Goal: Task Accomplishment & Management: Manage account settings

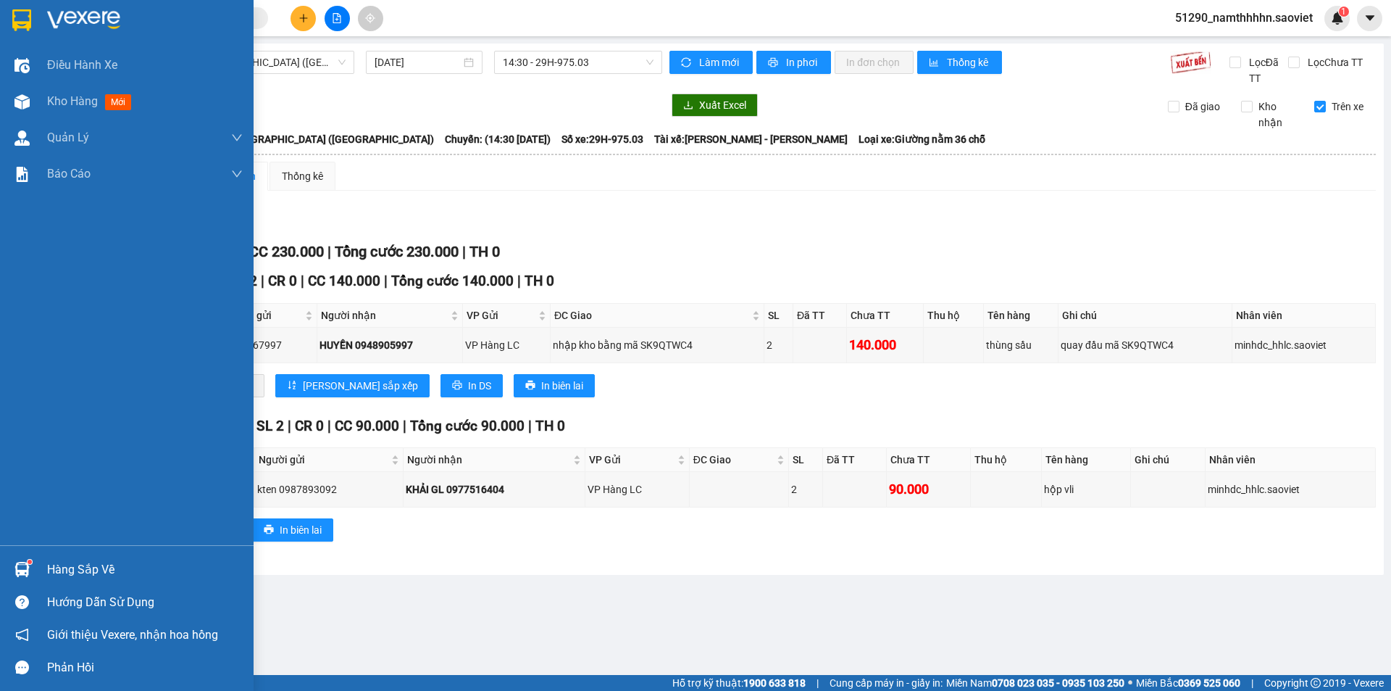
click at [73, 575] on div "Hàng sắp về" at bounding box center [145, 570] width 196 height 22
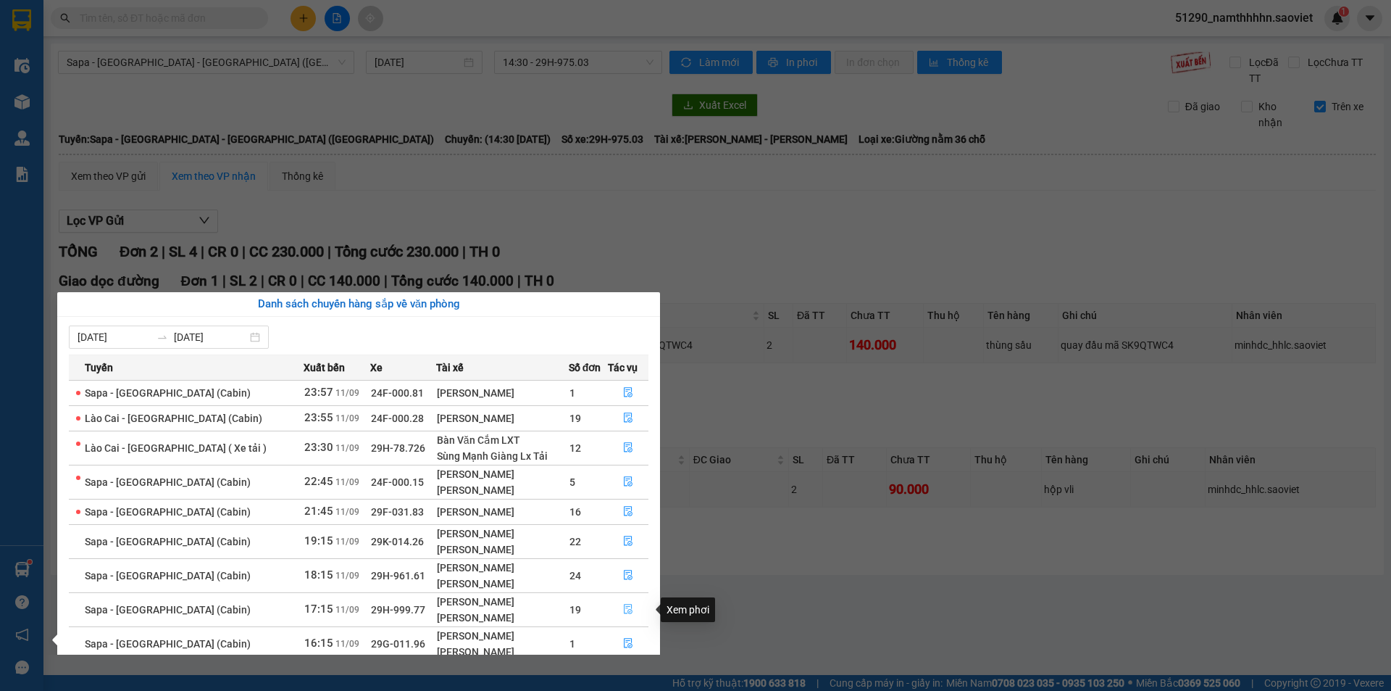
click at [619, 613] on button "button" at bounding box center [629, 609] width 40 height 23
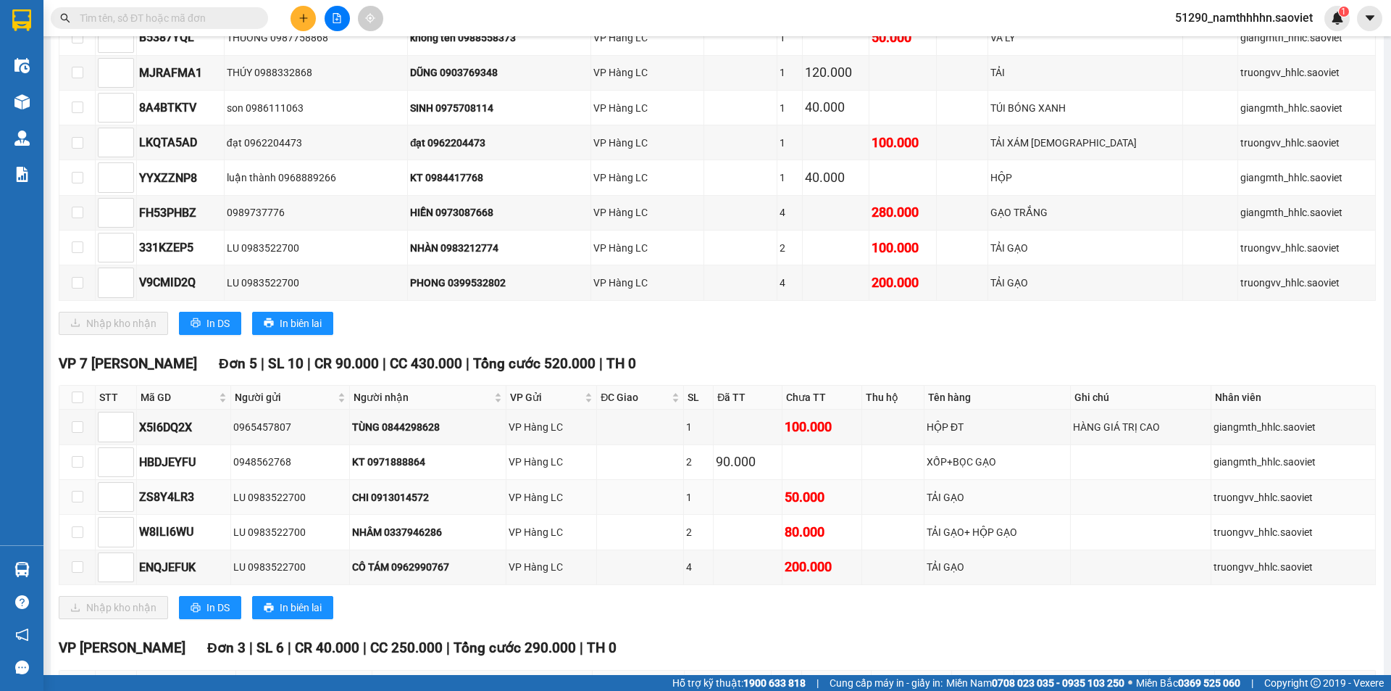
scroll to position [891, 0]
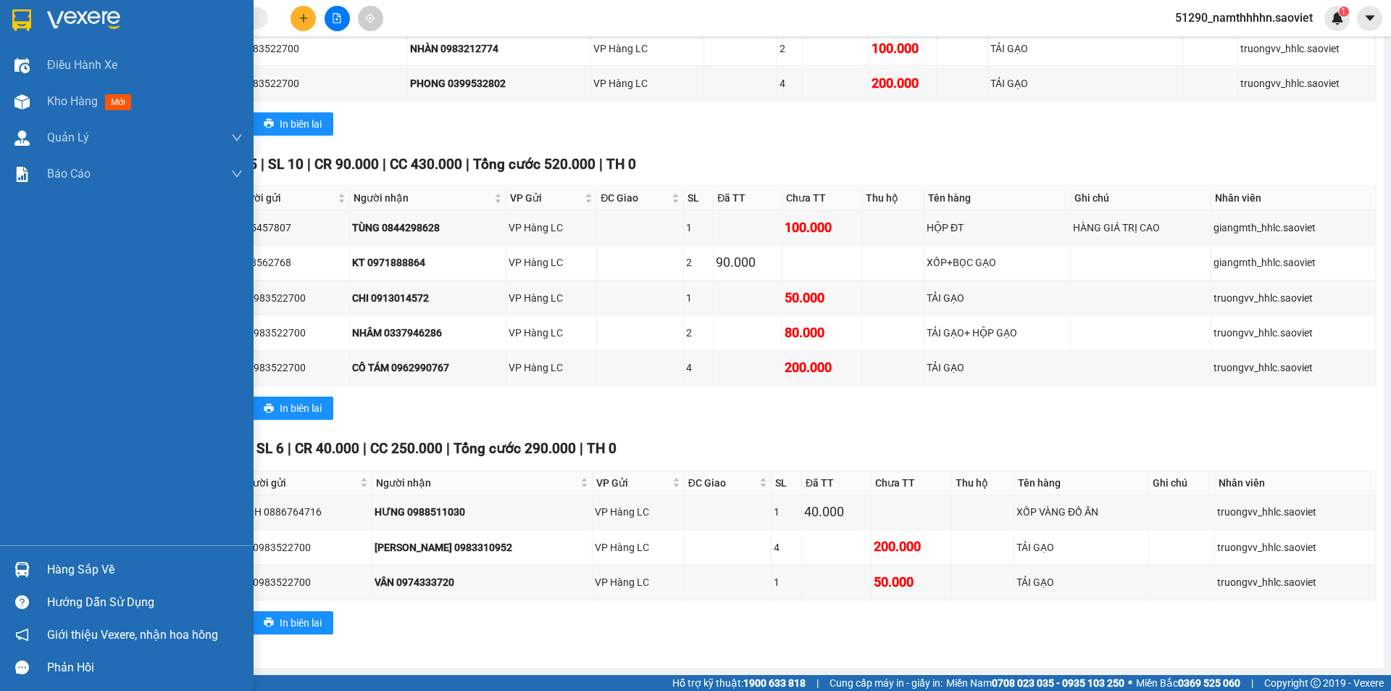
click at [62, 565] on div "Hàng sắp về" at bounding box center [145, 570] width 196 height 22
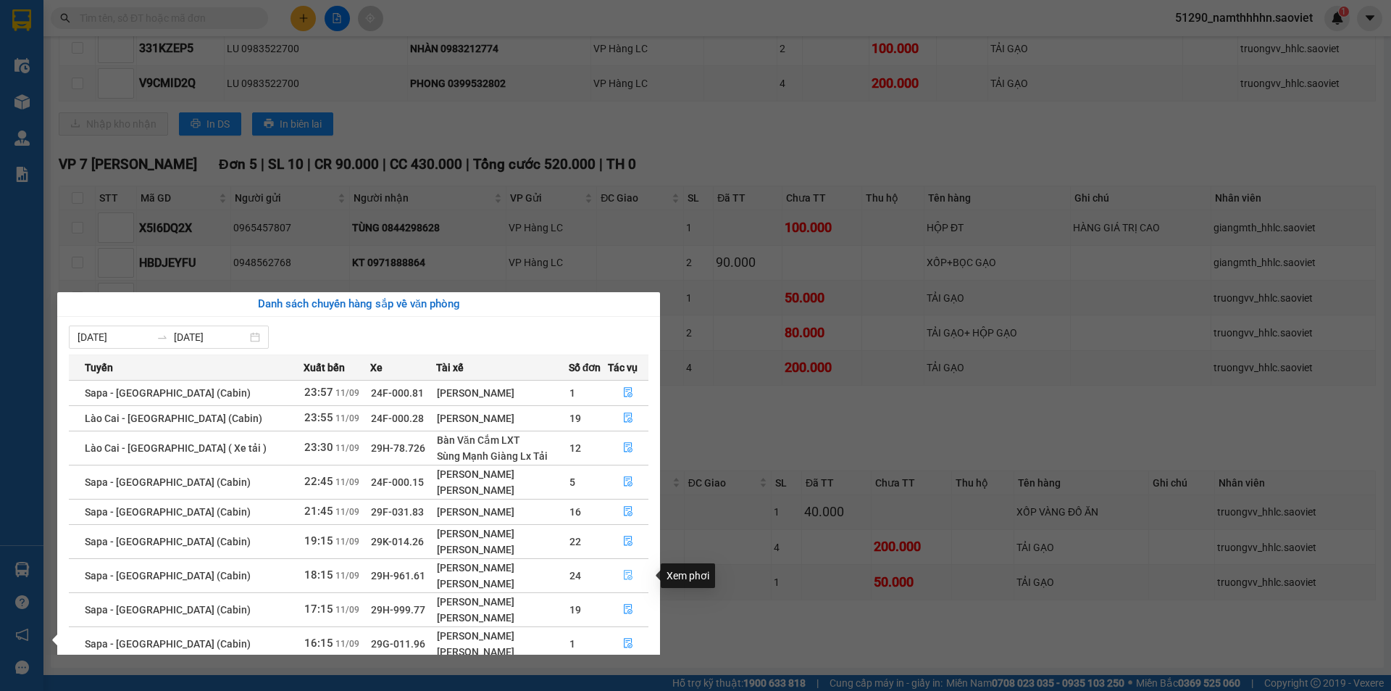
click at [627, 575] on icon "file-done" at bounding box center [628, 575] width 9 height 10
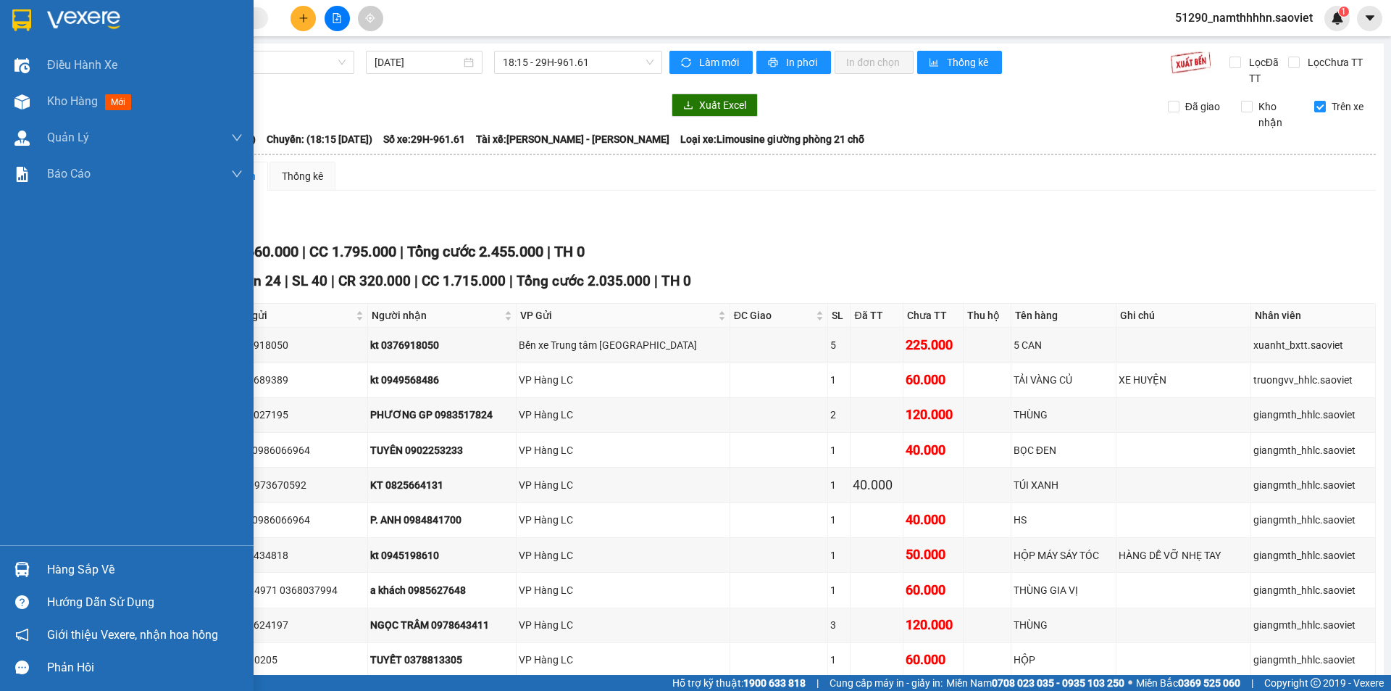
click at [49, 592] on div "Hướng dẫn sử dụng" at bounding box center [145, 602] width 196 height 22
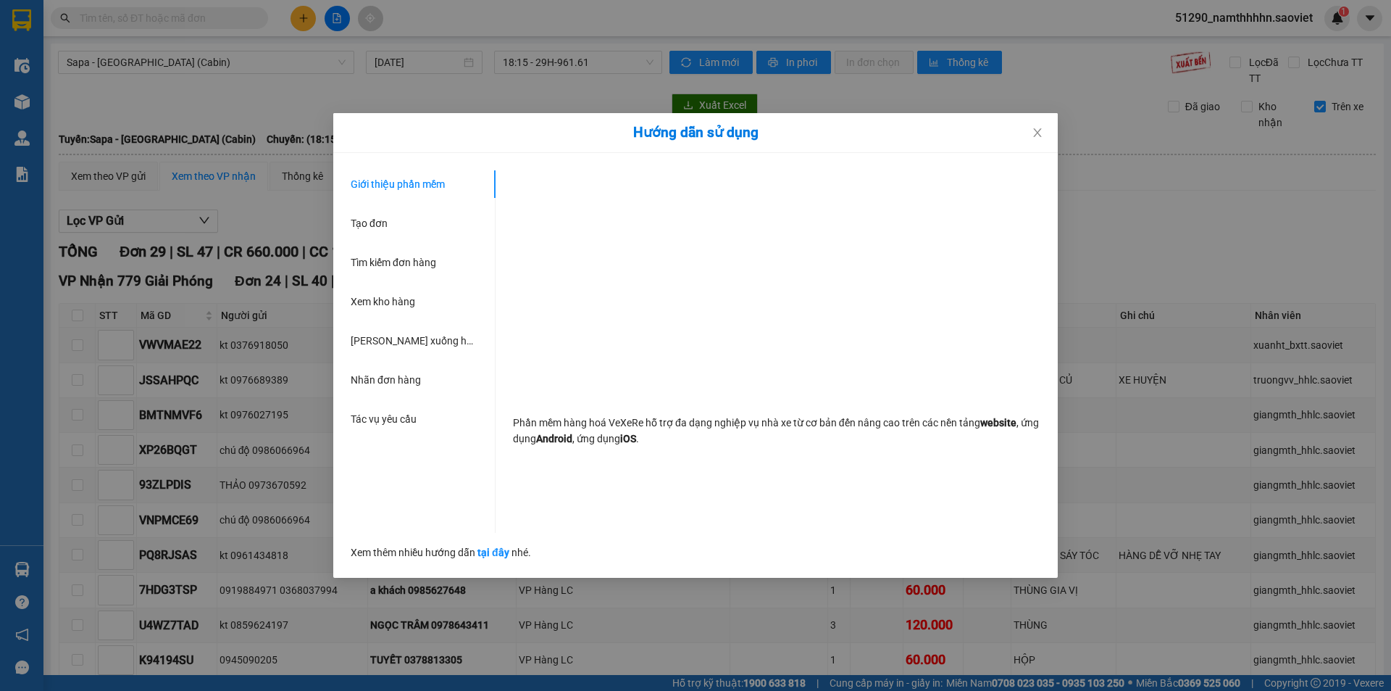
click at [74, 557] on div "Hướng dẫn sử dụng Giới thiệu phần mềm Tạo đơn Tìm kiếm đơn hàng Xem kho hàng Lê…" at bounding box center [695, 345] width 1391 height 691
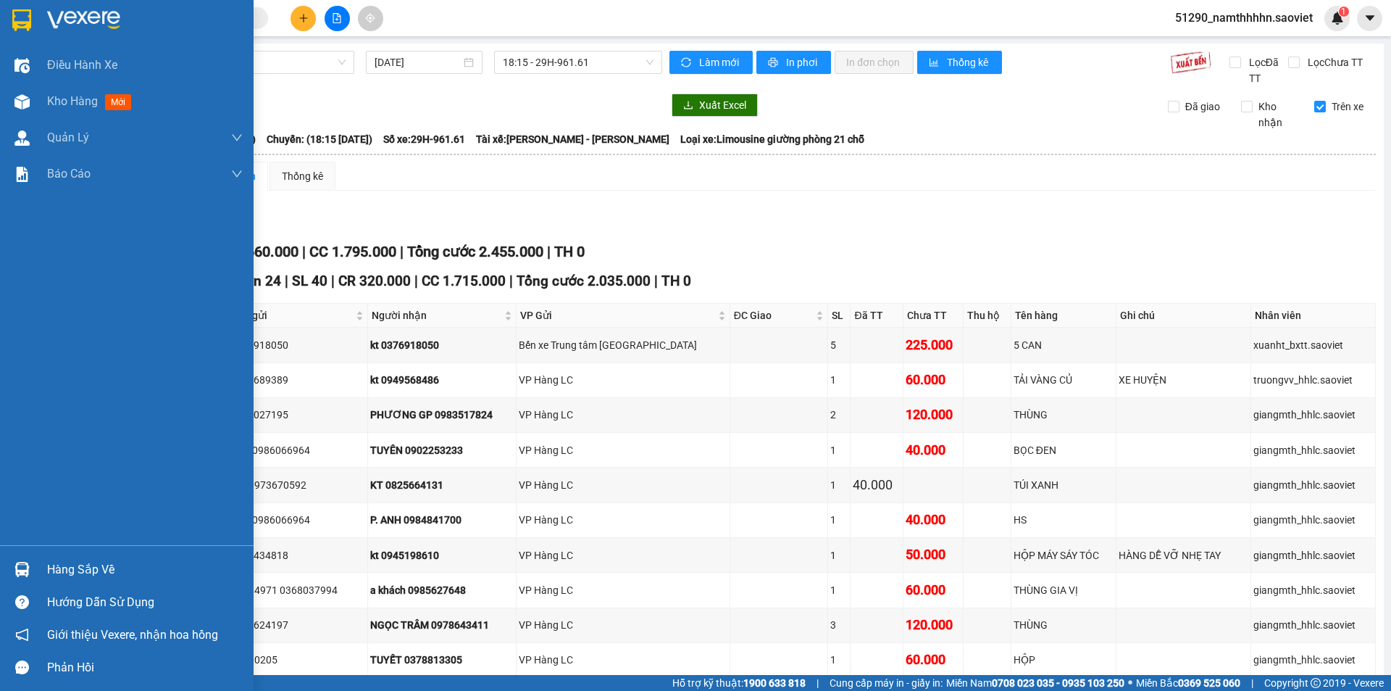
click at [45, 567] on div "Hàng sắp về" at bounding box center [127, 569] width 254 height 33
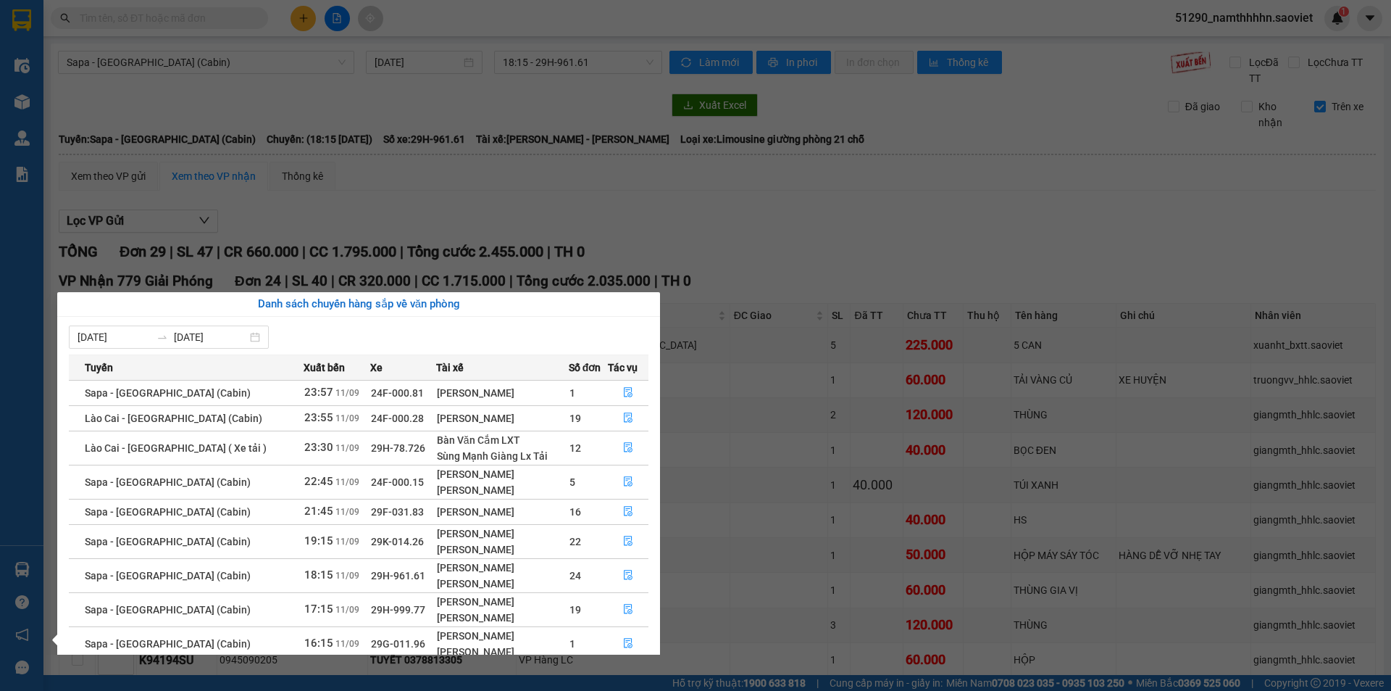
click at [372, 579] on tr "Sapa - Hà Nội (Cabin) 18:15 11/09 29H-961.61 Nguyễn Văn Toán Lê Thanh Tùng 24" at bounding box center [359, 575] width 580 height 34
click at [443, 589] on div "Lê Thanh Tùng" at bounding box center [502, 583] width 131 height 16
click at [439, 588] on tr "Sapa - Hà Nội (Cabin) 18:15 11/09 29H-961.61 Nguyễn Văn Toán Lê Thanh Tùng 24" at bounding box center [359, 575] width 580 height 34
click at [464, 590] on div "Lê Thanh Tùng" at bounding box center [502, 583] width 131 height 16
click at [549, 584] on div "Lê Thanh Tùng" at bounding box center [502, 583] width 131 height 16
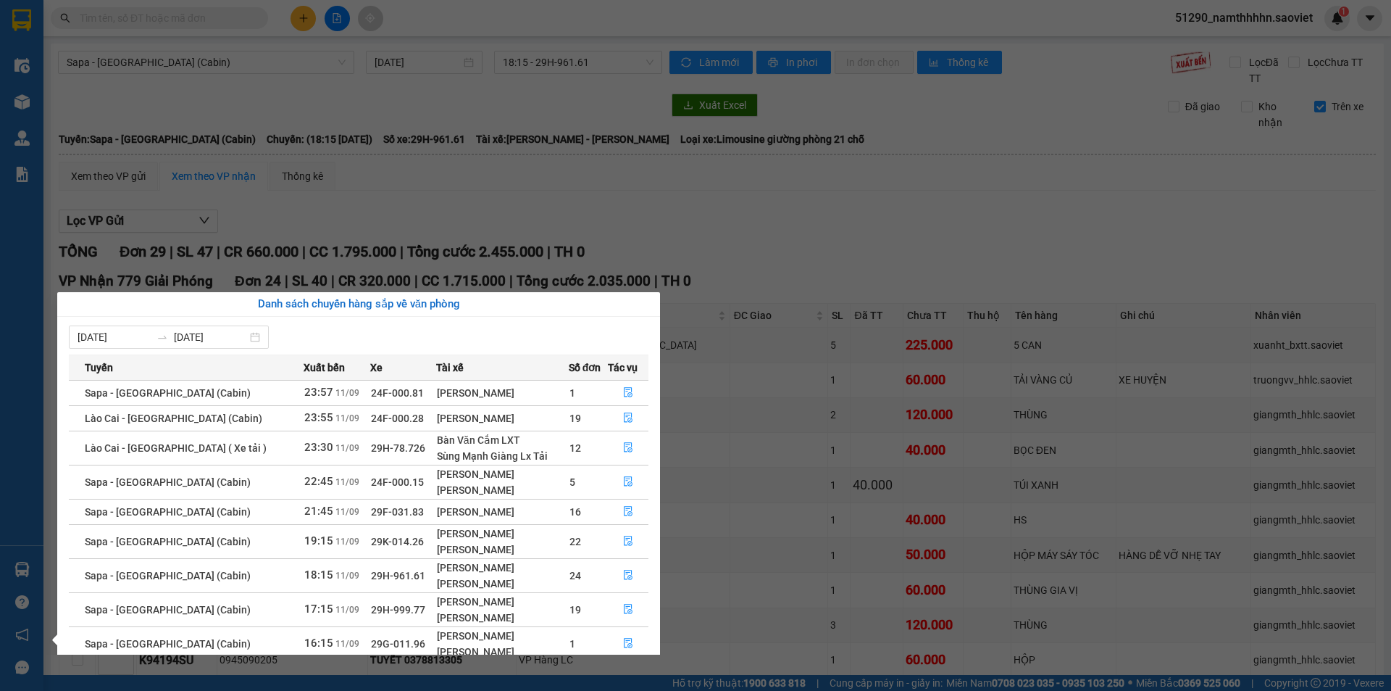
click at [590, 585] on td "24" at bounding box center [588, 575] width 39 height 34
drag, startPoint x: 590, startPoint y: 585, endPoint x: 553, endPoint y: 588, distance: 37.1
click at [570, 588] on td "24" at bounding box center [588, 575] width 39 height 34
click at [527, 583] on div "Lê Thanh Tùng" at bounding box center [502, 583] width 131 height 16
click at [388, 546] on td "29K-014.26" at bounding box center [403, 541] width 66 height 34
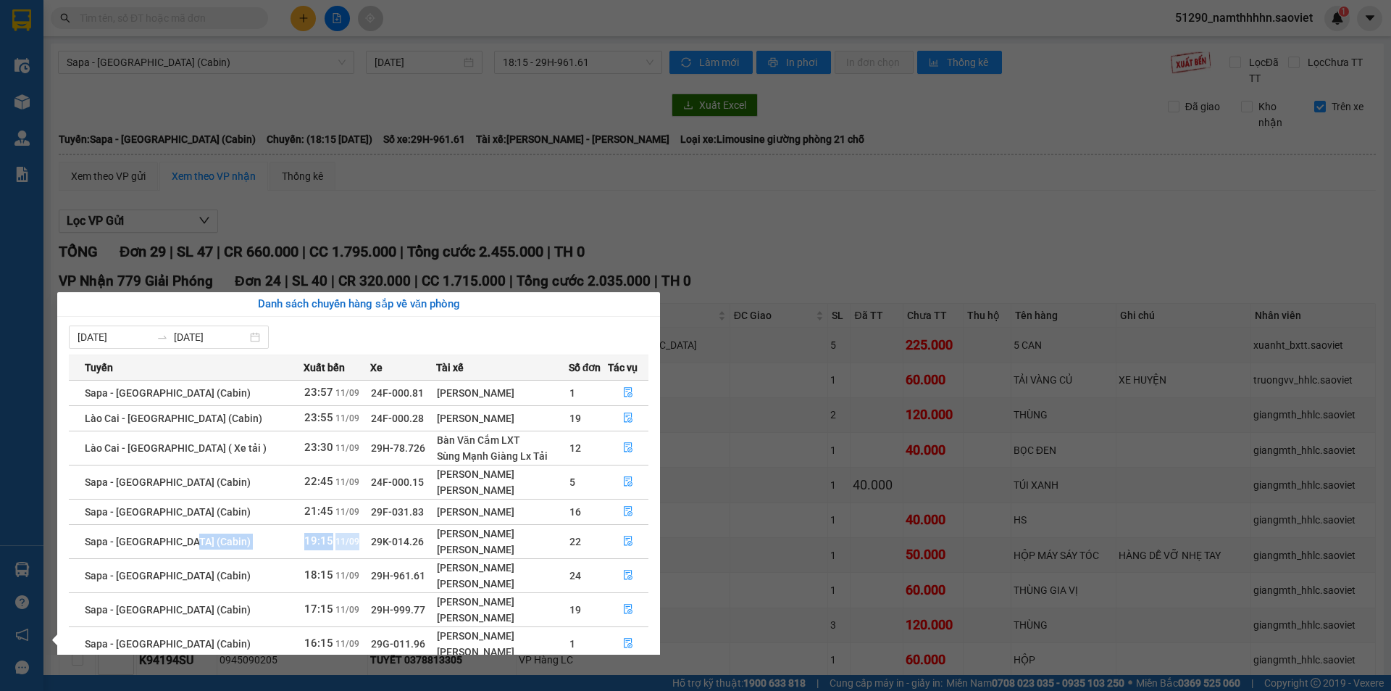
drag, startPoint x: 232, startPoint y: 533, endPoint x: 421, endPoint y: 560, distance: 191.1
click at [419, 560] on tbody "Sapa - Hà Nội (Cabin) 23:57 11/09 24F-000.81 Phùng Mạnh Tấn 1 Lào Cai - Hà Nội …" at bounding box center [359, 537] width 580 height 314
click at [371, 544] on span "29K-014.26" at bounding box center [397, 541] width 53 height 12
drag, startPoint x: 270, startPoint y: 546, endPoint x: 359, endPoint y: 562, distance: 91.1
click at [351, 559] on tbody "Sapa - Hà Nội (Cabin) 23:57 11/09 24F-000.81 Phùng Mạnh Tấn 1 Lào Cai - Hà Nội …" at bounding box center [359, 537] width 580 height 314
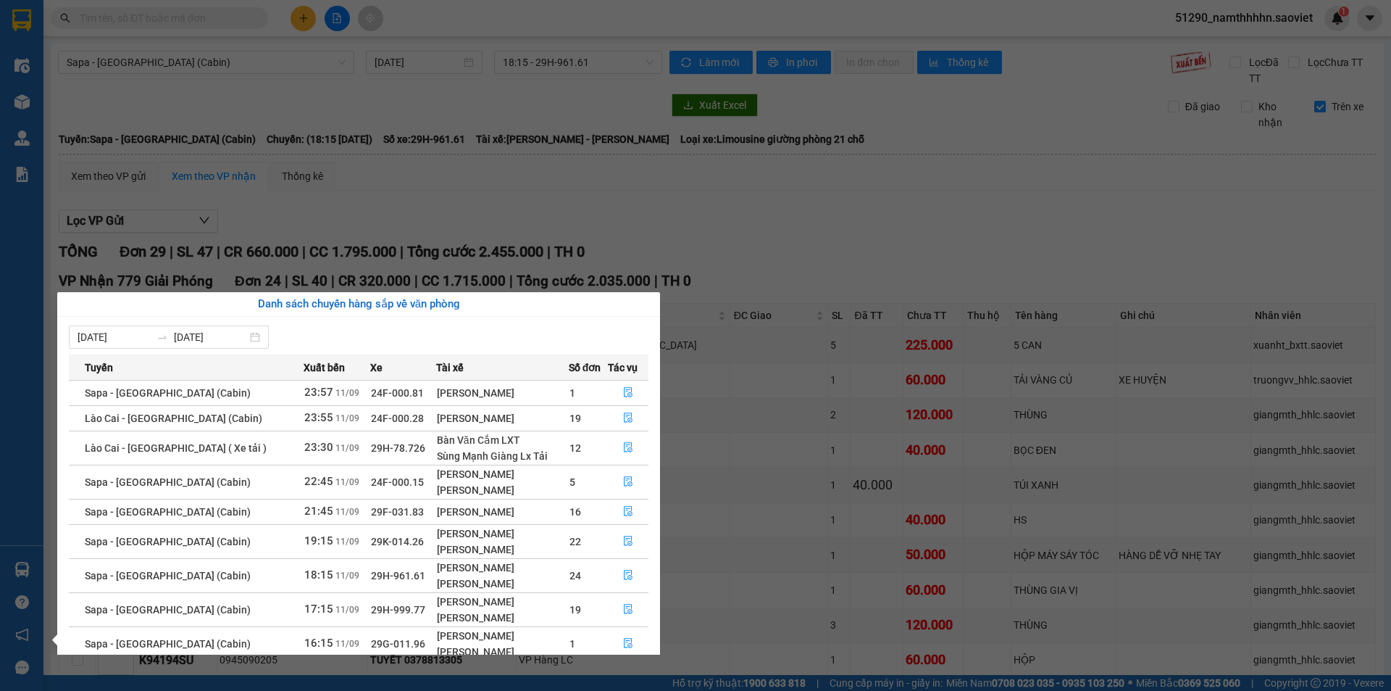
click at [385, 562] on td "29H-961.61" at bounding box center [403, 575] width 66 height 34
drag, startPoint x: 390, startPoint y: 560, endPoint x: 475, endPoint y: 564, distance: 84.9
click at [415, 562] on tbody "Sapa - Hà Nội (Cabin) 23:57 11/09 24F-000.81 Phùng Mạnh Tấn 1 Lào Cai - Hà Nội …" at bounding box center [359, 537] width 580 height 314
click at [485, 559] on div "Nguyễn Văn Toán" at bounding box center [502, 567] width 131 height 16
click at [624, 512] on icon "file-done" at bounding box center [628, 512] width 9 height 10
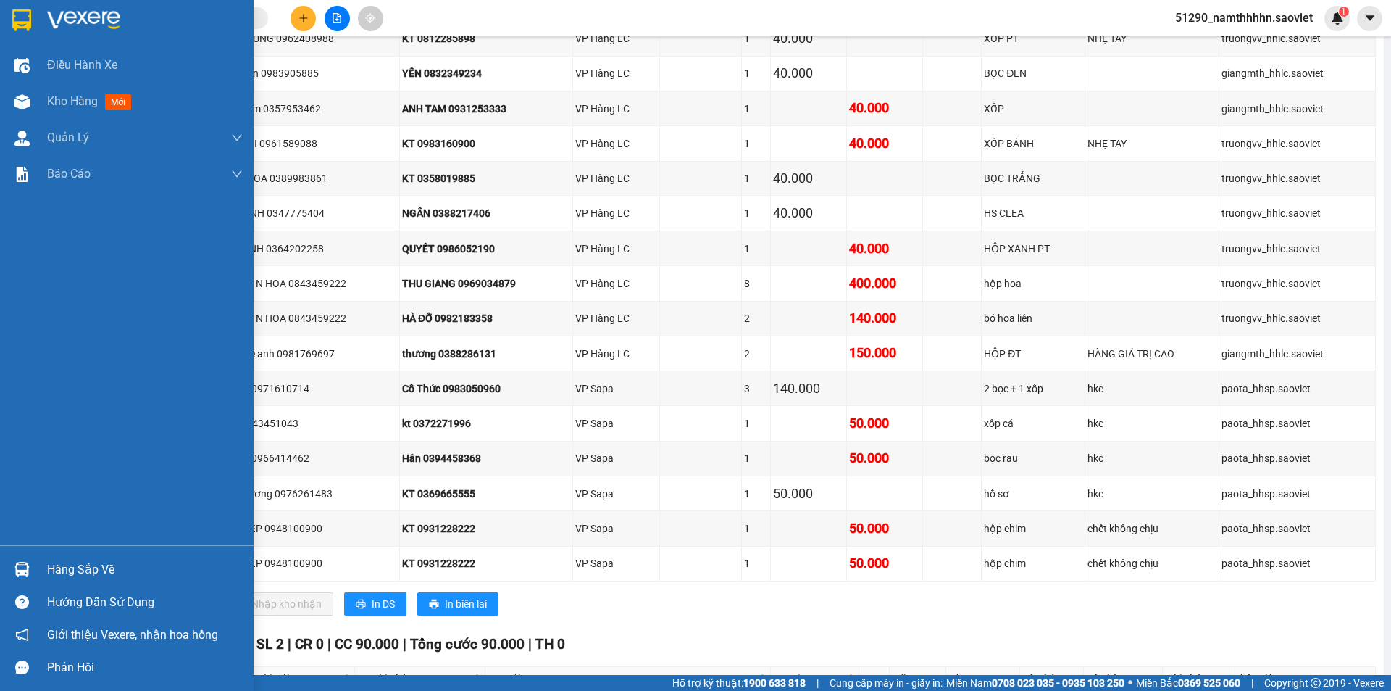
scroll to position [1730, 0]
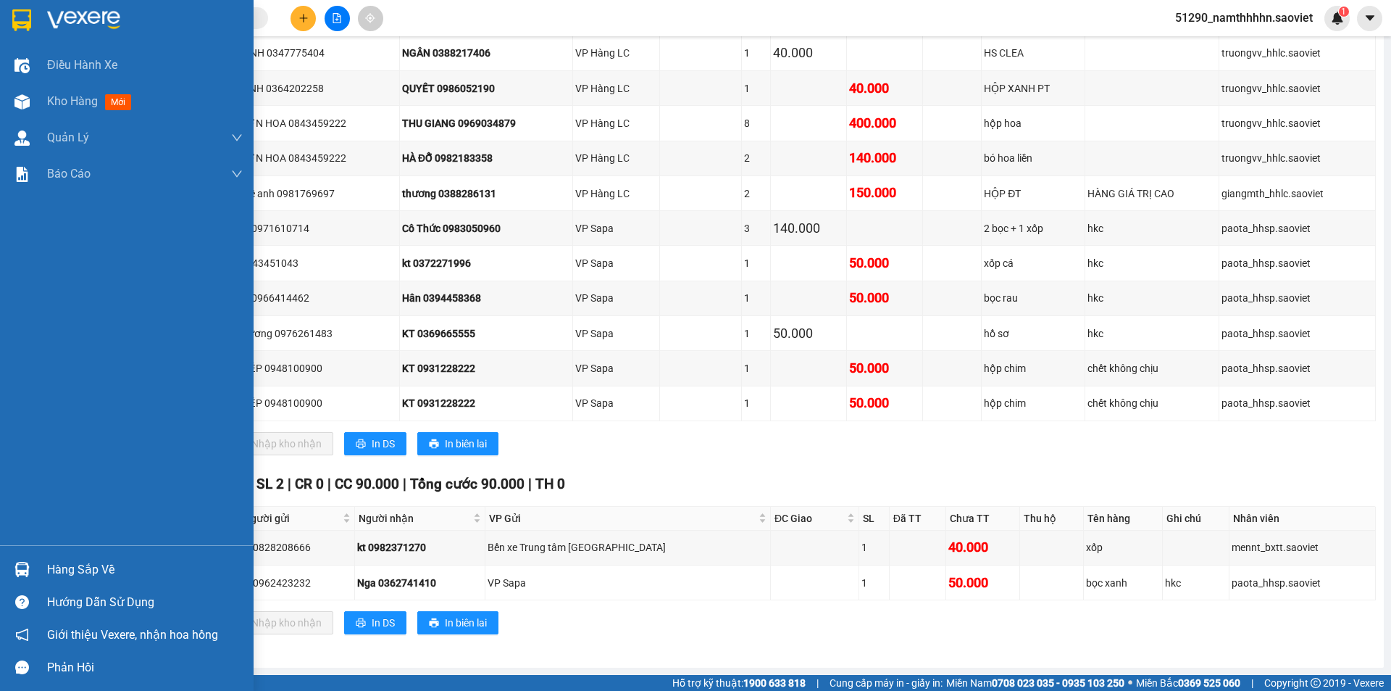
click at [80, 549] on div "Hàng sắp về Hướng dẫn sử dụng Giới thiệu Vexere, nhận hoa hồng Phản hồi" at bounding box center [127, 614] width 254 height 138
click at [78, 558] on div "Hàng sắp về" at bounding box center [127, 569] width 254 height 33
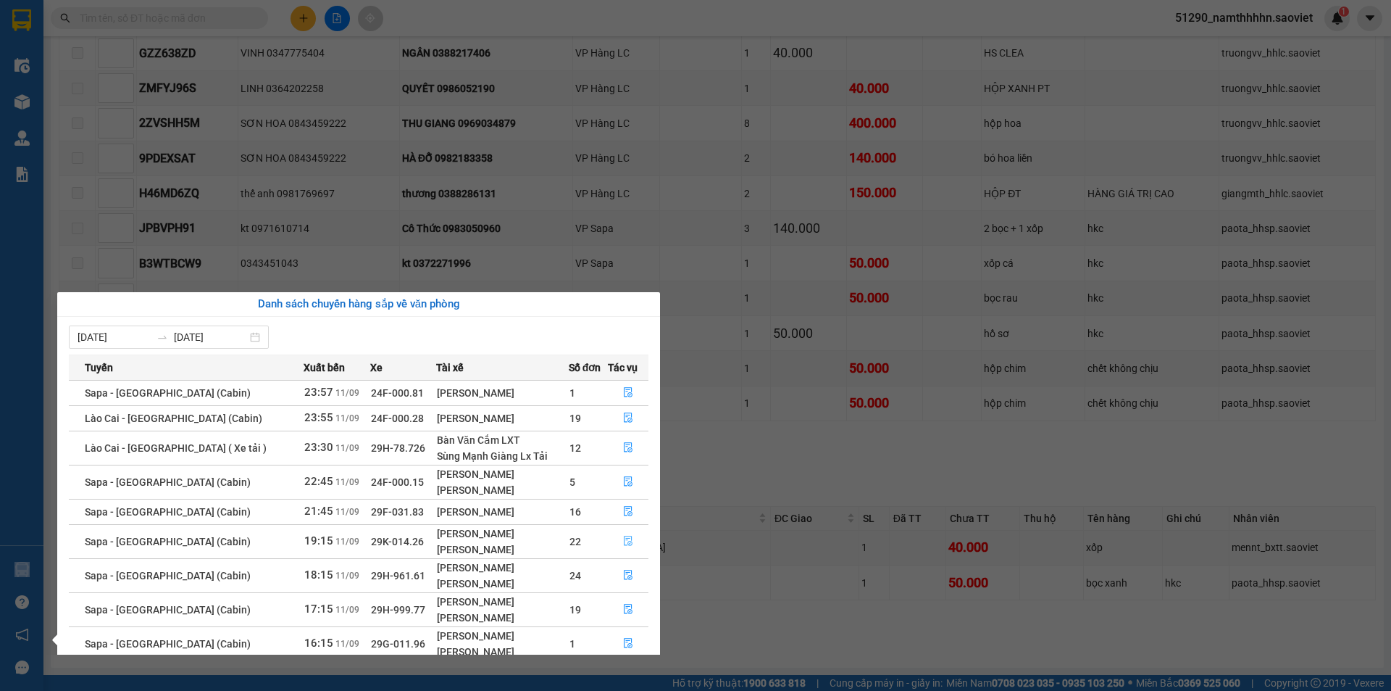
click at [635, 550] on button "button" at bounding box center [629, 541] width 40 height 23
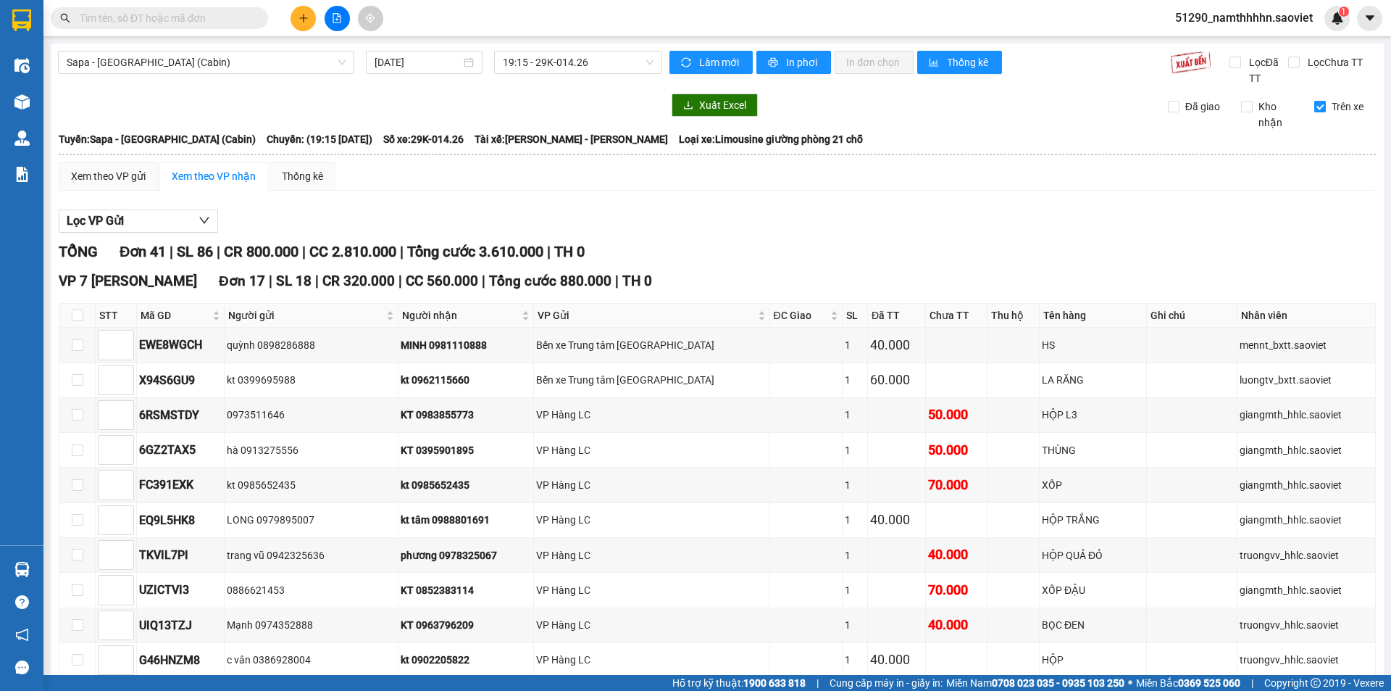
click at [577, 80] on div "Sapa - Hà Nội (Cabin) 11/09/2025 19:15 - 29K-014.26" at bounding box center [360, 69] width 604 height 36
click at [571, 75] on div "Sapa - Hà Nội (Cabin) 11/09/2025 19:15 - 29K-014.26" at bounding box center [360, 69] width 604 height 36
click at [567, 62] on span "19:15 - 29K-014.26" at bounding box center [578, 62] width 151 height 22
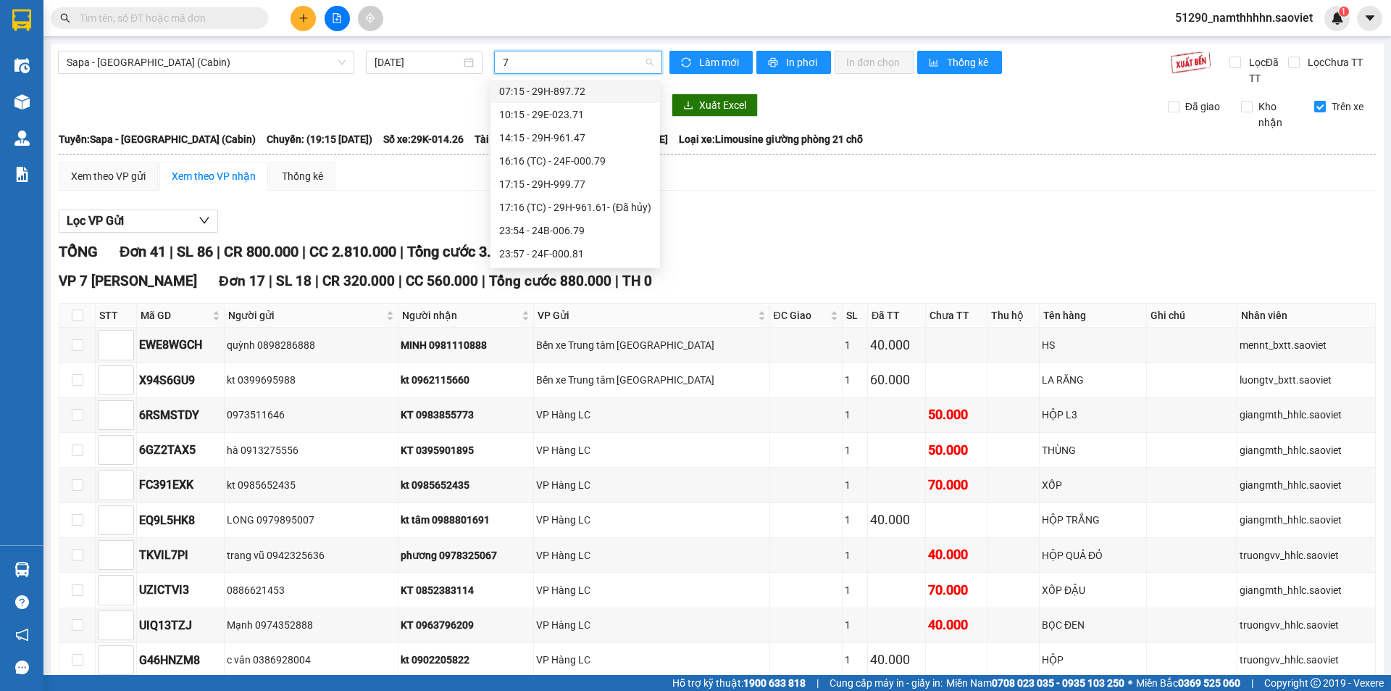
type input "77"
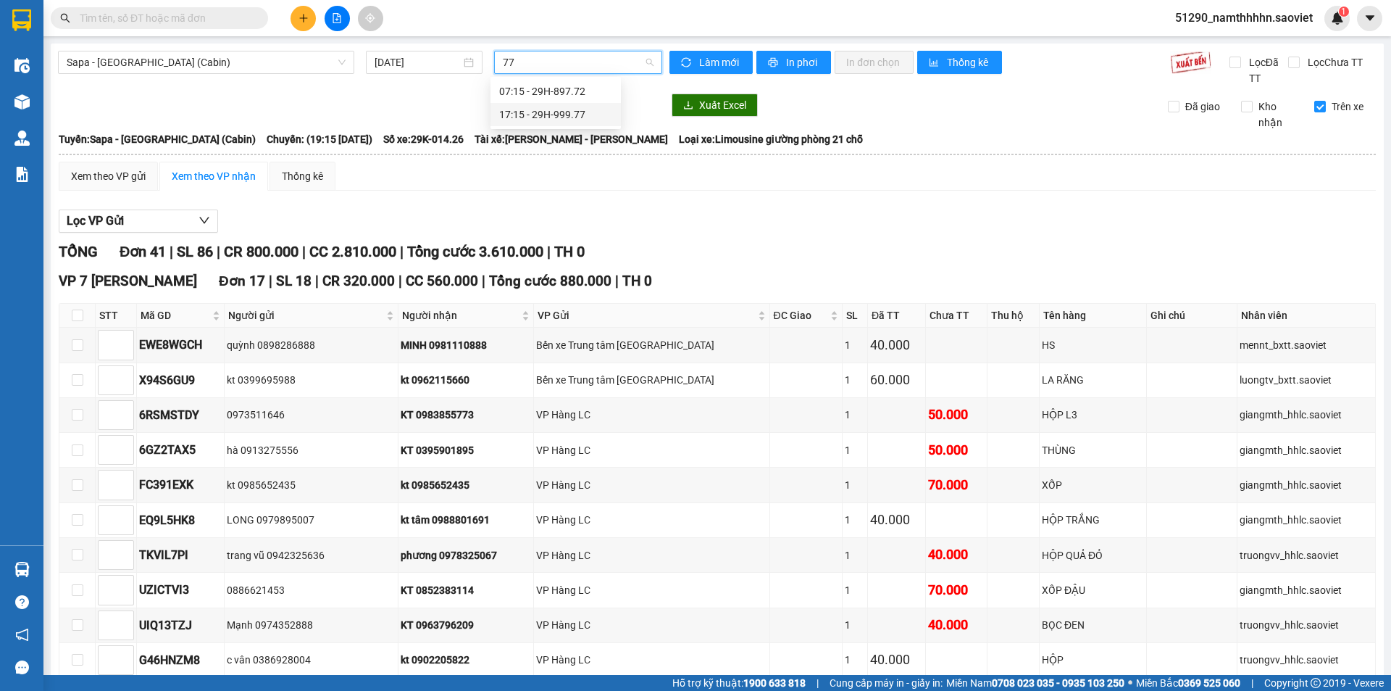
click at [538, 117] on div "17:15 - 29H-999.77" at bounding box center [555, 115] width 113 height 16
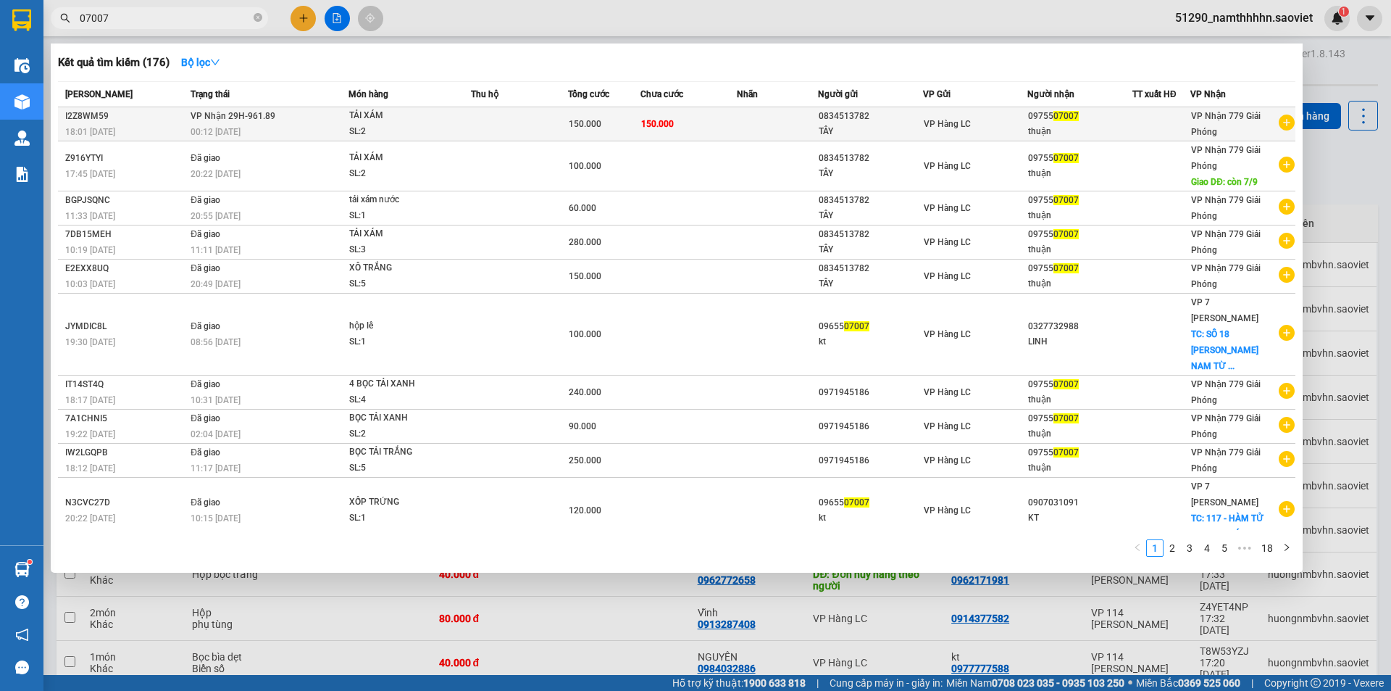
type input "07007"
click at [999, 129] on div "VP Hàng LC" at bounding box center [976, 124] width 104 height 16
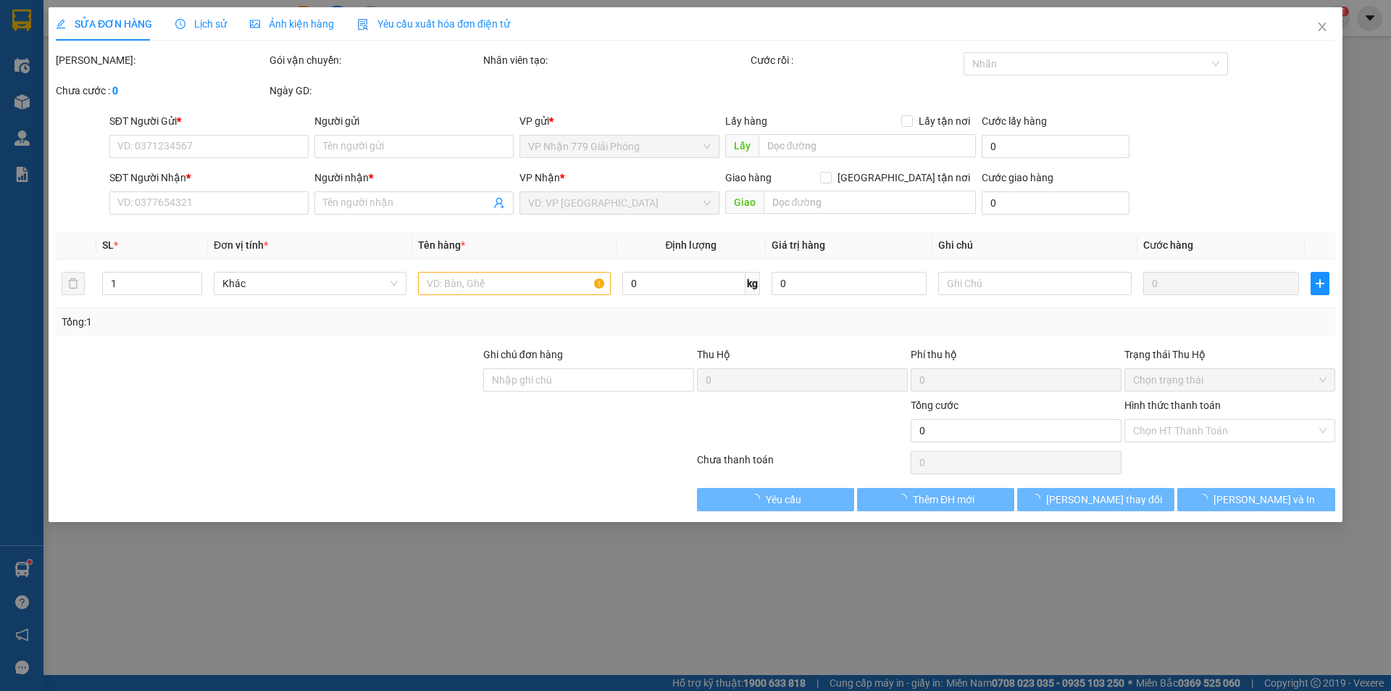
type input "0834513782"
type input "TÂY"
type input "0975507007"
type input "thuận"
type input "150.000"
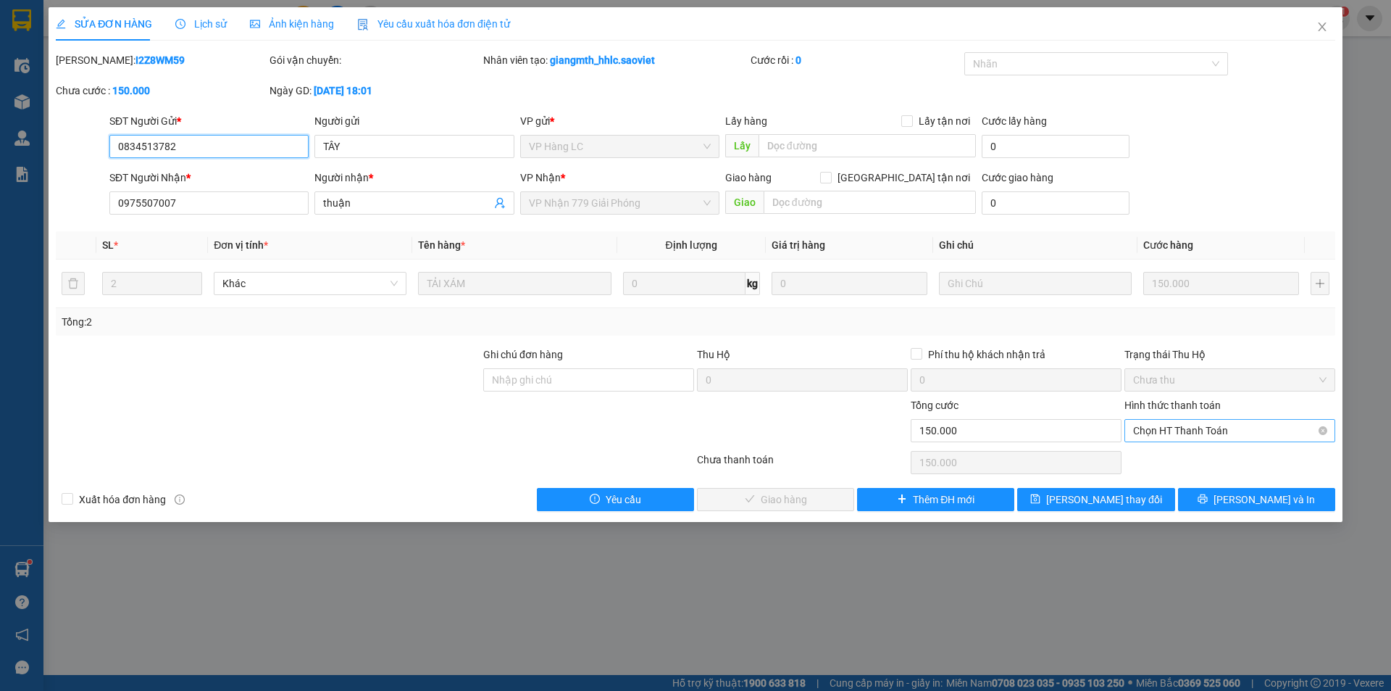
click at [1221, 432] on span "Chọn HT Thanh Toán" at bounding box center [1229, 431] width 193 height 22
click at [1195, 477] on div "Chuyển khoản" at bounding box center [1229, 483] width 193 height 16
type input "0"
click at [826, 506] on button "Lưu và Giao hàng" at bounding box center [775, 499] width 157 height 23
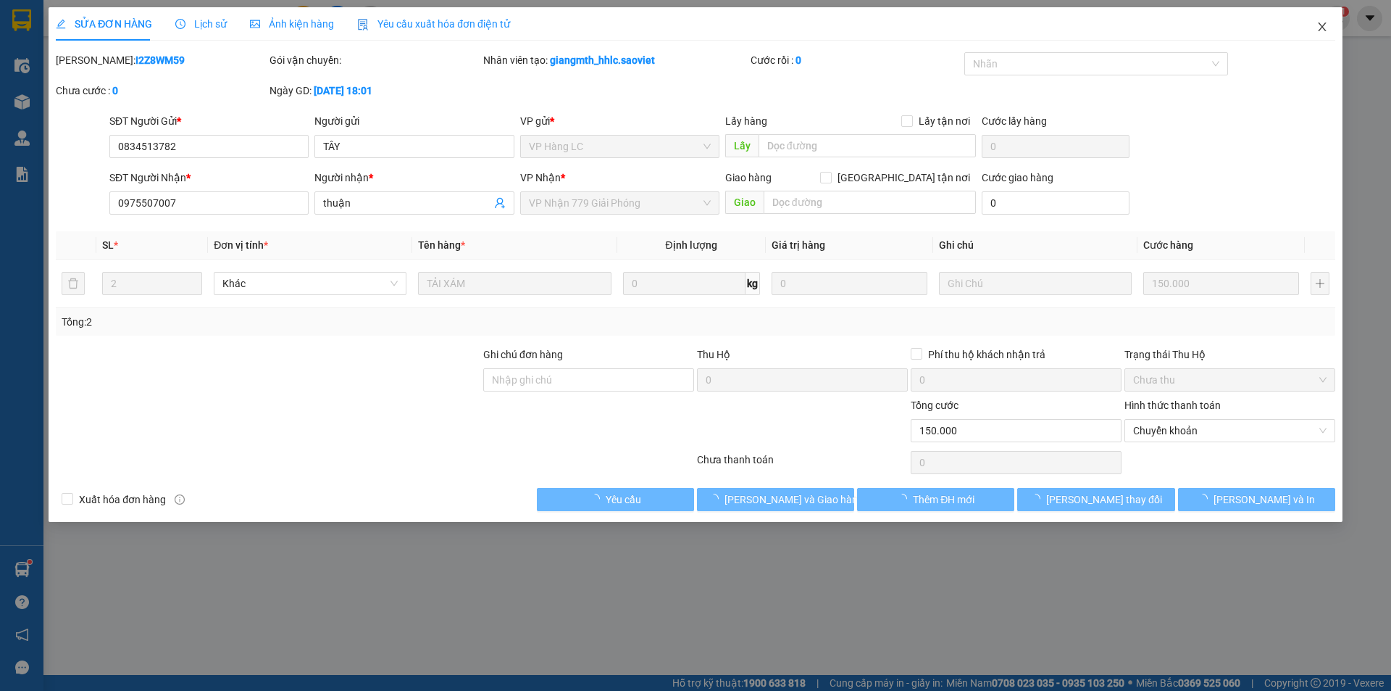
click at [1317, 30] on icon "close" at bounding box center [1323, 27] width 12 height 12
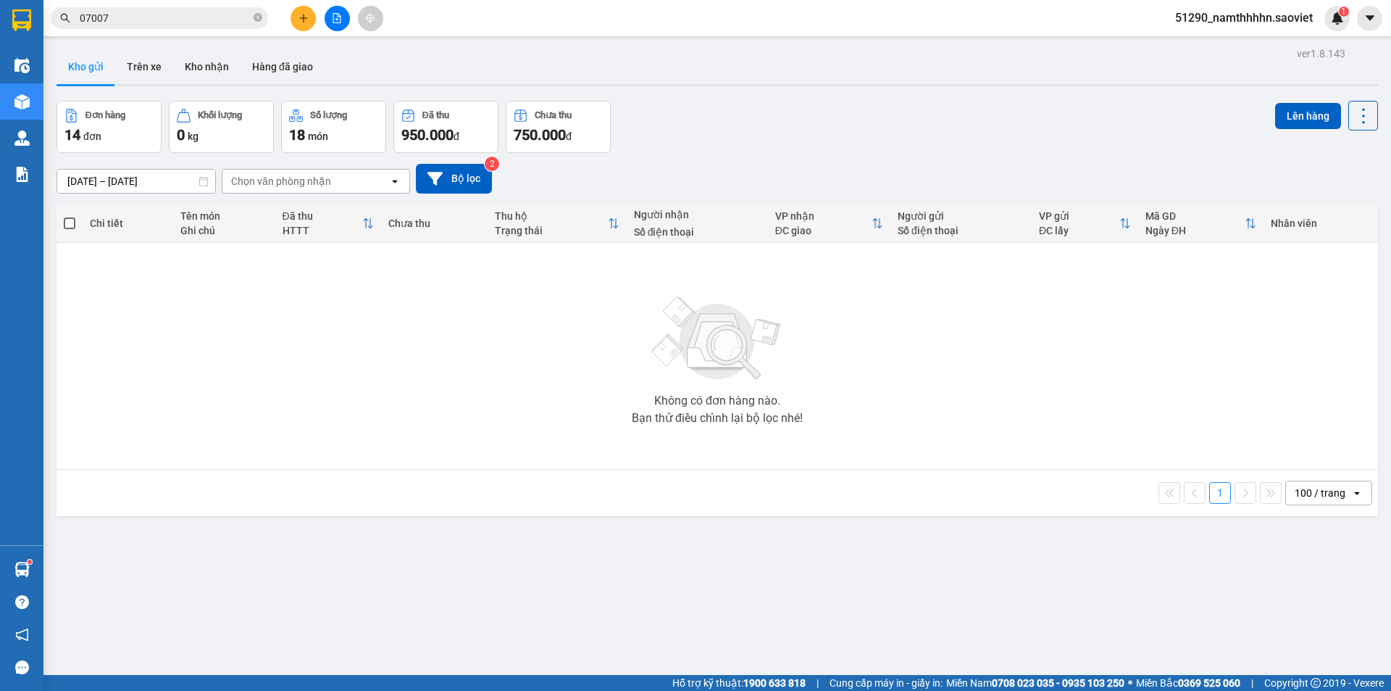
click at [349, 20] on button at bounding box center [337, 18] width 25 height 25
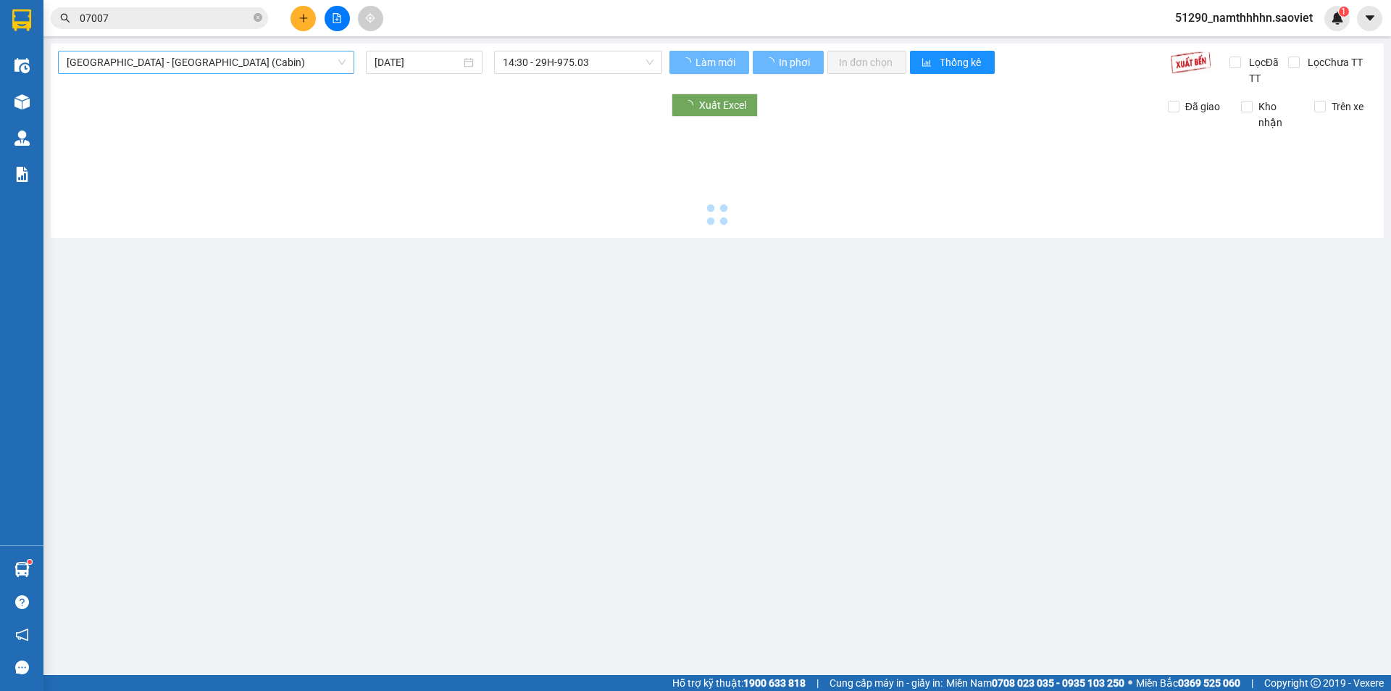
click at [169, 69] on span "Hà Nội - Lào Cai (Cabin)" at bounding box center [206, 62] width 279 height 22
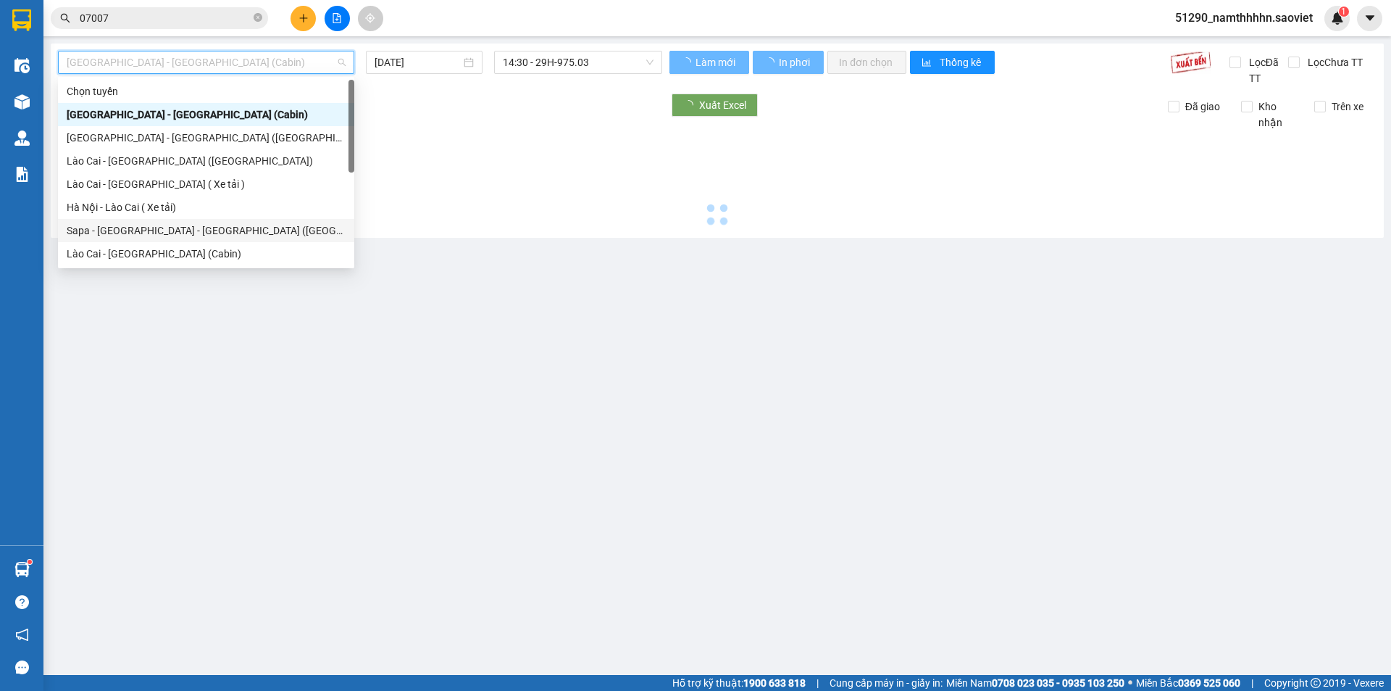
scroll to position [116, 0]
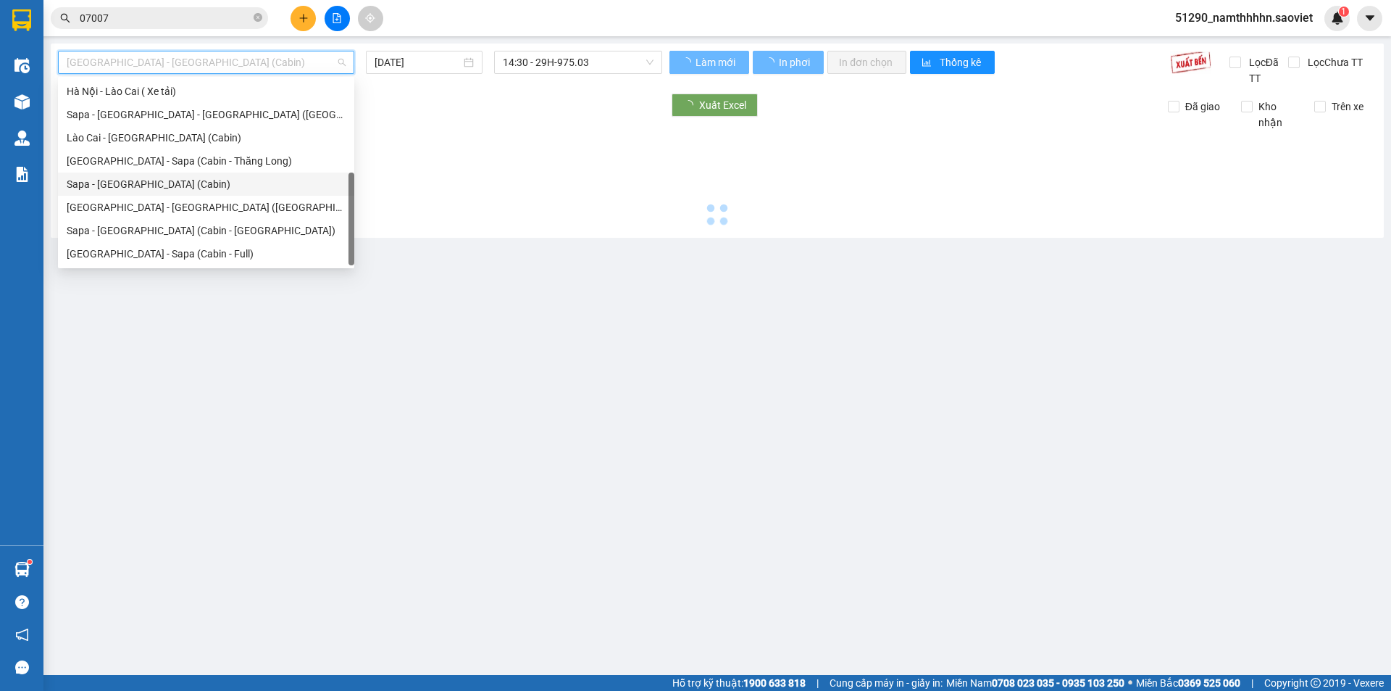
click at [139, 186] on div "Sapa - [GEOGRAPHIC_DATA] (Cabin)" at bounding box center [206, 184] width 279 height 16
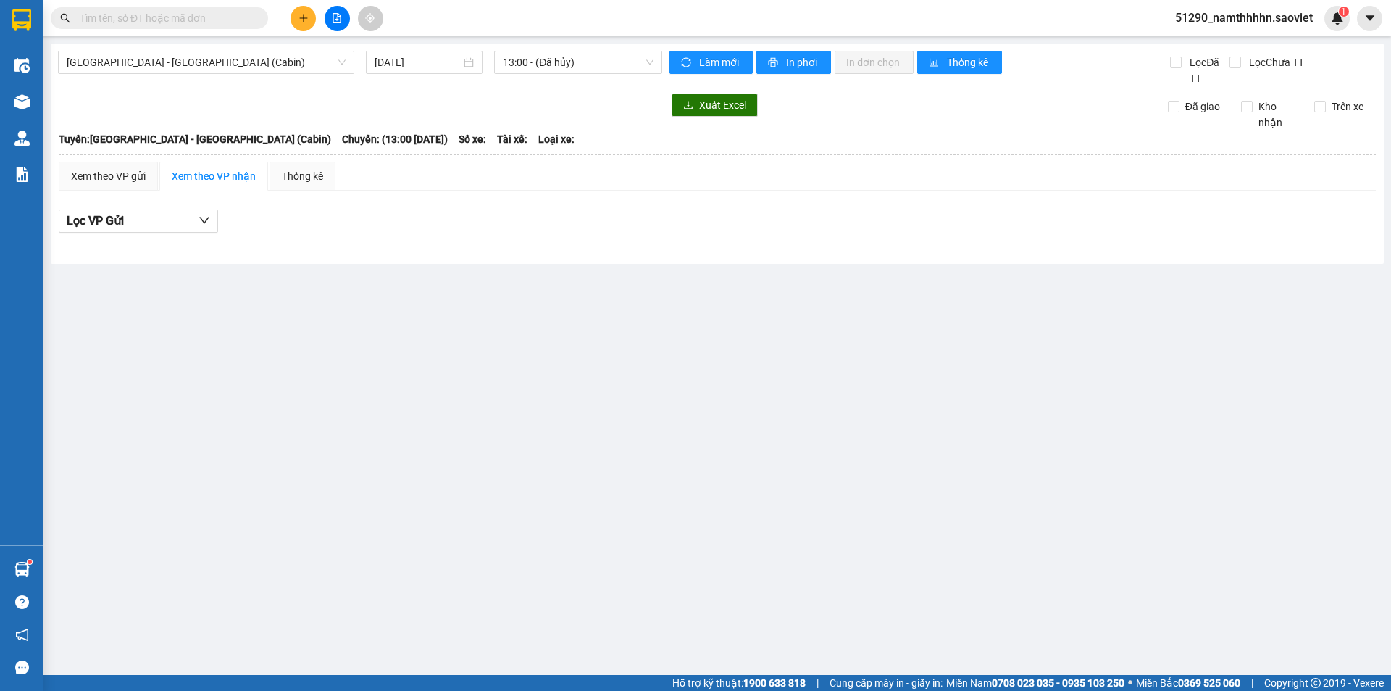
click at [167, 26] on span at bounding box center [159, 18] width 217 height 22
click at [167, 25] on input "text" at bounding box center [165, 18] width 171 height 16
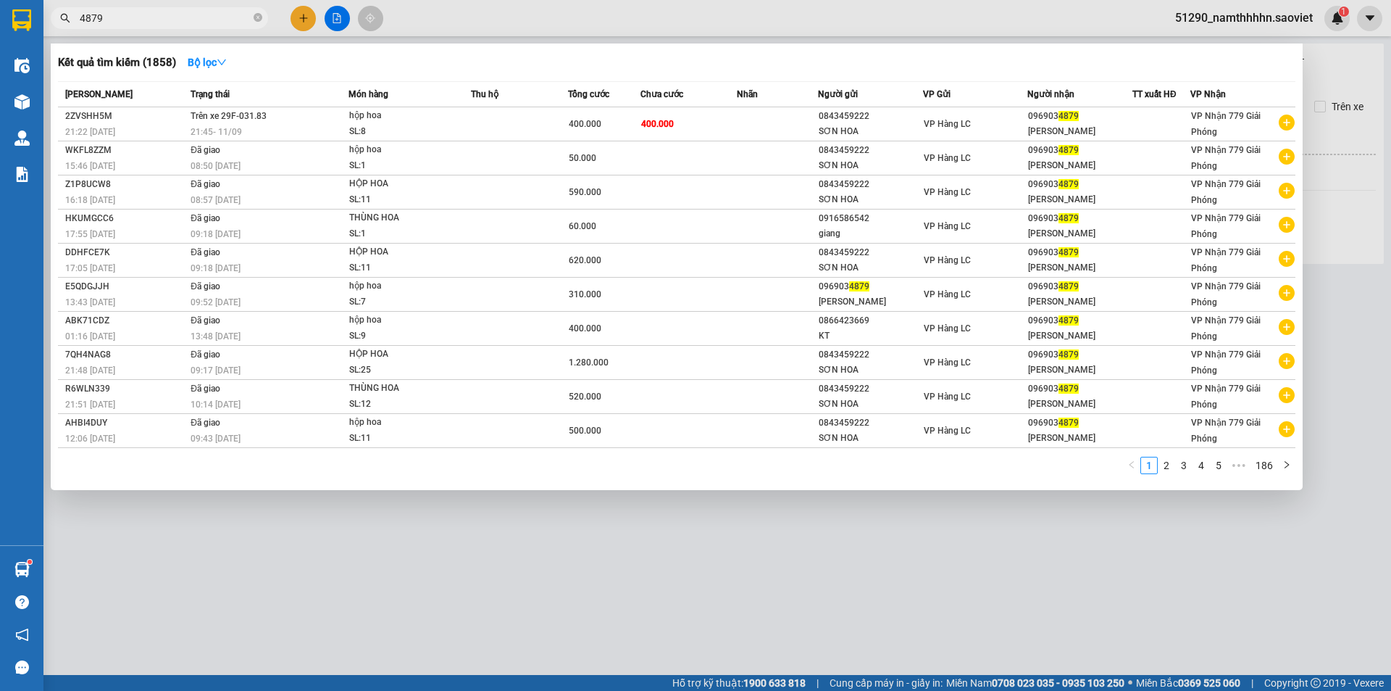
click at [360, 591] on div at bounding box center [695, 345] width 1391 height 691
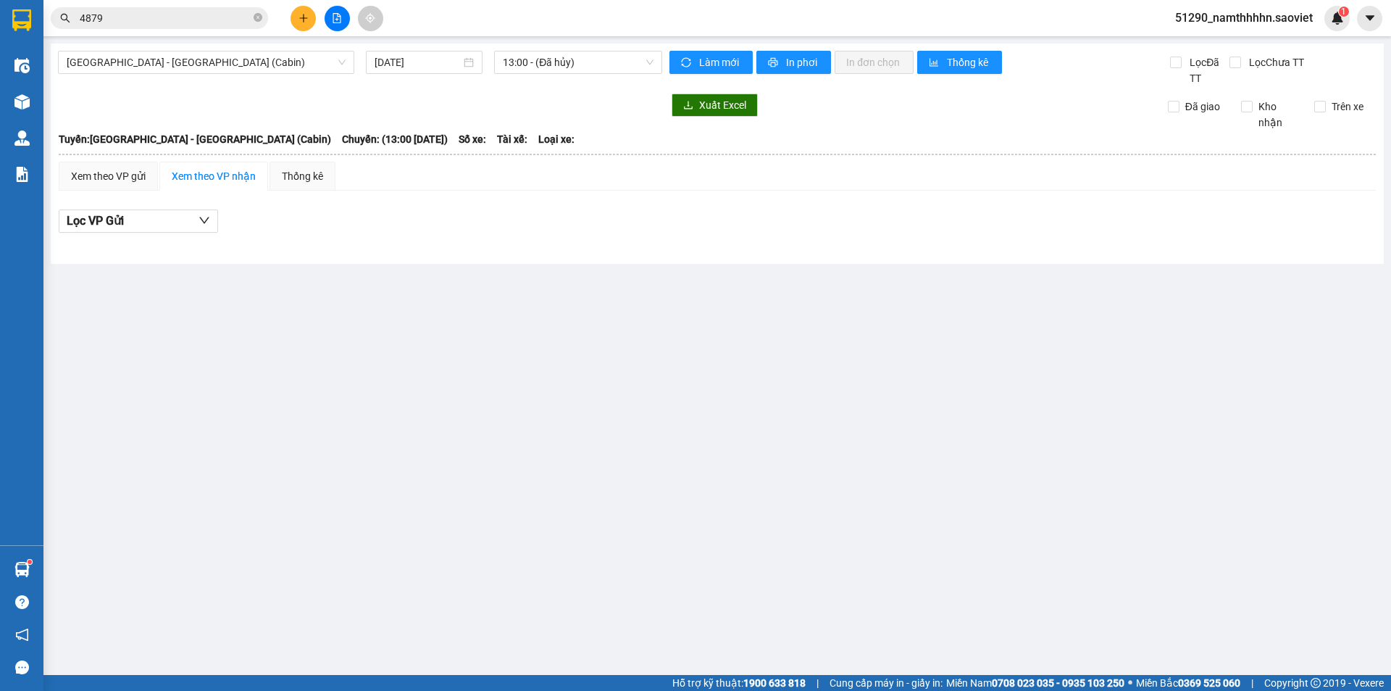
click at [156, 17] on input "4879" at bounding box center [165, 18] width 171 height 16
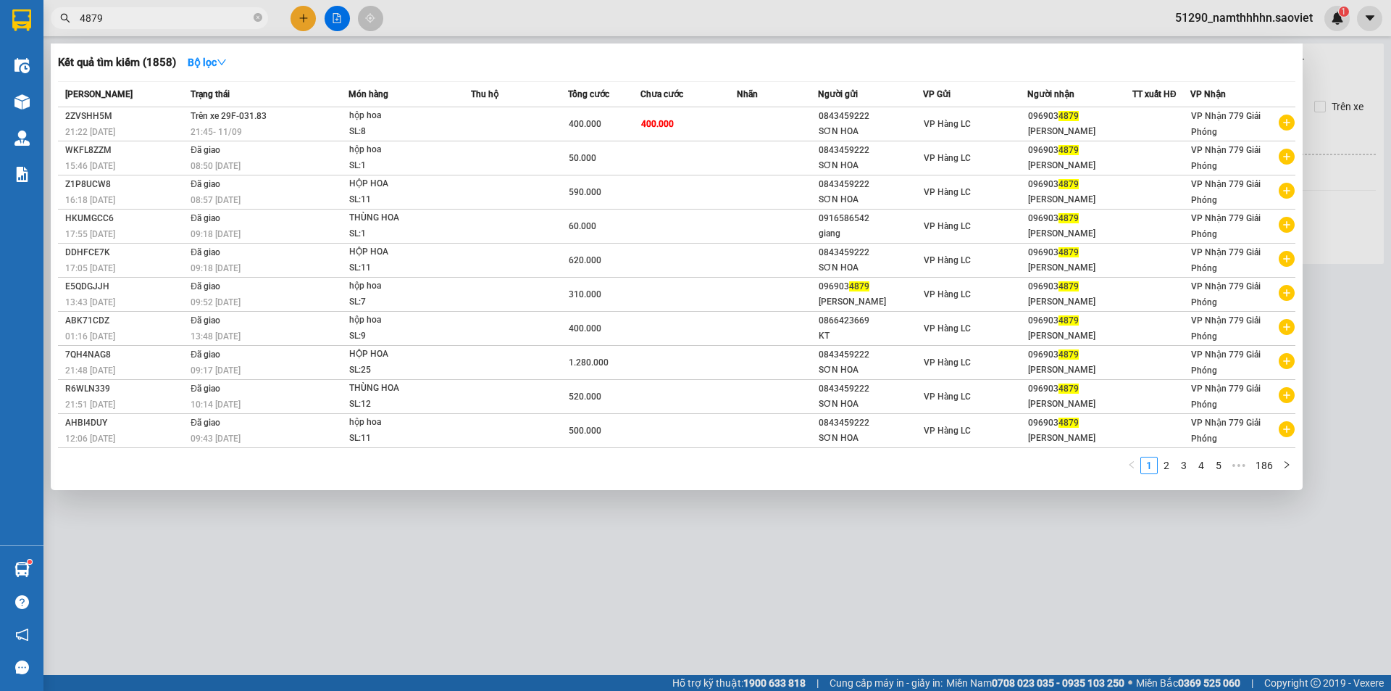
click at [156, 17] on input "4879" at bounding box center [165, 18] width 171 height 16
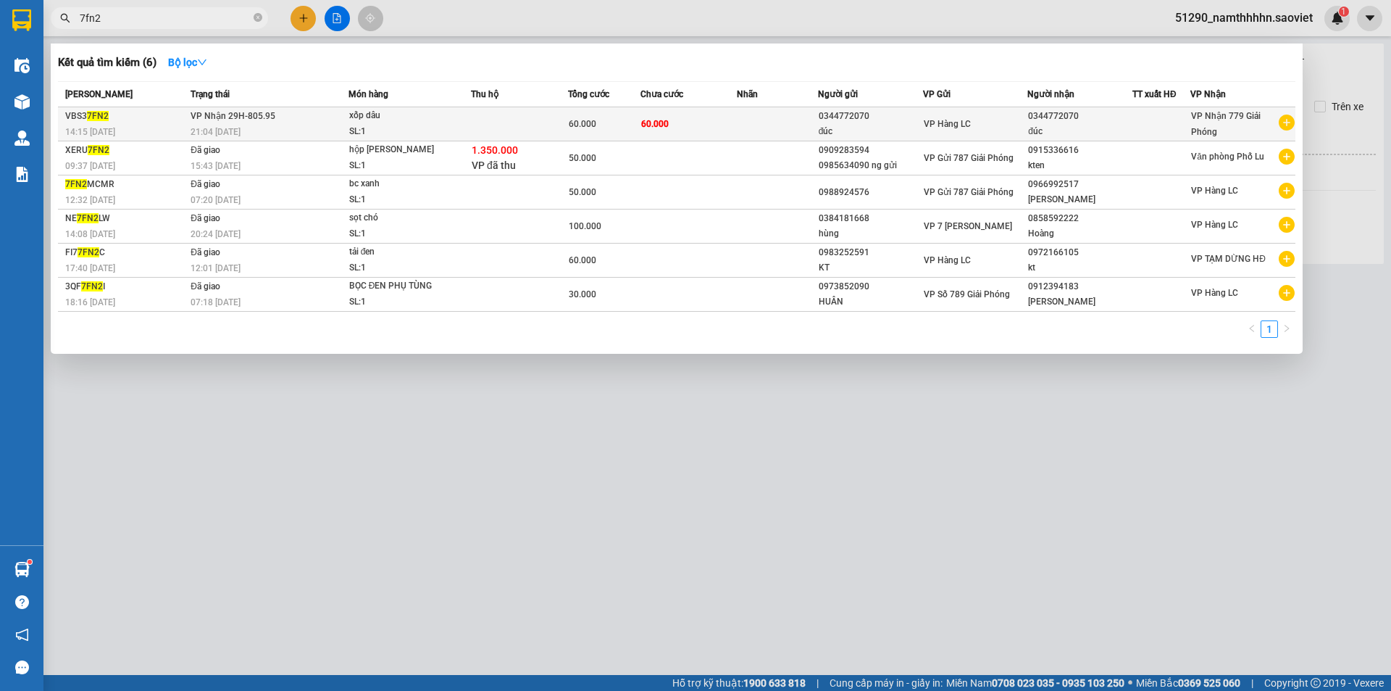
type input "7fn2"
click at [519, 132] on td at bounding box center [519, 124] width 97 height 34
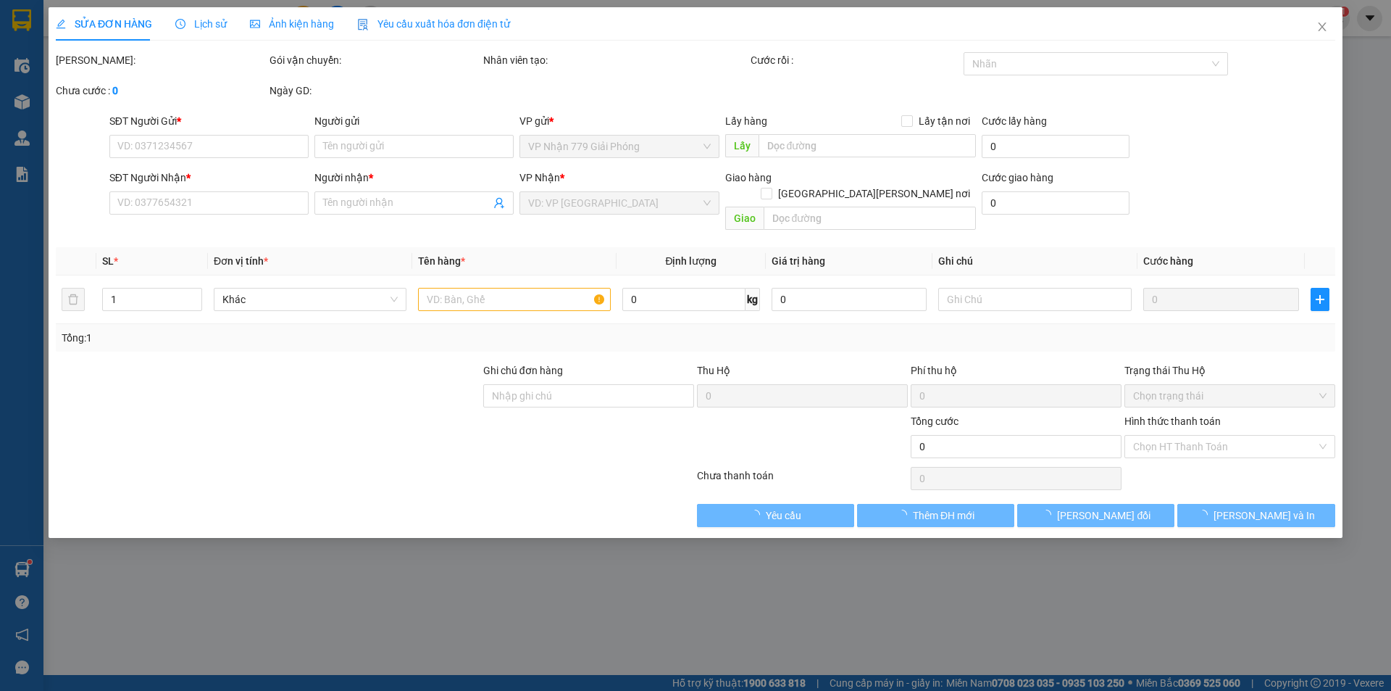
type input "0344772070"
type input "đúc"
type input "0344772070"
type input "đúc"
type input "60.000"
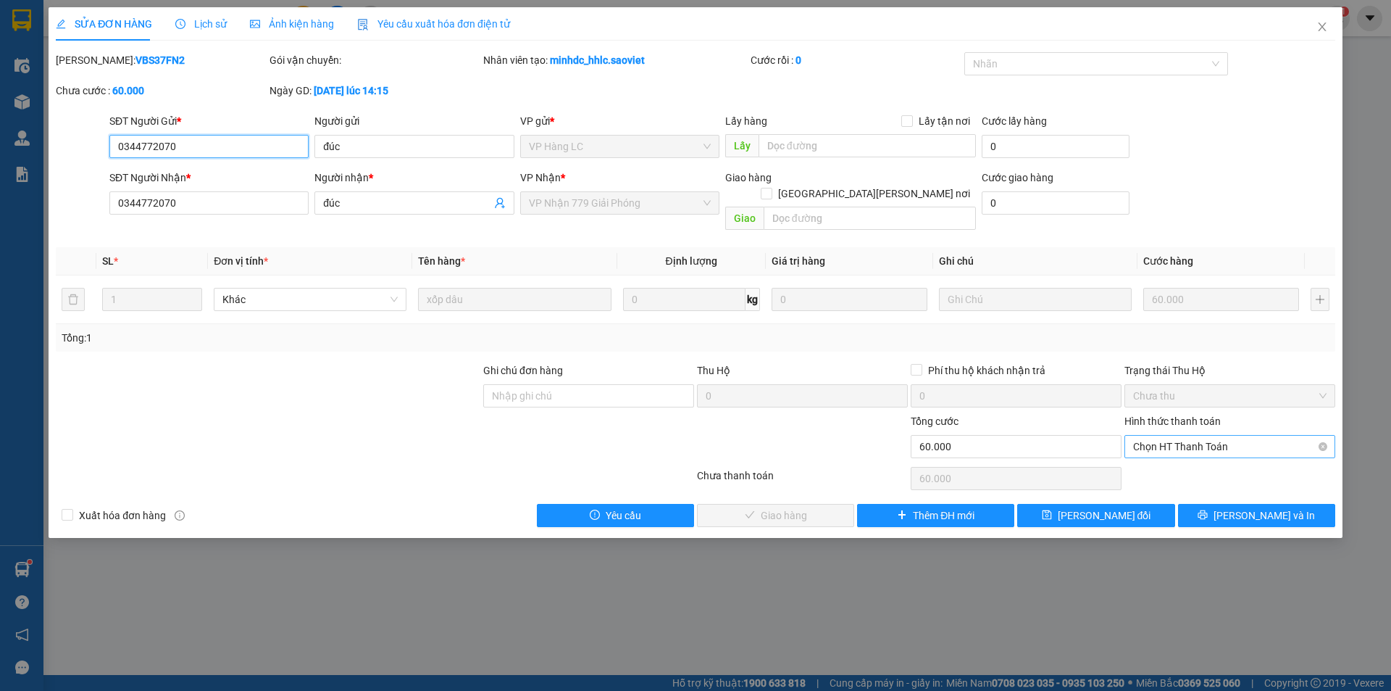
click at [1233, 435] on span "Chọn HT Thanh Toán" at bounding box center [1229, 446] width 193 height 22
click at [1178, 461] on div "Tại văn phòng" at bounding box center [1229, 459] width 193 height 16
type input "0"
click at [780, 507] on button "Lưu và Giao hàng" at bounding box center [775, 515] width 157 height 23
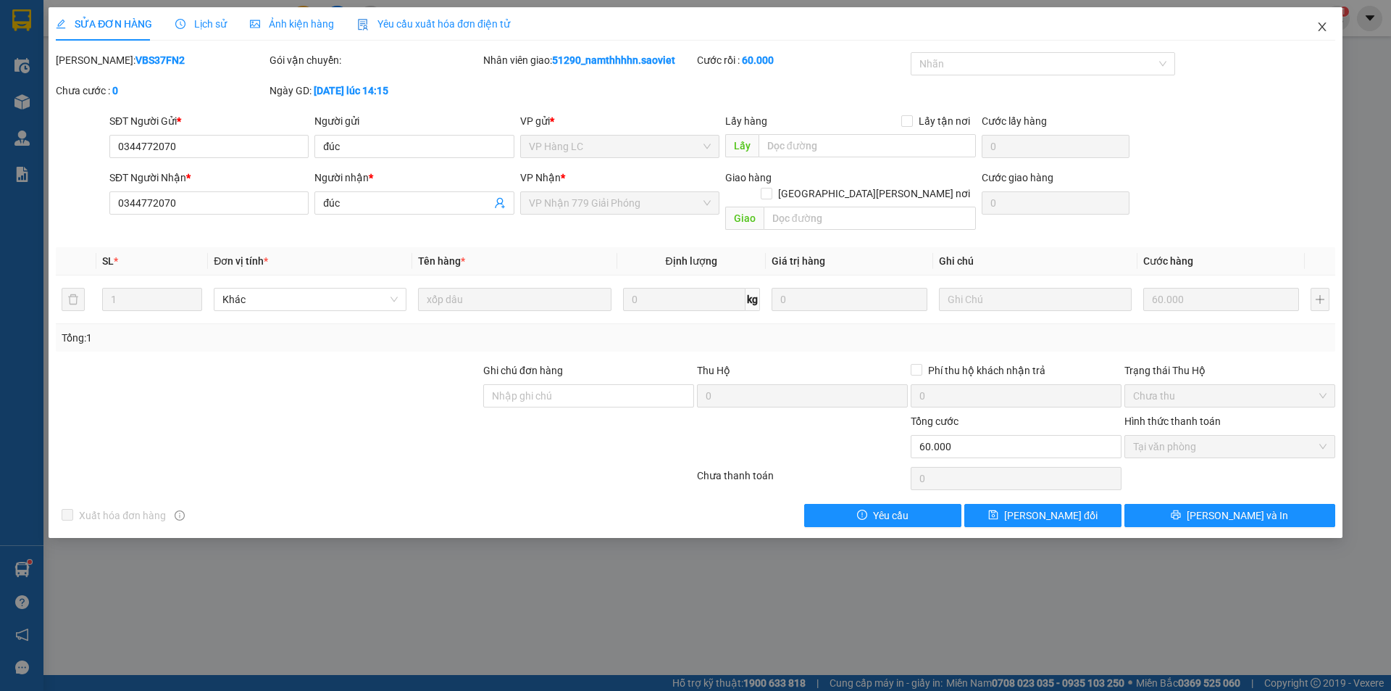
click at [1320, 44] on span "Close" at bounding box center [1322, 27] width 41 height 41
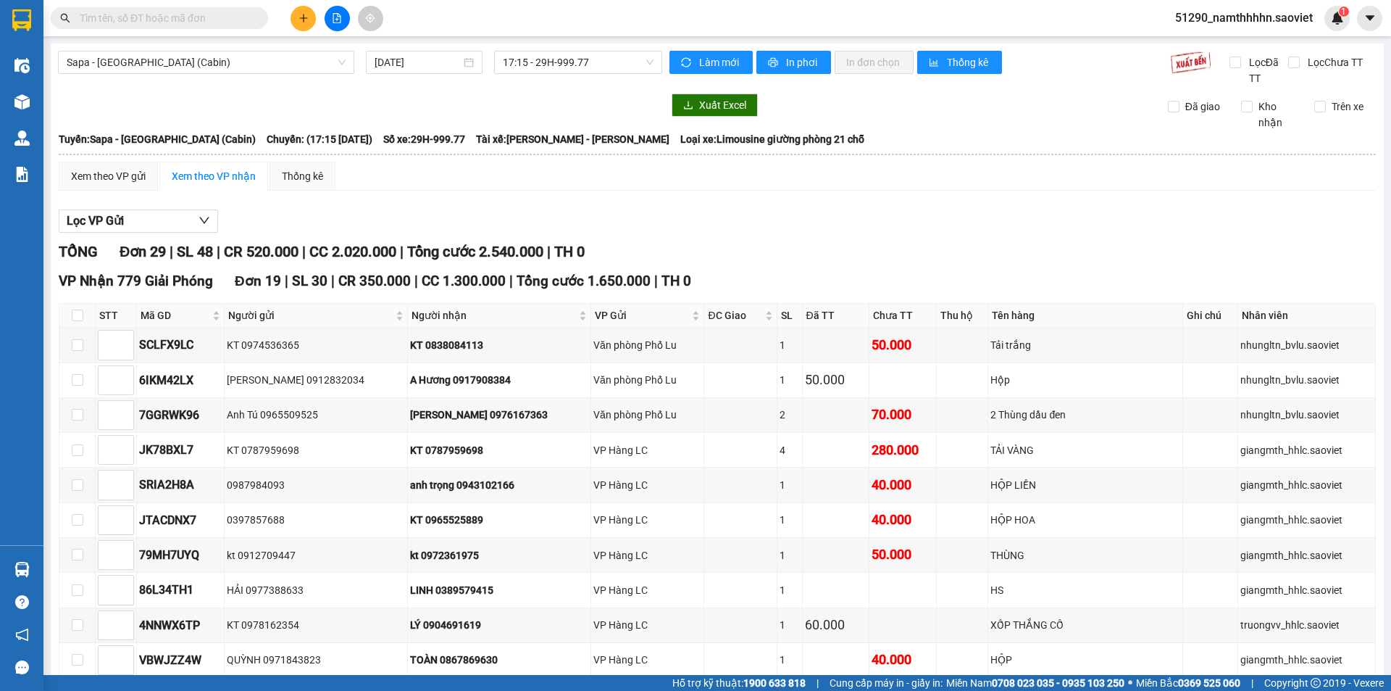
click at [1333, 116] on div "Trên xe" at bounding box center [1340, 115] width 73 height 32
click at [1314, 82] on div "Lọc Chưa TT" at bounding box center [1332, 70] width 88 height 32
click at [1314, 98] on div "Xuất Excel Đã giao Kho nhận Trên xe" at bounding box center [717, 111] width 1319 height 37
click at [1314, 103] on input "Trên xe" at bounding box center [1320, 107] width 12 height 12
checkbox input "true"
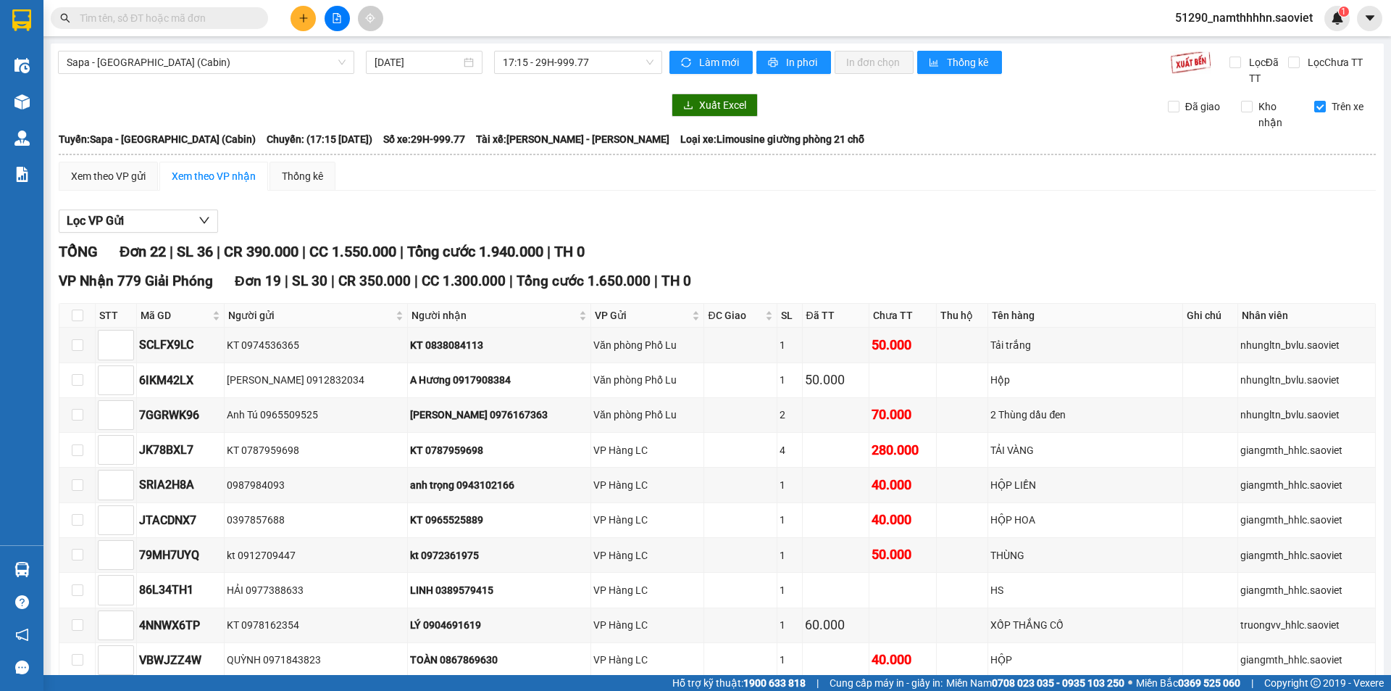
click at [83, 317] on th at bounding box center [77, 316] width 36 height 24
click at [64, 324] on th at bounding box center [77, 316] width 36 height 24
click at [75, 317] on input "checkbox" at bounding box center [78, 315] width 12 height 12
checkbox input "true"
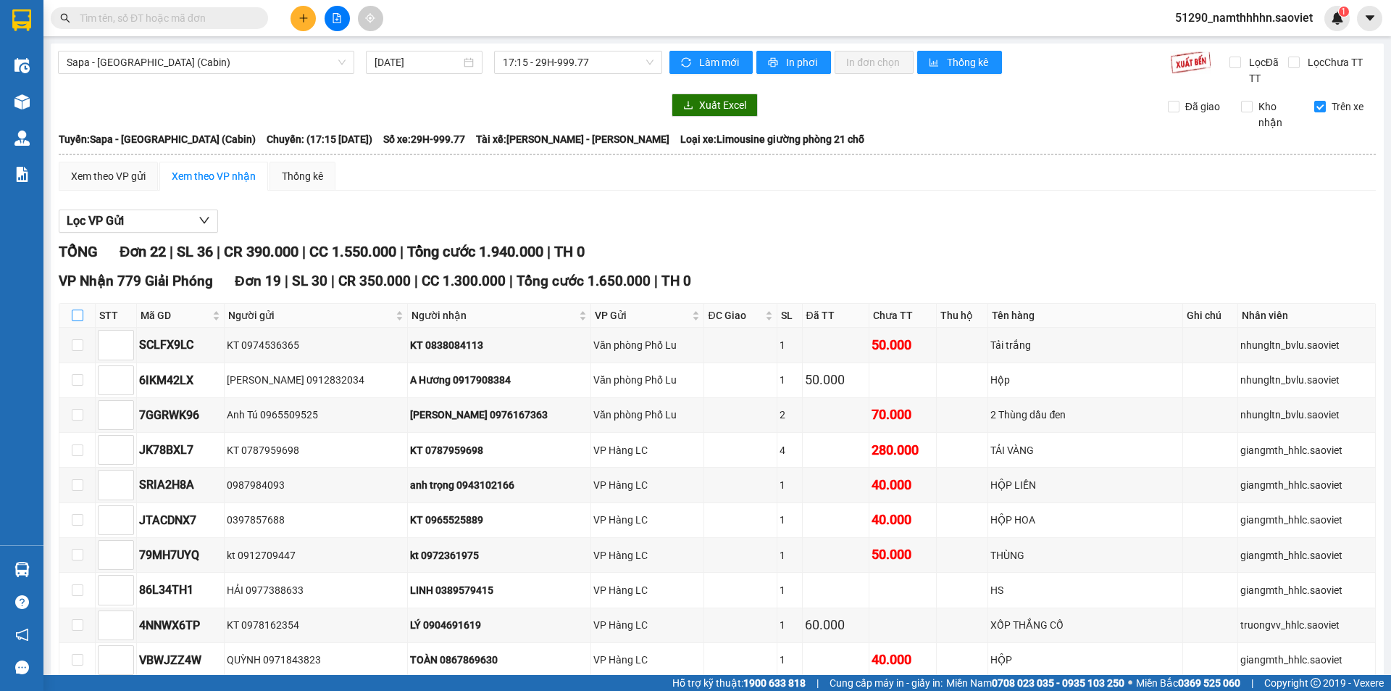
checkbox input "true"
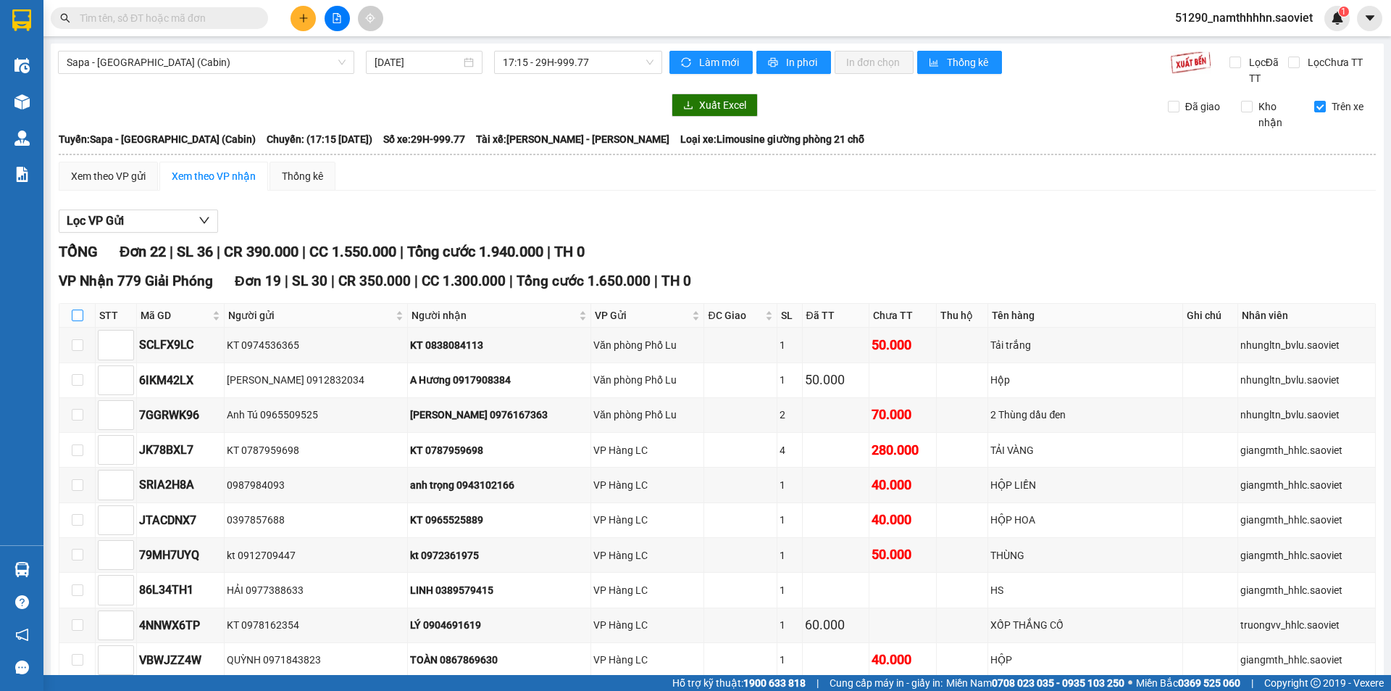
checkbox input "true"
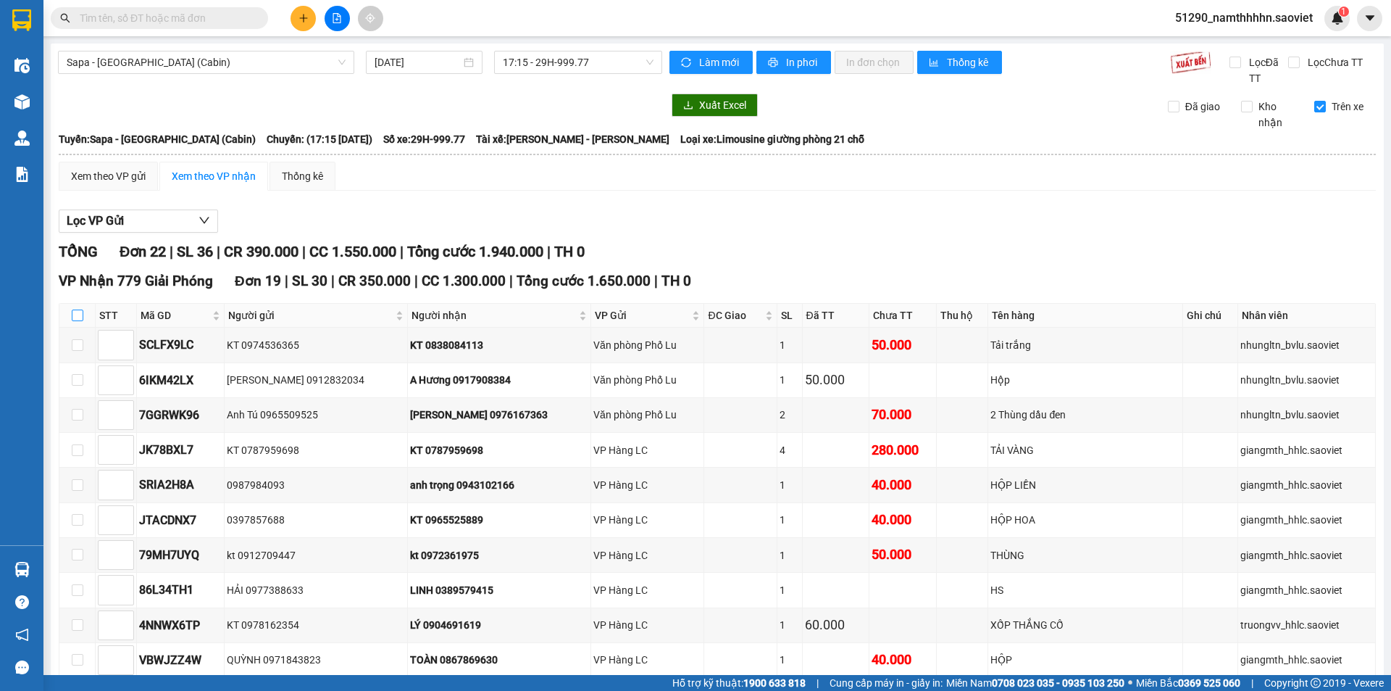
checkbox input "true"
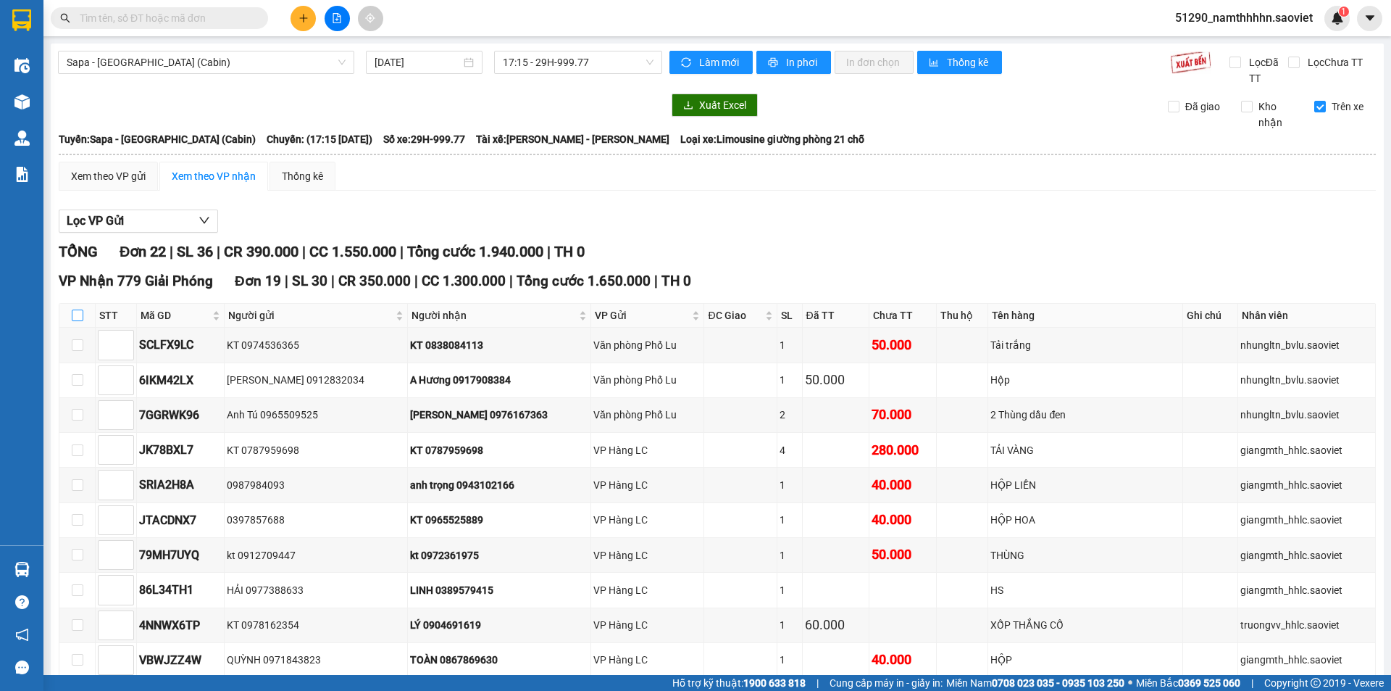
checkbox input "true"
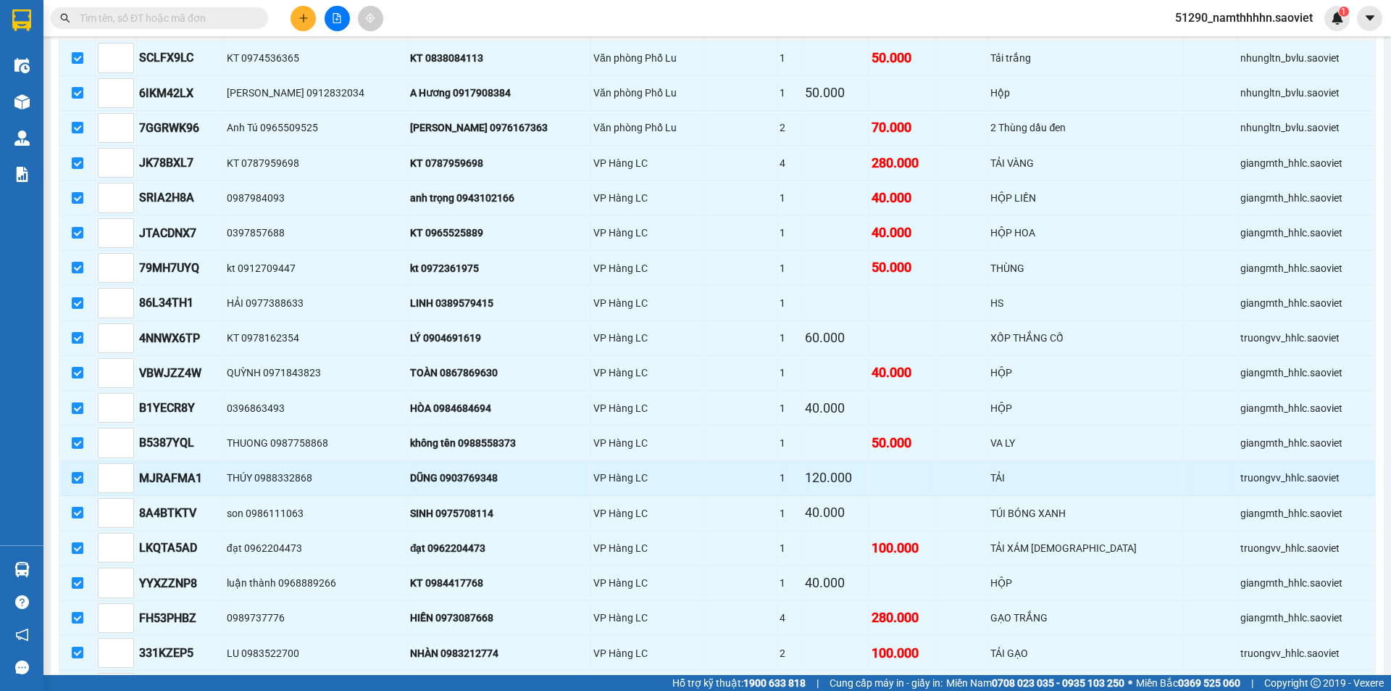
scroll to position [362, 0]
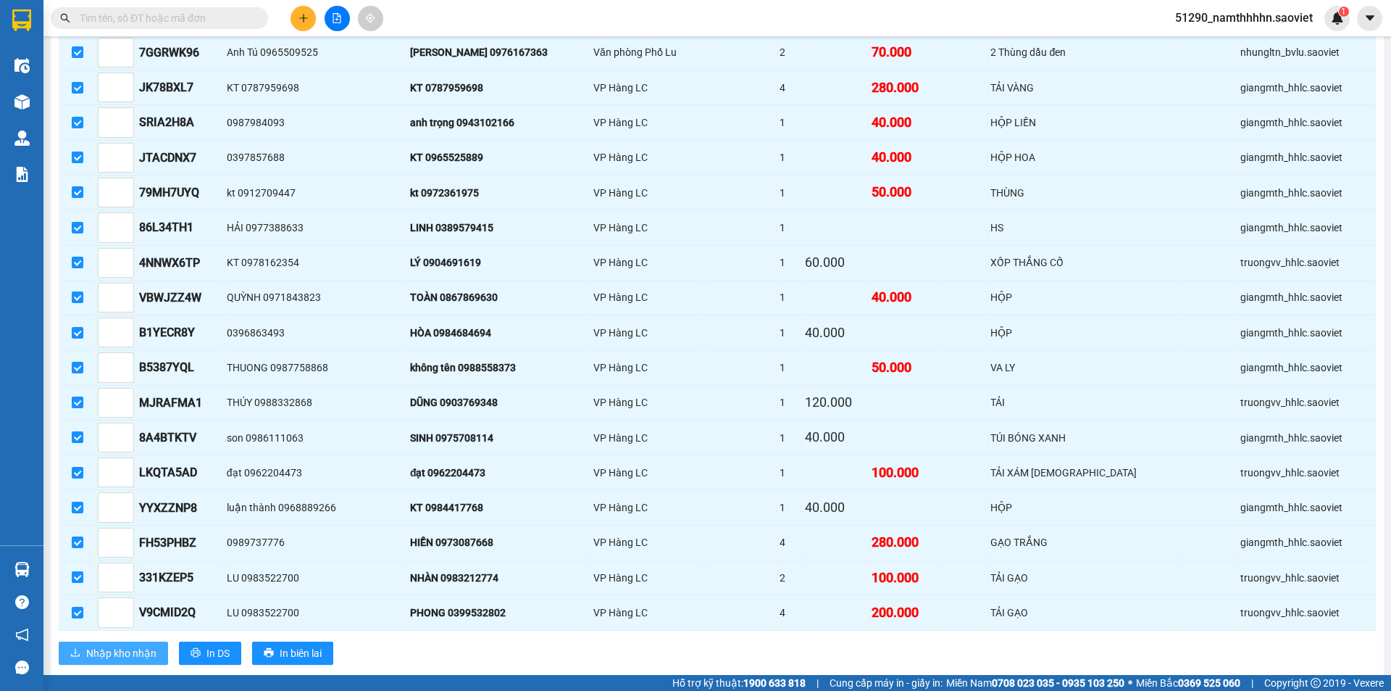
click at [95, 650] on span "Nhập kho nhận" at bounding box center [121, 653] width 70 height 16
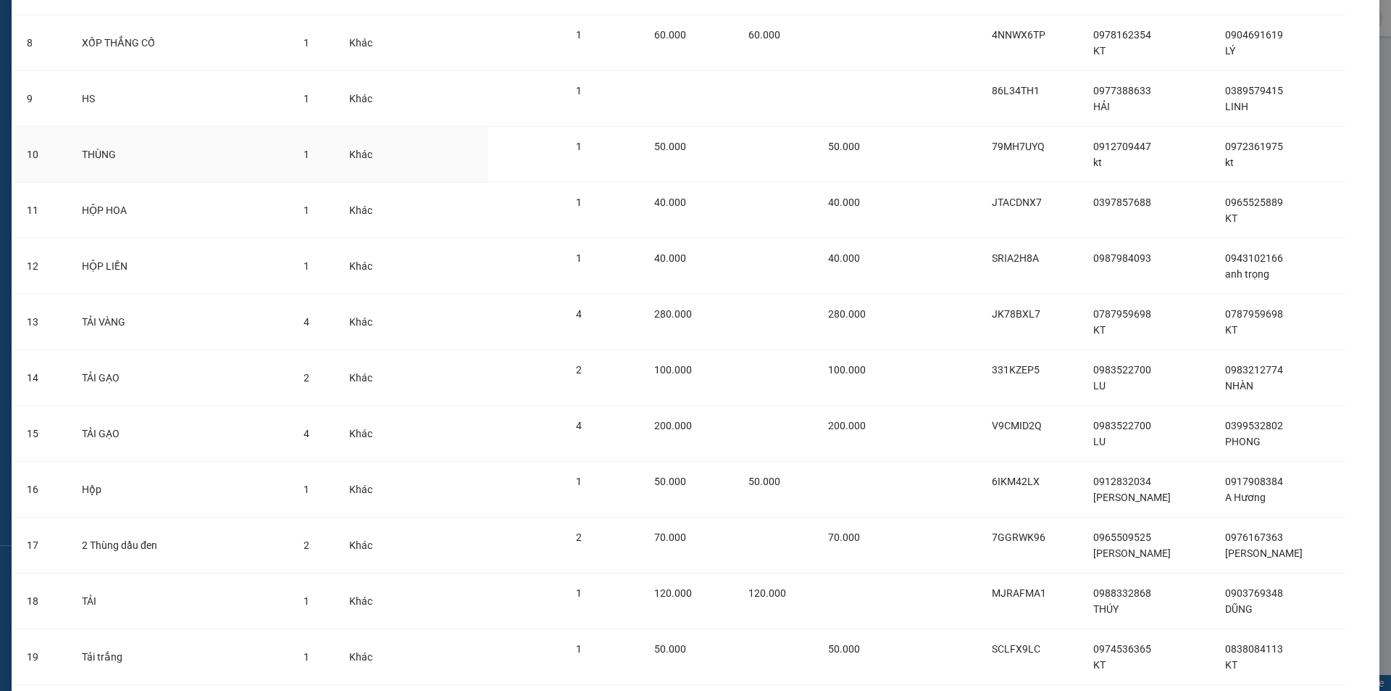
scroll to position [597, 0]
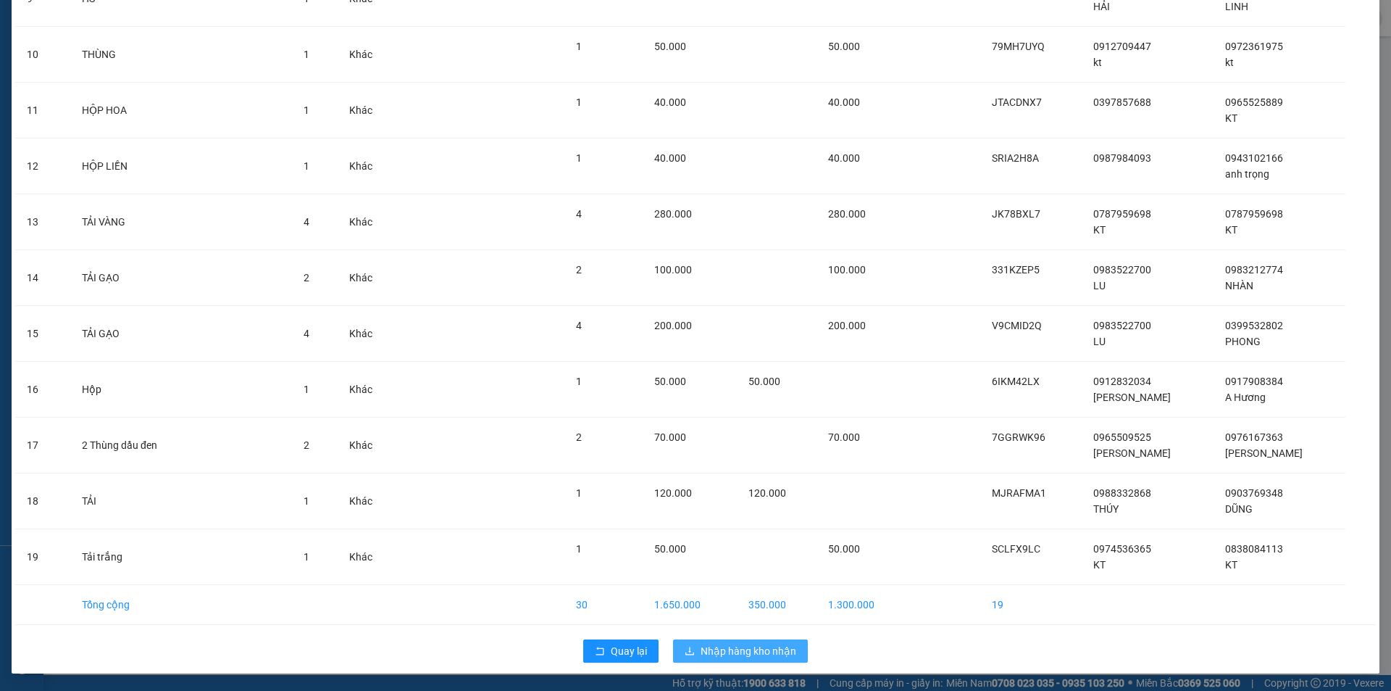
click at [741, 649] on span "Nhập hàng kho nhận" at bounding box center [749, 651] width 96 height 16
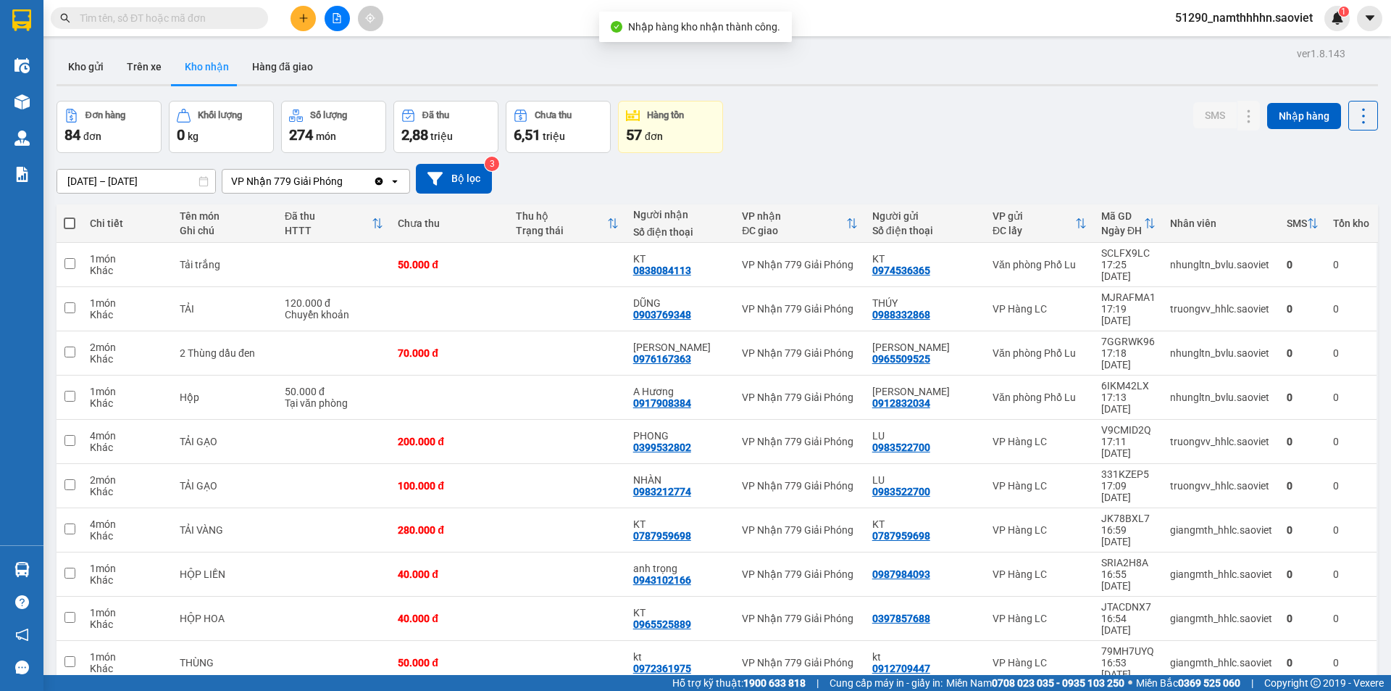
click at [72, 220] on span at bounding box center [70, 223] width 12 height 12
click at [70, 216] on input "checkbox" at bounding box center [70, 216] width 0 height 0
checkbox input "true"
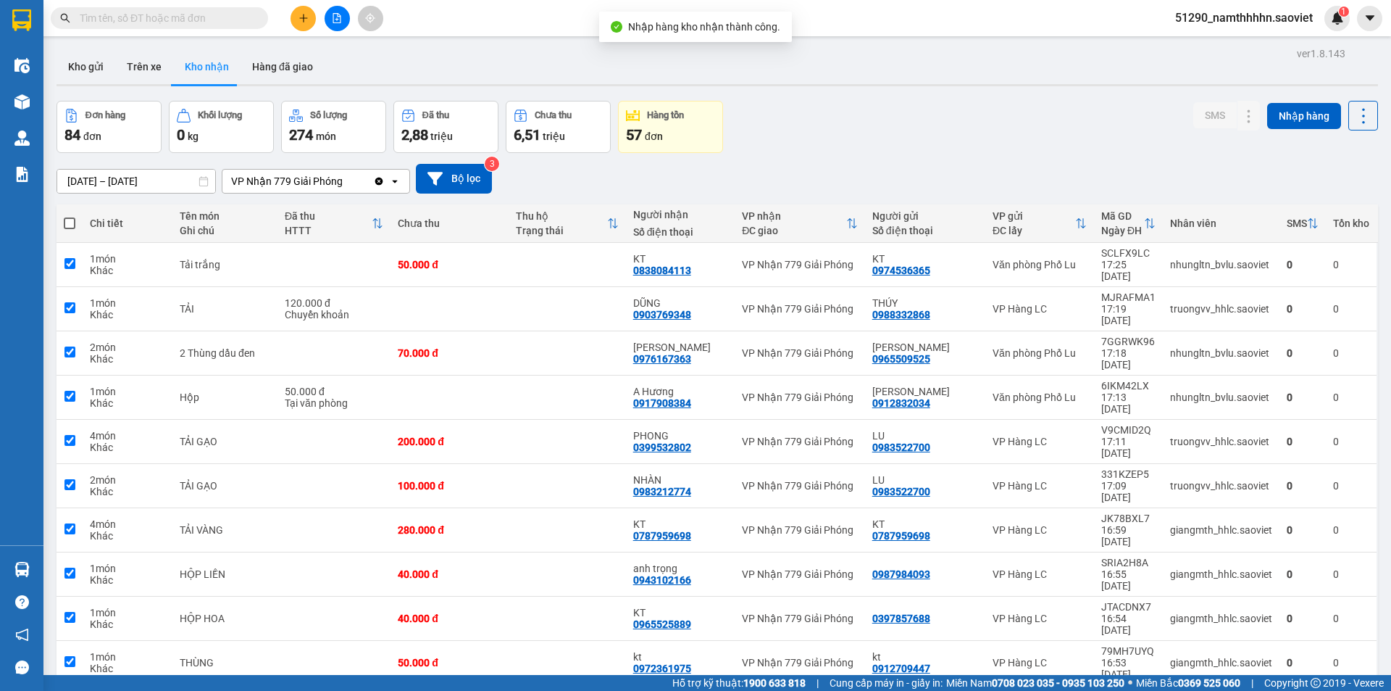
checkbox input "true"
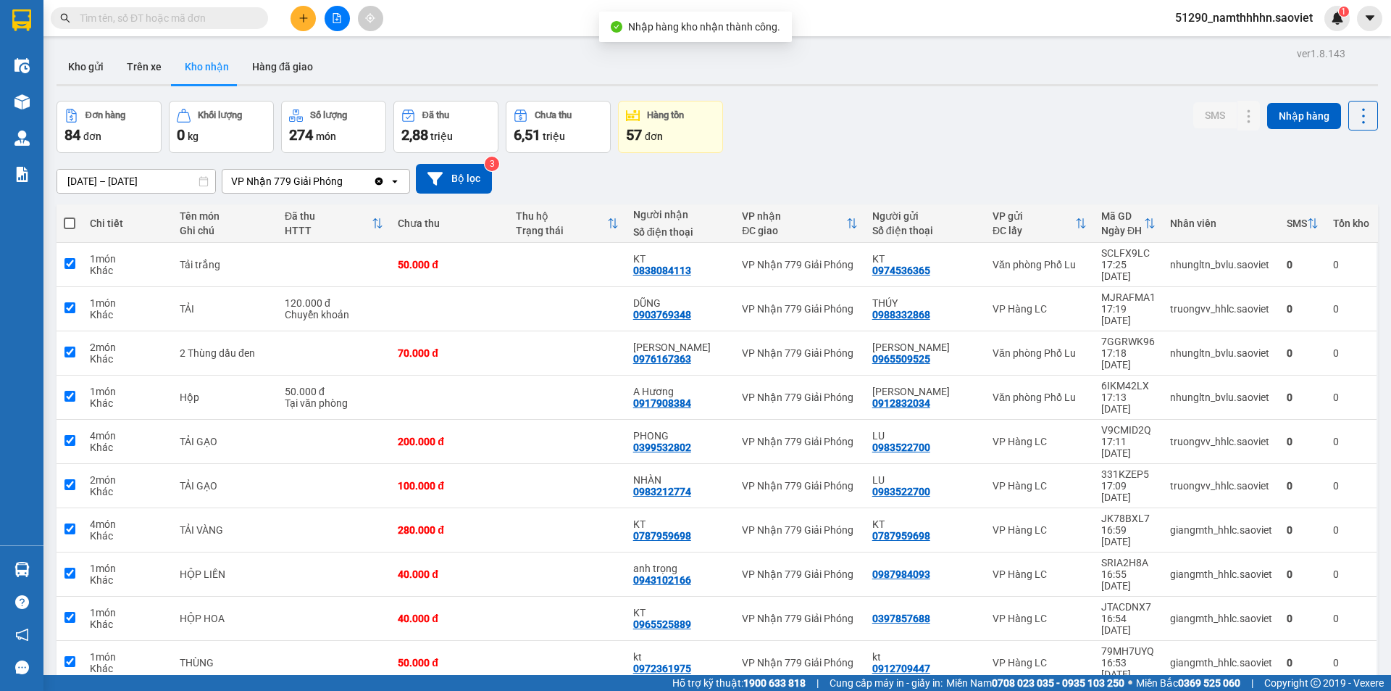
checkbox input "true"
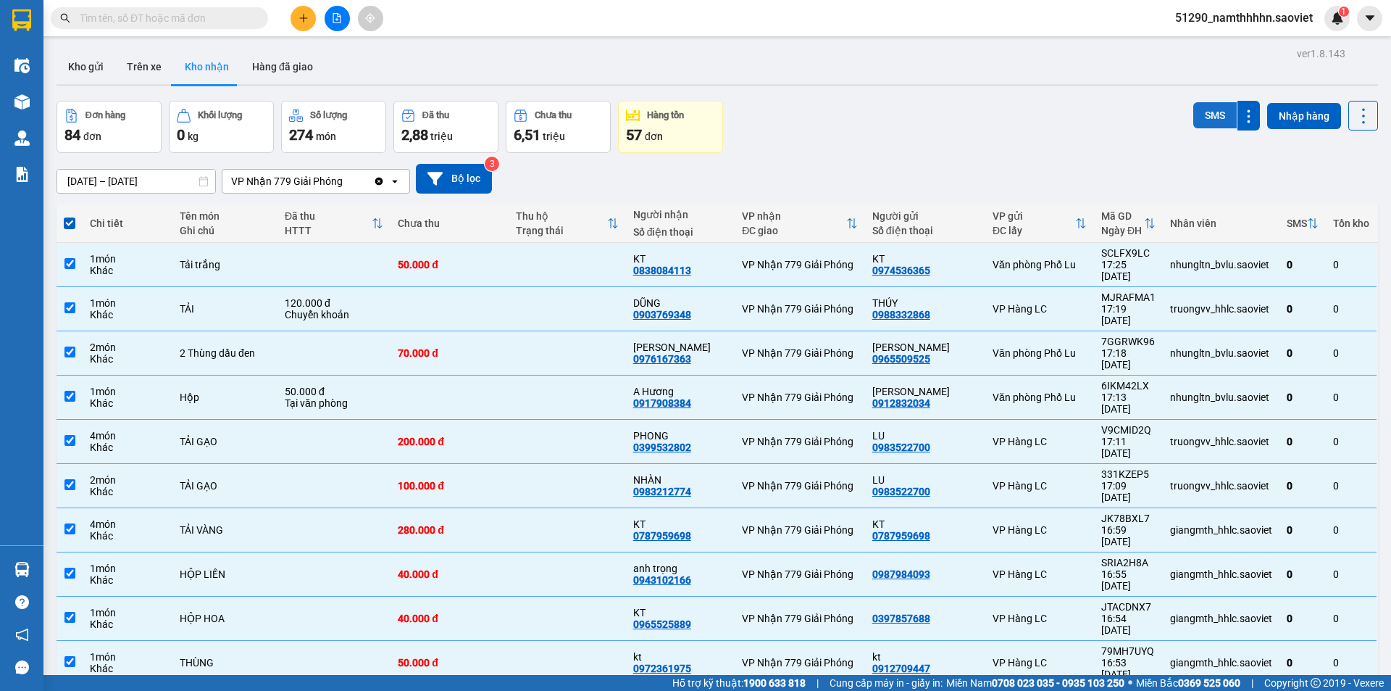
click at [1201, 114] on button "SMS" at bounding box center [1214, 115] width 43 height 26
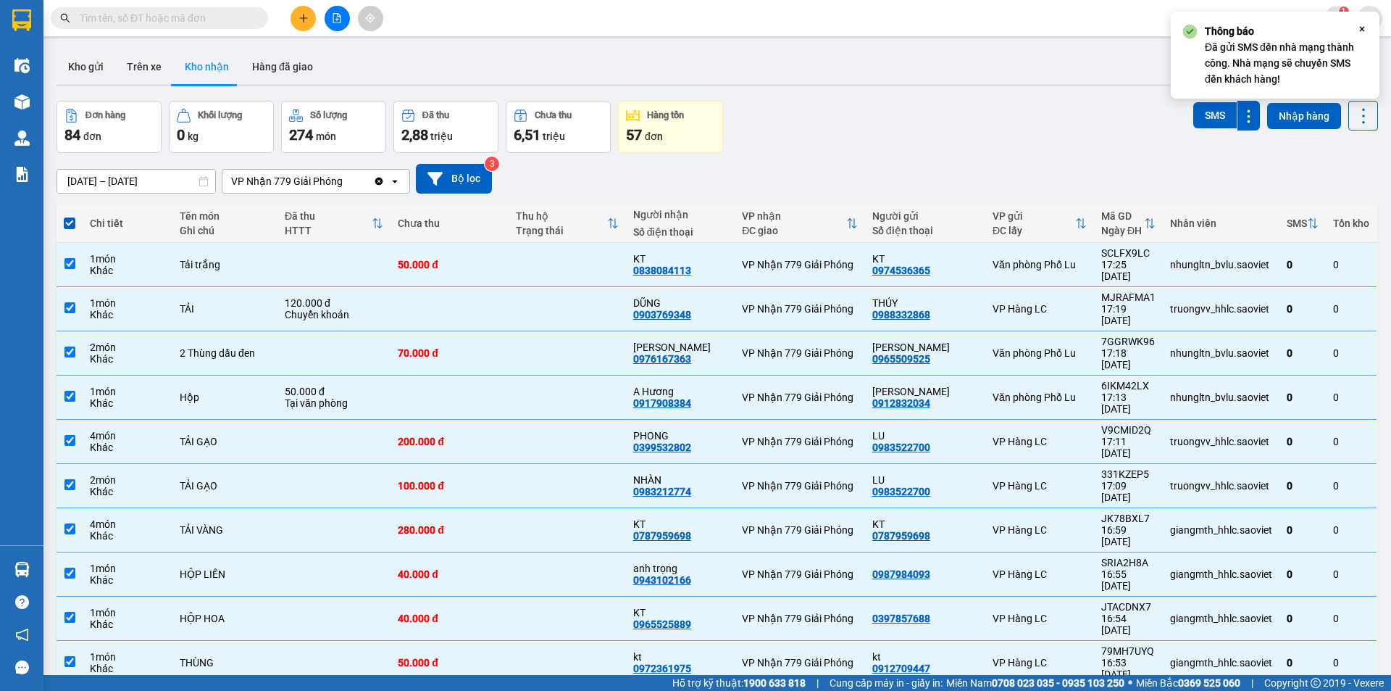
click at [72, 222] on span at bounding box center [70, 223] width 12 height 12
click at [70, 216] on input "checkbox" at bounding box center [70, 216] width 0 height 0
checkbox input "false"
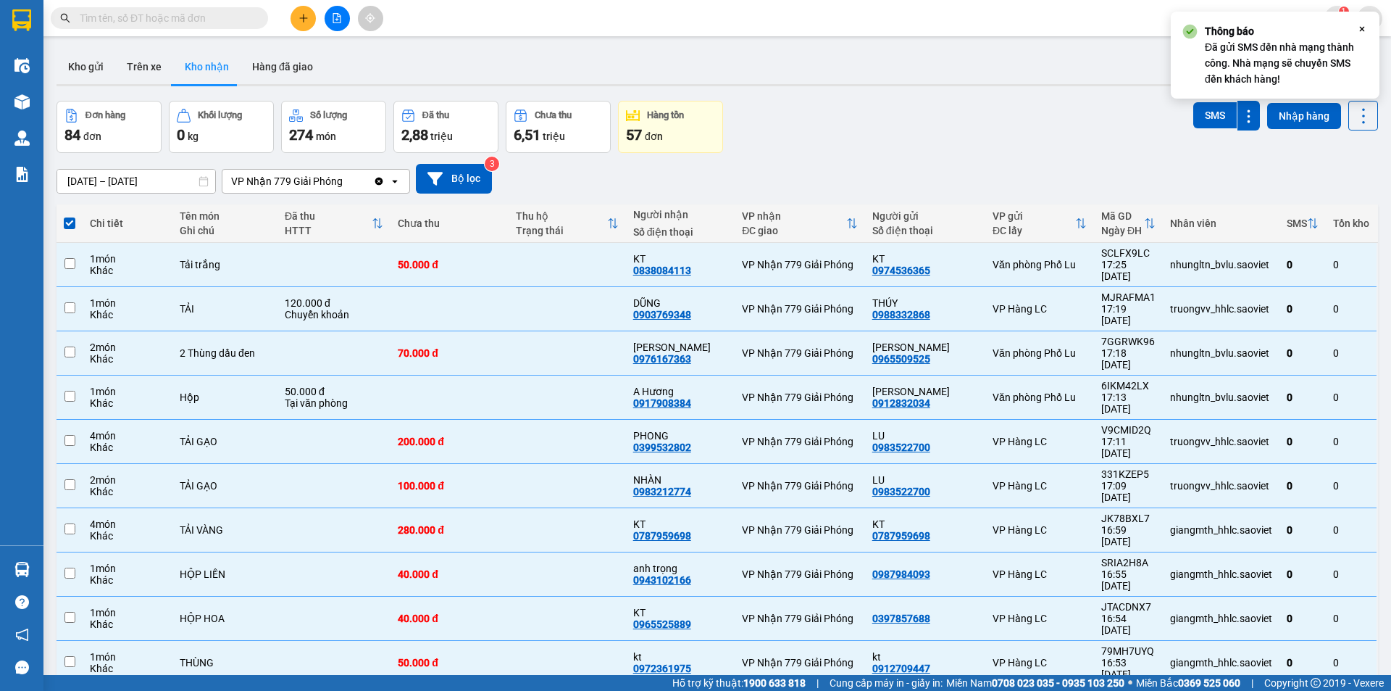
checkbox input "false"
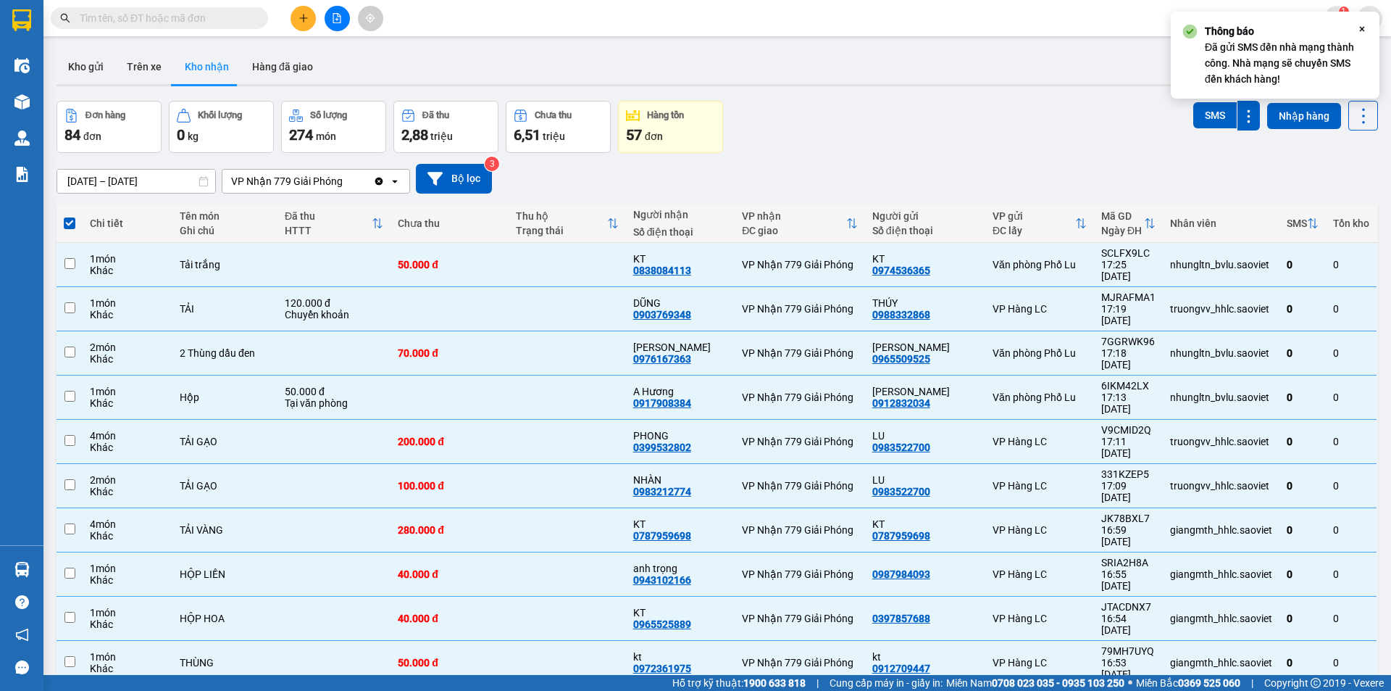
checkbox input "false"
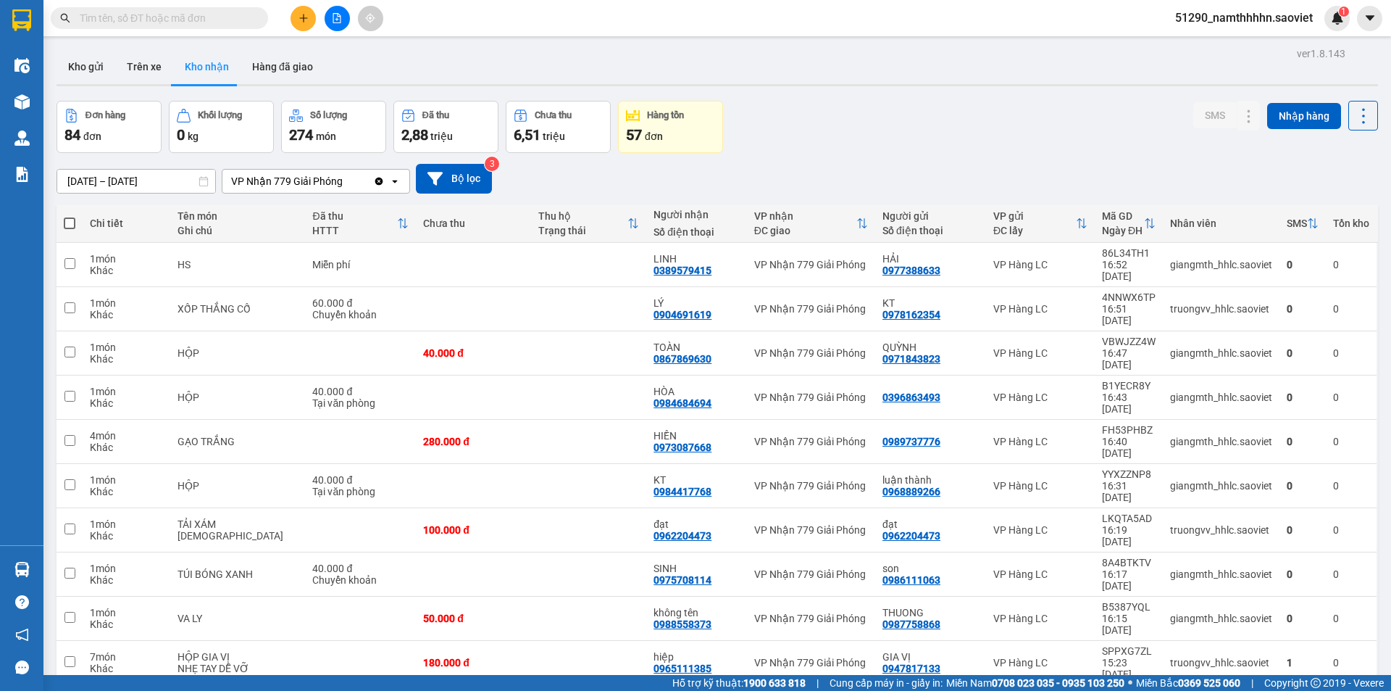
click at [78, 222] on th at bounding box center [70, 223] width 26 height 38
click at [64, 222] on span at bounding box center [70, 223] width 12 height 12
click at [70, 216] on input "checkbox" at bounding box center [70, 216] width 0 height 0
checkbox input "true"
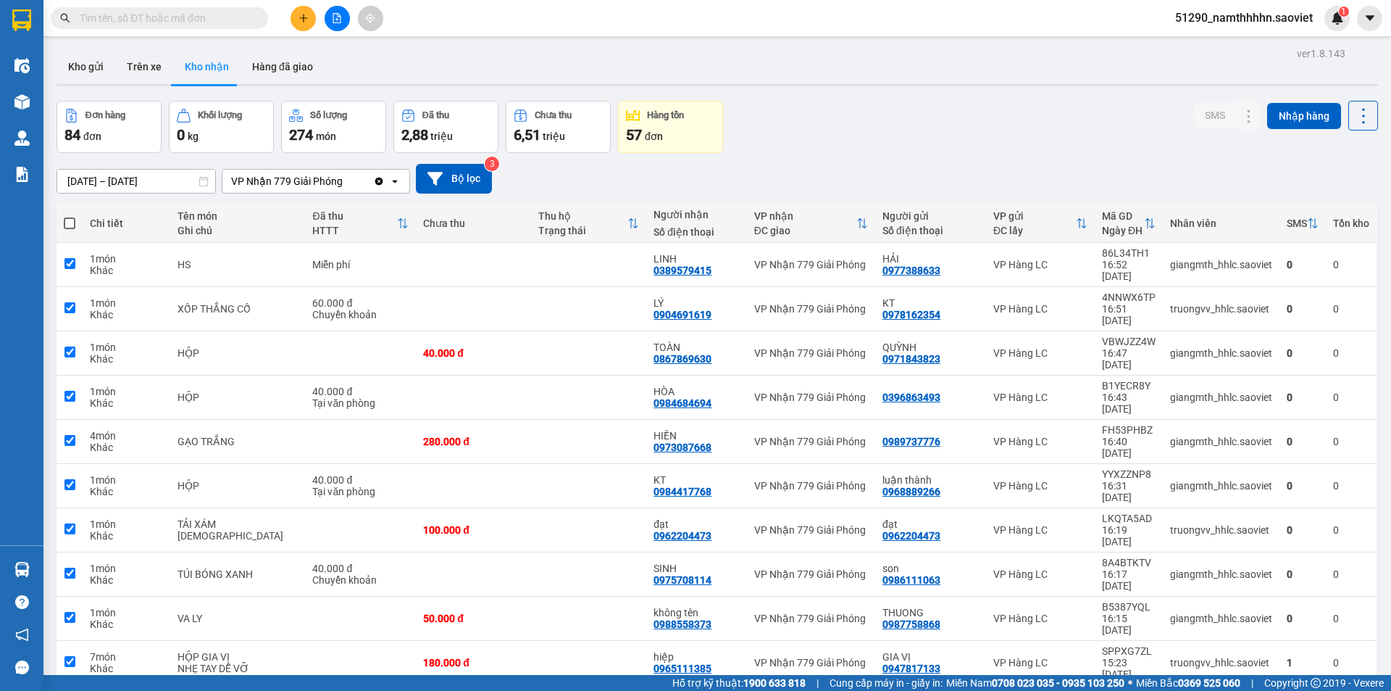
checkbox input "true"
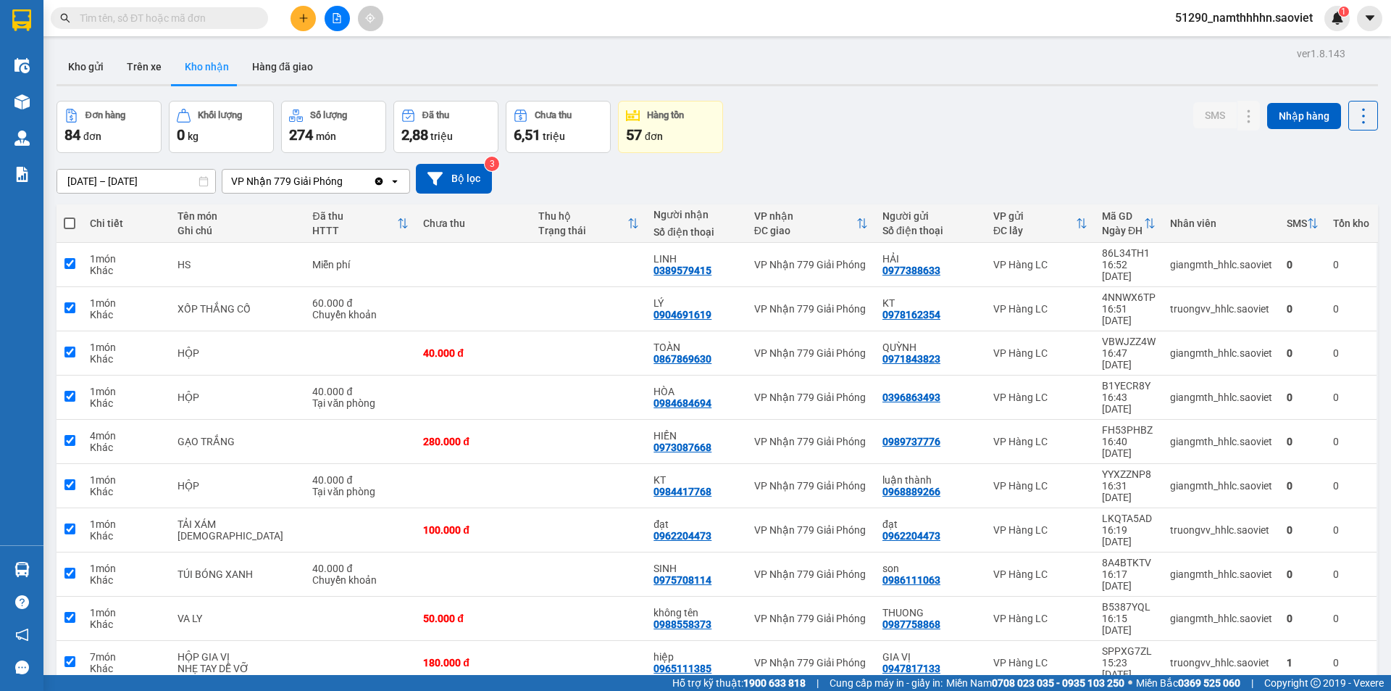
checkbox input "true"
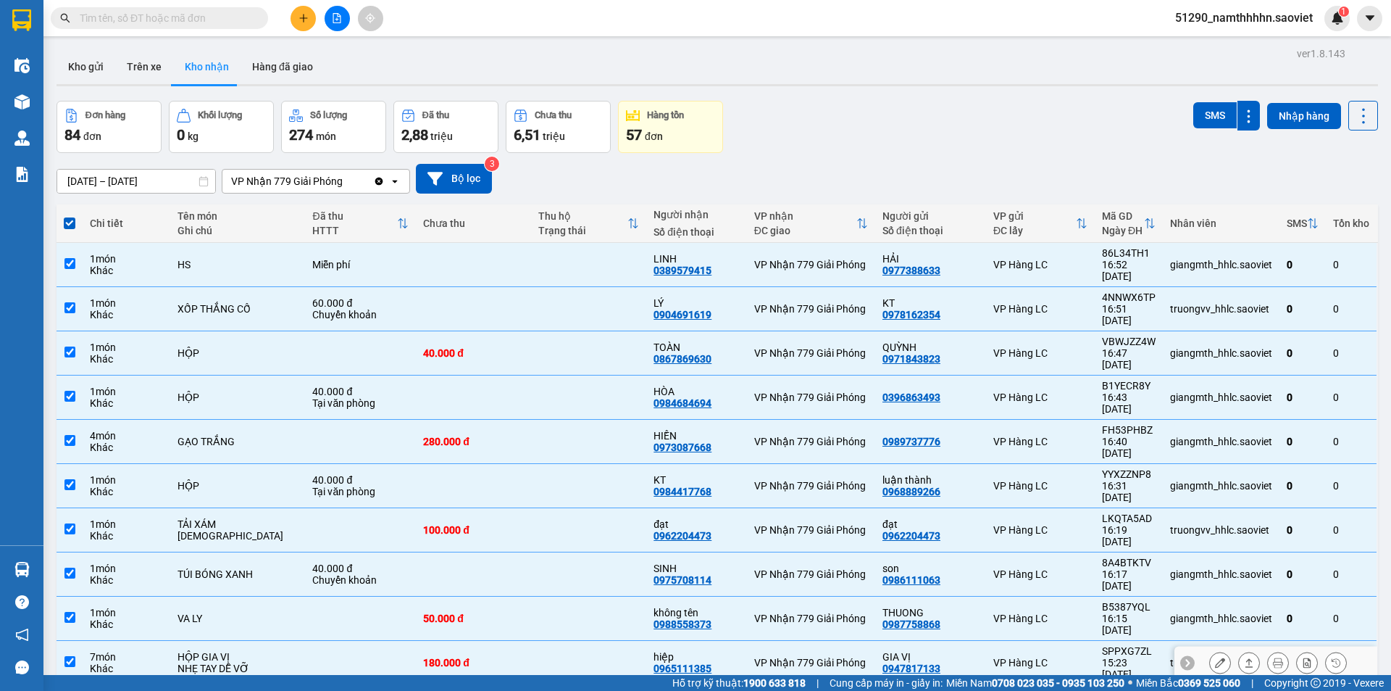
click at [272, 641] on td "HỘP GIA VỊ NHẸ TAY DỄ VỠ" at bounding box center [238, 663] width 136 height 44
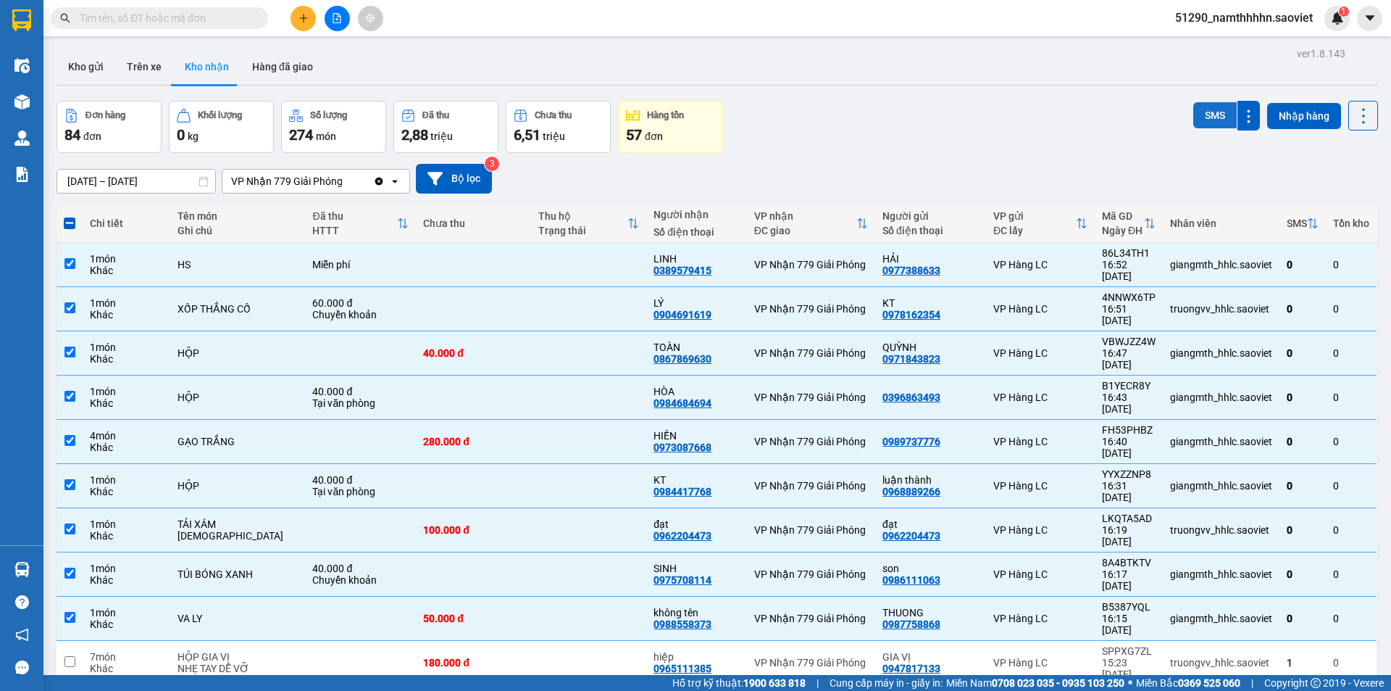
click at [1213, 113] on button "SMS" at bounding box center [1214, 115] width 43 height 26
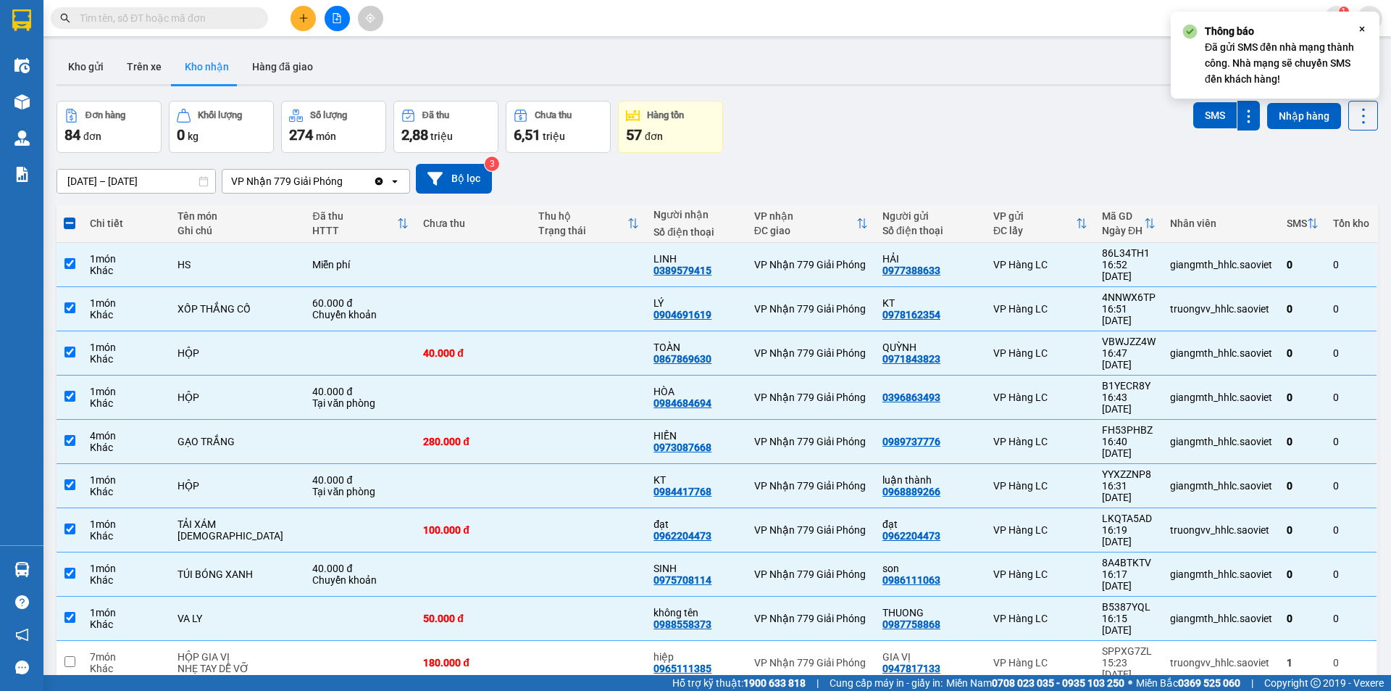
click at [75, 222] on span at bounding box center [70, 223] width 12 height 12
click at [70, 216] on input "checkbox" at bounding box center [70, 216] width 0 height 0
checkbox input "true"
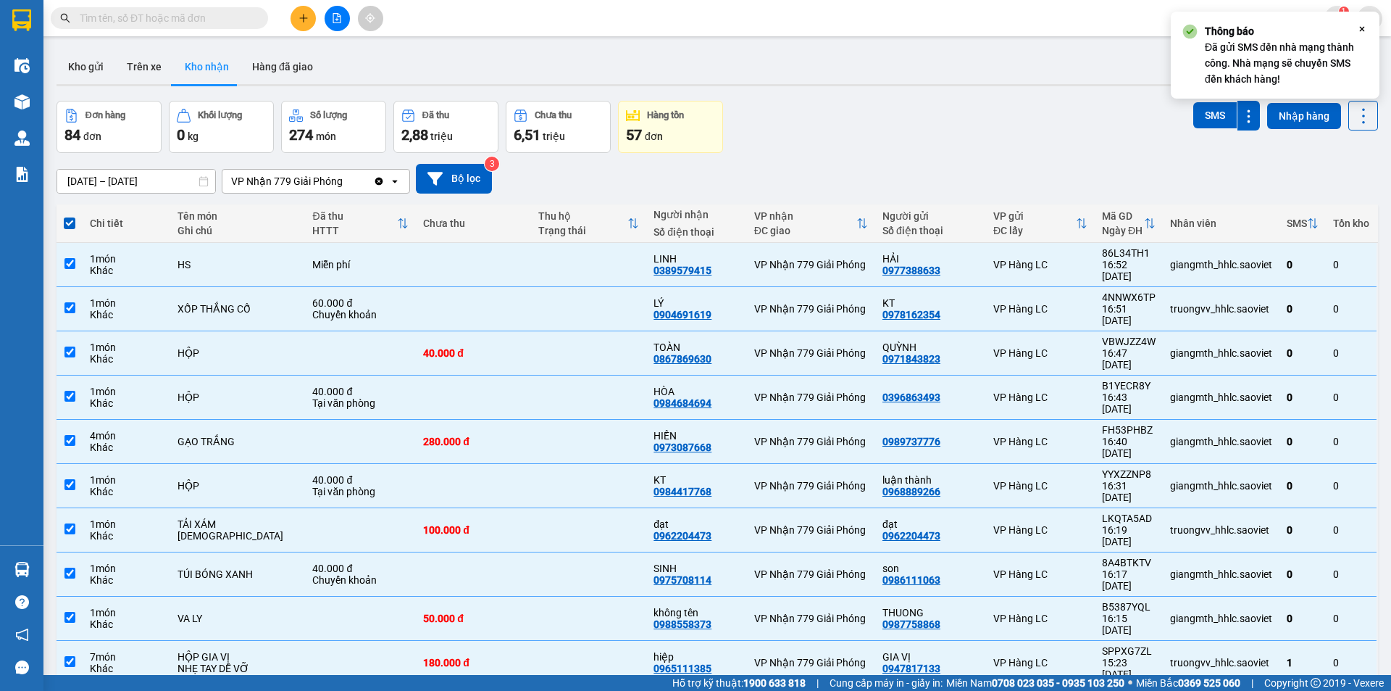
click at [72, 222] on span at bounding box center [70, 223] width 12 height 12
click at [70, 216] on input "checkbox" at bounding box center [70, 216] width 0 height 0
checkbox input "false"
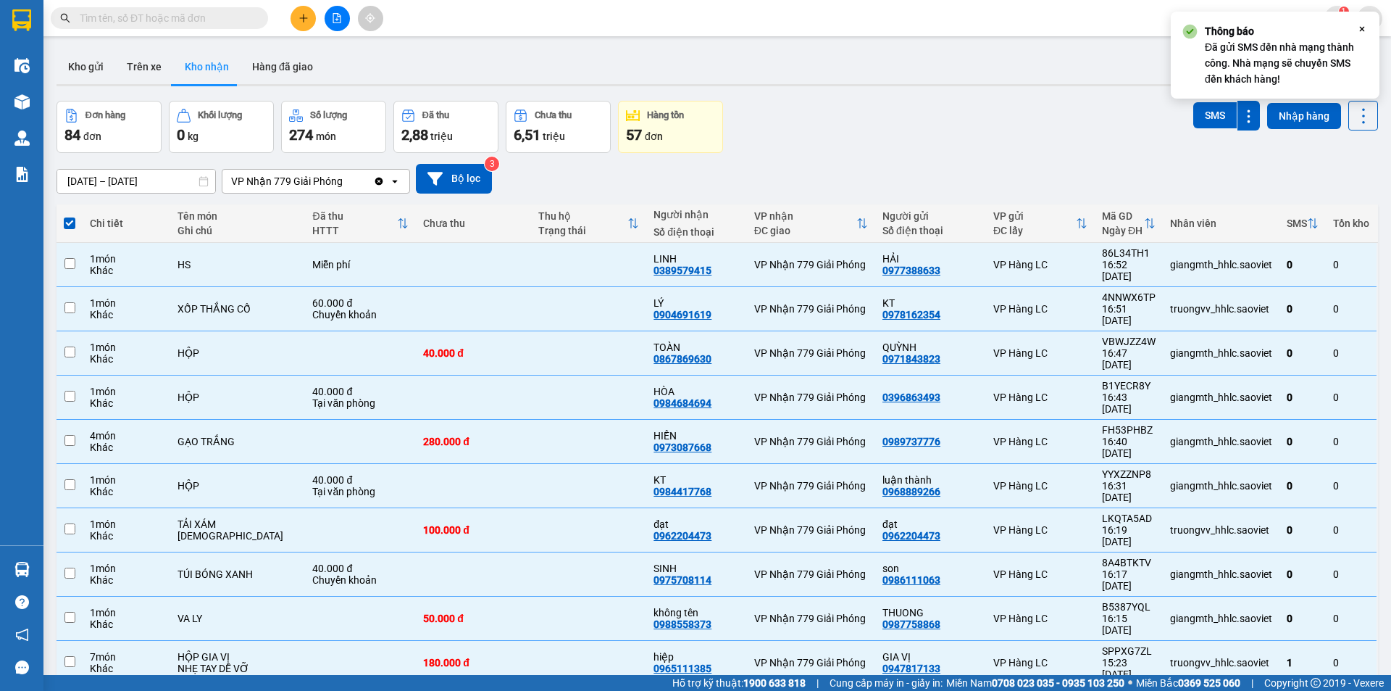
checkbox input "false"
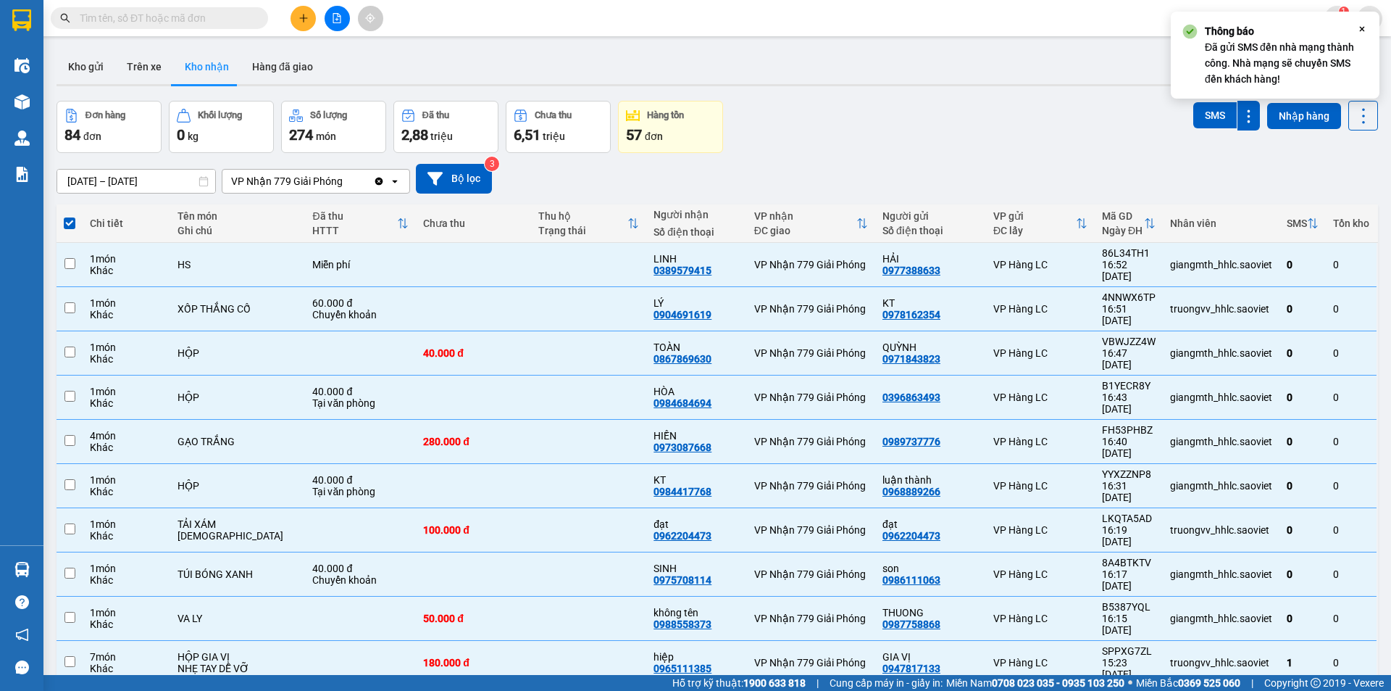
checkbox input "false"
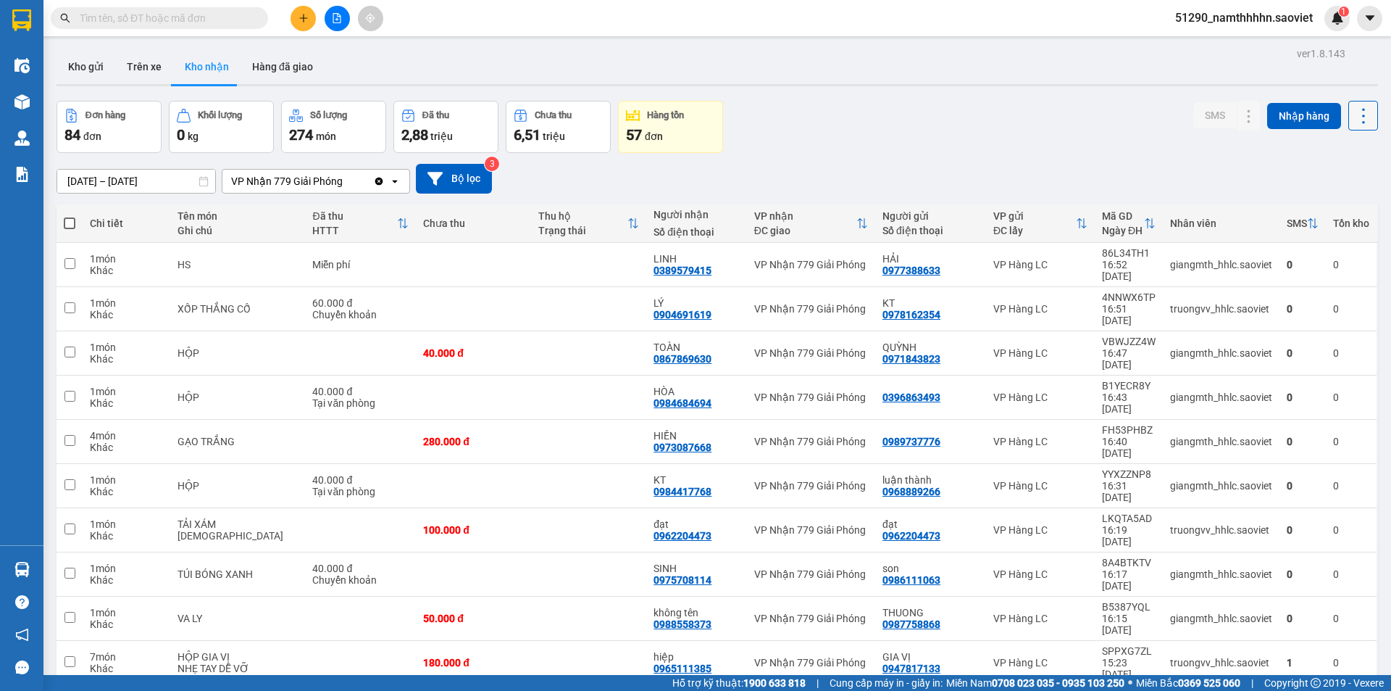
click at [1356, 114] on icon at bounding box center [1364, 116] width 20 height 20
click at [1338, 184] on span "Làm mới" at bounding box center [1332, 181] width 40 height 14
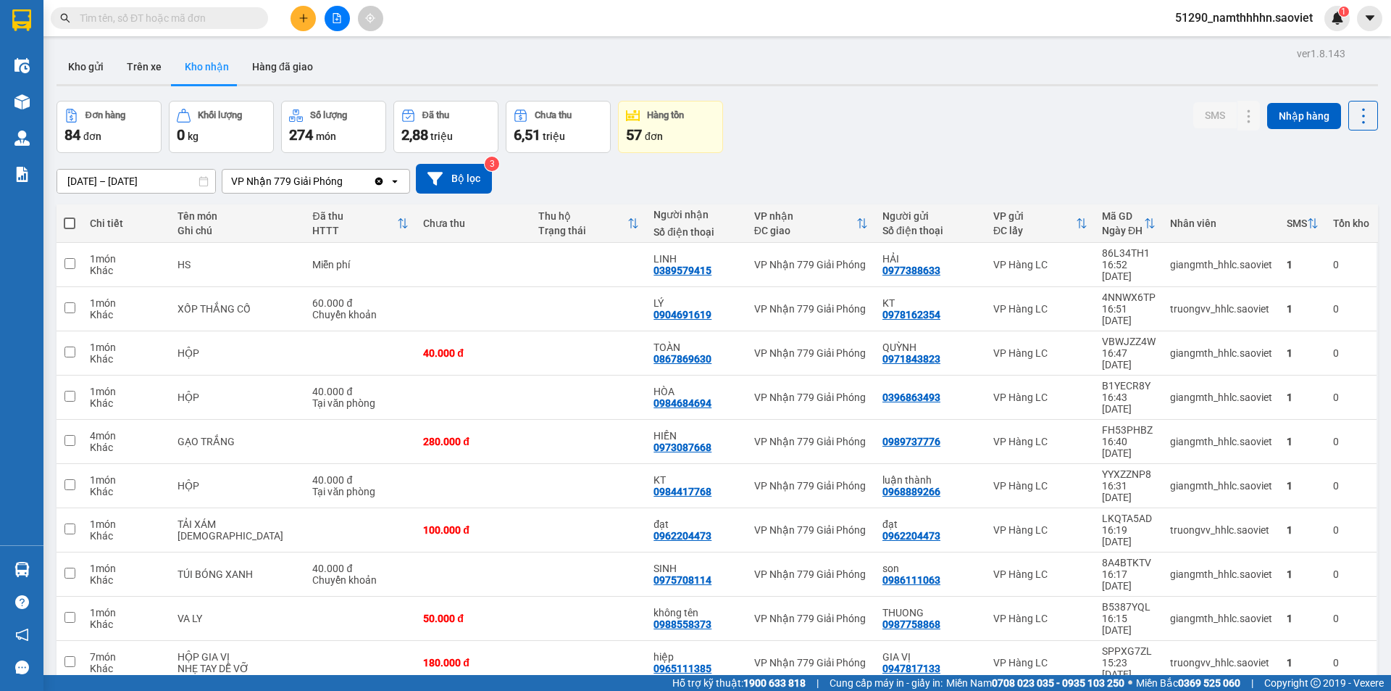
click at [344, 18] on button at bounding box center [337, 18] width 25 height 25
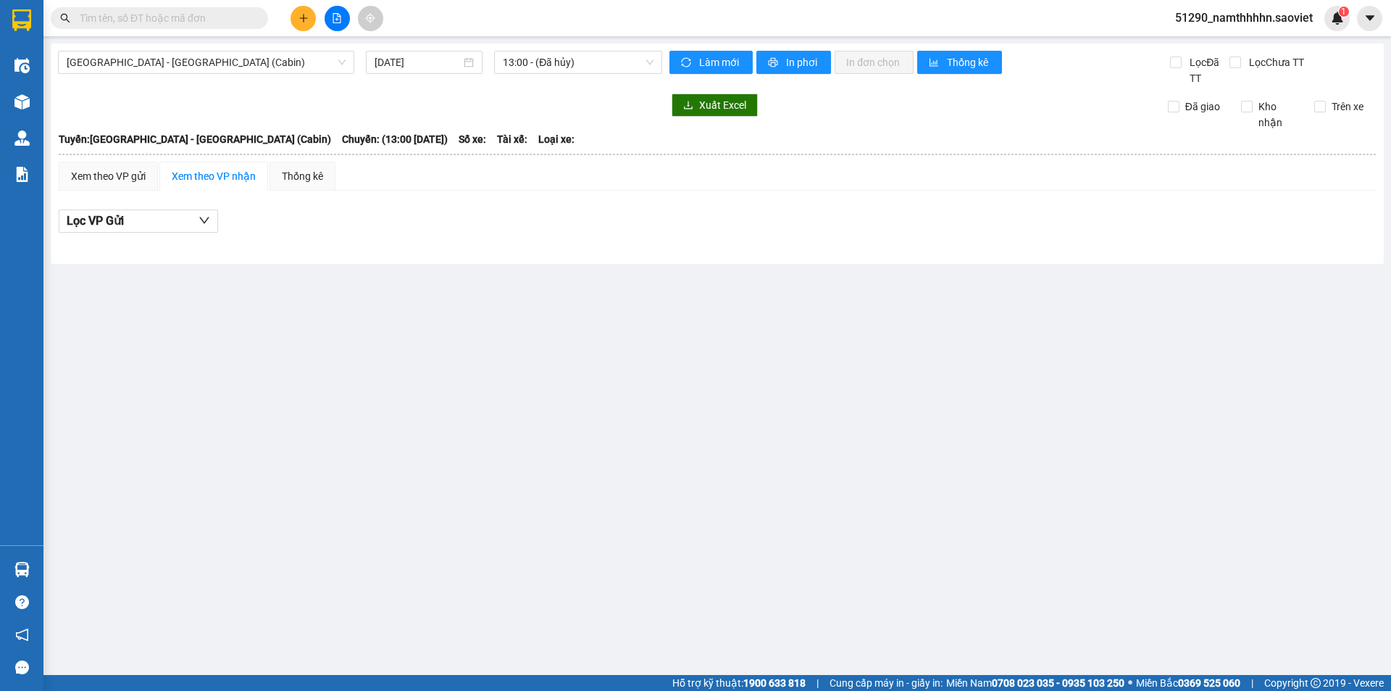
click at [138, 49] on div "Hà Nội - Lào Cai (Cabin) 11/09/2025 13:00 - (Đã hủy) Làm mới In phơi In đơn chọ…" at bounding box center [717, 153] width 1333 height 220
click at [138, 54] on span "[GEOGRAPHIC_DATA] - [GEOGRAPHIC_DATA] (Cabin)" at bounding box center [206, 62] width 279 height 22
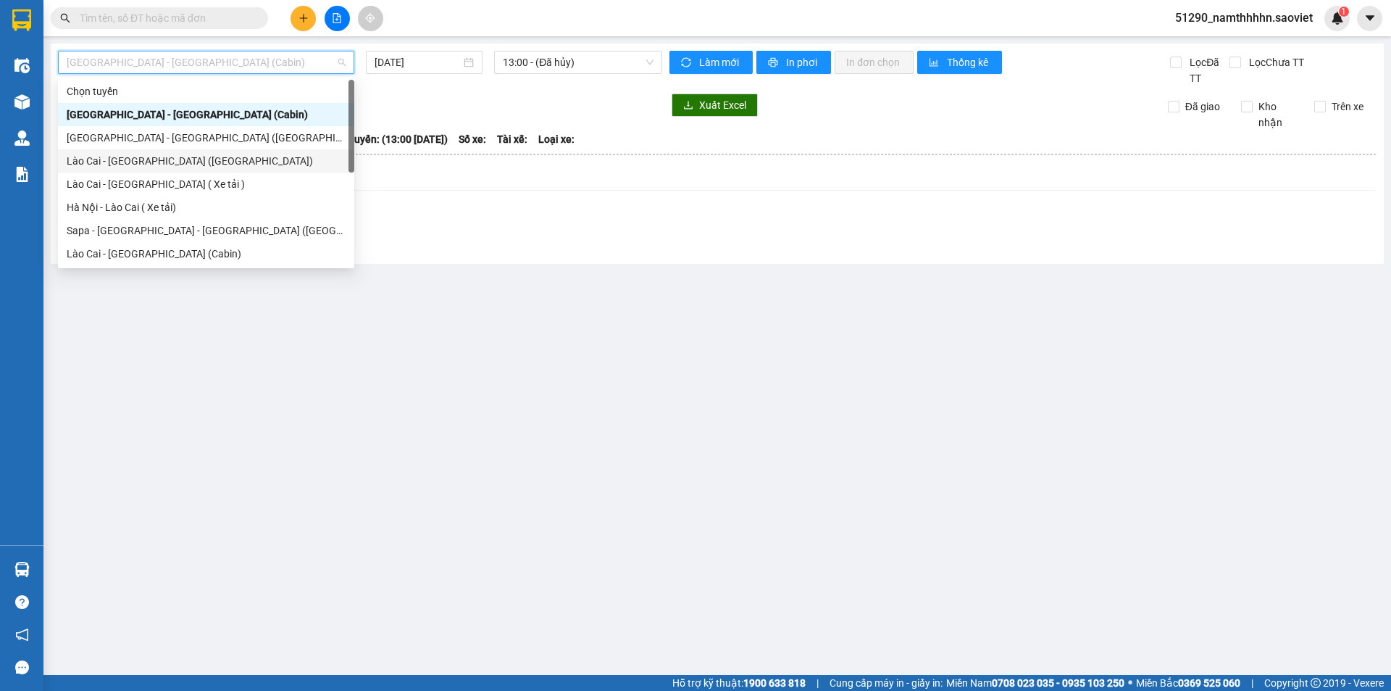
scroll to position [116, 0]
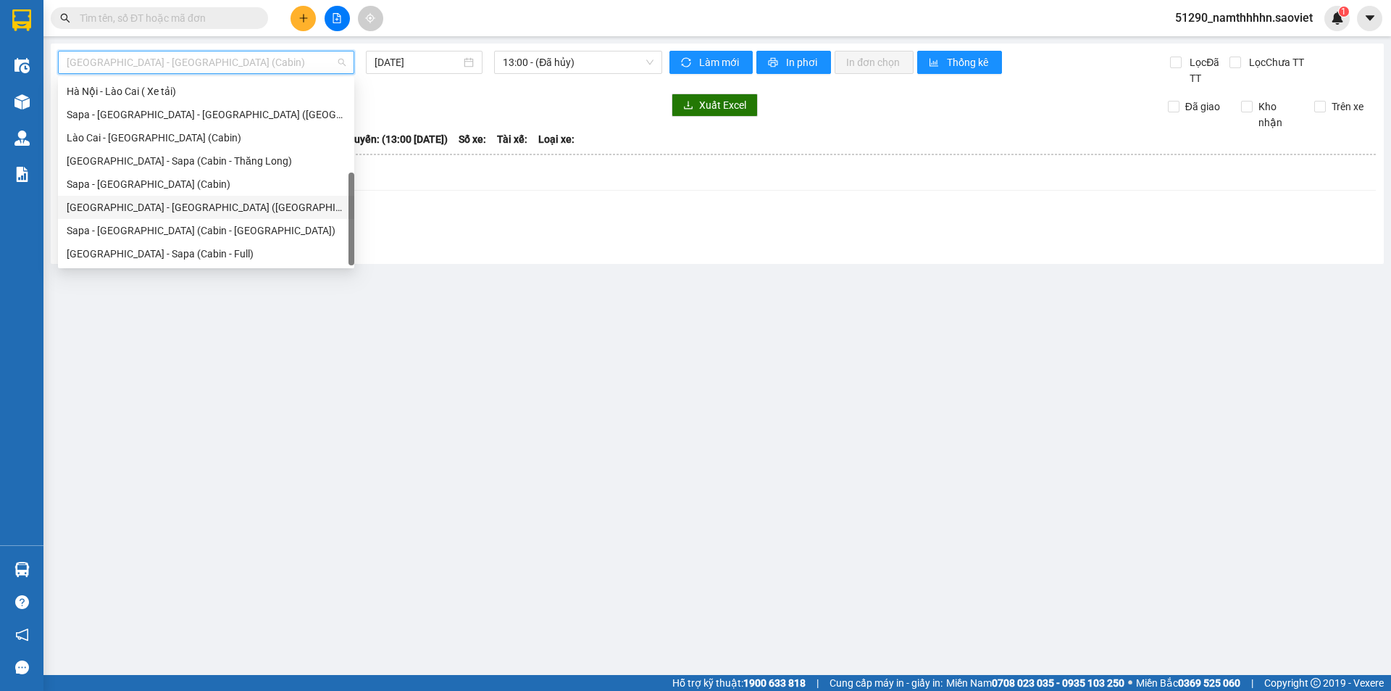
click at [128, 187] on div "Sapa - [GEOGRAPHIC_DATA] (Cabin)" at bounding box center [206, 184] width 279 height 16
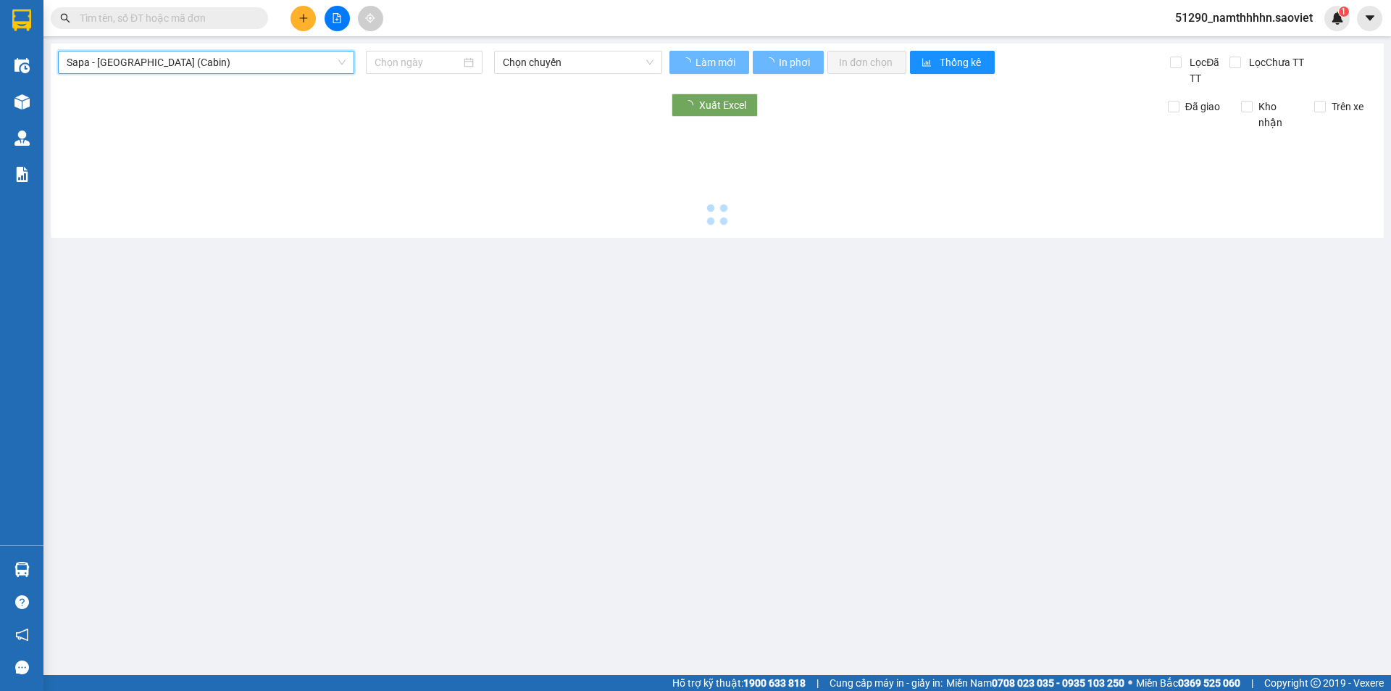
type input "[DATE]"
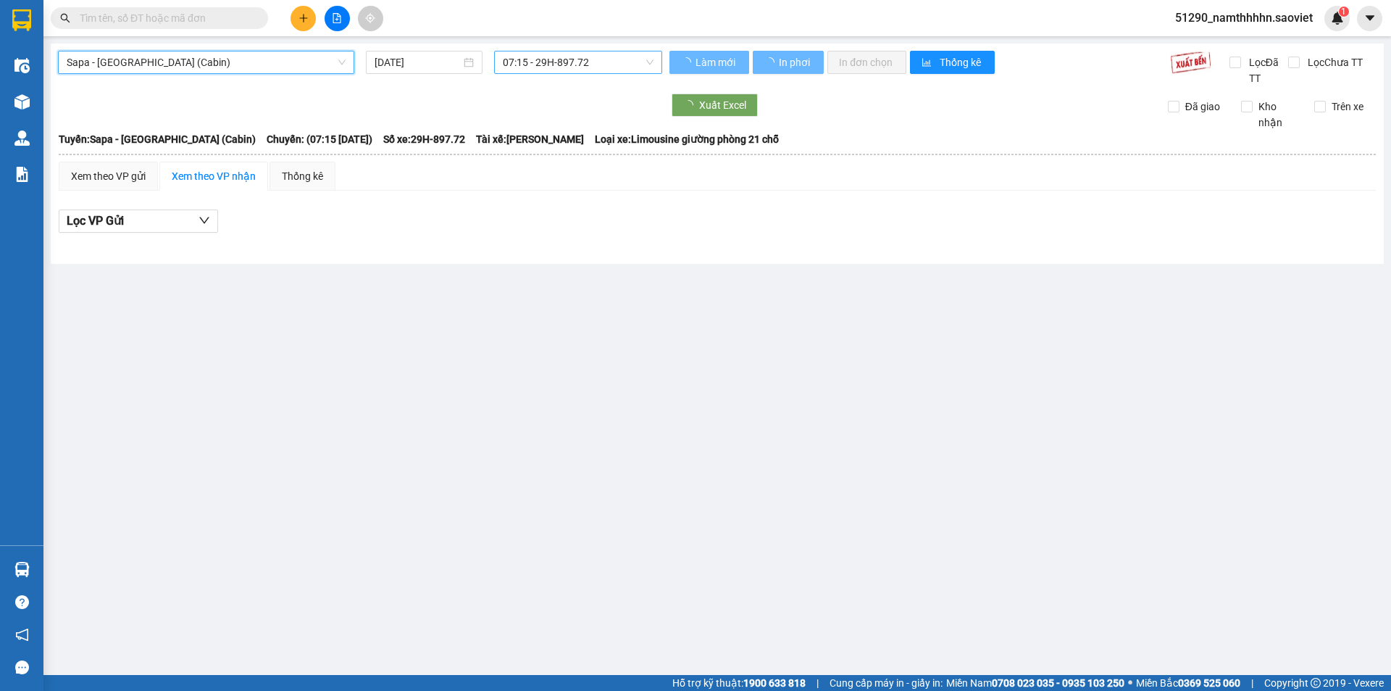
click at [562, 68] on span "07:15 - 29H-897.72" at bounding box center [578, 62] width 151 height 22
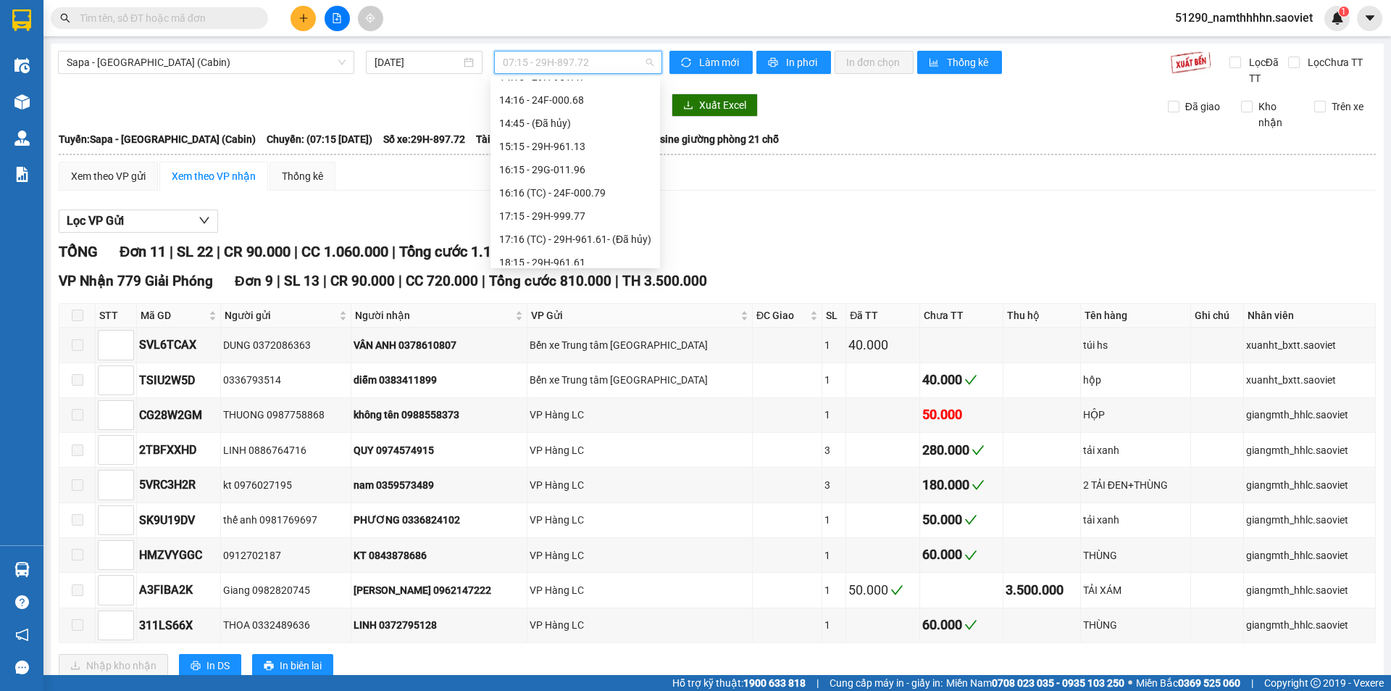
scroll to position [362, 0]
click at [593, 190] on div "18:15 - 29H-961.61" at bounding box center [575, 193] width 152 height 16
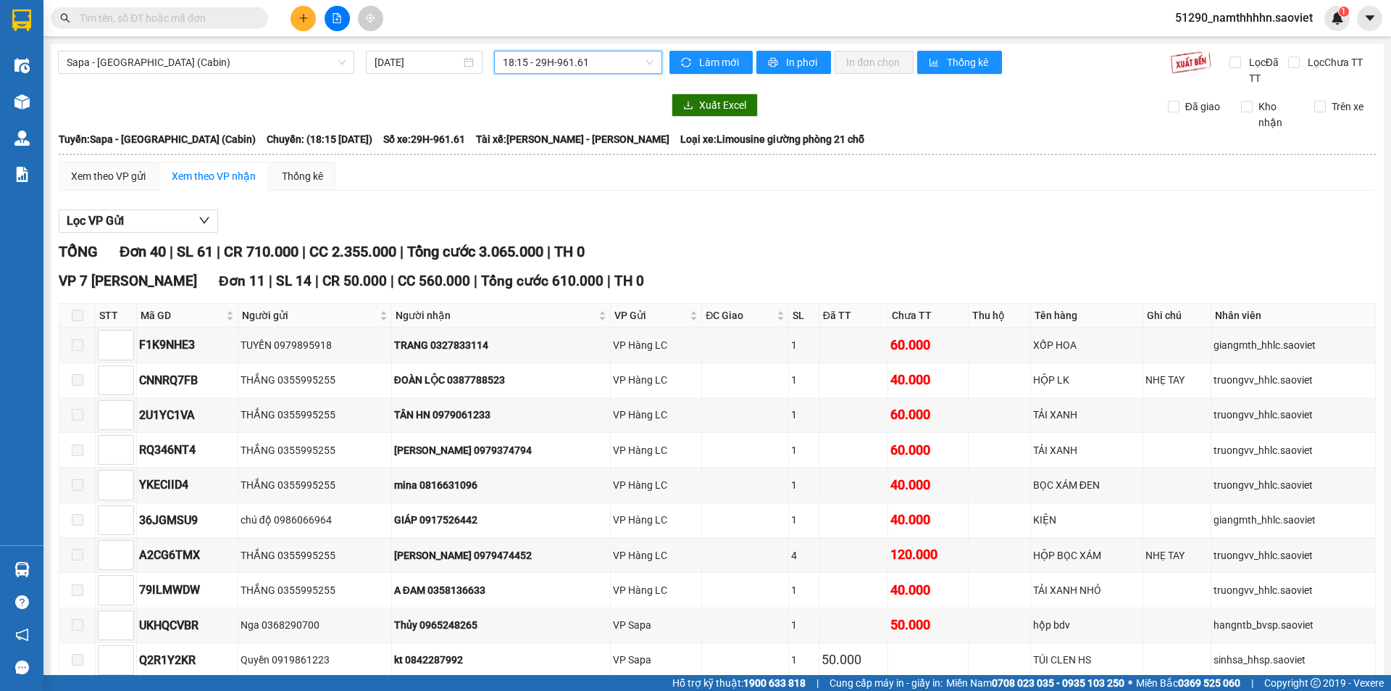
drag, startPoint x: 541, startPoint y: 78, endPoint x: 534, endPoint y: 57, distance: 22.2
click at [541, 78] on div "Sapa - Hà Nội (Cabin) 11/09/2025 18:15 18:15 - 29H-961.61" at bounding box center [360, 69] width 604 height 36
click at [534, 57] on span "18:15 - 29H-961.61" at bounding box center [578, 62] width 151 height 22
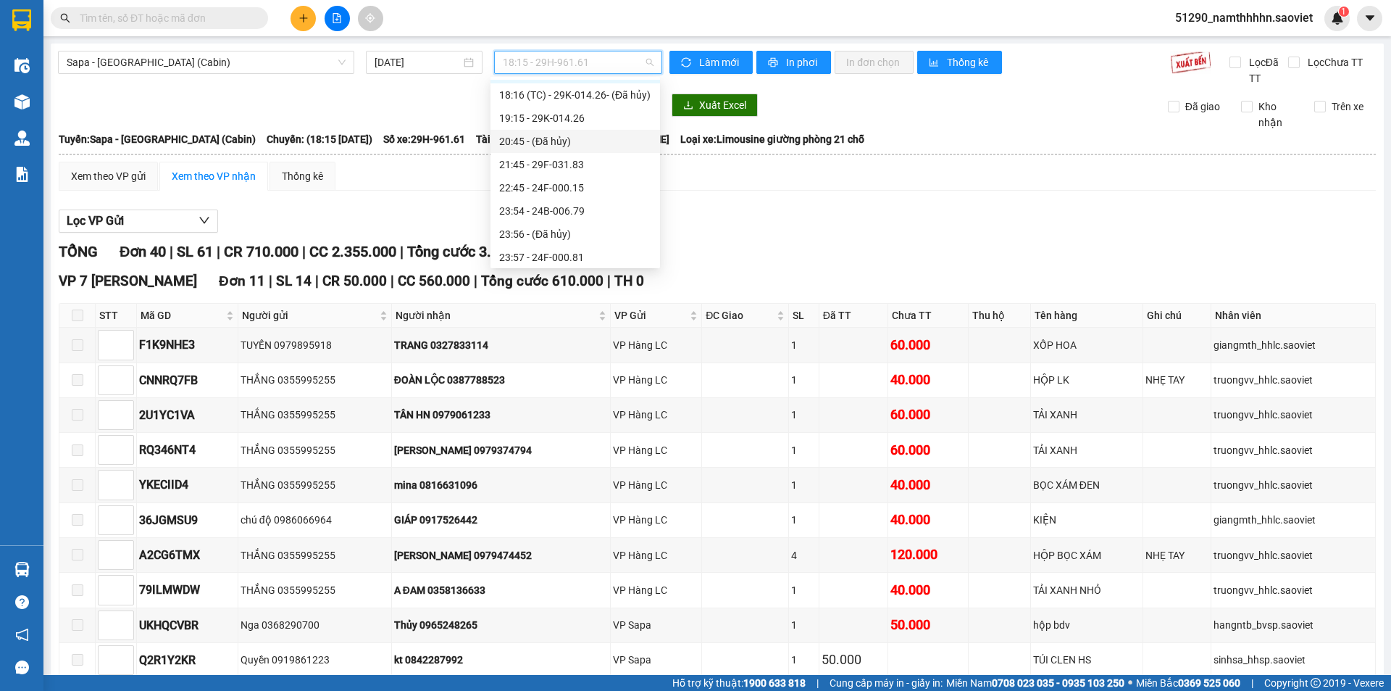
scroll to position [362, 0]
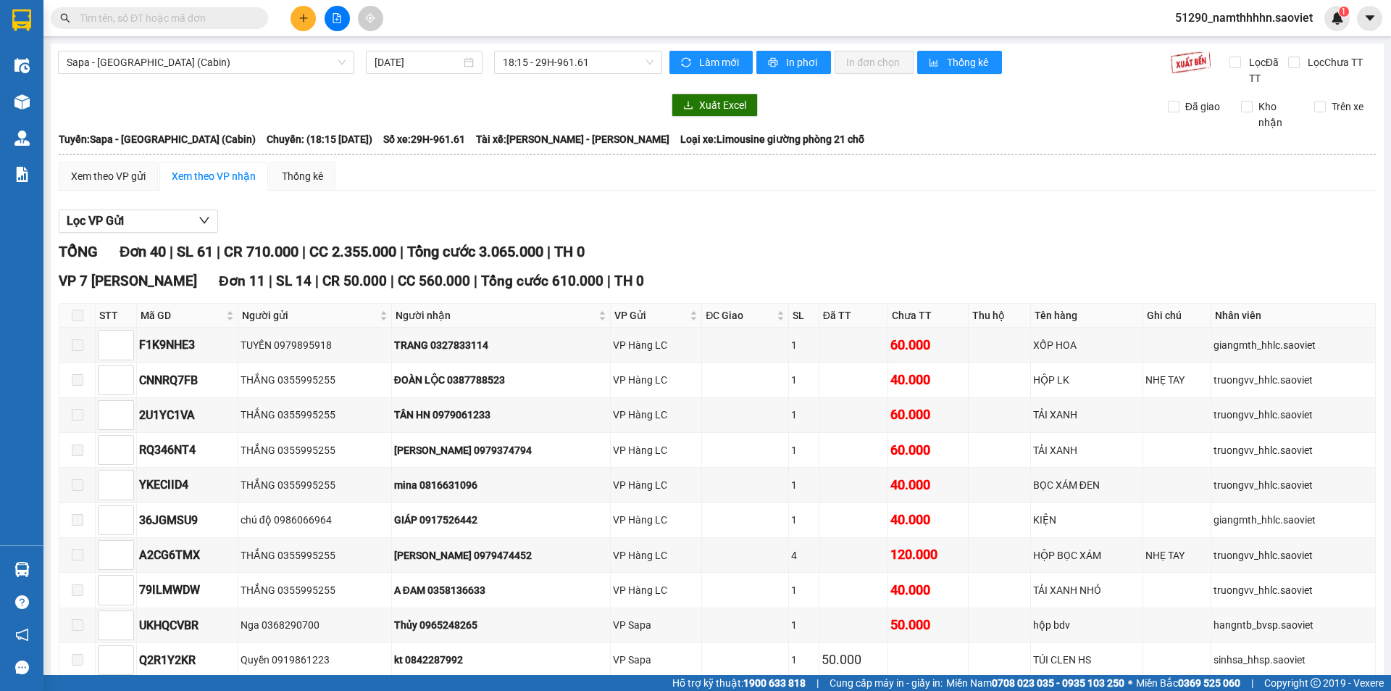
click at [830, 230] on div "Lọc VP Gửi" at bounding box center [717, 221] width 1317 height 24
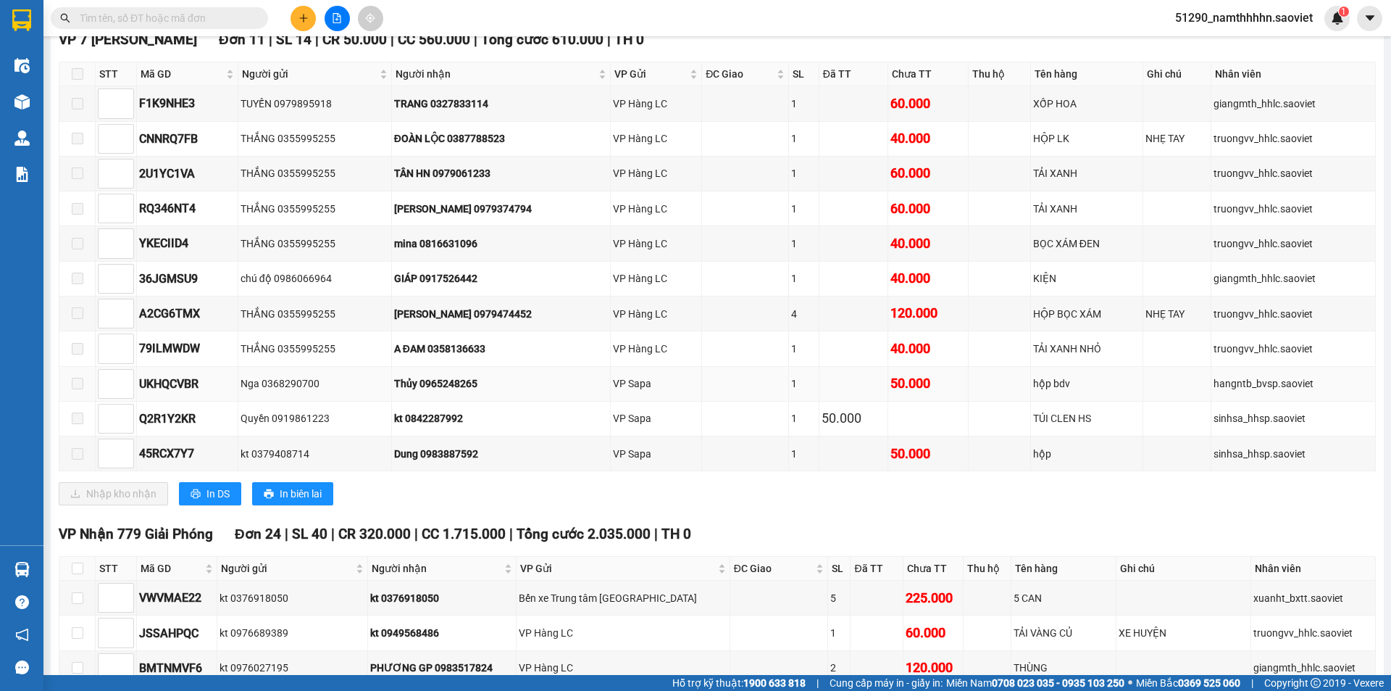
scroll to position [604, 0]
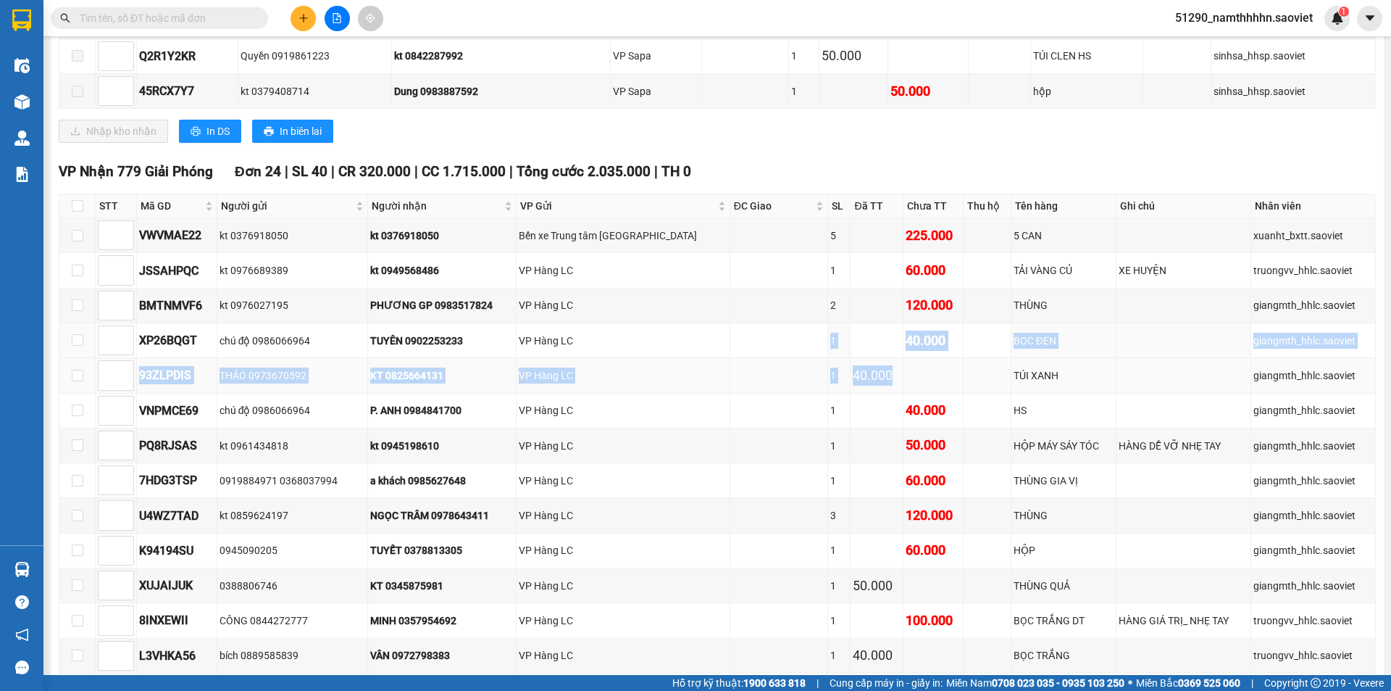
click at [885, 382] on tbody "VWVMAE22 kt 0376918050 kt 0376918050 Bến xe Trung tâm Lào Cai 5 225.000 5 CAN x…" at bounding box center [717, 638] width 1317 height 840
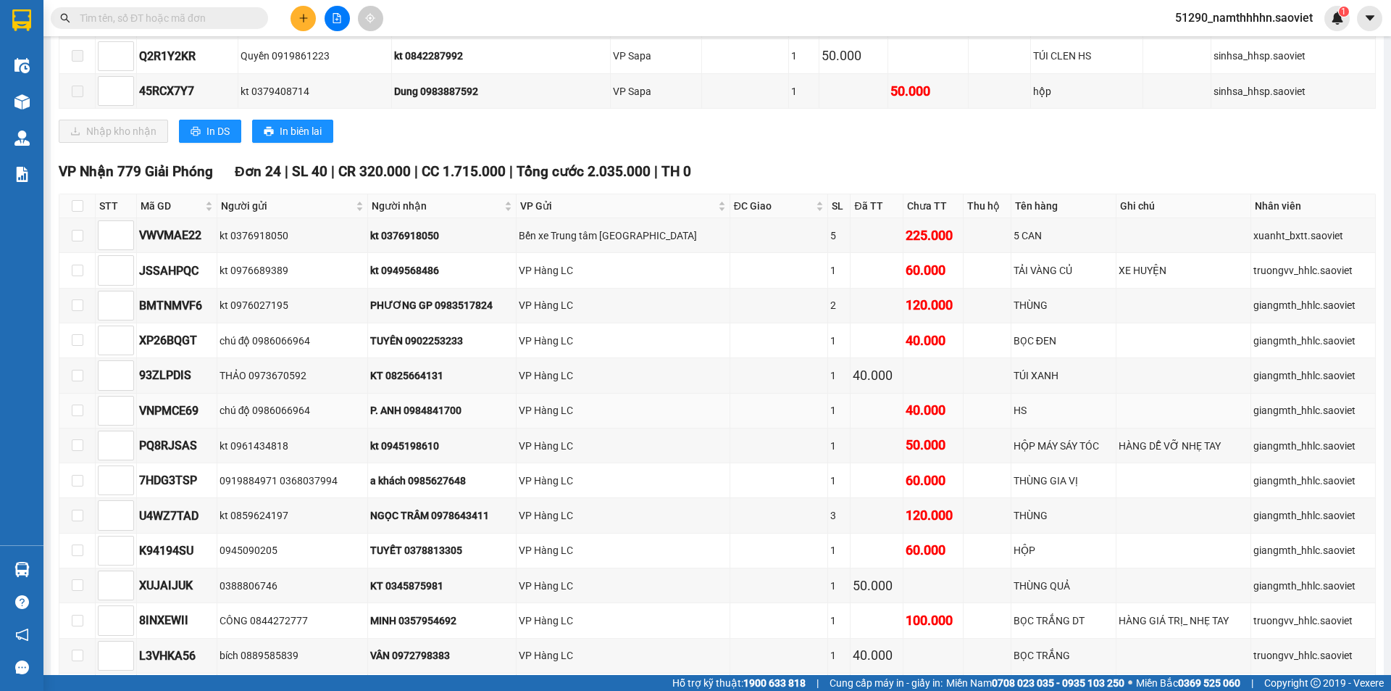
click at [851, 409] on td at bounding box center [877, 410] width 52 height 35
drag, startPoint x: 799, startPoint y: 262, endPoint x: 867, endPoint y: 260, distance: 68.9
click at [867, 260] on tr "JSSAHPQC kt 0976689389 kt 0949568486 VP Hàng LC 1 60.000 TẢI VÀNG CỦ XE HUYỆN t…" at bounding box center [717, 270] width 1317 height 35
click at [856, 249] on td at bounding box center [877, 235] width 52 height 35
click at [906, 270] on div "60.000" at bounding box center [934, 270] width 56 height 20
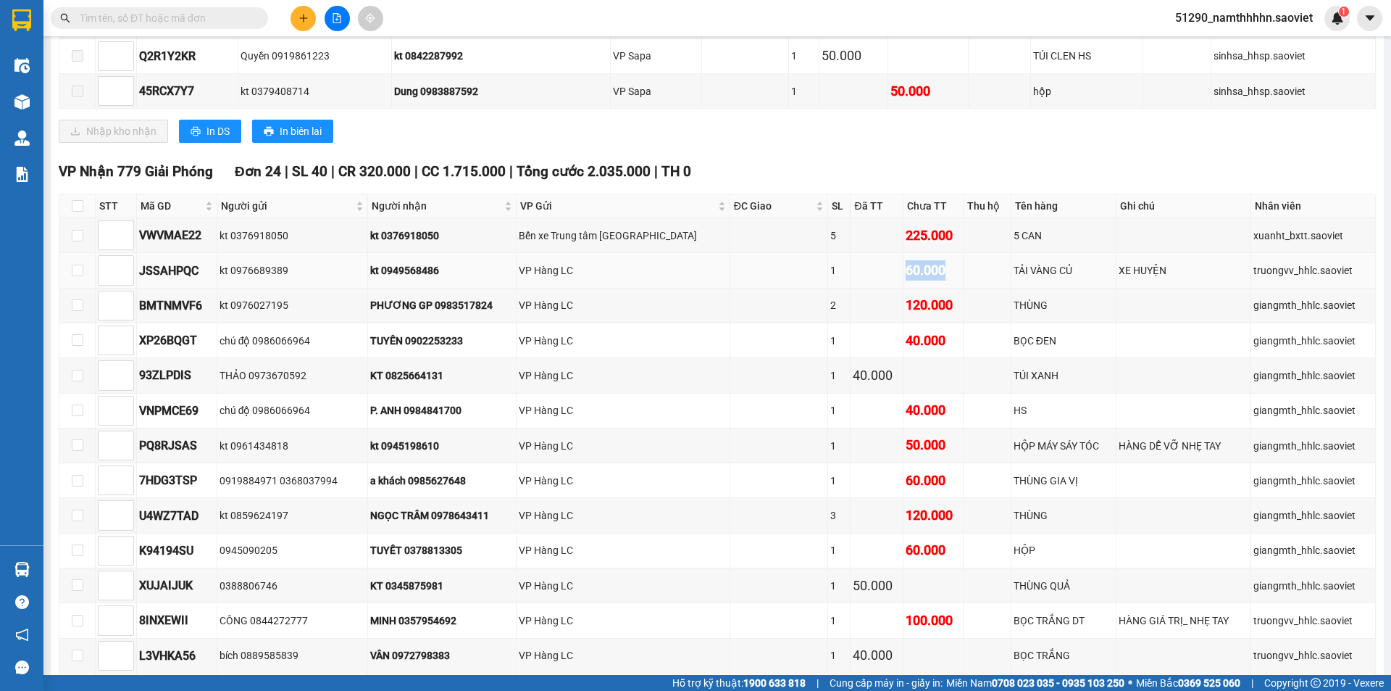
click at [906, 270] on div "60.000" at bounding box center [934, 270] width 56 height 20
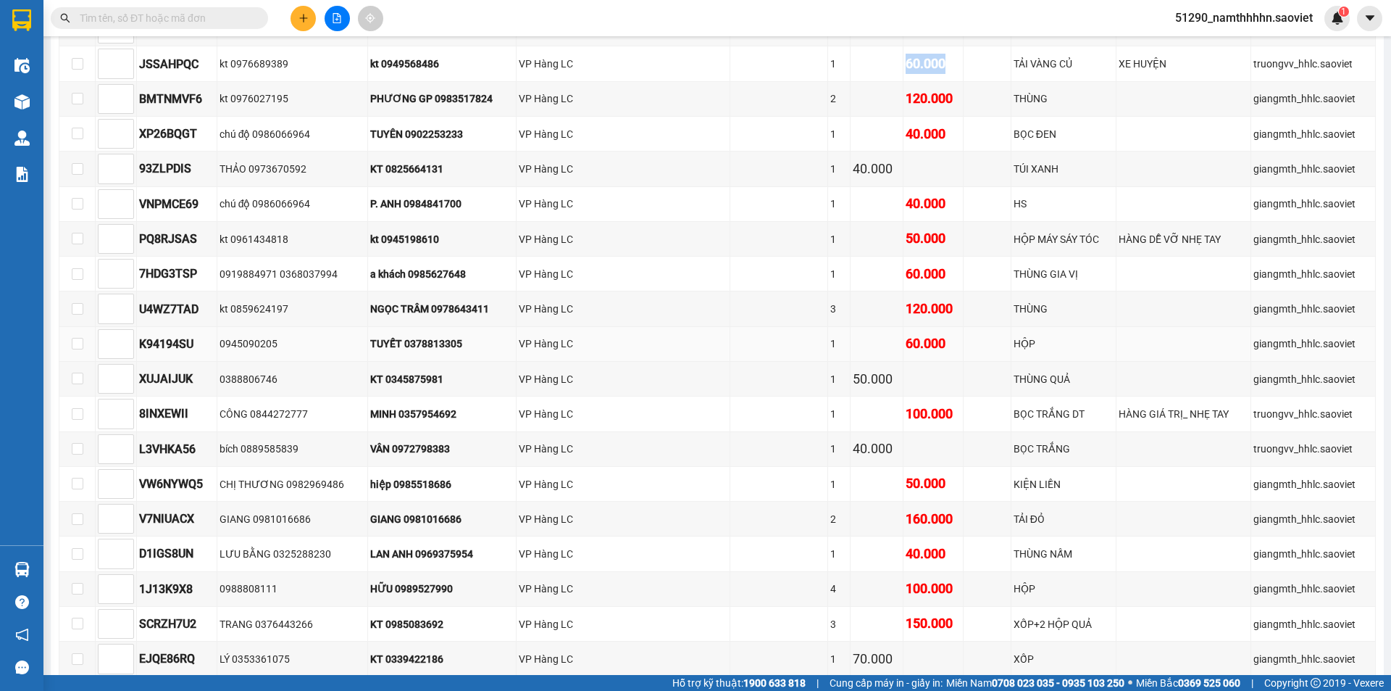
scroll to position [846, 0]
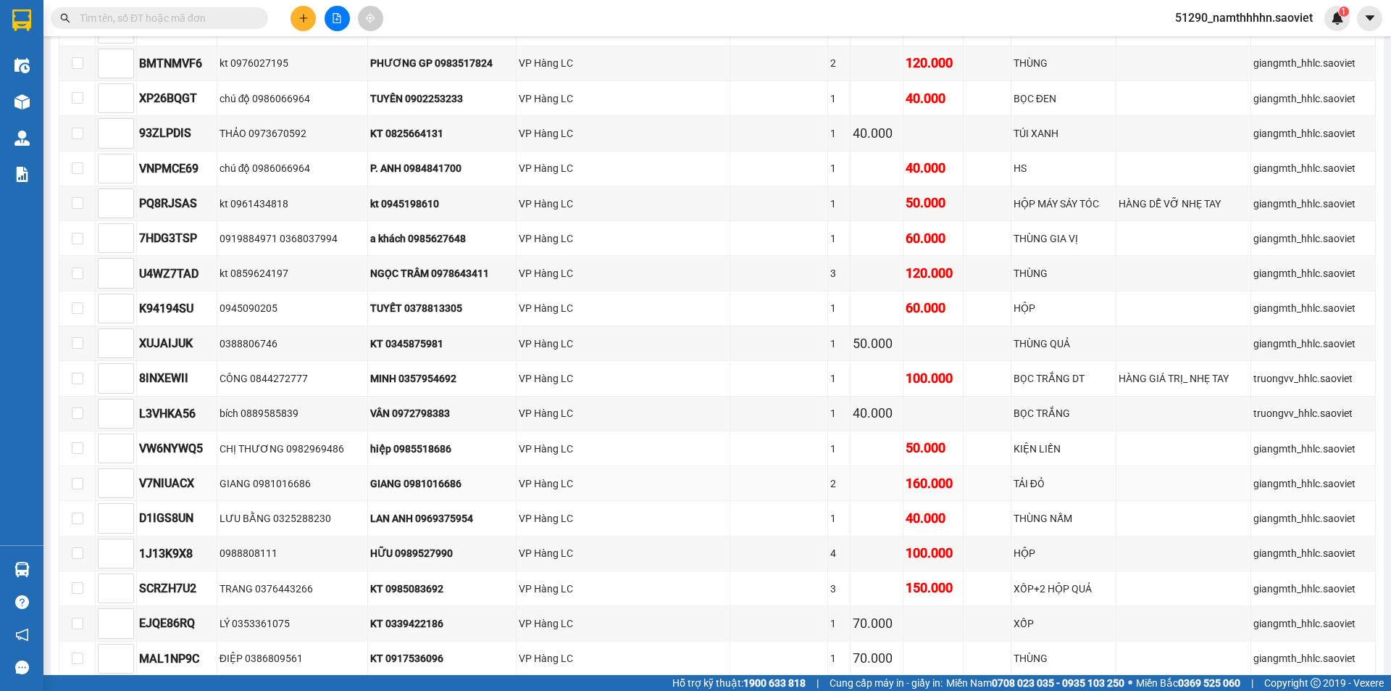
click at [860, 473] on td at bounding box center [877, 483] width 52 height 35
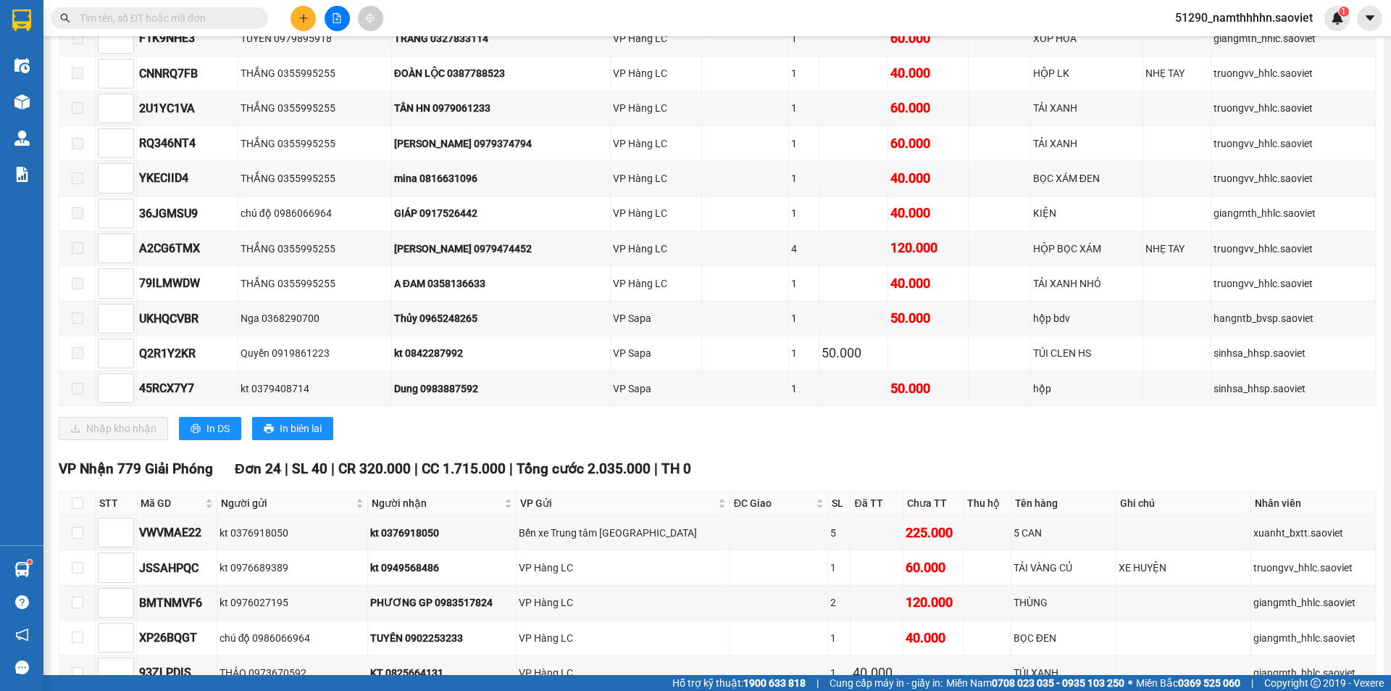
scroll to position [241, 0]
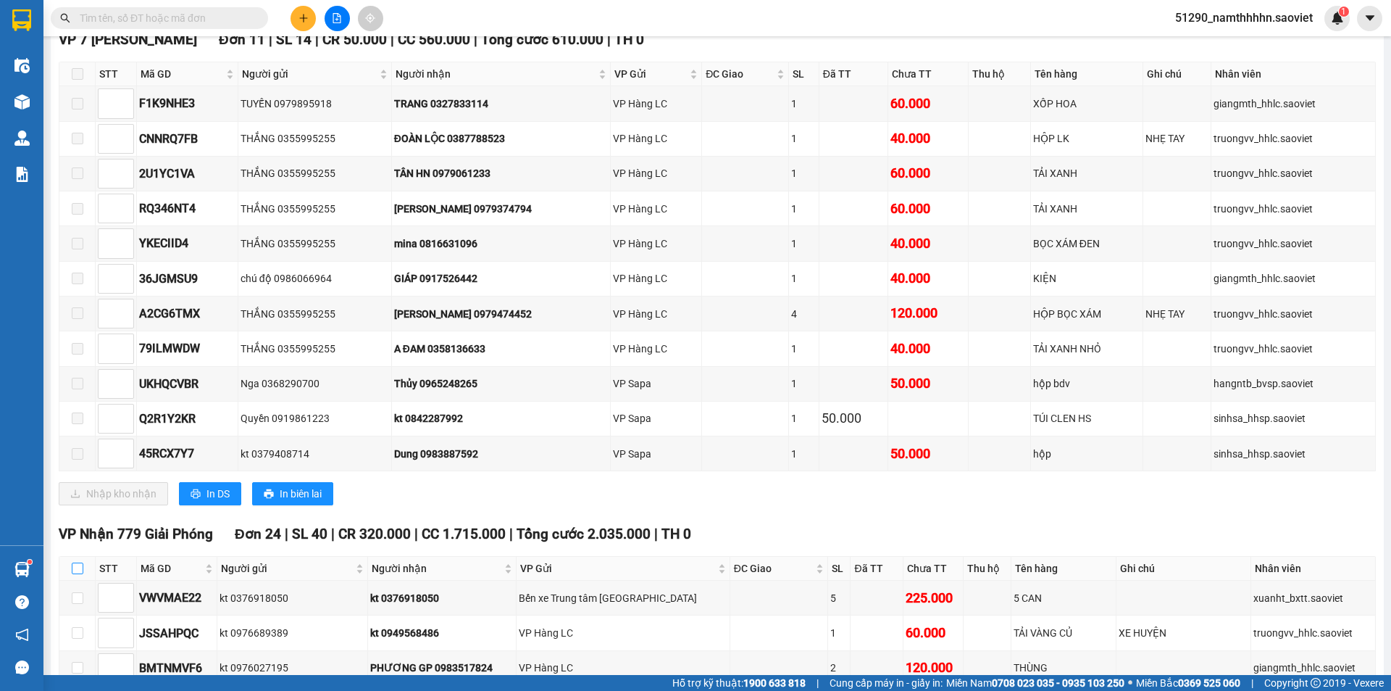
click at [80, 562] on label at bounding box center [78, 568] width 12 height 16
click at [80, 562] on input "checkbox" at bounding box center [78, 568] width 12 height 12
checkbox input "true"
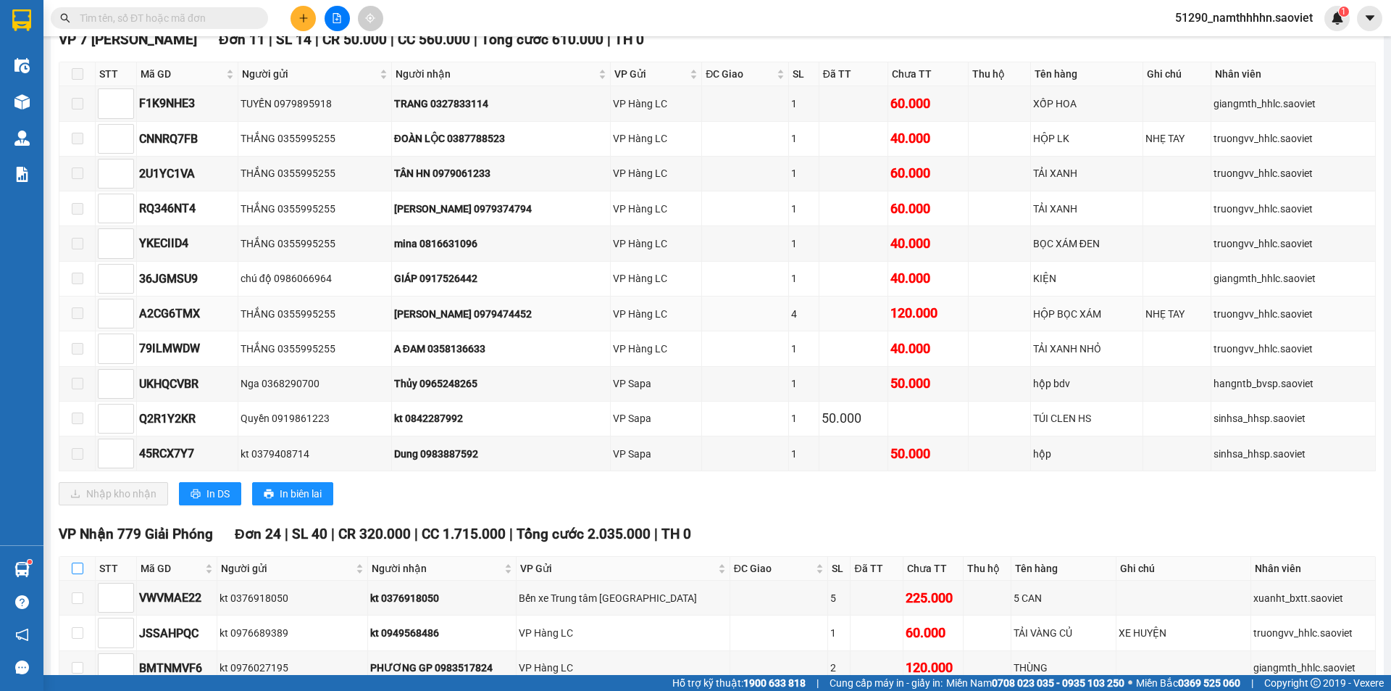
checkbox input "true"
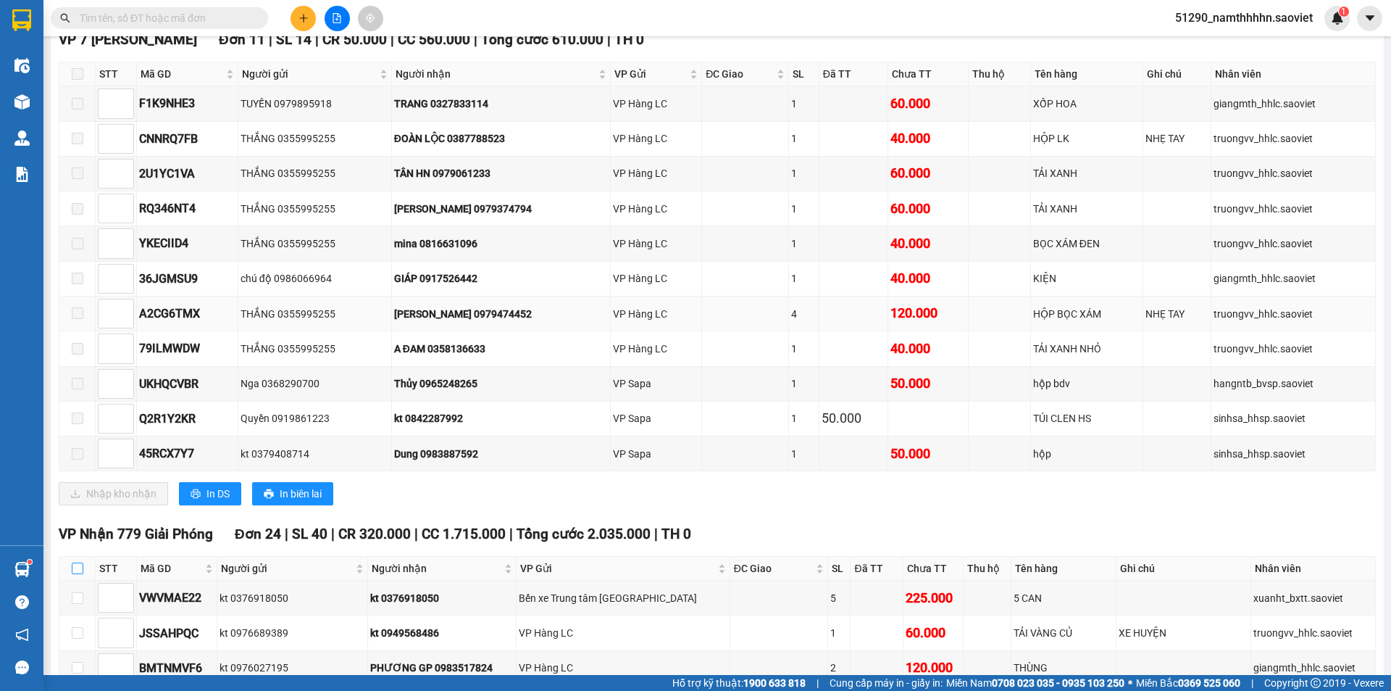
checkbox input "true"
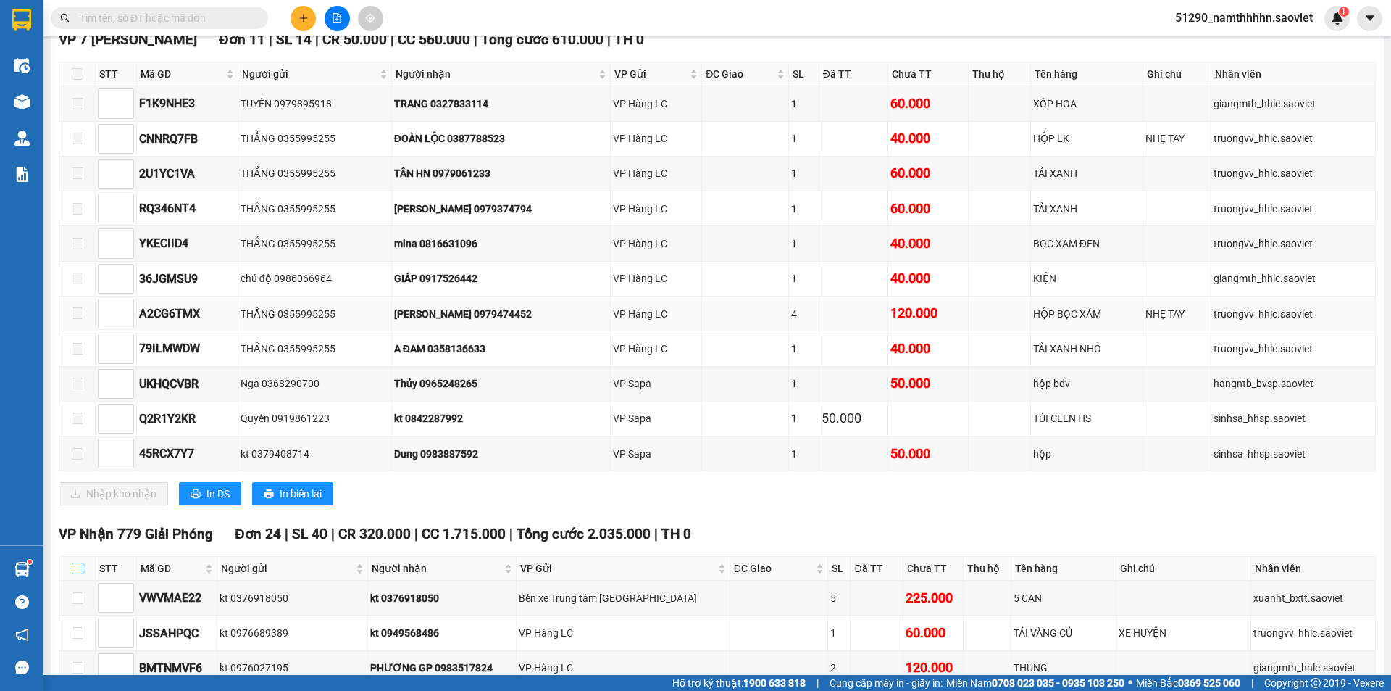
checkbox input "true"
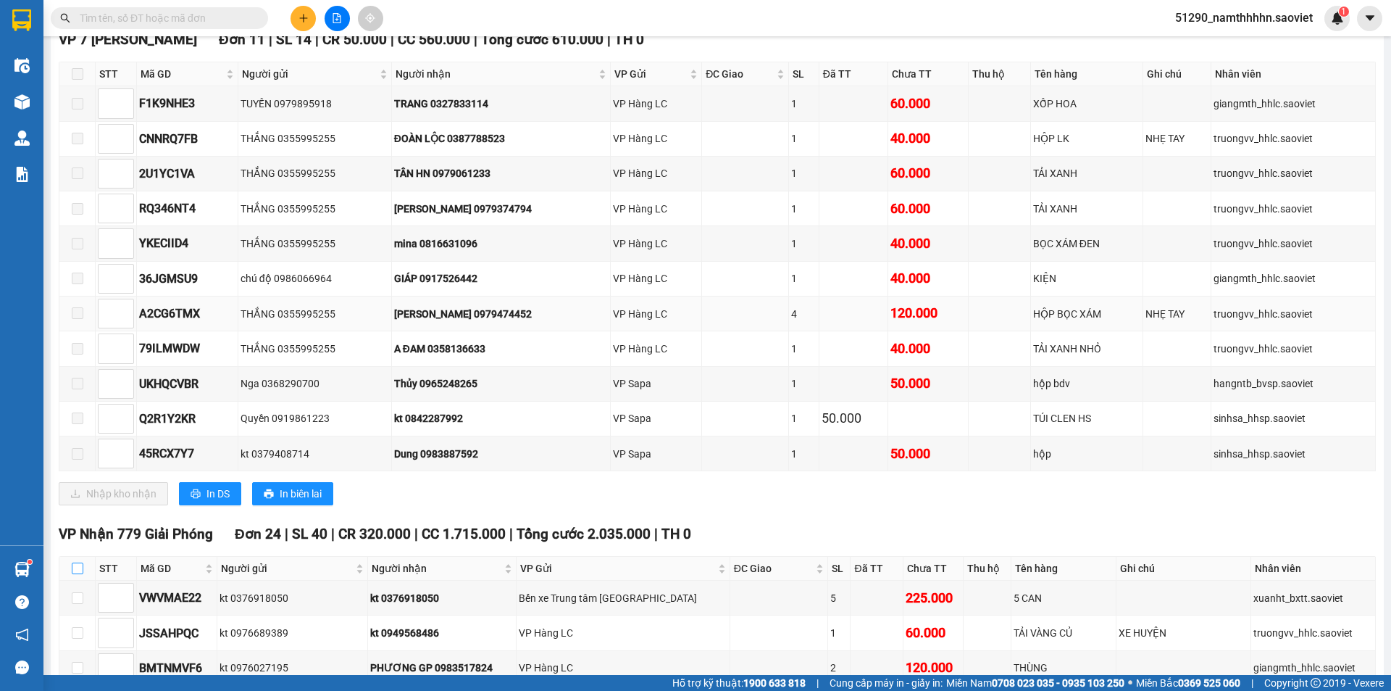
checkbox input "true"
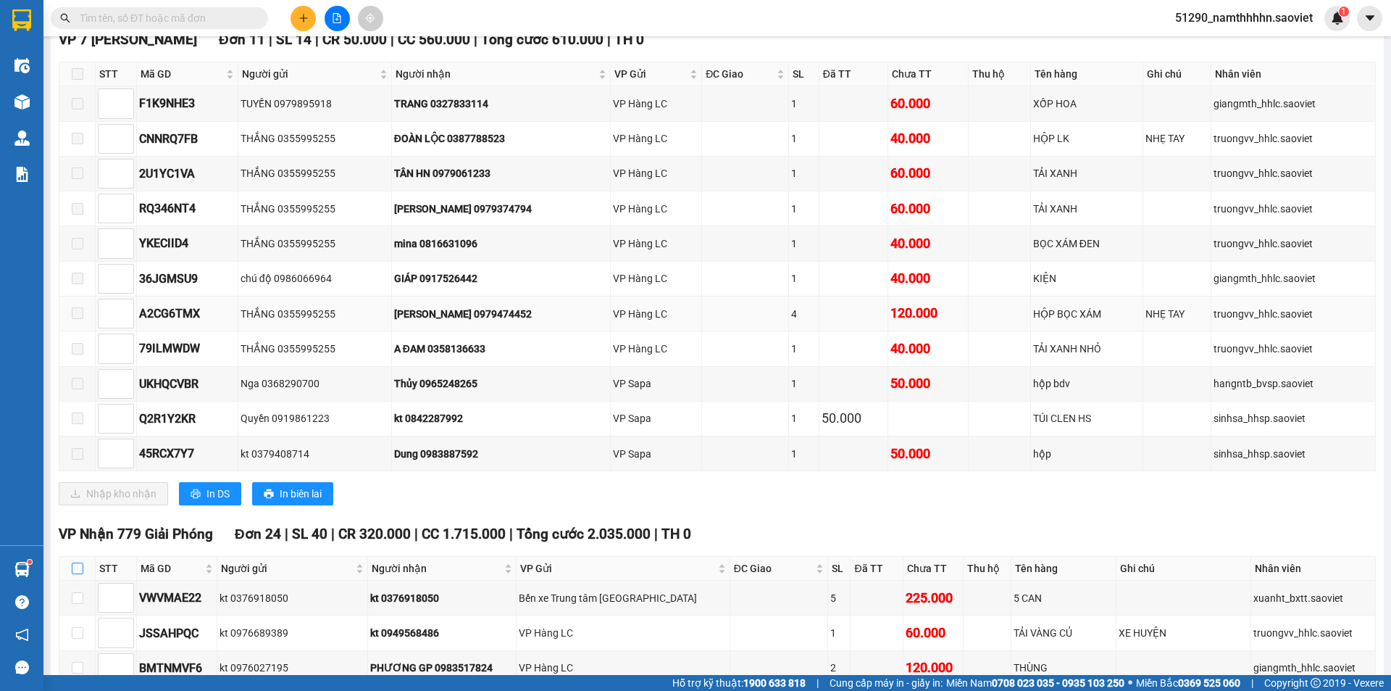
checkbox input "true"
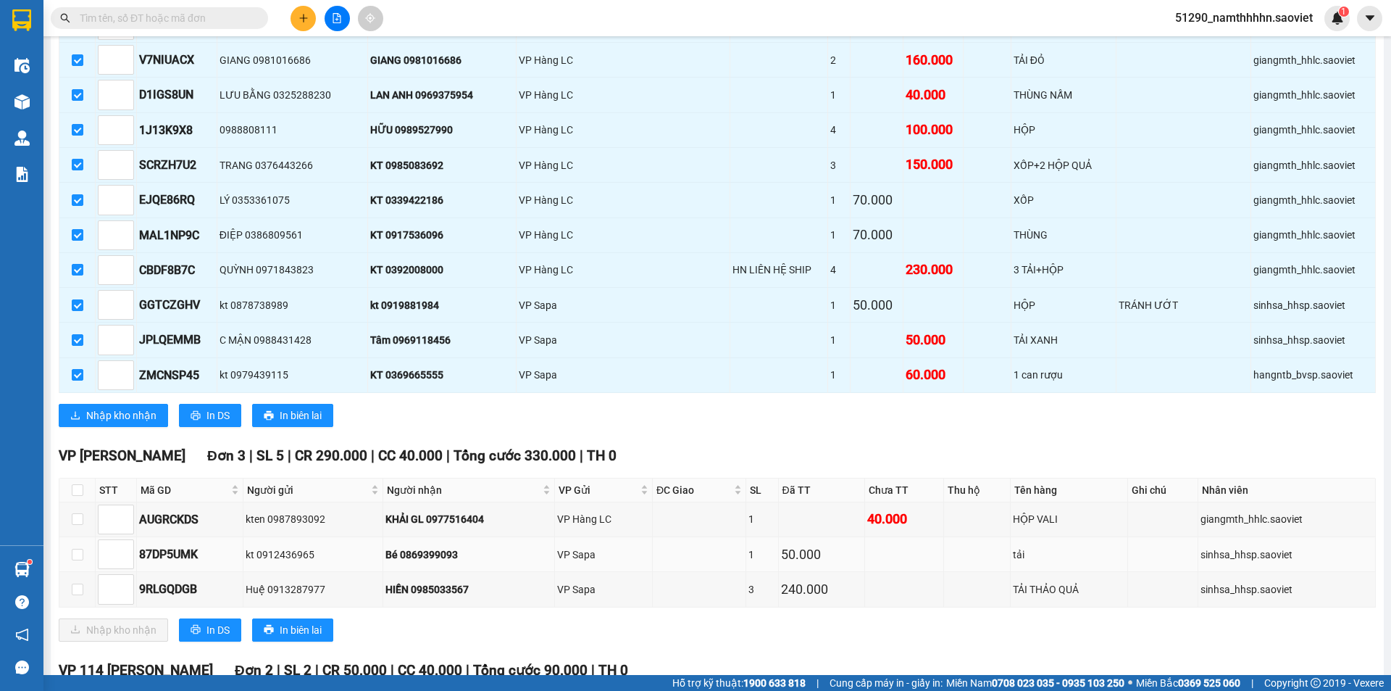
scroll to position [1328, 0]
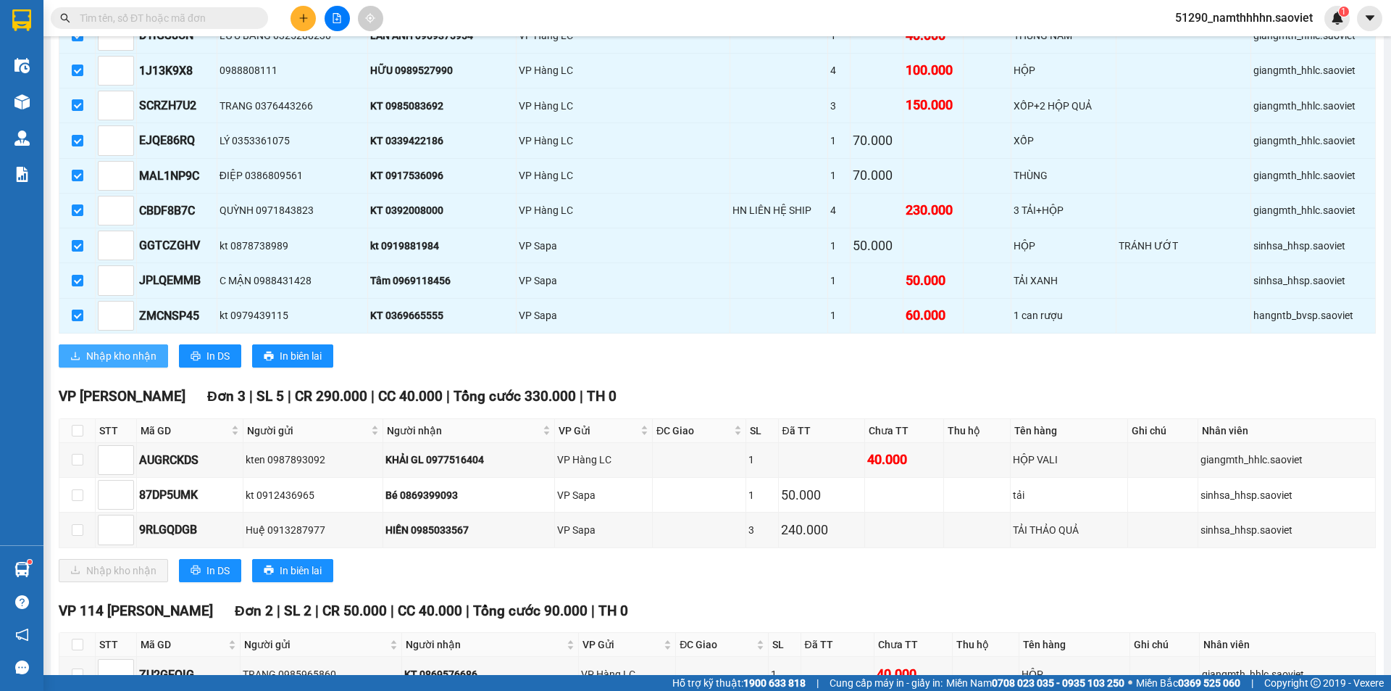
click at [115, 349] on button "Nhập kho nhận" at bounding box center [113, 355] width 109 height 23
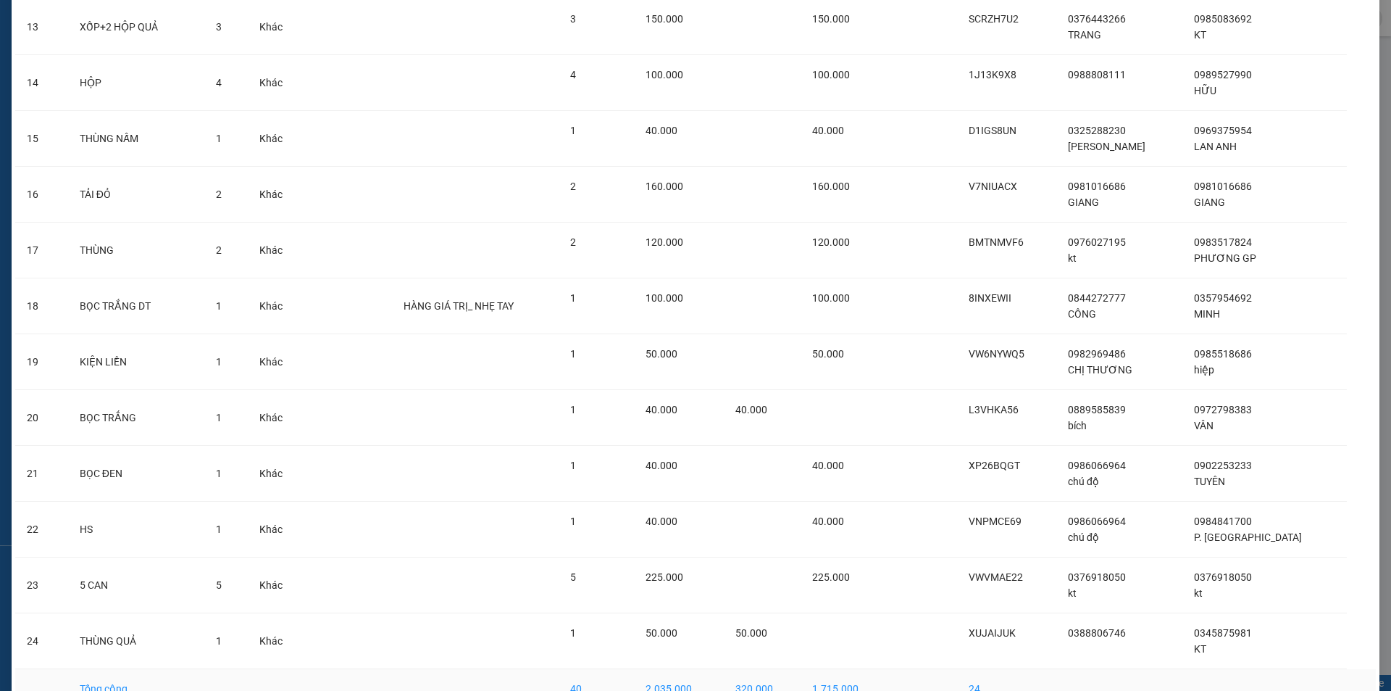
scroll to position [876, 0]
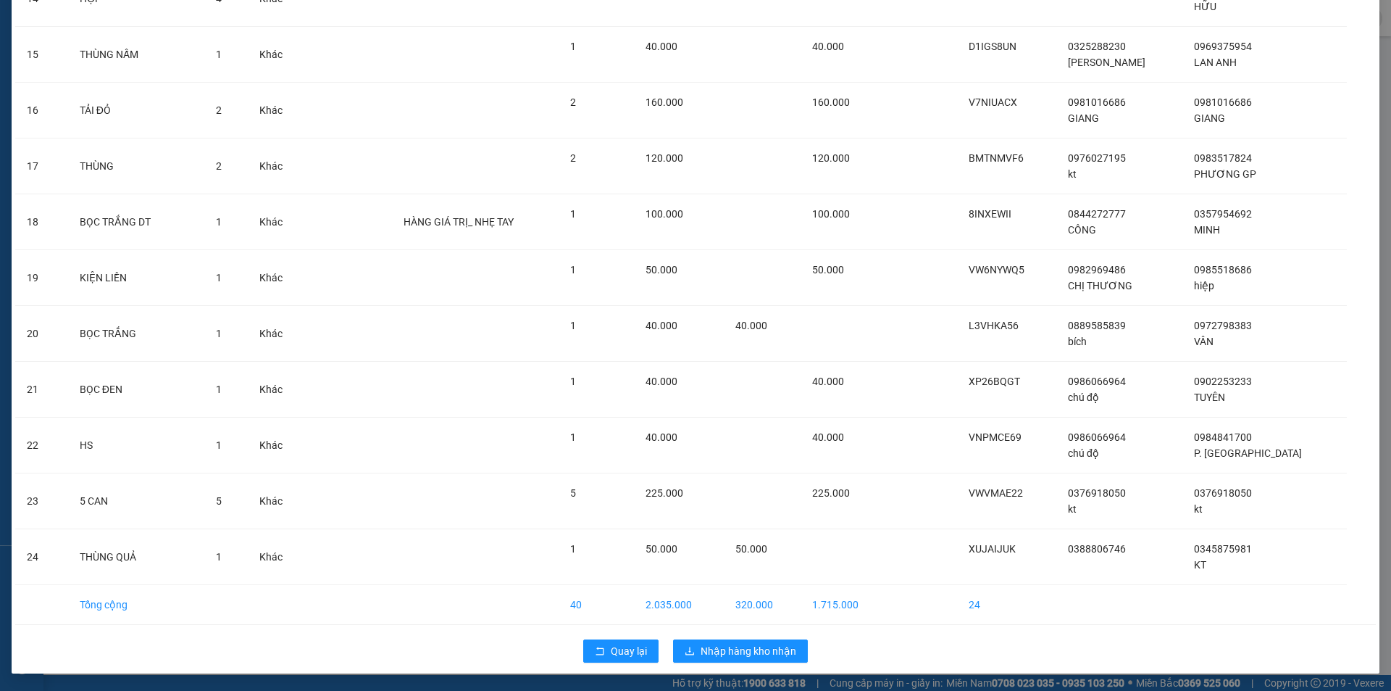
click at [697, 666] on div "Quay lại Nhập hàng kho nhận" at bounding box center [695, 651] width 1361 height 38
click at [716, 657] on span "Nhập hàng kho nhận" at bounding box center [749, 651] width 96 height 16
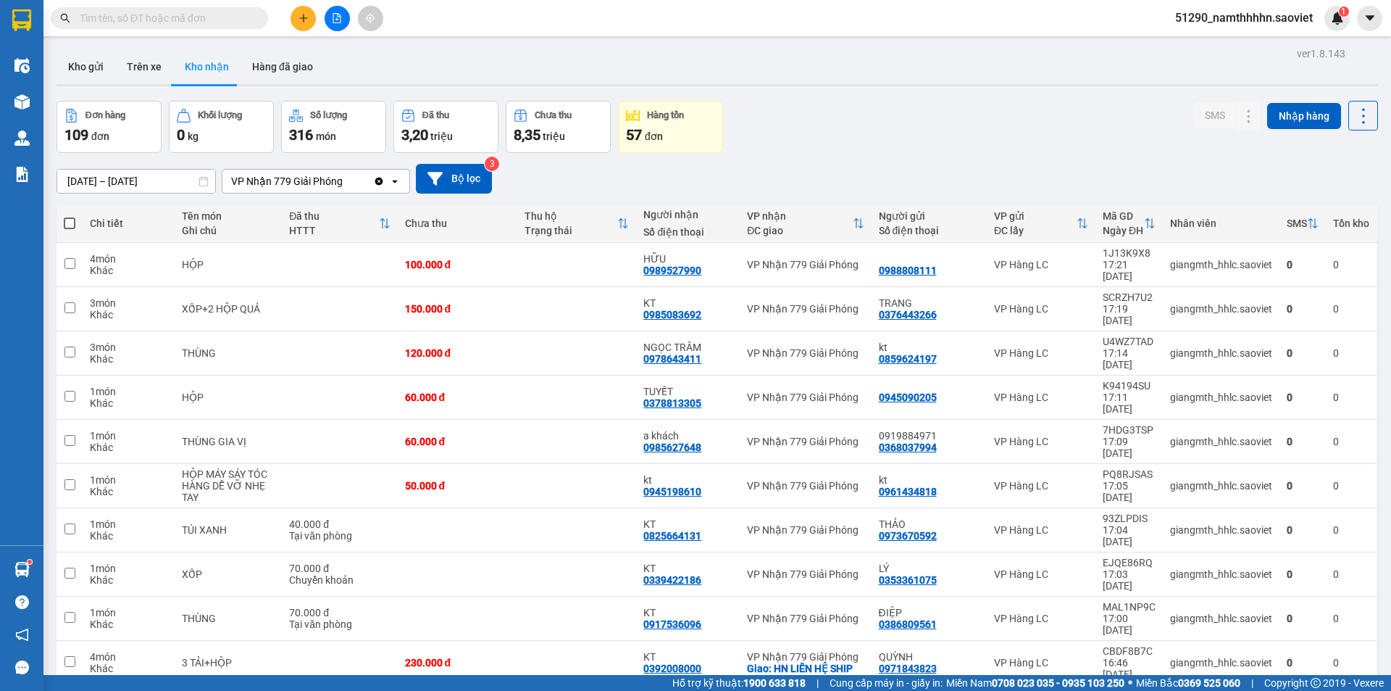
click at [64, 217] on label at bounding box center [70, 223] width 12 height 14
click at [70, 216] on input "checkbox" at bounding box center [70, 216] width 0 height 0
checkbox input "true"
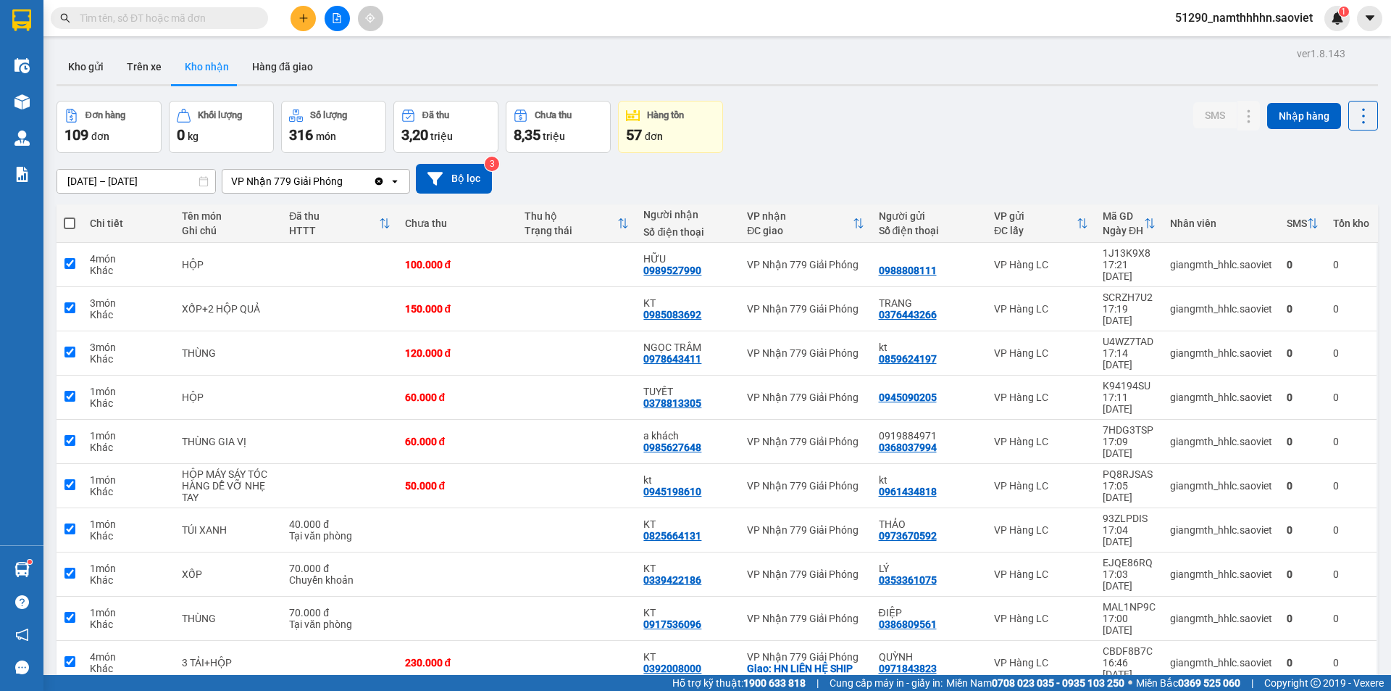
checkbox input "true"
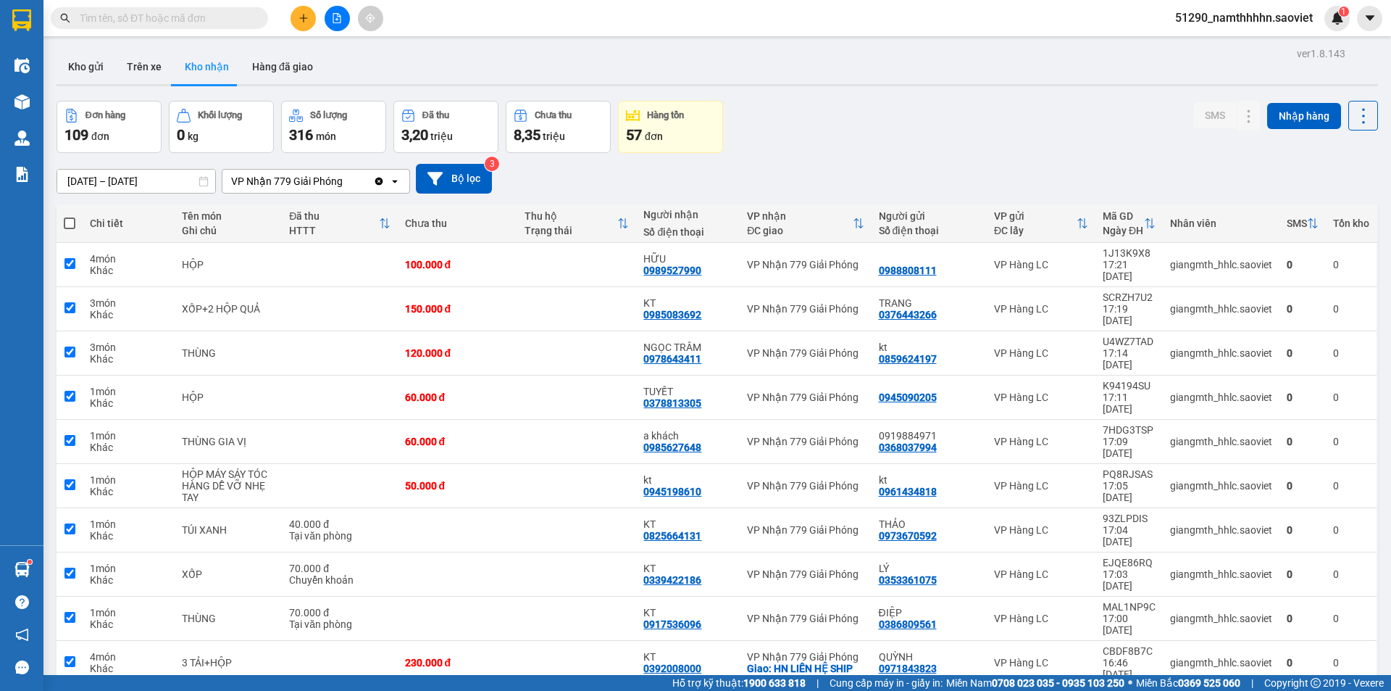
checkbox input "true"
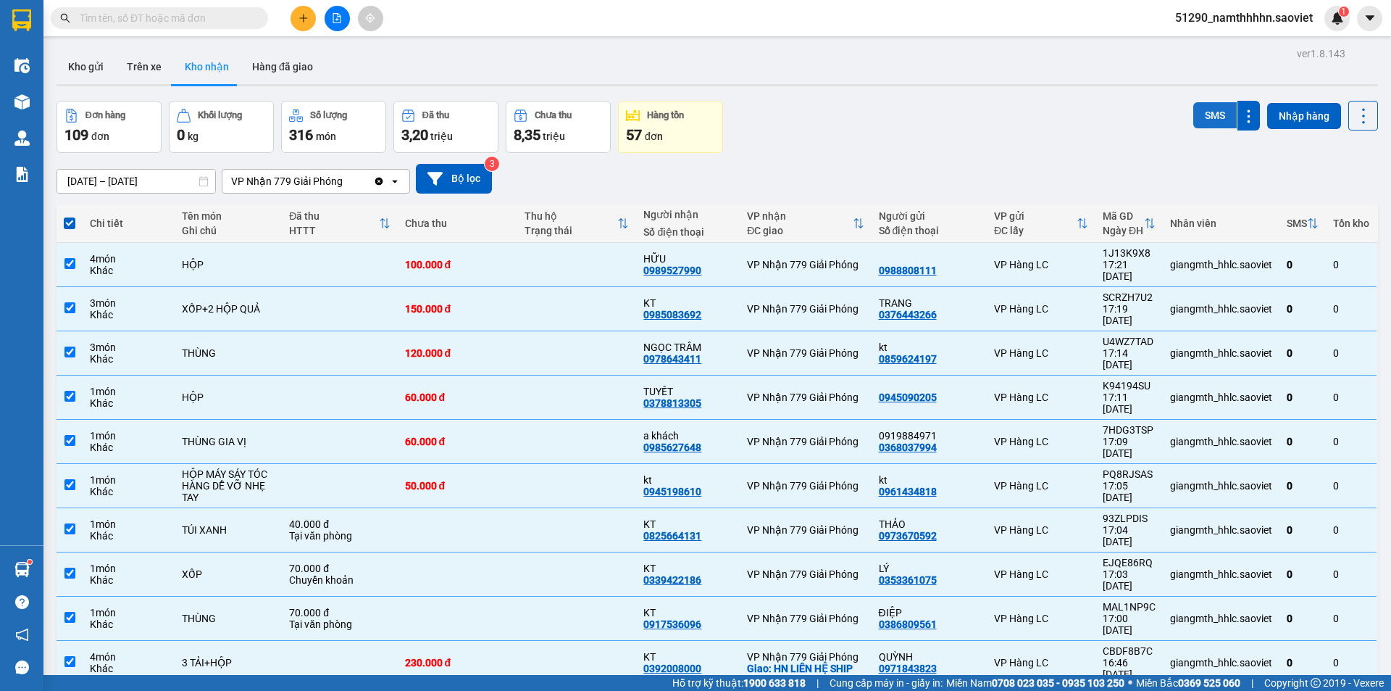
click at [1206, 120] on button "SMS" at bounding box center [1214, 115] width 43 height 26
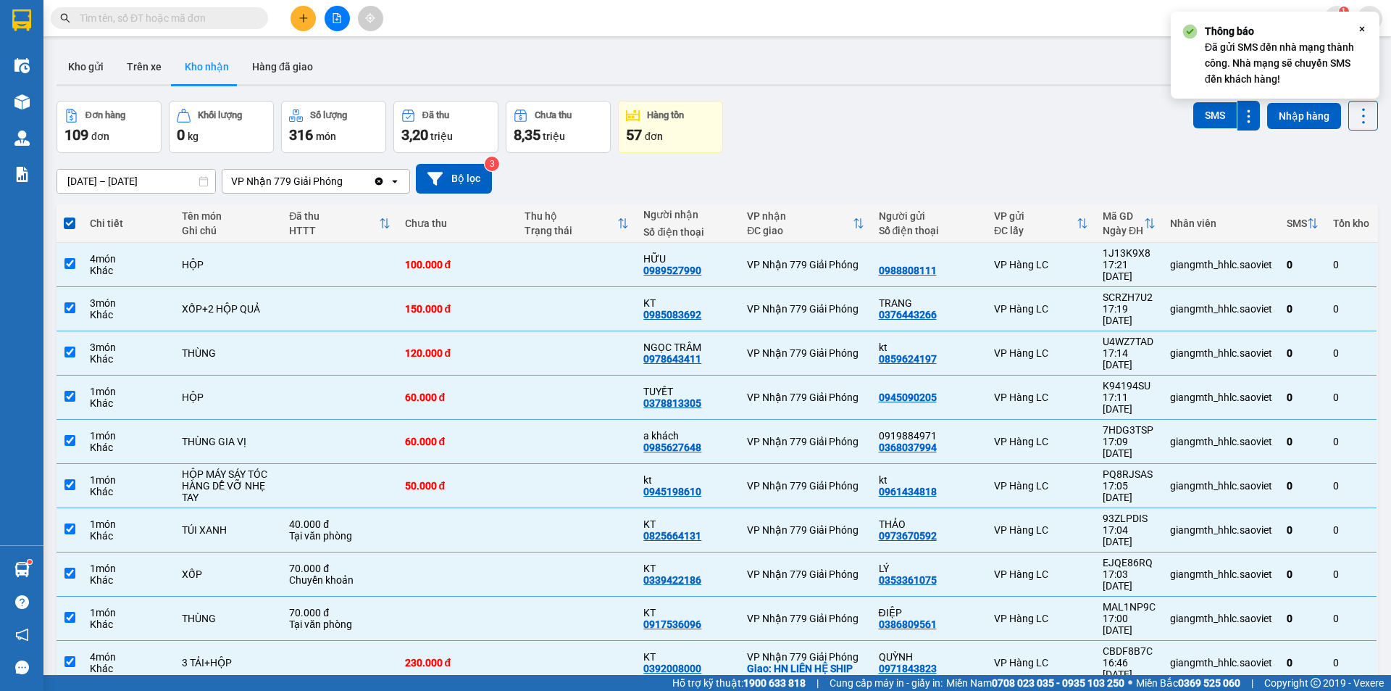
click at [64, 220] on span at bounding box center [70, 223] width 12 height 12
click at [70, 216] on input "checkbox" at bounding box center [70, 216] width 0 height 0
checkbox input "false"
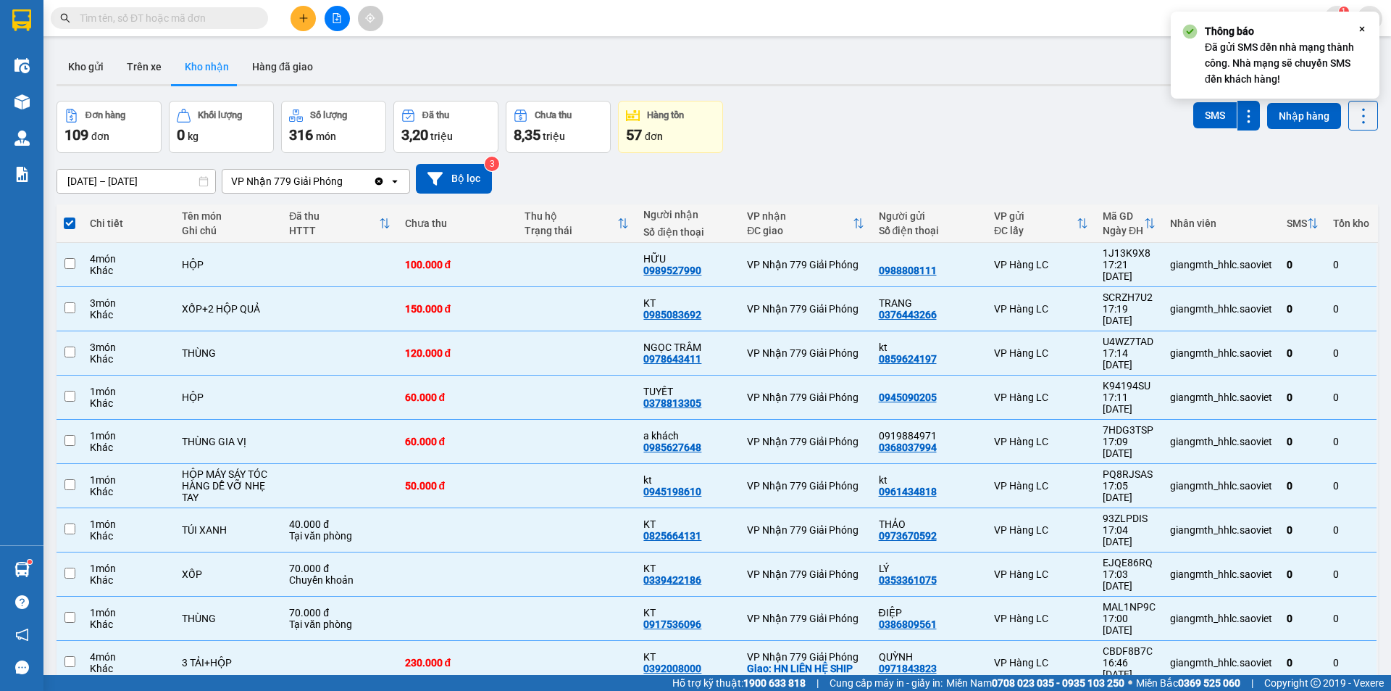
checkbox input "false"
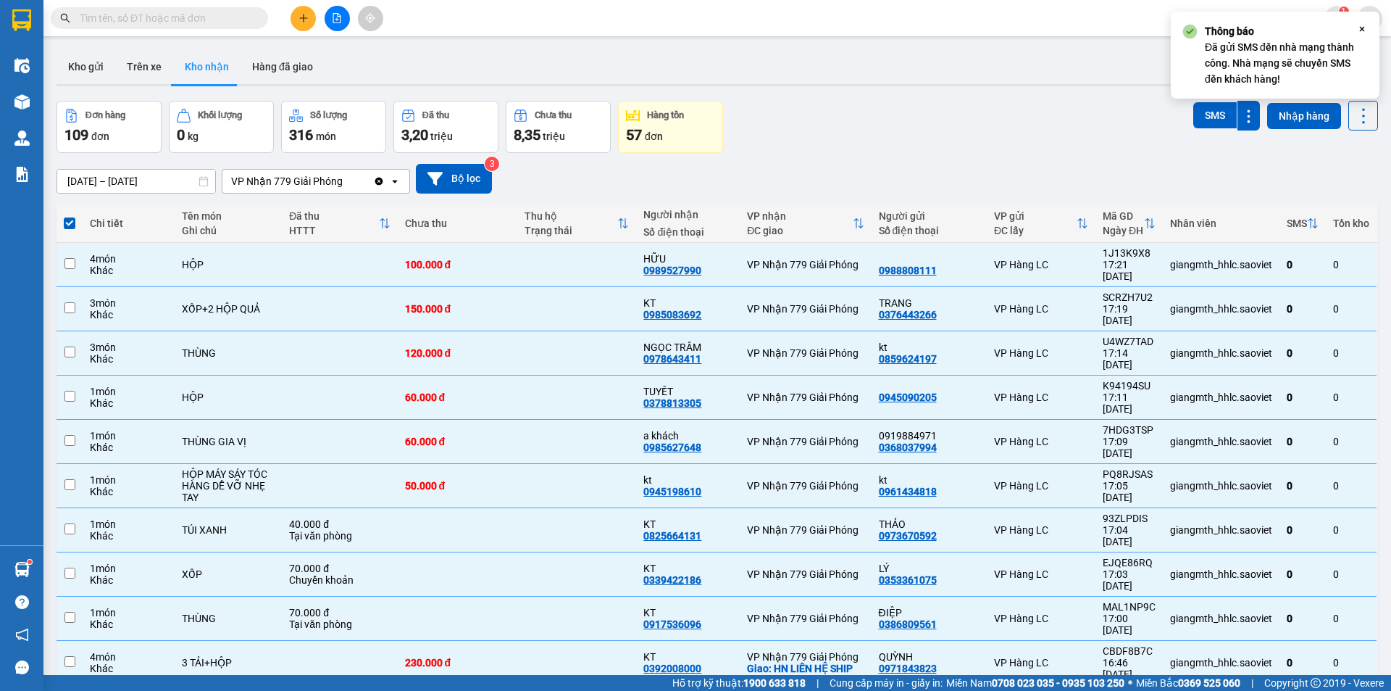
checkbox input "false"
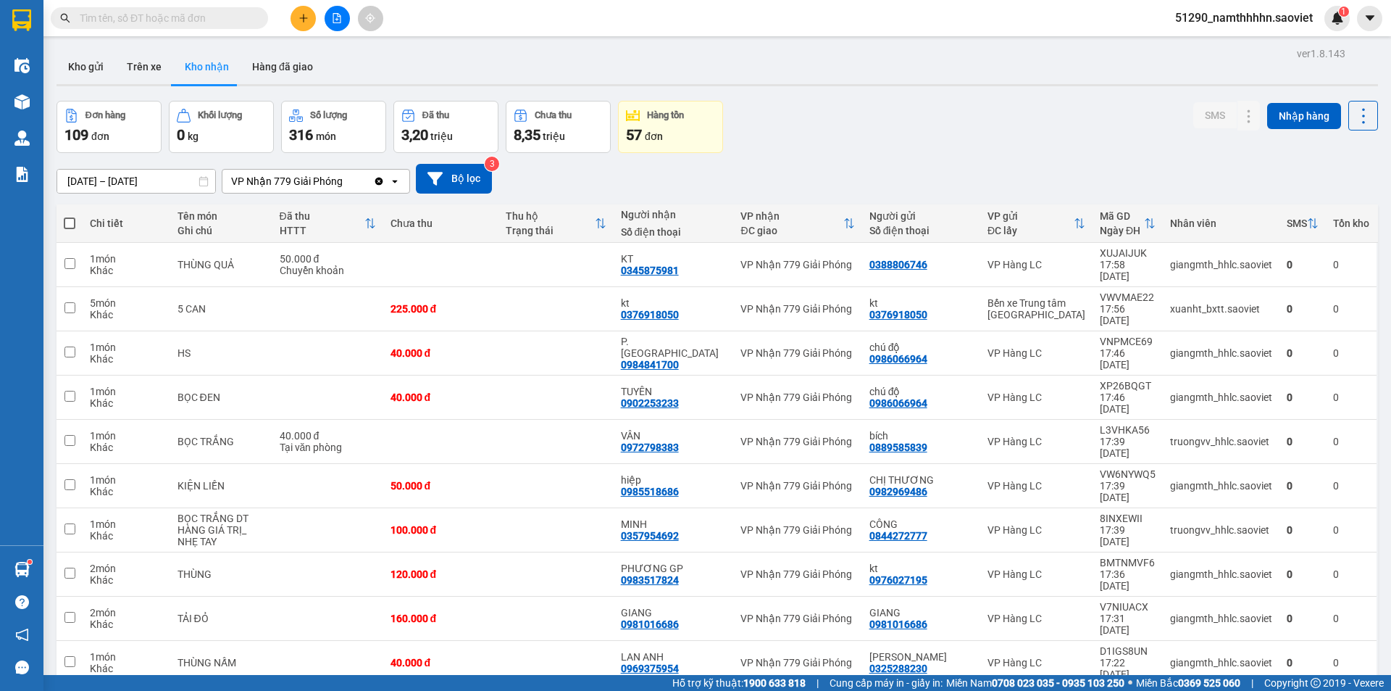
click at [76, 229] on th at bounding box center [70, 223] width 26 height 38
click at [67, 223] on span at bounding box center [70, 223] width 12 height 12
click at [70, 216] on input "checkbox" at bounding box center [70, 216] width 0 height 0
checkbox input "true"
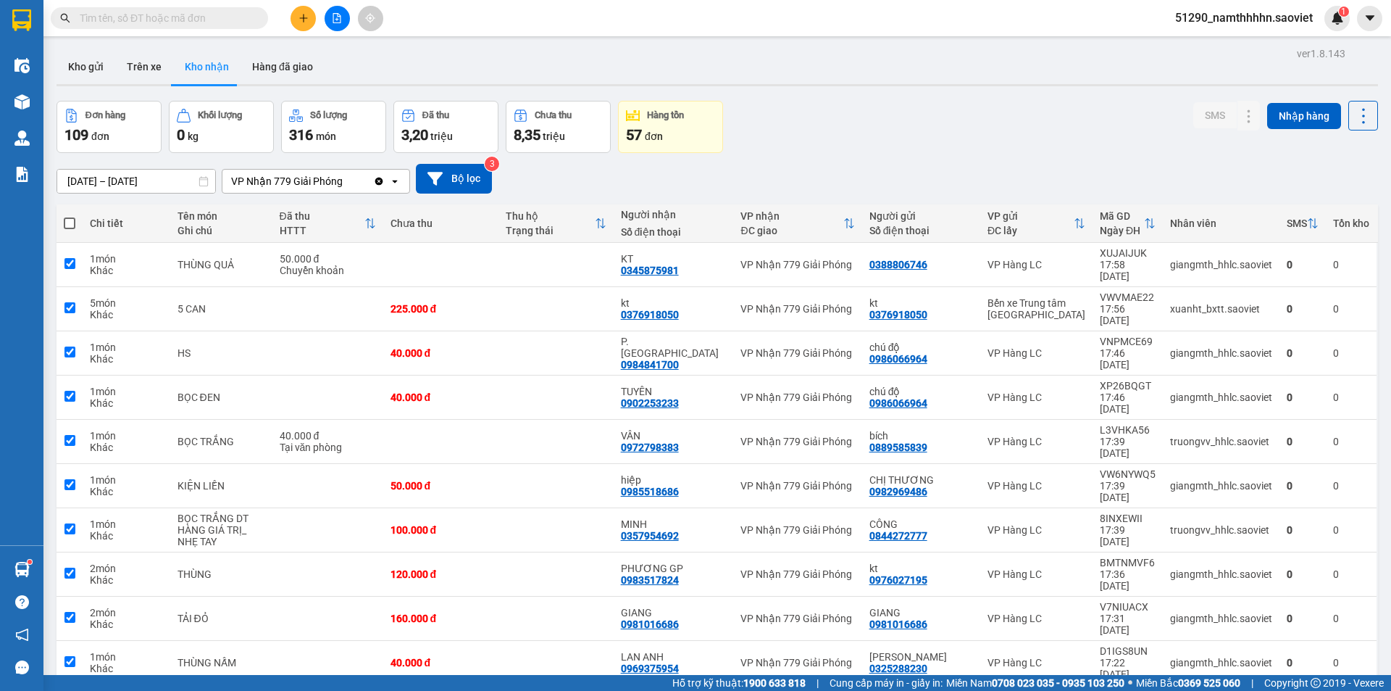
checkbox input "true"
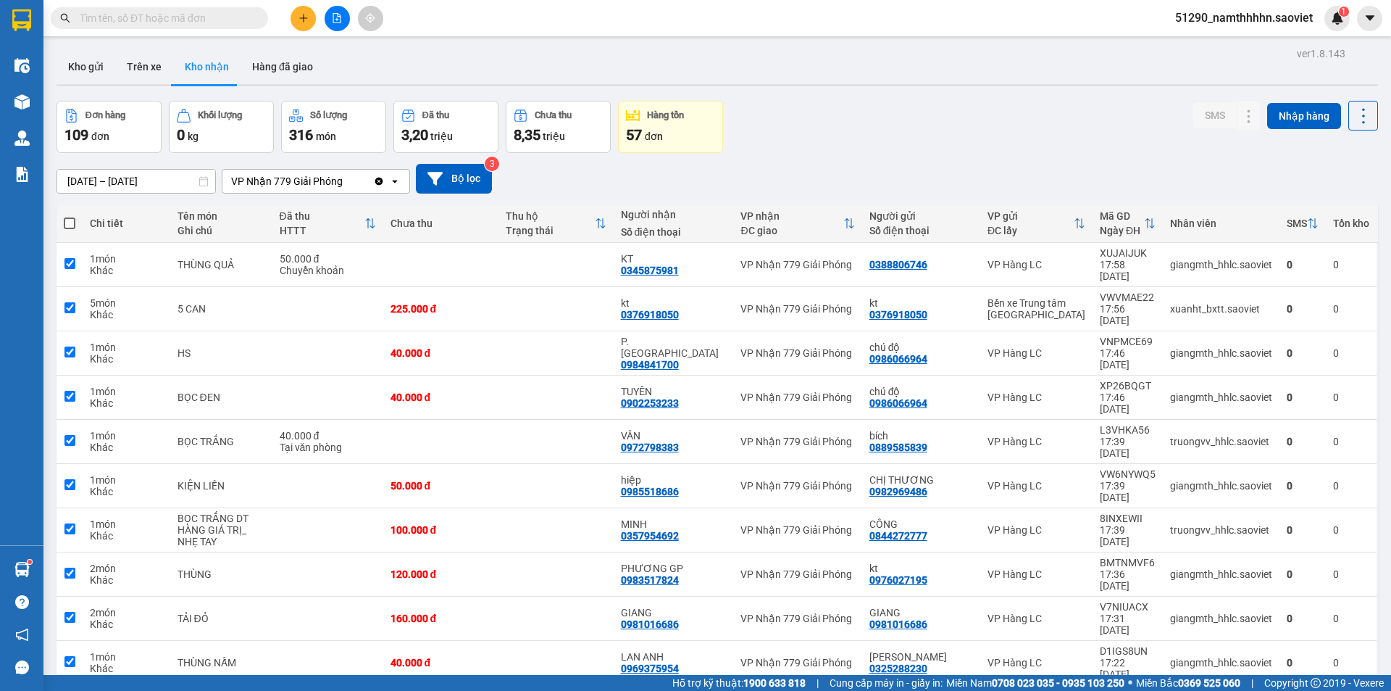
checkbox input "true"
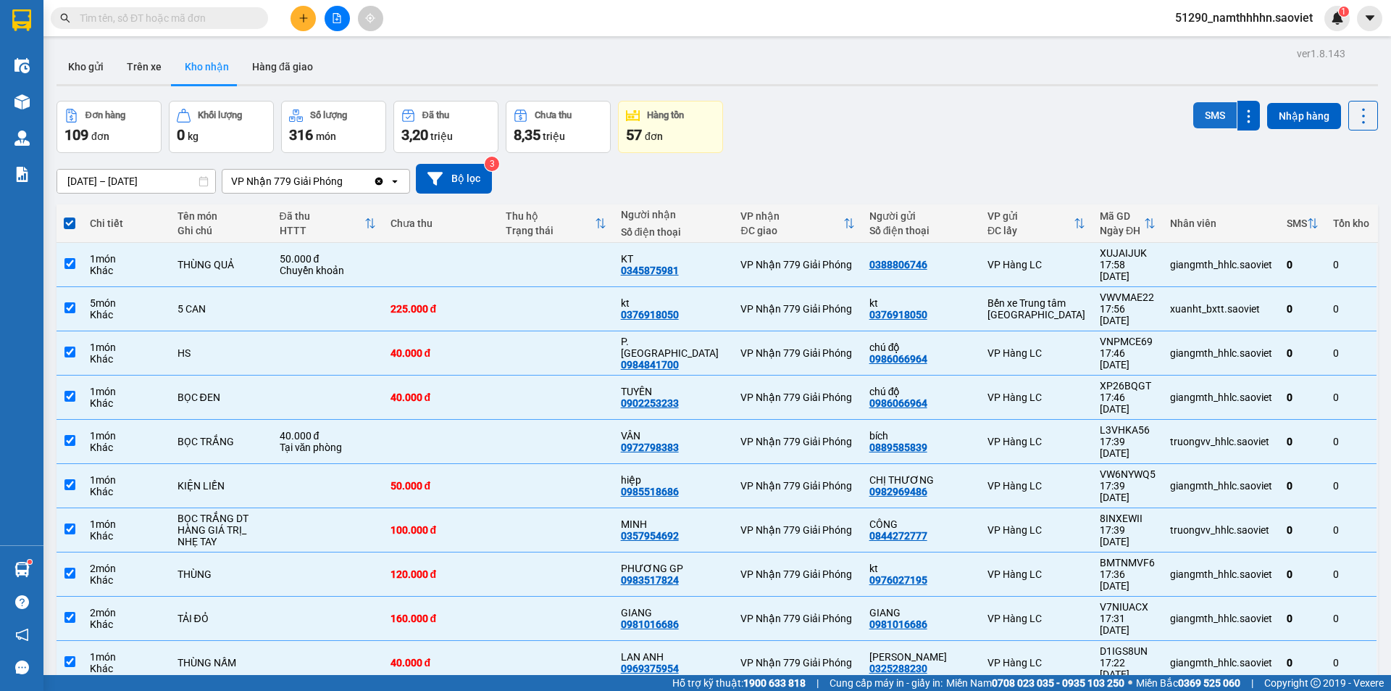
click at [1215, 118] on button "SMS" at bounding box center [1214, 115] width 43 height 26
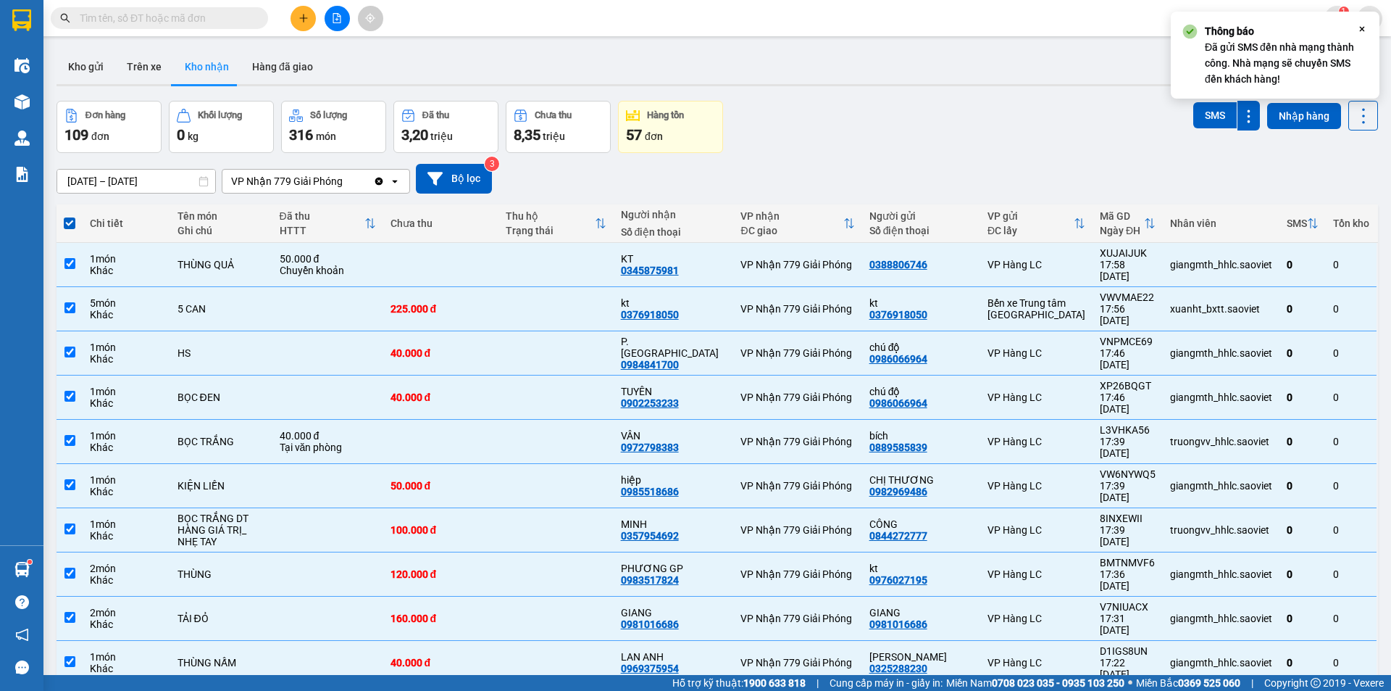
click at [71, 226] on span at bounding box center [70, 223] width 12 height 12
click at [70, 216] on input "checkbox" at bounding box center [70, 216] width 0 height 0
checkbox input "false"
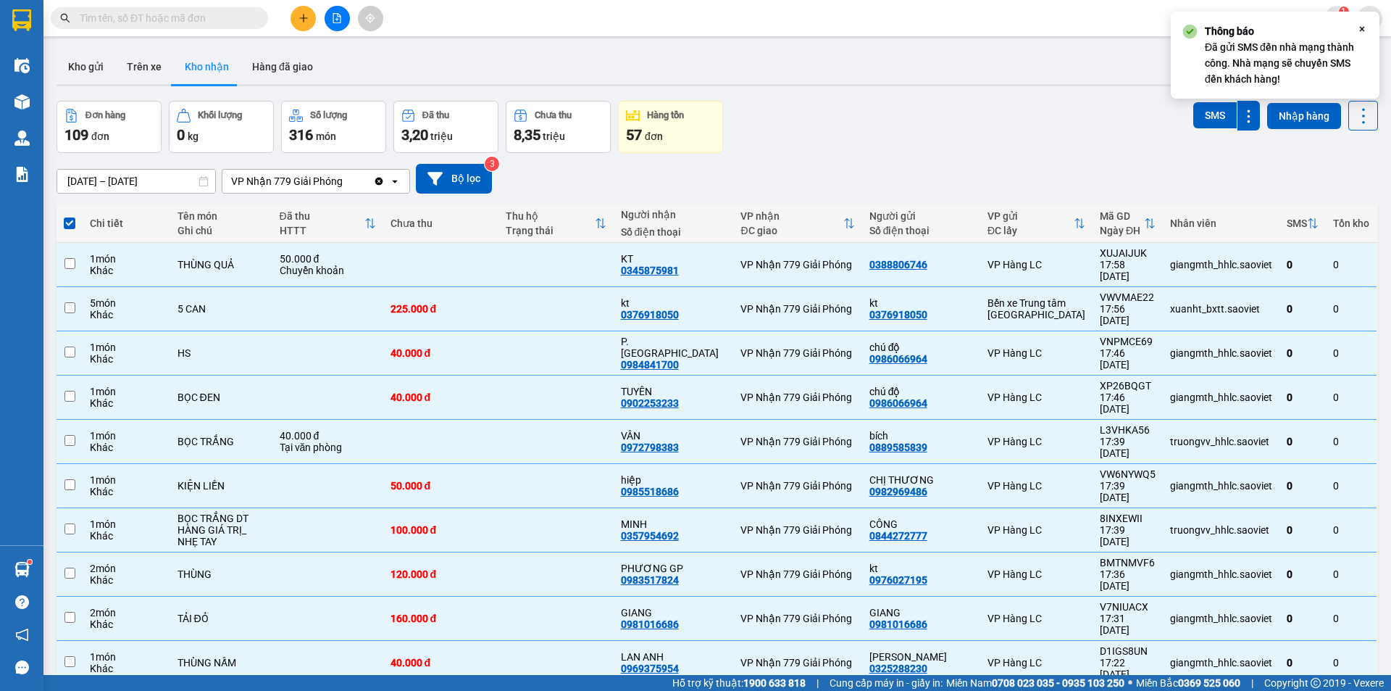
checkbox input "false"
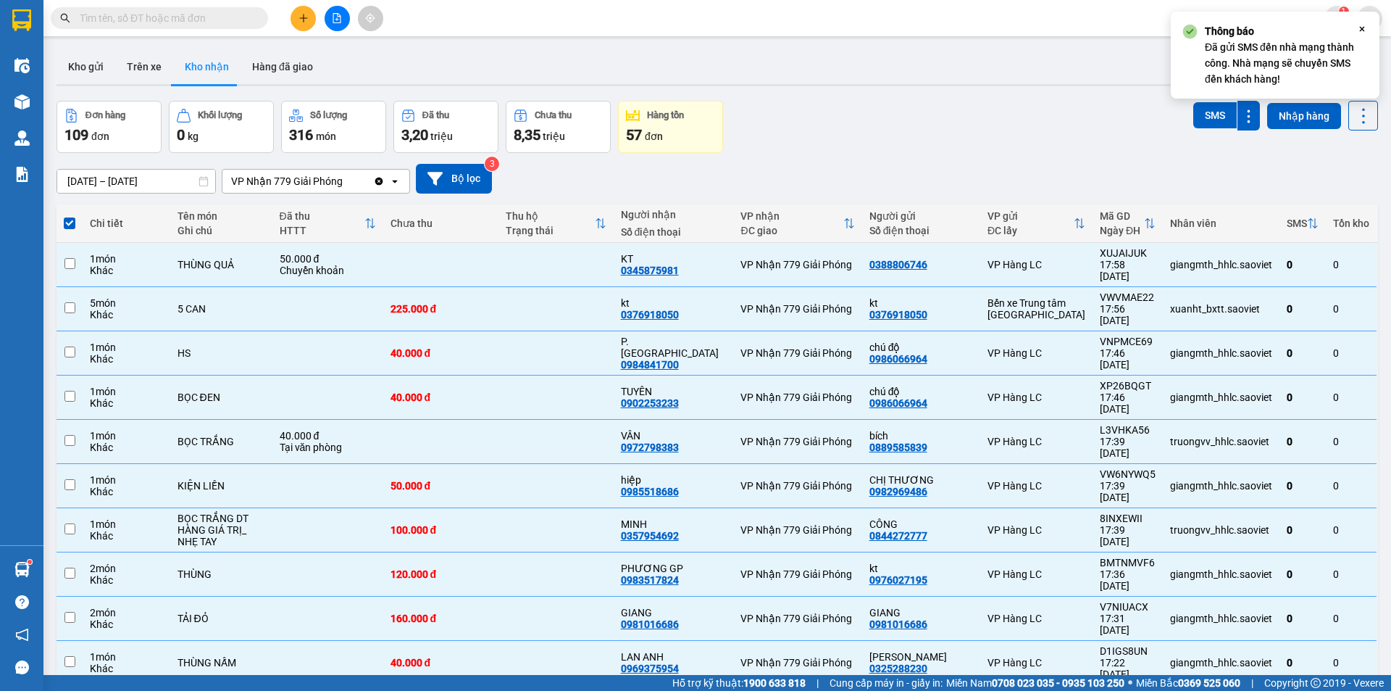
checkbox input "false"
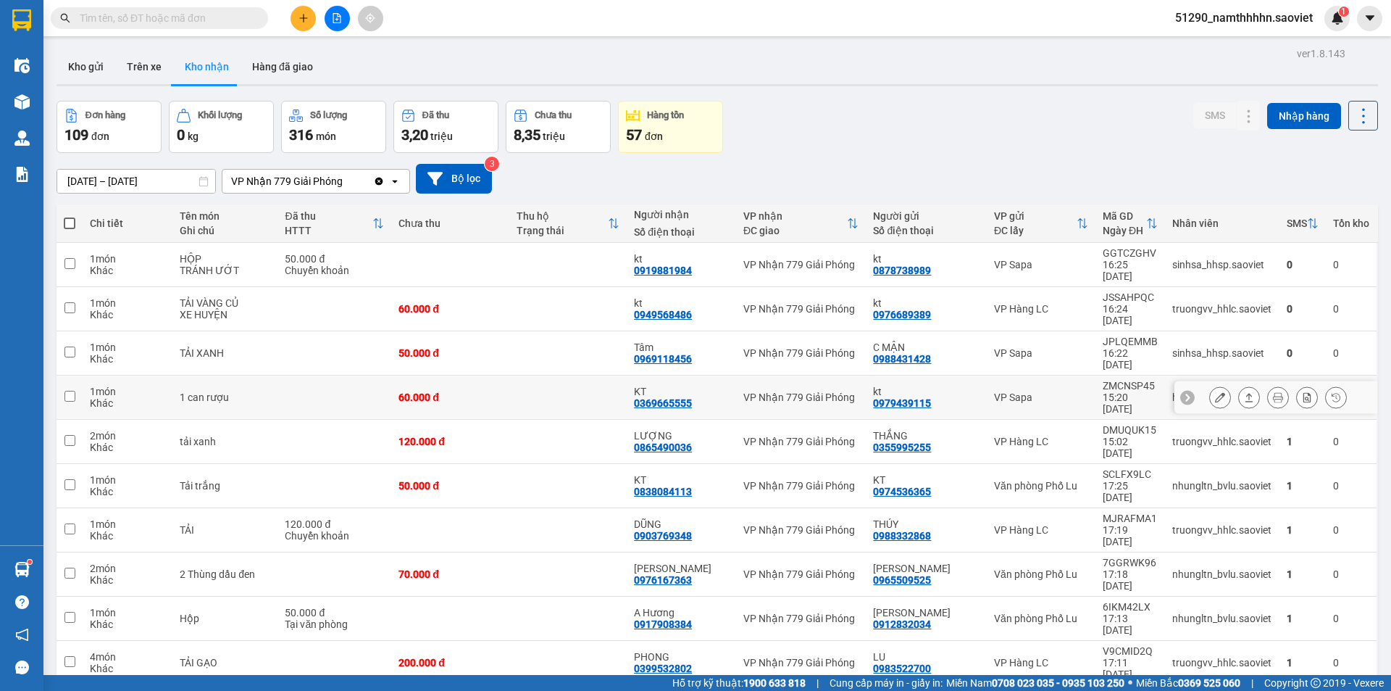
click at [1017, 391] on div "VP Sapa" at bounding box center [1041, 397] width 94 height 12
checkbox input "true"
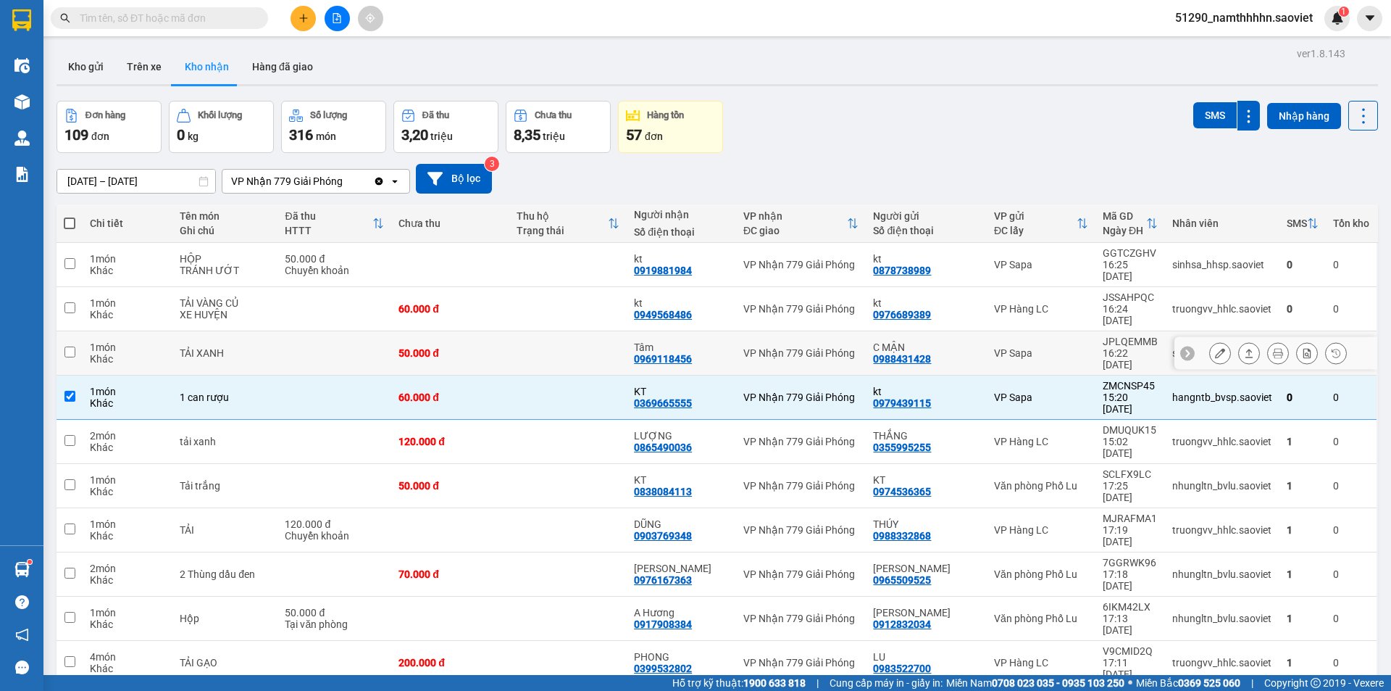
click at [1026, 331] on td "VP Sapa" at bounding box center [1041, 353] width 109 height 44
checkbox input "true"
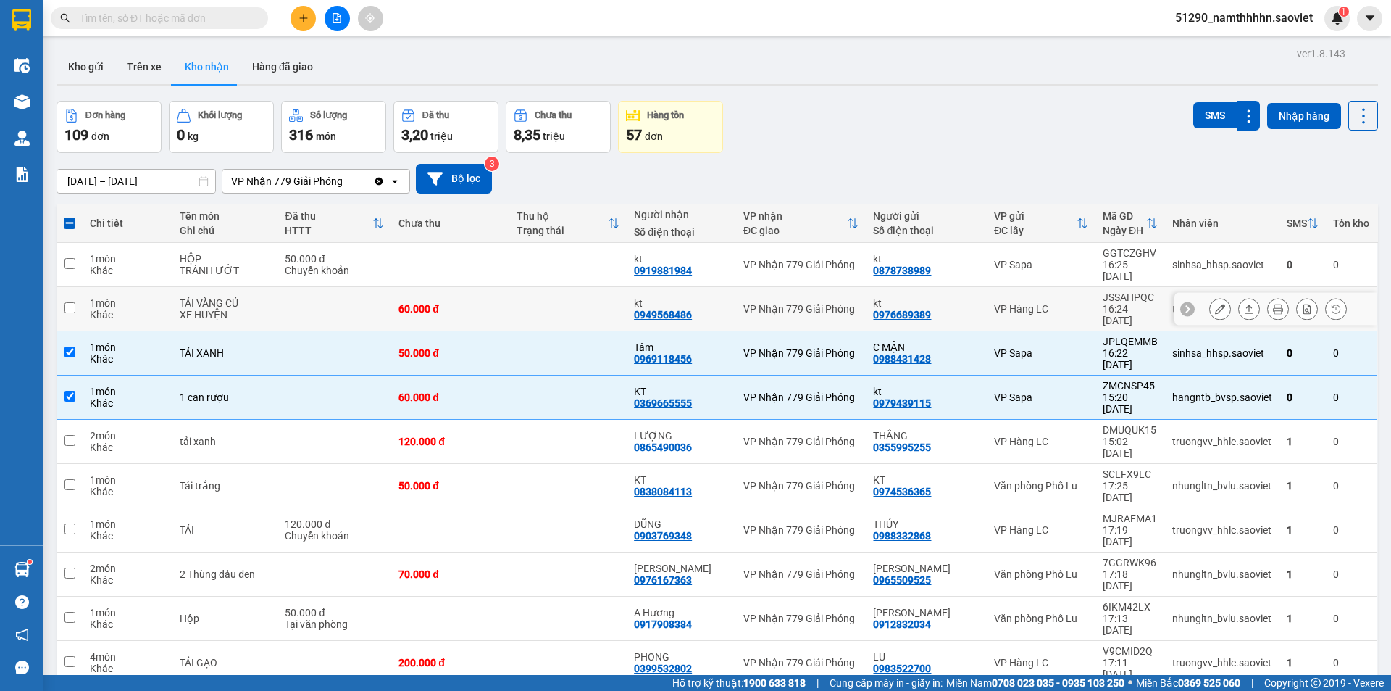
click at [1032, 287] on td "VP Hàng LC" at bounding box center [1041, 309] width 109 height 44
checkbox input "true"
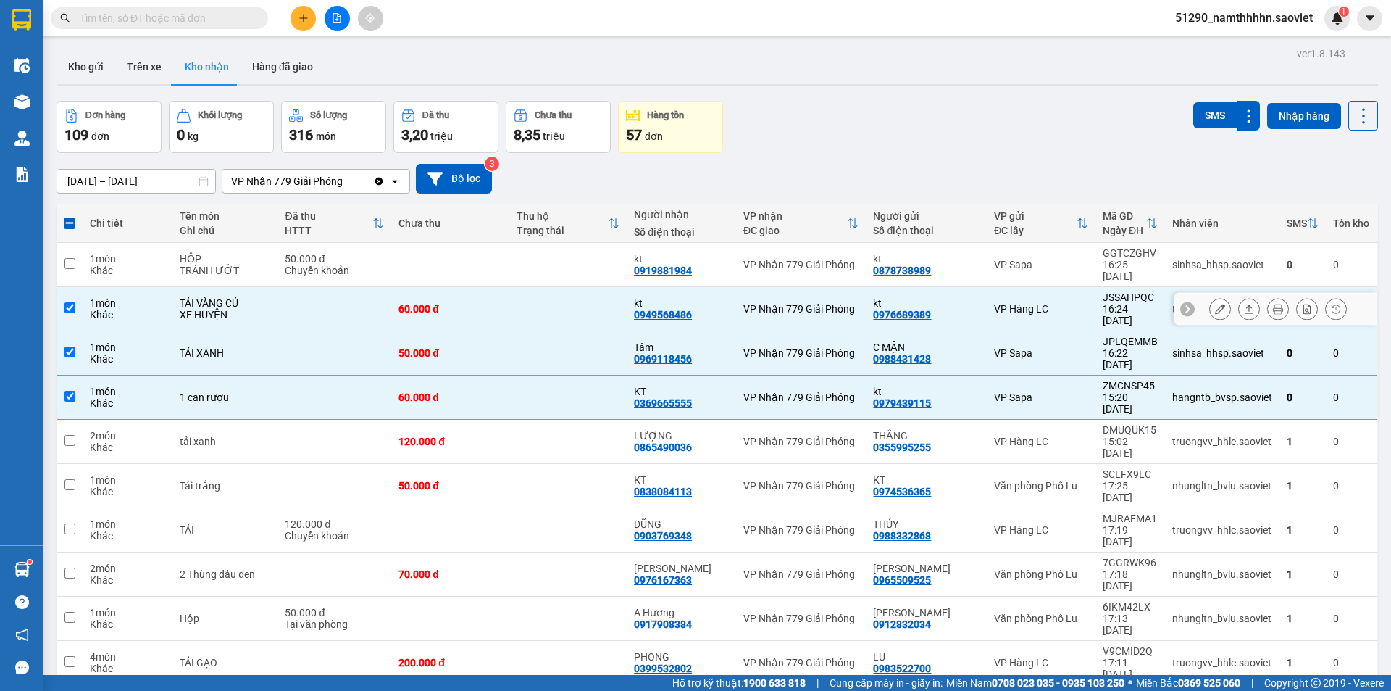
click at [1031, 259] on div "VP Sapa" at bounding box center [1041, 265] width 94 height 12
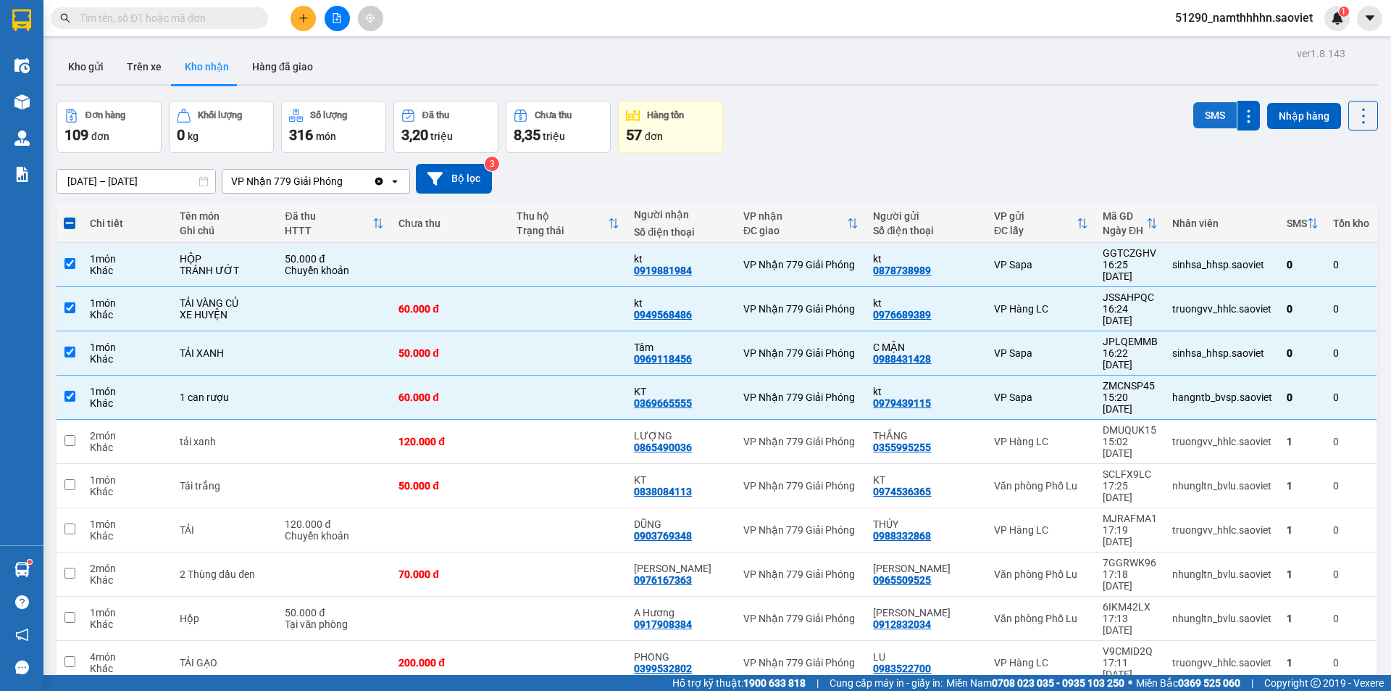
click at [1200, 120] on button "SMS" at bounding box center [1214, 115] width 43 height 26
click at [1355, 115] on icon at bounding box center [1364, 116] width 20 height 20
click at [1339, 177] on span "Làm mới" at bounding box center [1332, 181] width 40 height 14
checkbox input "false"
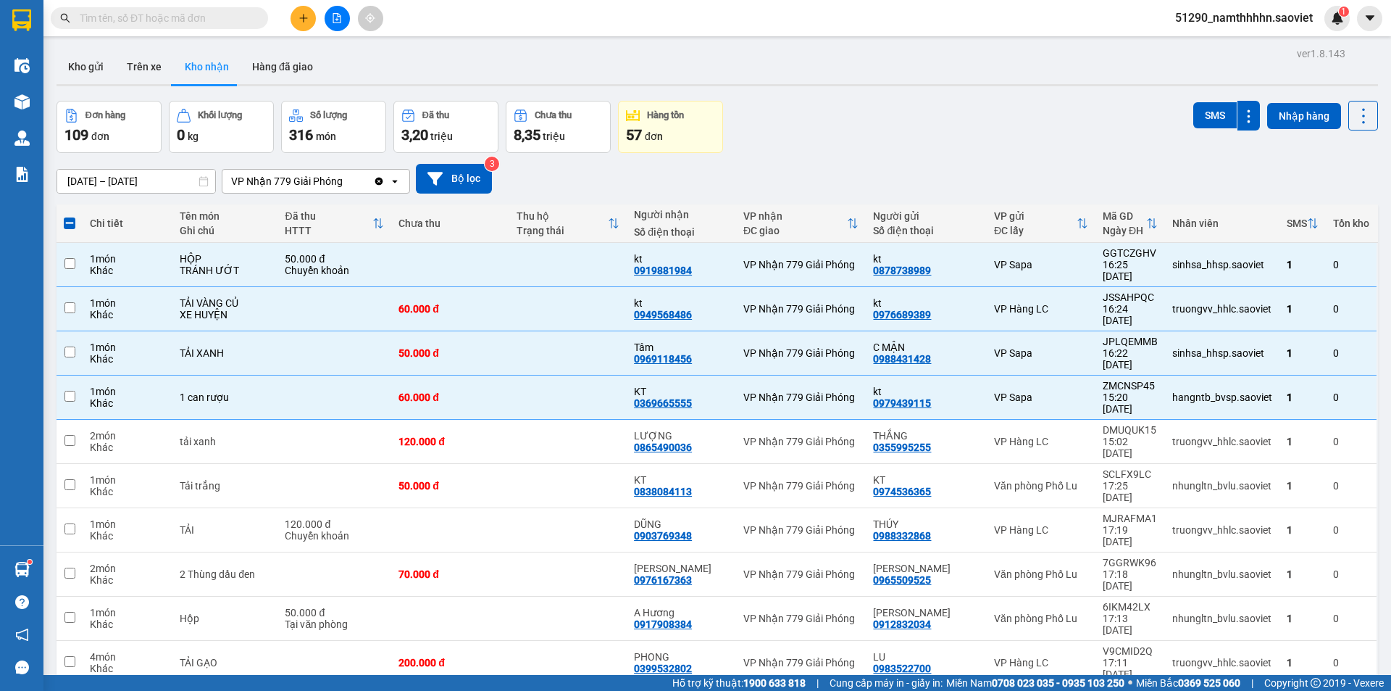
checkbox input "false"
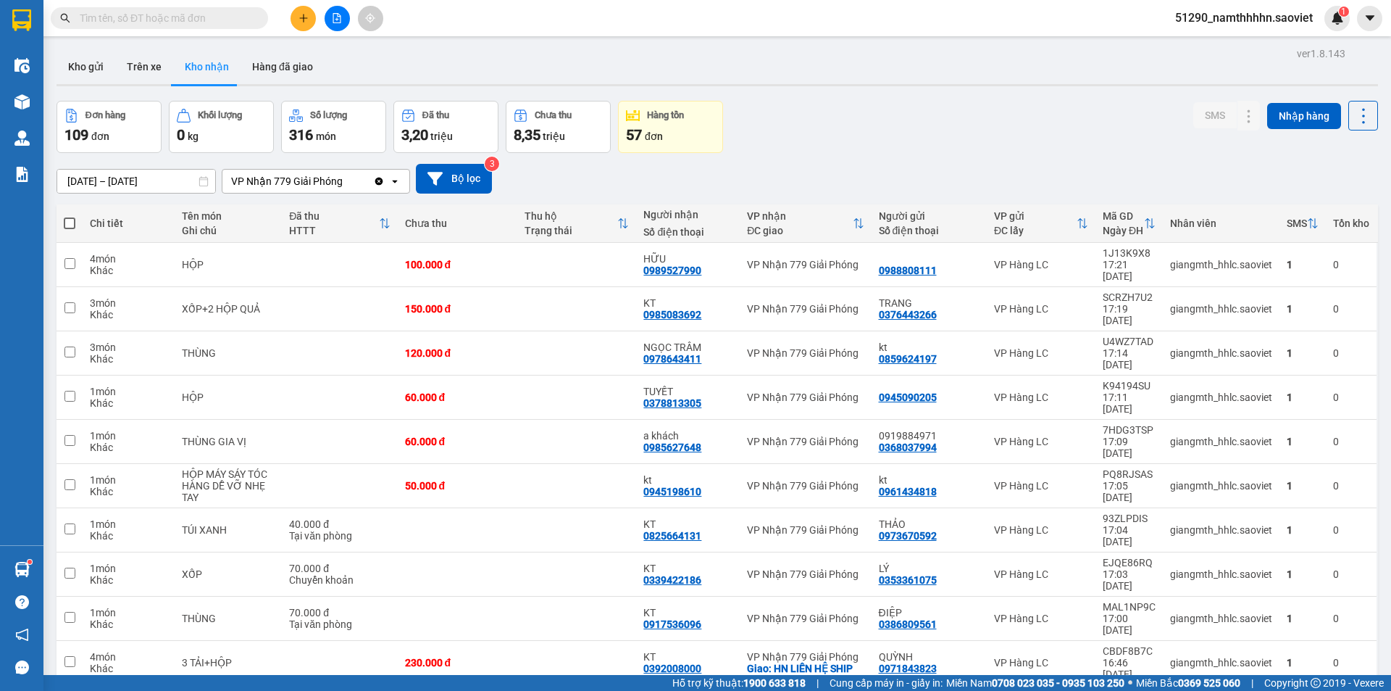
click at [339, 15] on icon "file-add" at bounding box center [337, 18] width 10 height 10
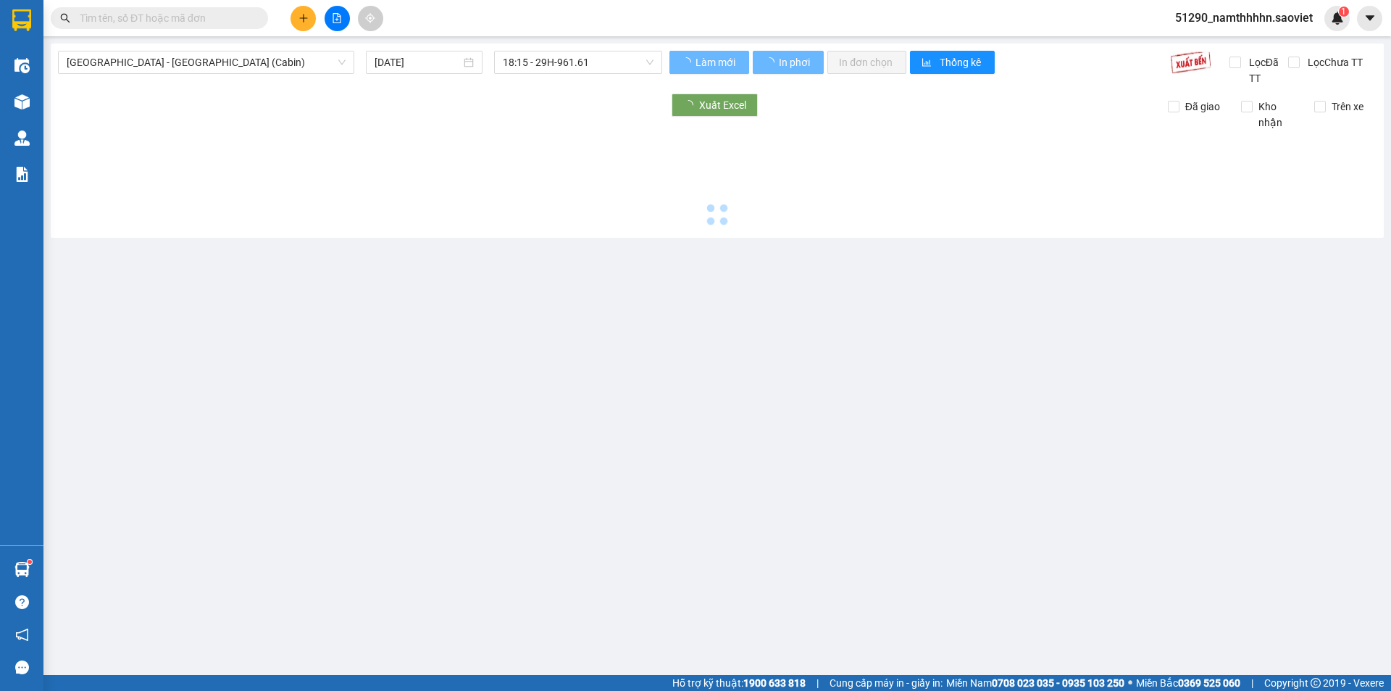
click at [167, 48] on div "Hà Nội - Lào Cai (Cabin) 11/09/2025 18:15 - 29H-961.61 Làm mới In phơi In đơn c…" at bounding box center [717, 140] width 1333 height 194
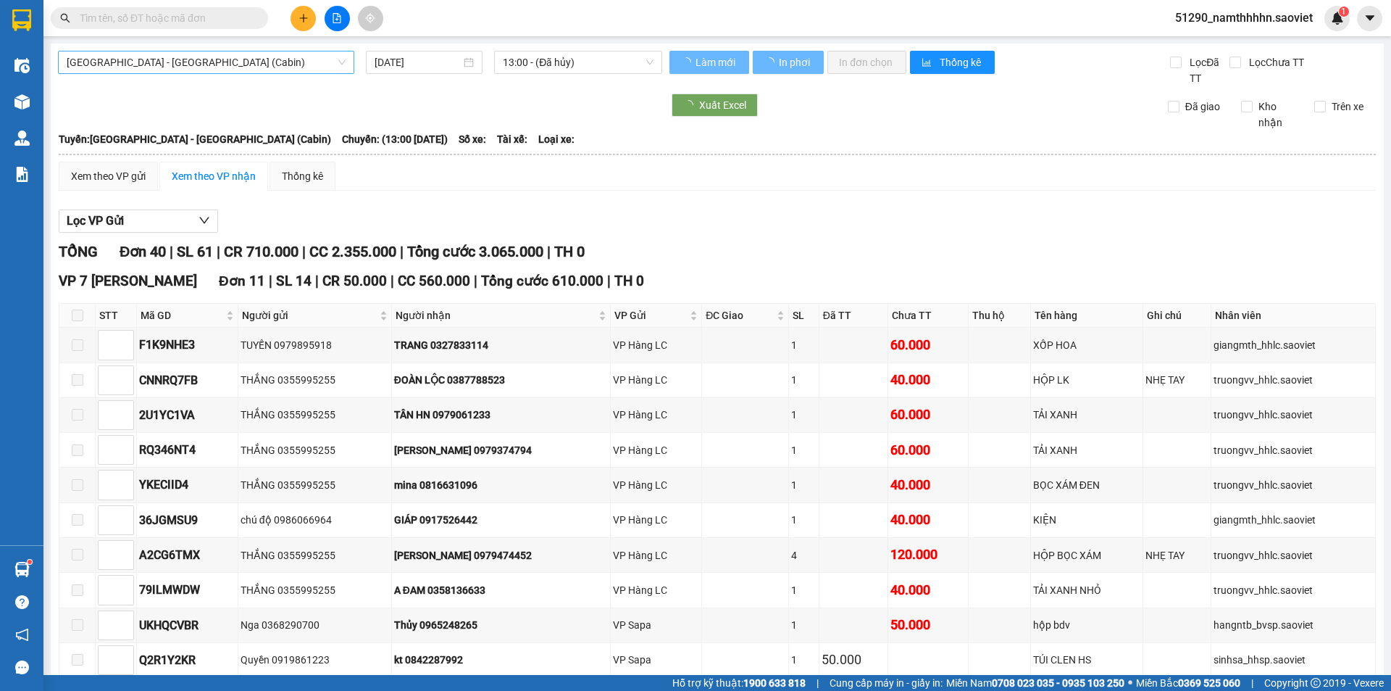
click at [164, 65] on span "[GEOGRAPHIC_DATA] - [GEOGRAPHIC_DATA] (Cabin)" at bounding box center [206, 62] width 279 height 22
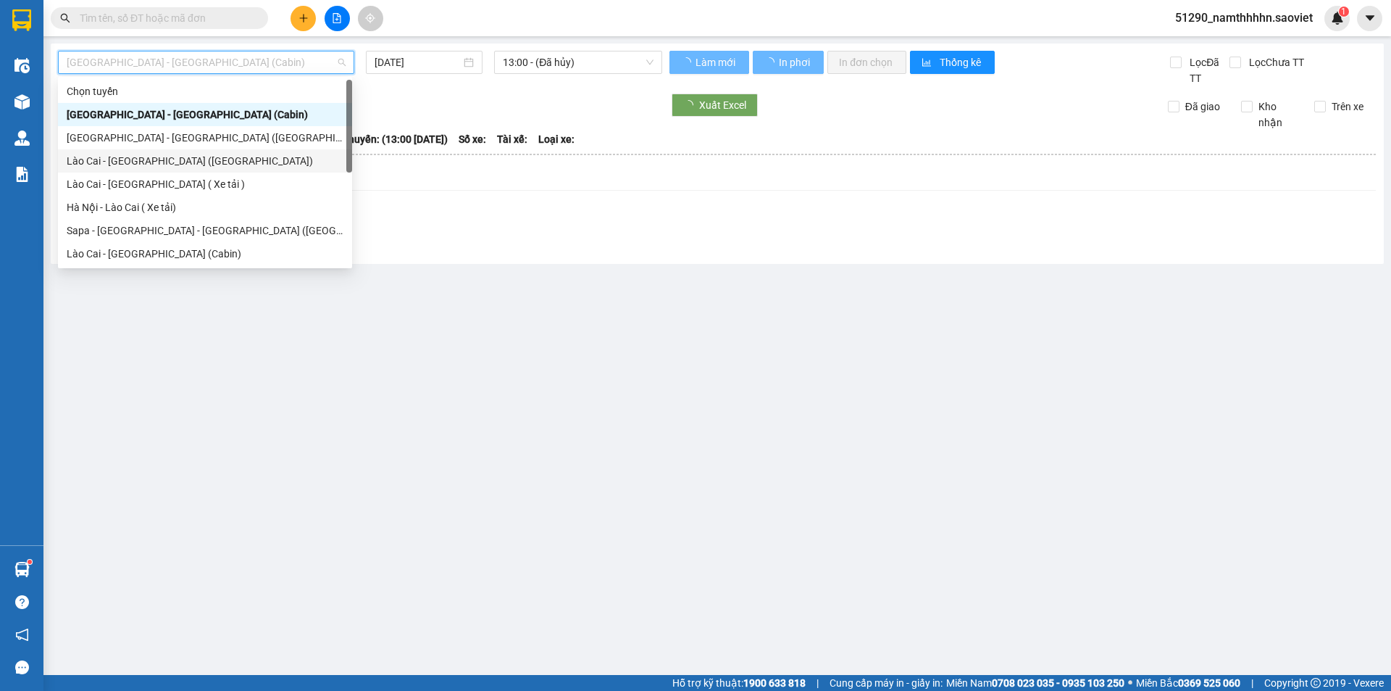
scroll to position [116, 0]
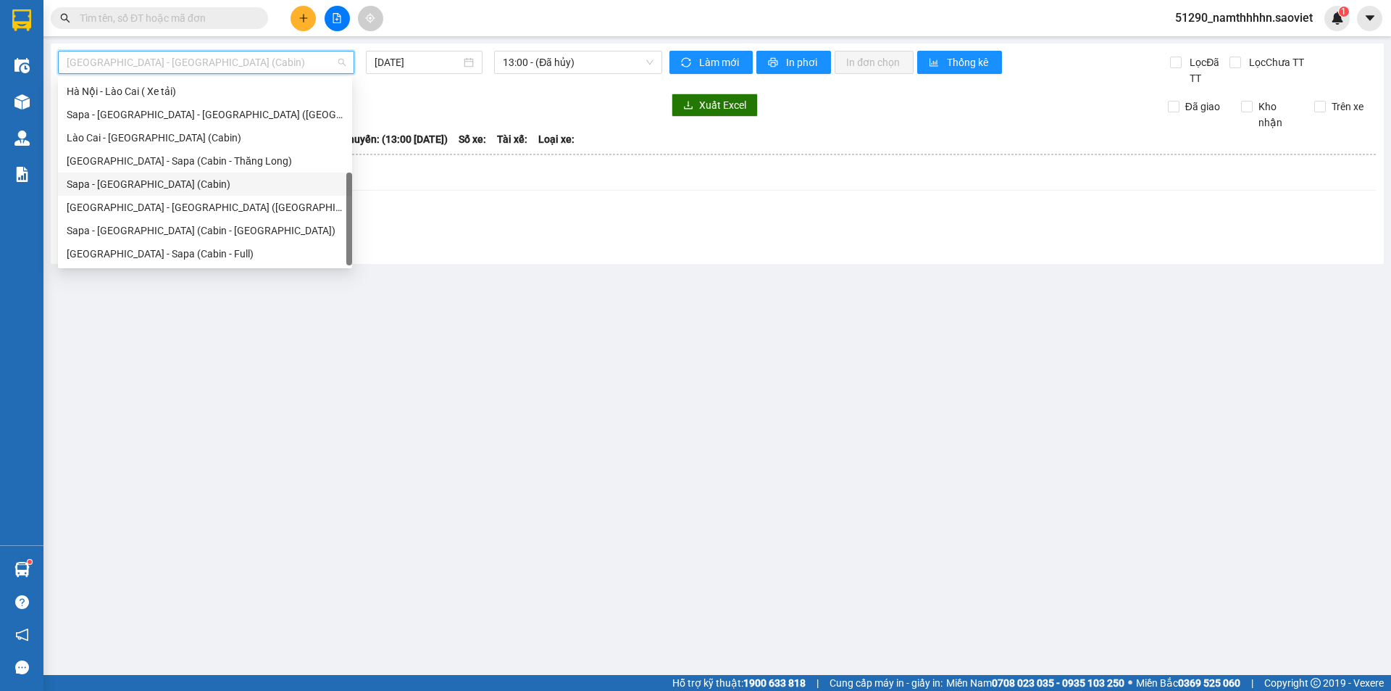
click at [153, 193] on div "Sapa - [GEOGRAPHIC_DATA] (Cabin)" at bounding box center [205, 183] width 294 height 23
type input "[DATE]"
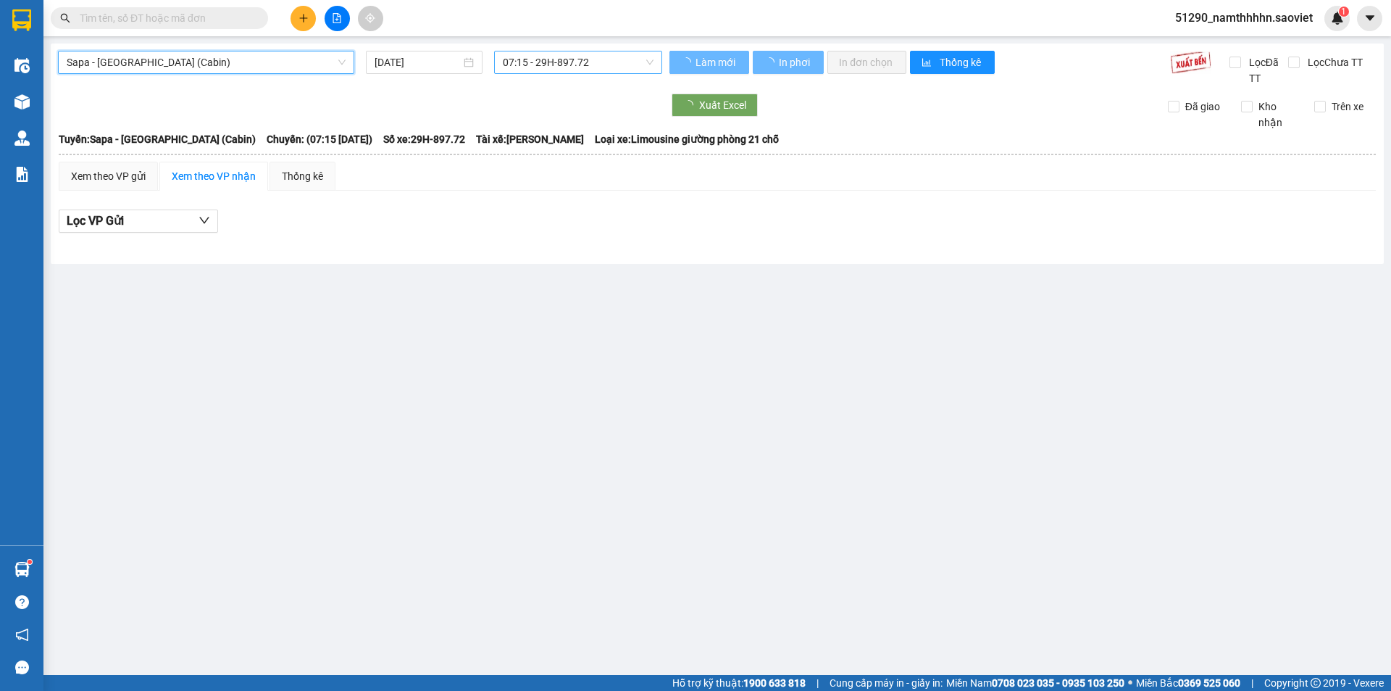
click at [581, 69] on span "07:15 - 29H-897.72" at bounding box center [578, 62] width 151 height 22
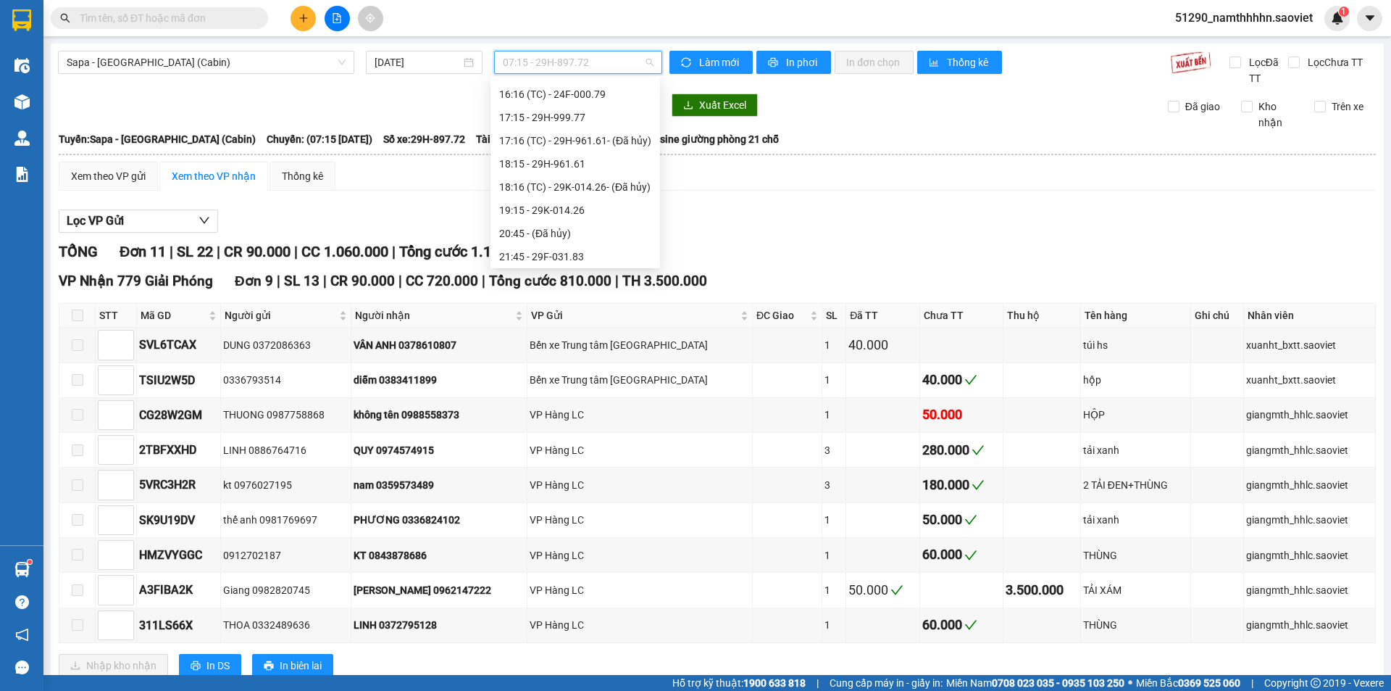
scroll to position [483, 0]
click at [604, 114] on div "19:15 - 29K-014.26" at bounding box center [575, 118] width 152 height 16
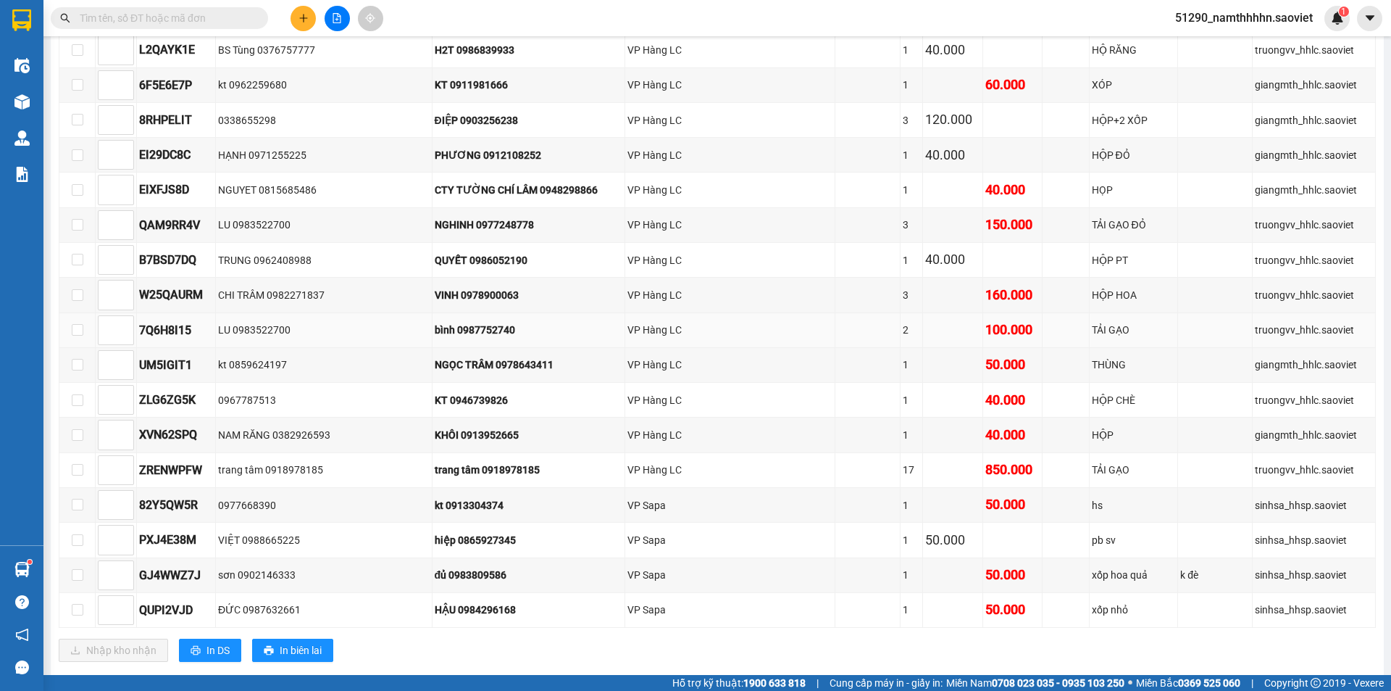
scroll to position [1139, 0]
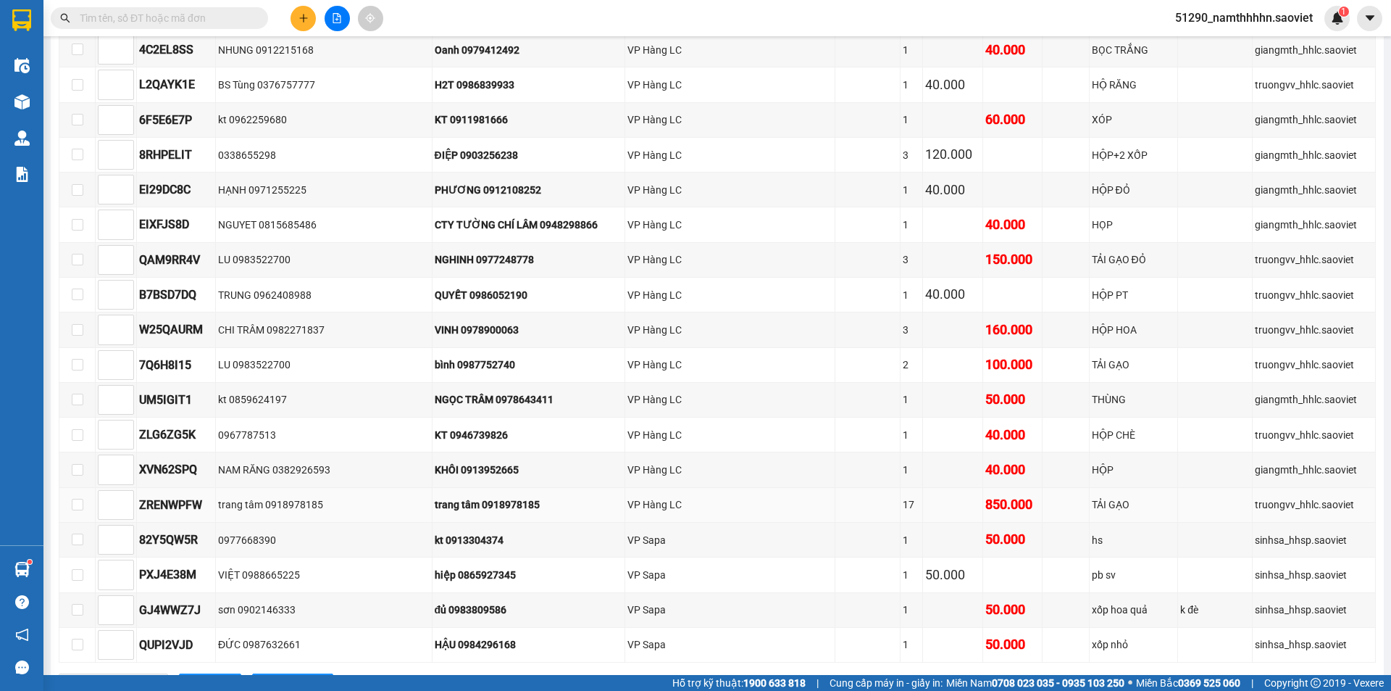
click at [1001, 510] on div "850.000" at bounding box center [1012, 504] width 55 height 20
click at [1000, 509] on div "850.000" at bounding box center [1012, 504] width 55 height 20
click at [985, 505] on div "850.000" at bounding box center [1012, 504] width 55 height 20
click at [985, 504] on div "850.000" at bounding box center [1012, 504] width 55 height 20
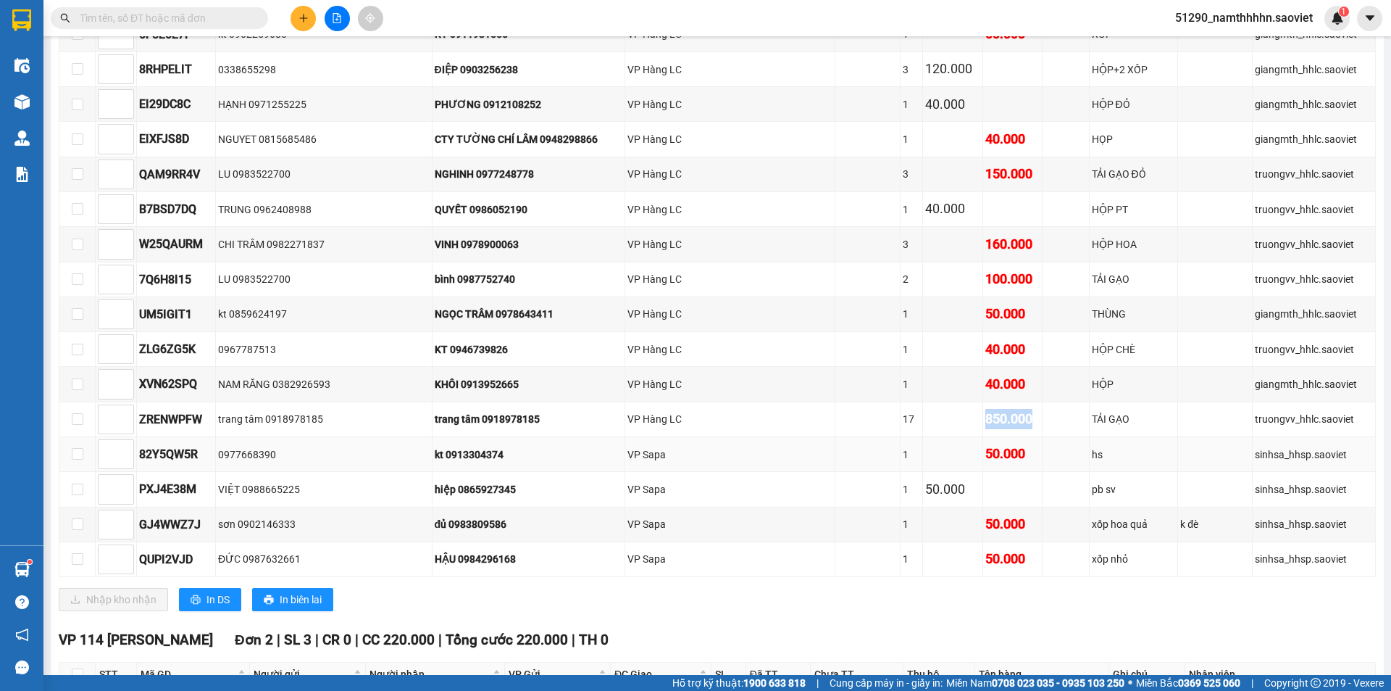
scroll to position [1259, 0]
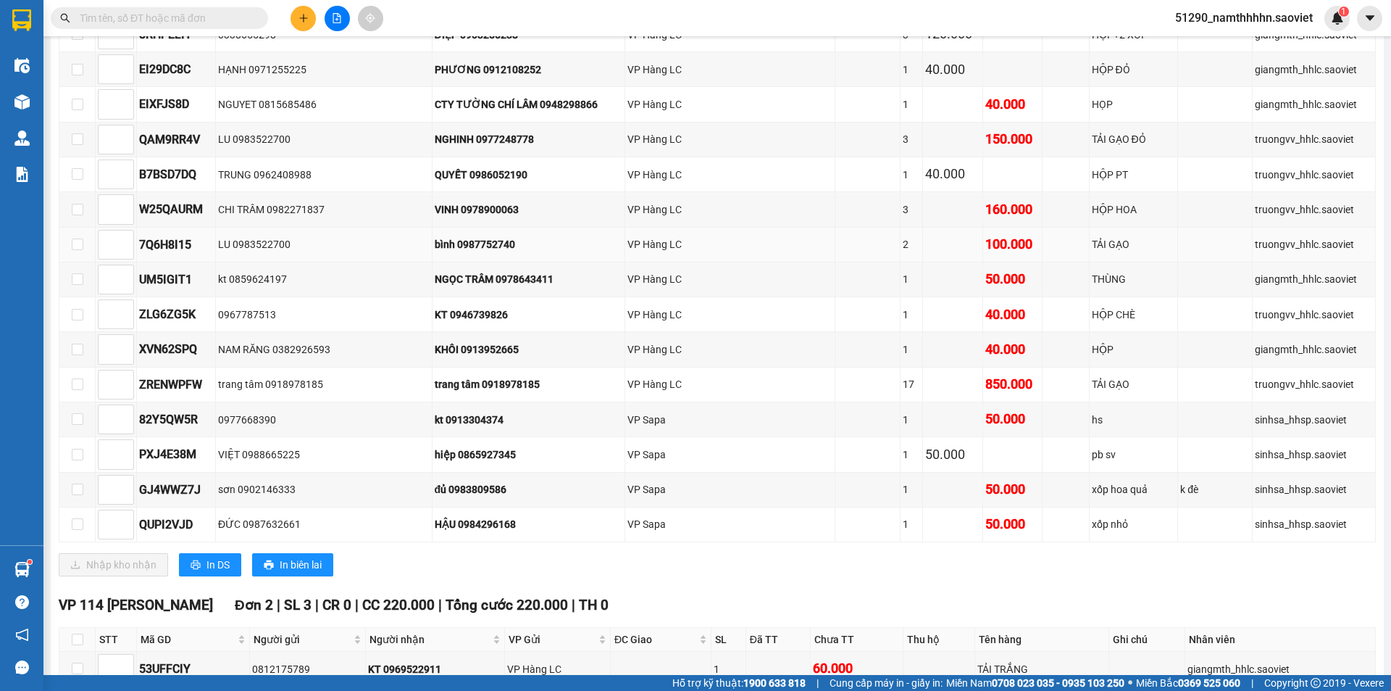
click at [835, 254] on td at bounding box center [867, 245] width 65 height 35
click at [923, 244] on td at bounding box center [953, 245] width 60 height 35
click at [923, 213] on td at bounding box center [953, 209] width 60 height 35
click at [923, 212] on td at bounding box center [953, 209] width 60 height 35
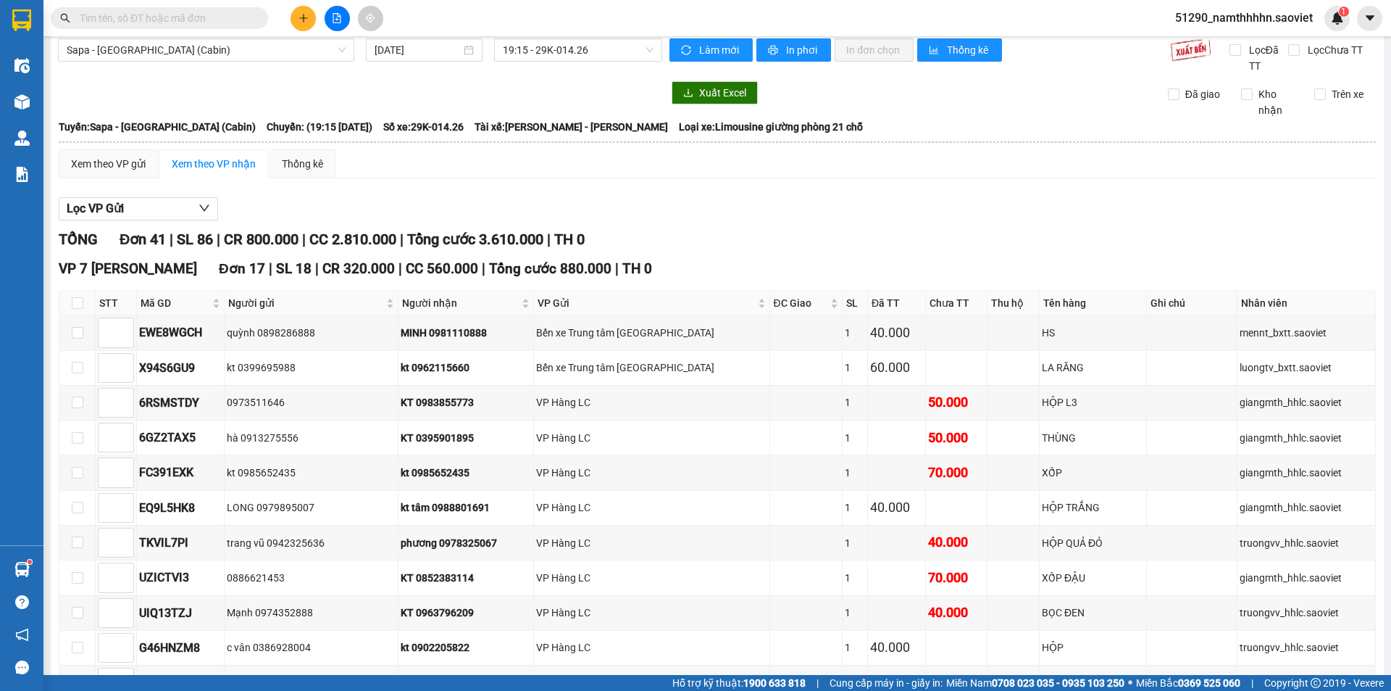
scroll to position [0, 0]
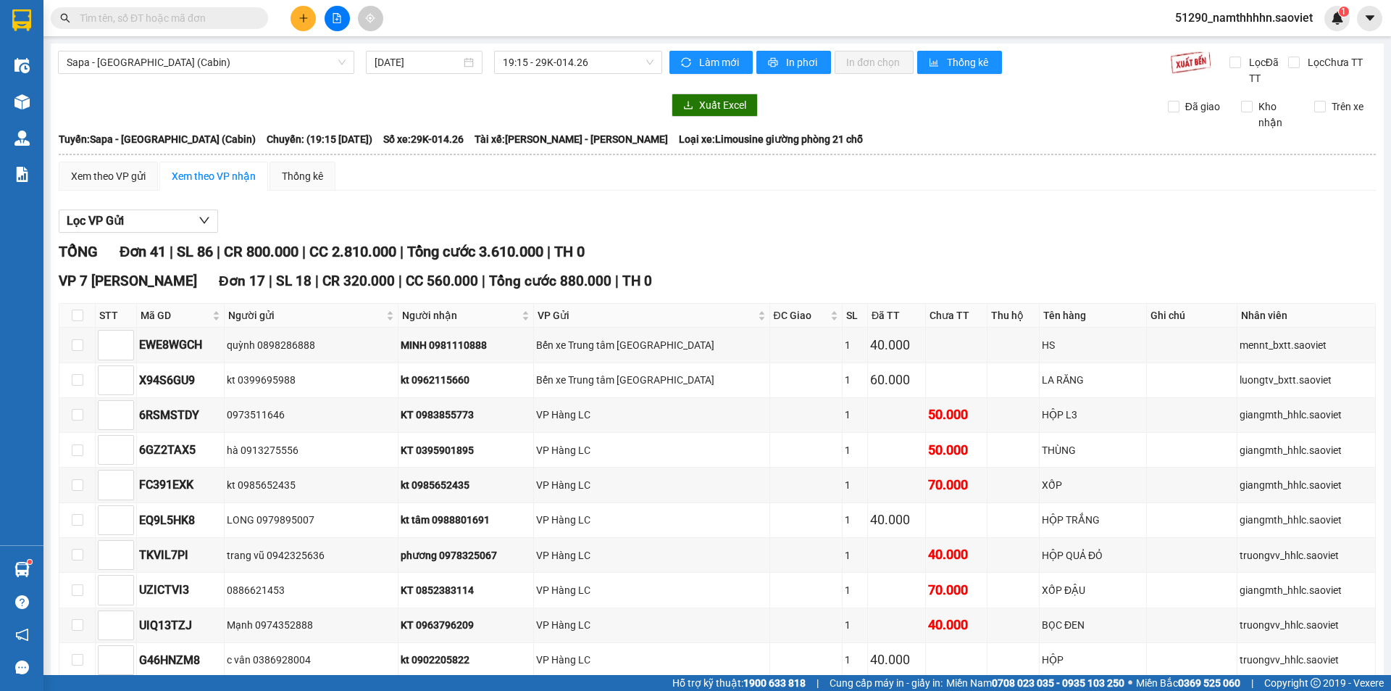
drag, startPoint x: 610, startPoint y: 84, endPoint x: 618, endPoint y: 75, distance: 12.3
click at [612, 86] on div "Sapa - Hà Nội (Cabin) 11/09/2025 19:15 - 29K-014.26" at bounding box center [360, 69] width 604 height 36
click at [618, 75] on div "Sapa - Hà Nội (Cabin) 11/09/2025 19:15 - 29K-014.26" at bounding box center [360, 69] width 604 height 36
click at [603, 62] on span "19:15 - 29K-014.26" at bounding box center [578, 62] width 151 height 22
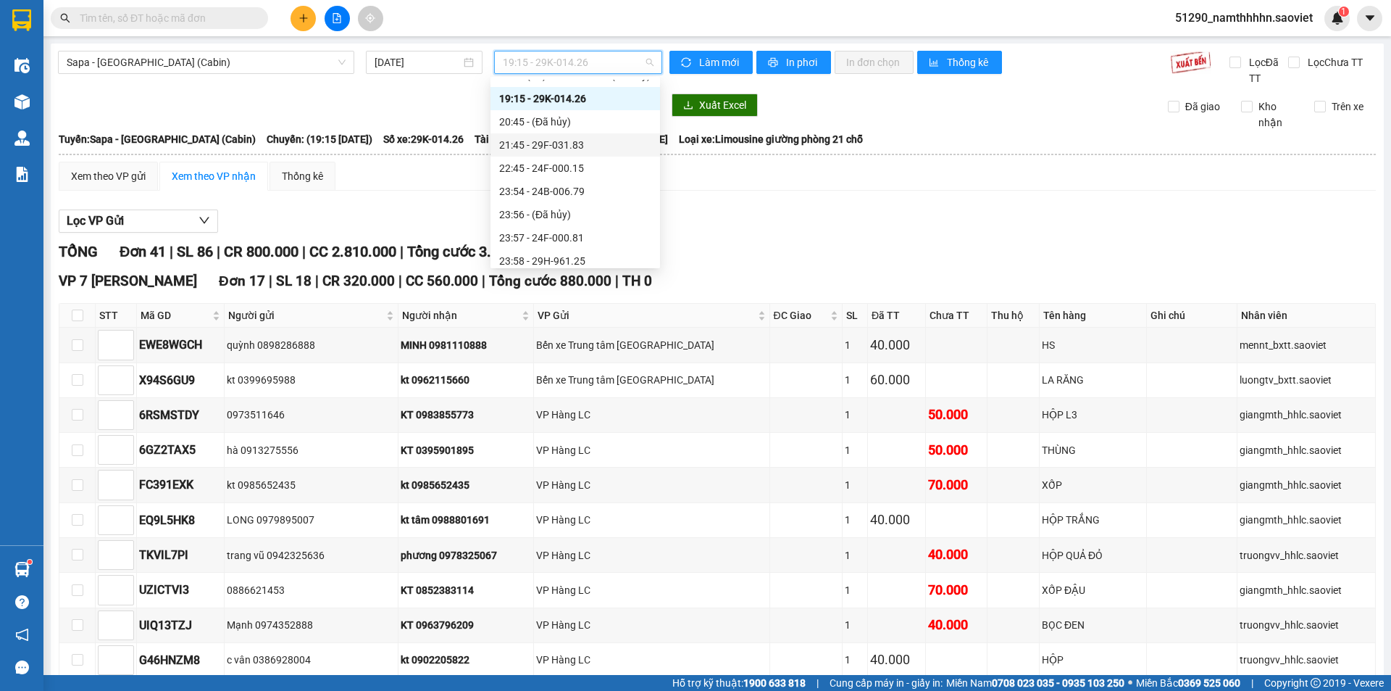
scroll to position [533, 0]
click at [589, 118] on div "21:45 - 29F-031.83" at bounding box center [575, 115] width 152 height 16
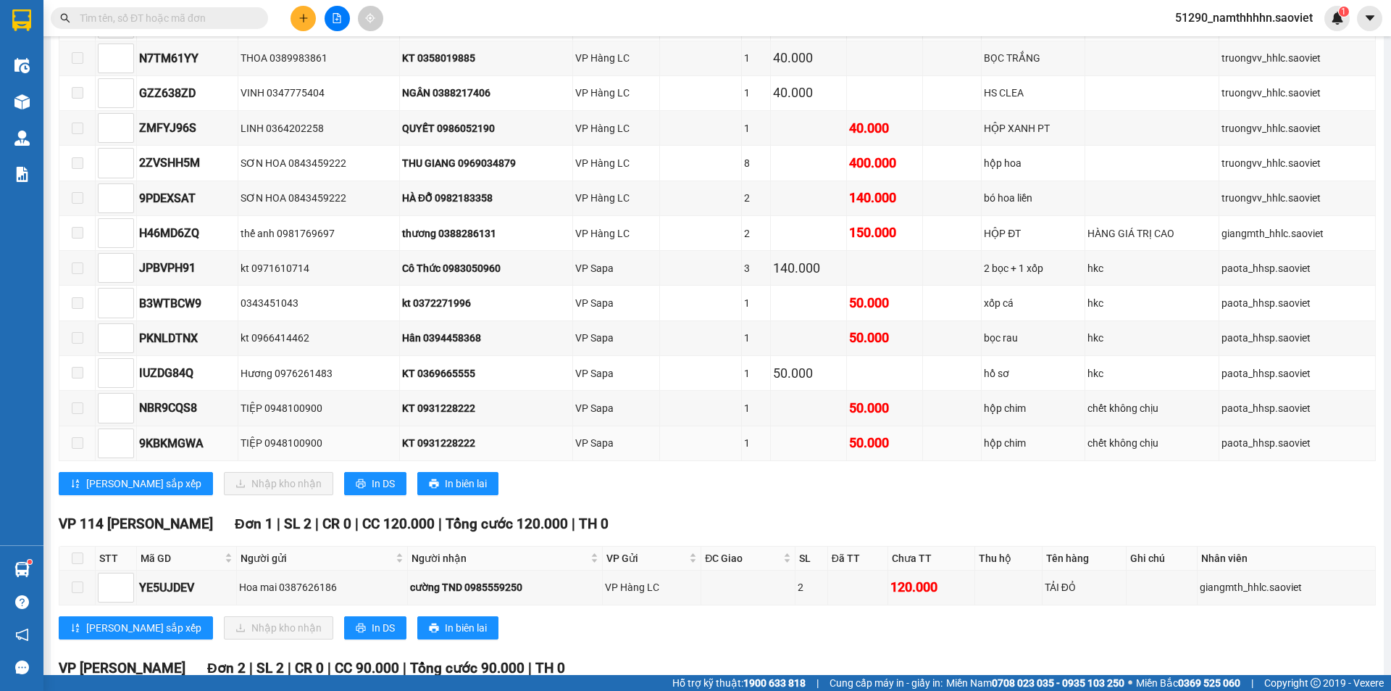
scroll to position [1875, 0]
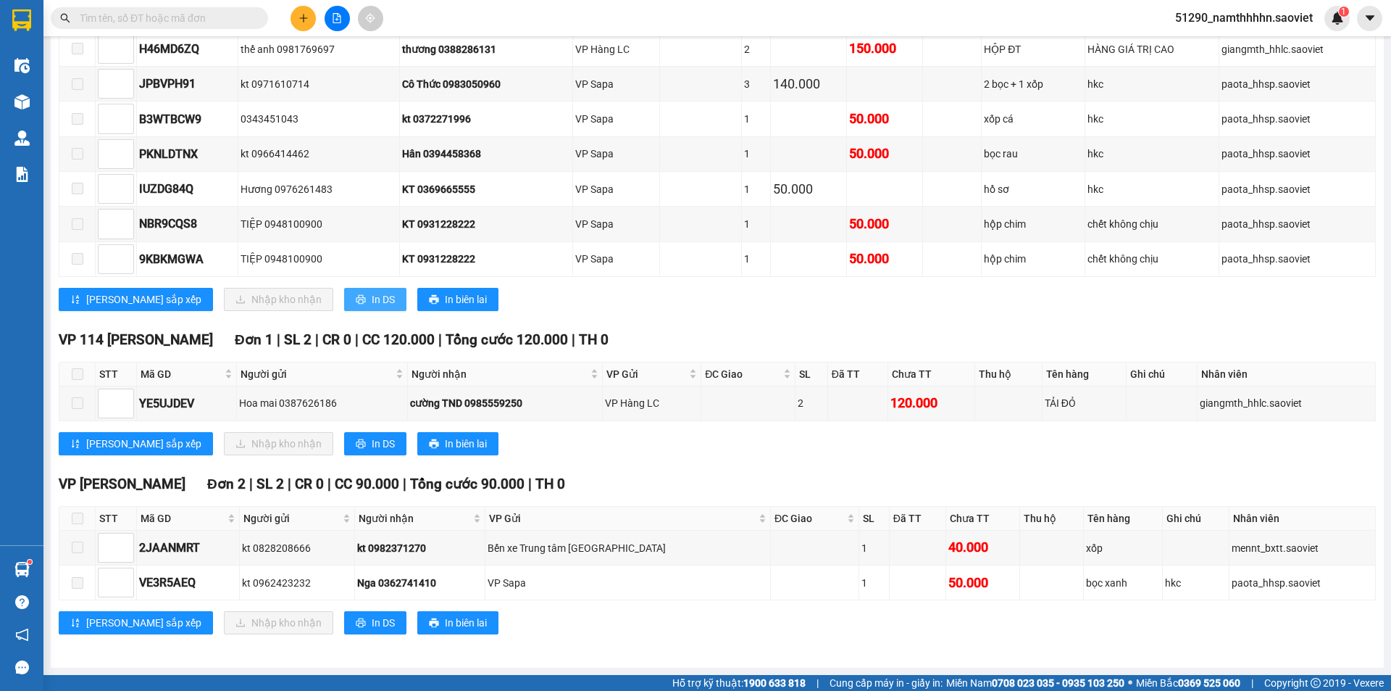
click at [344, 307] on button "In DS" at bounding box center [375, 299] width 62 height 23
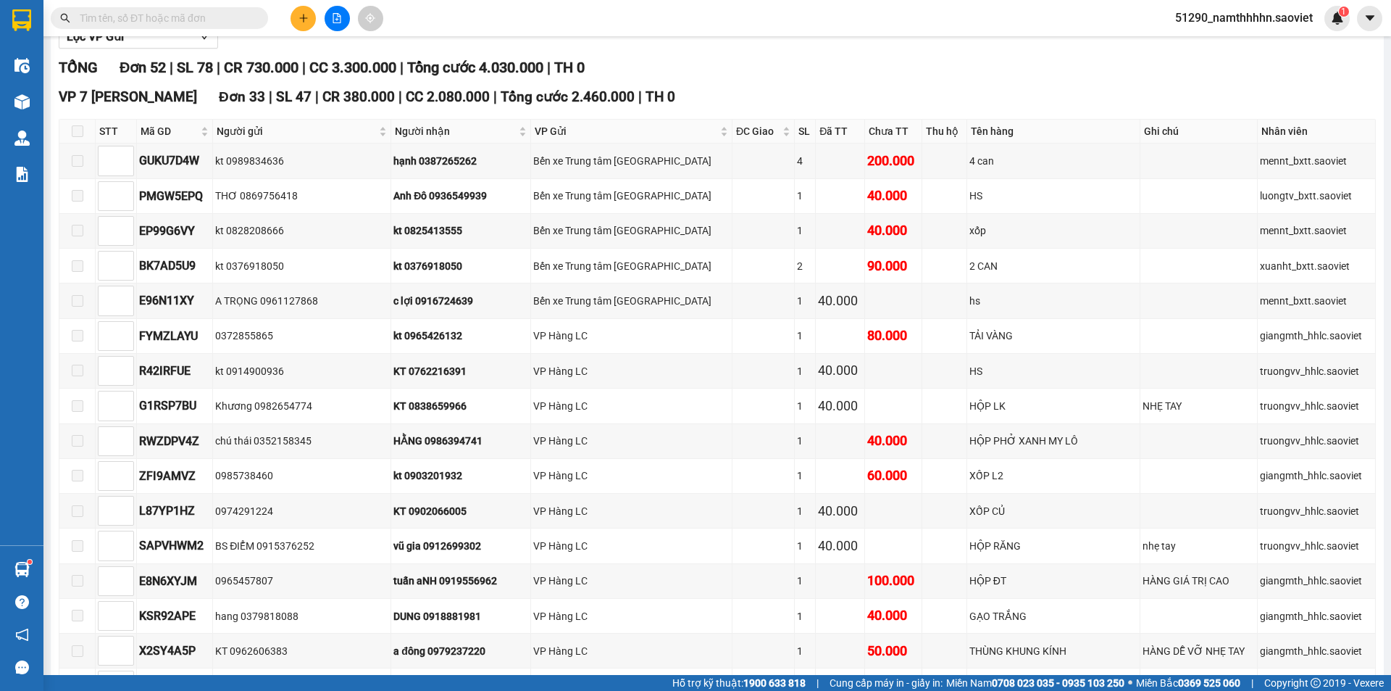
scroll to position [0, 0]
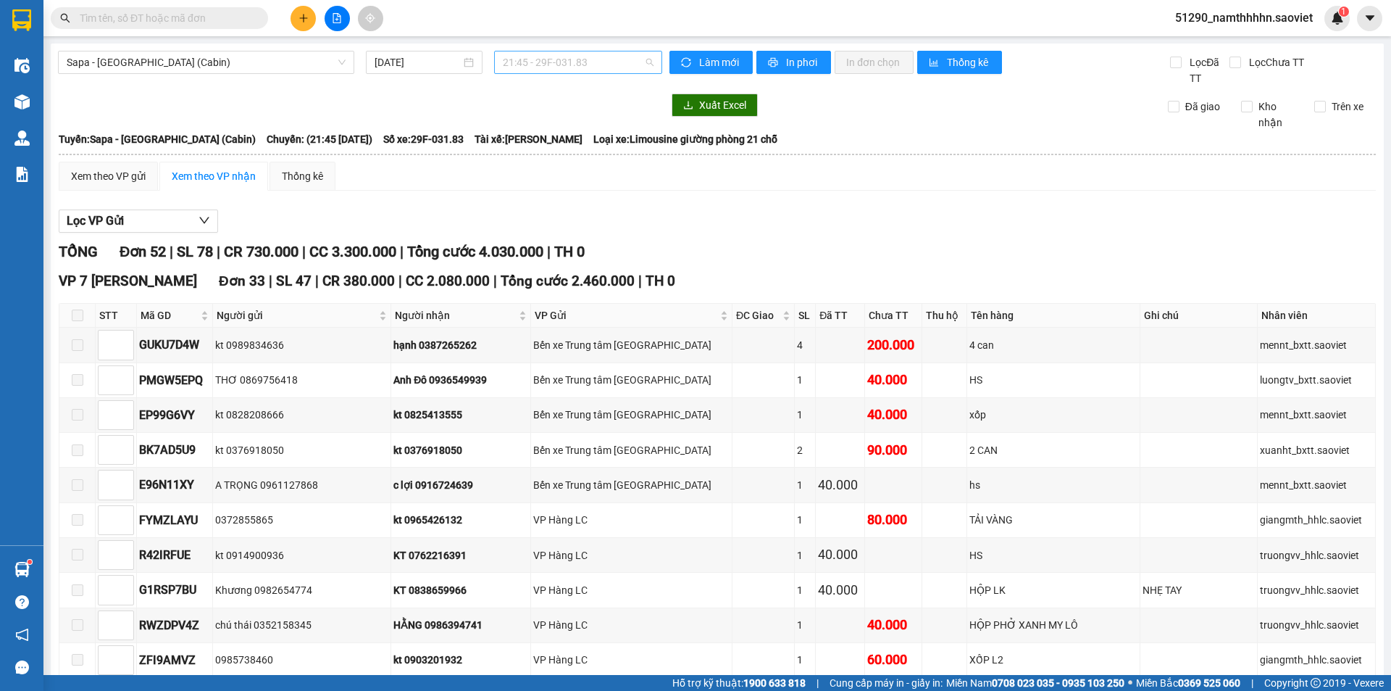
click at [604, 58] on span "21:45 - 29F-031.83" at bounding box center [578, 62] width 151 height 22
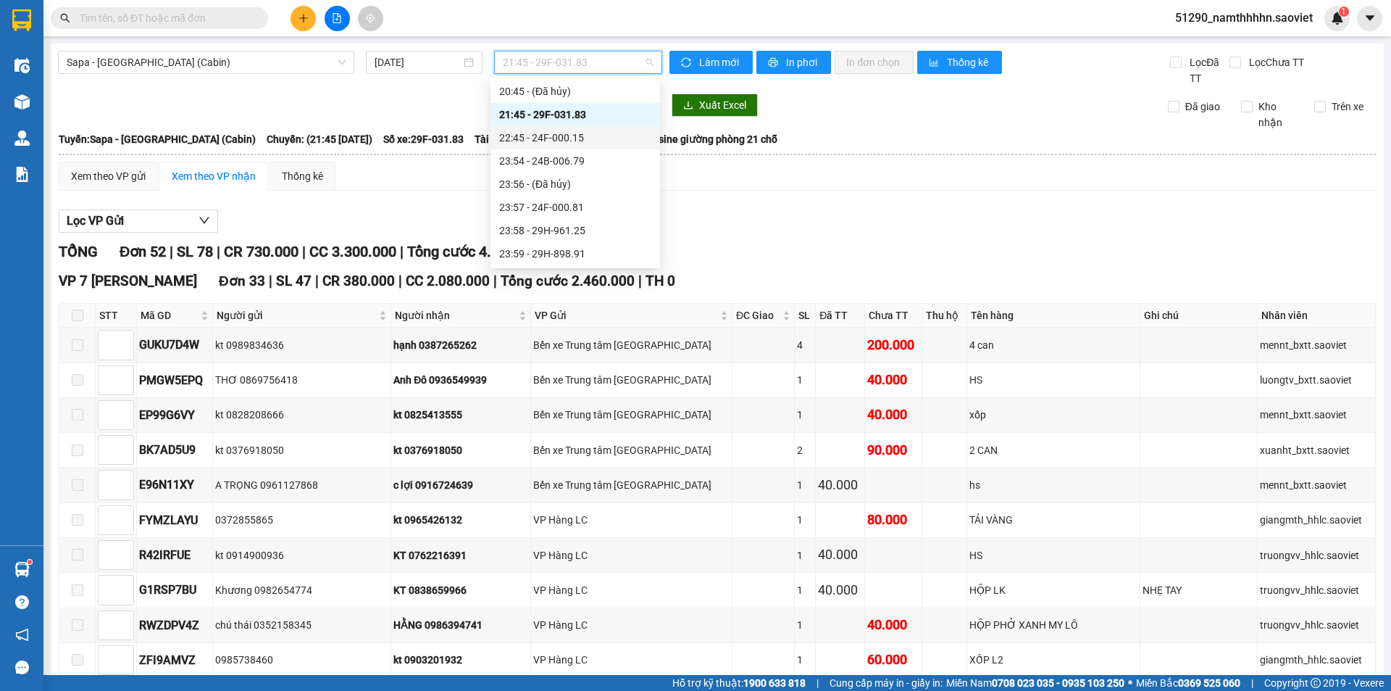
click at [582, 131] on div "22:45 - 24F-000.15" at bounding box center [575, 138] width 152 height 16
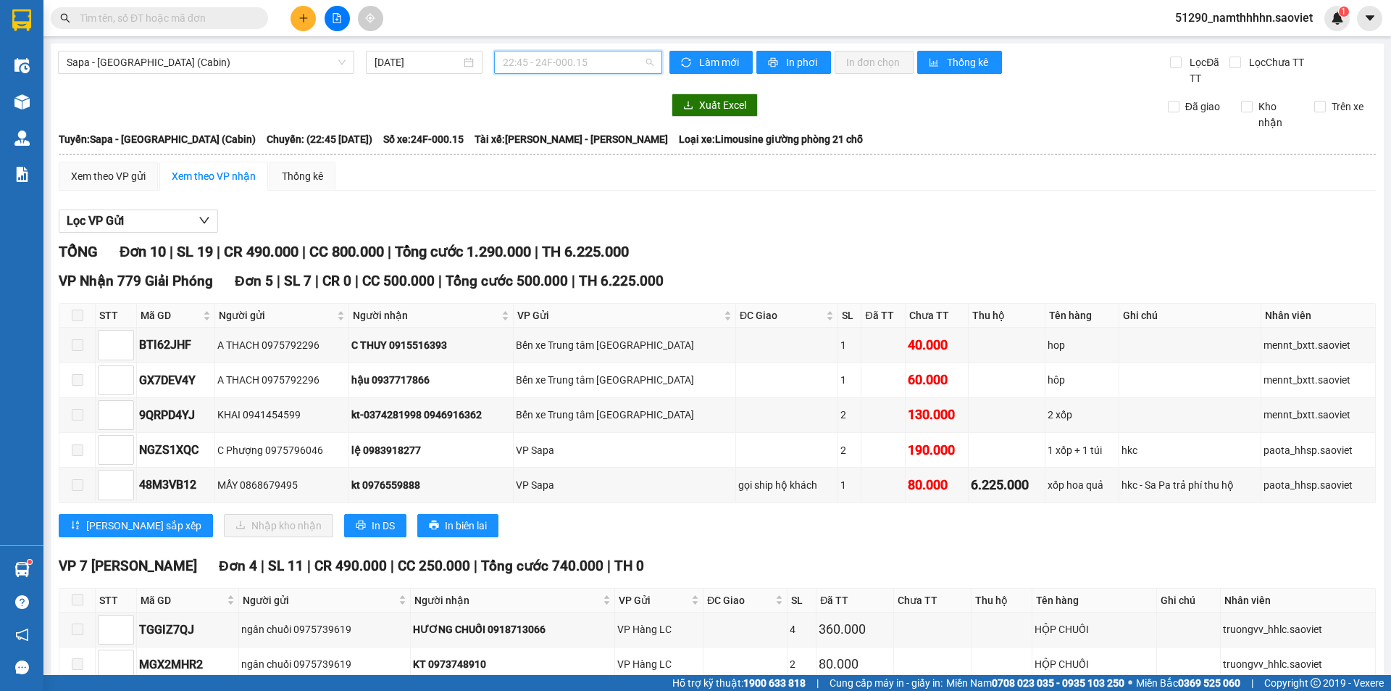
click at [563, 62] on span "22:45 - 24F-000.15" at bounding box center [578, 62] width 151 height 22
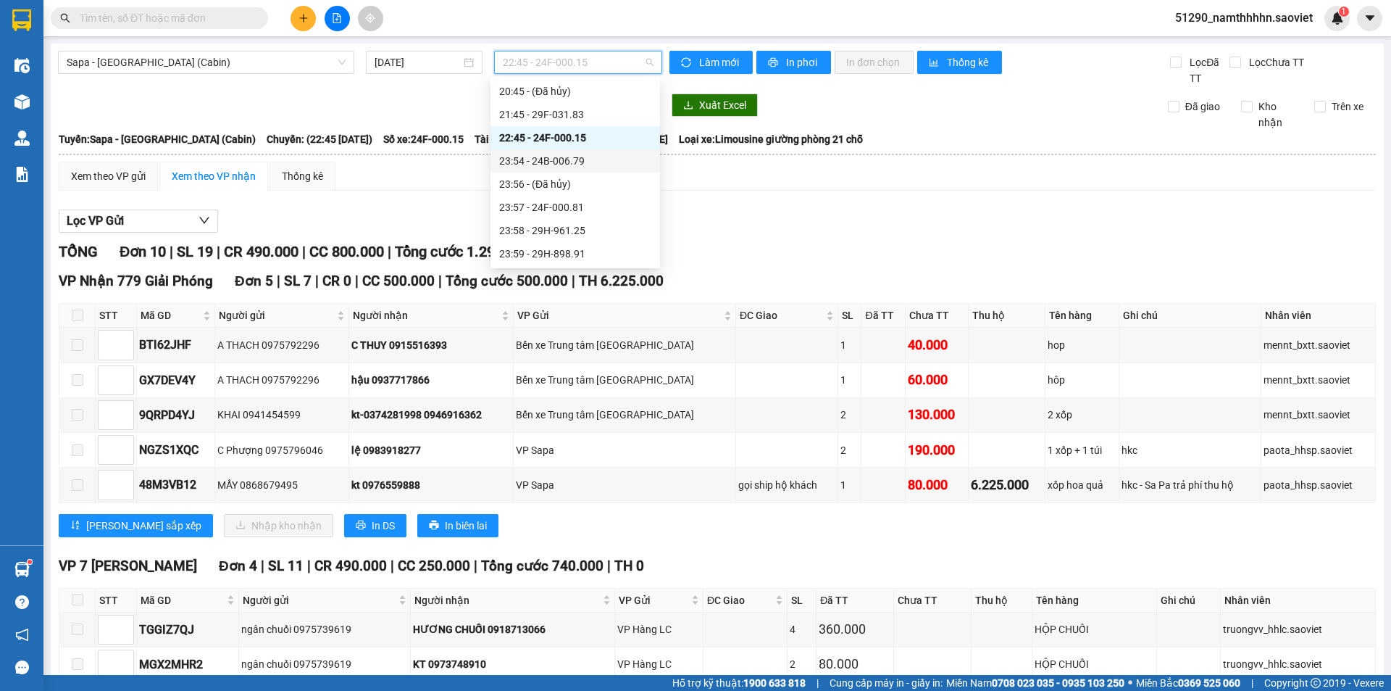
click at [571, 161] on div "23:54 - 24B-006.79" at bounding box center [575, 161] width 152 height 16
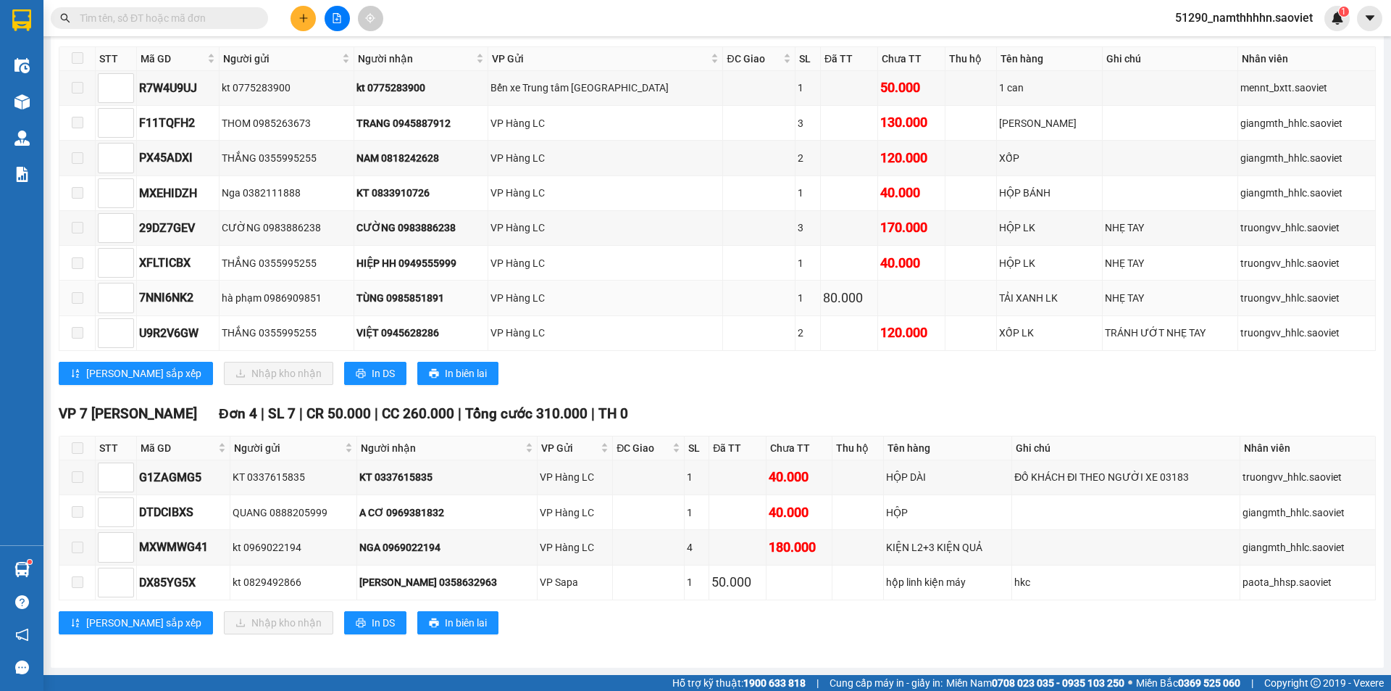
scroll to position [195, 0]
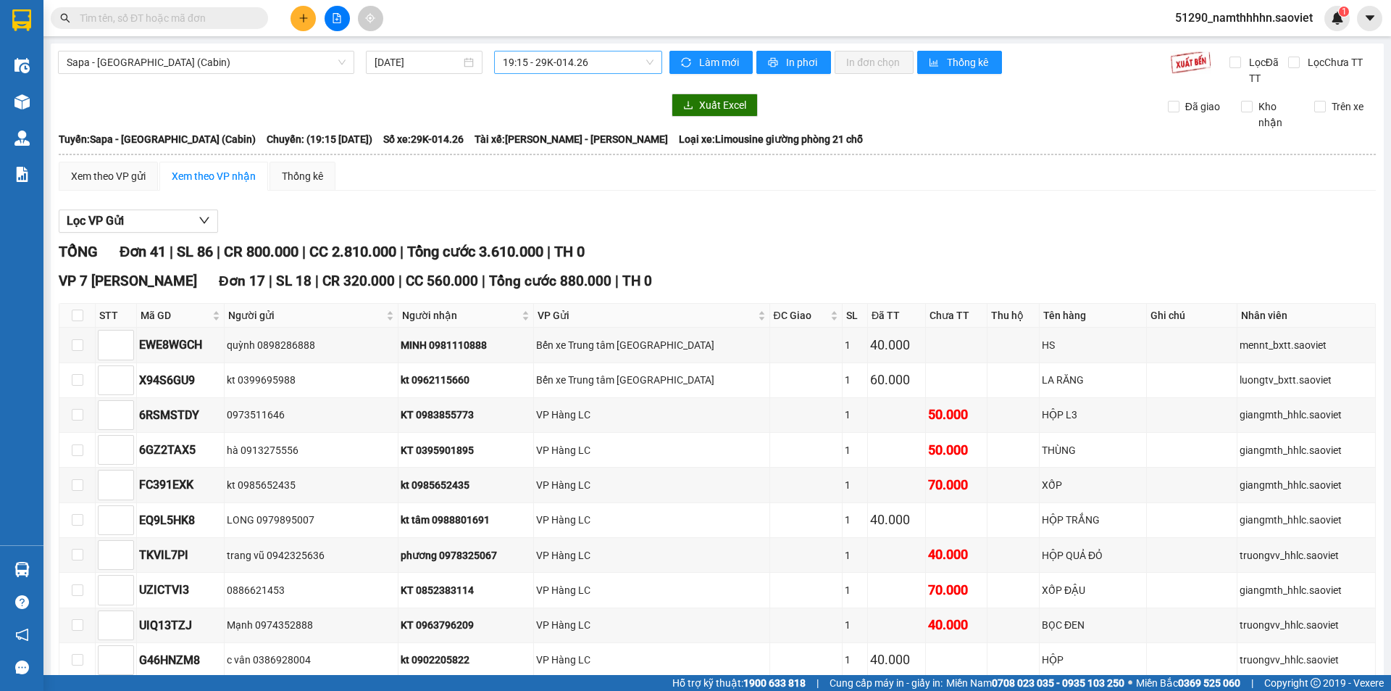
click at [564, 64] on span "19:15 - 29K-014.26" at bounding box center [578, 62] width 151 height 22
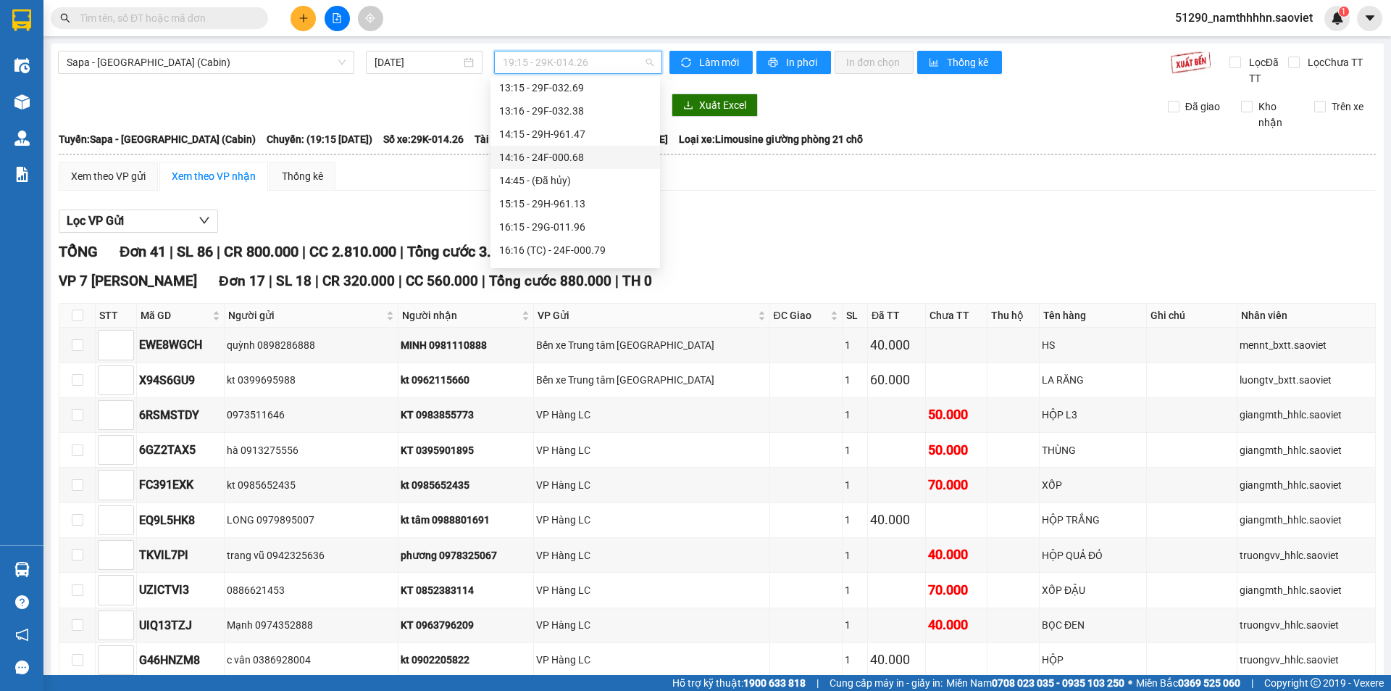
scroll to position [227, 0]
click at [586, 159] on div "14:16 - 24F-000.68" at bounding box center [575, 166] width 152 height 16
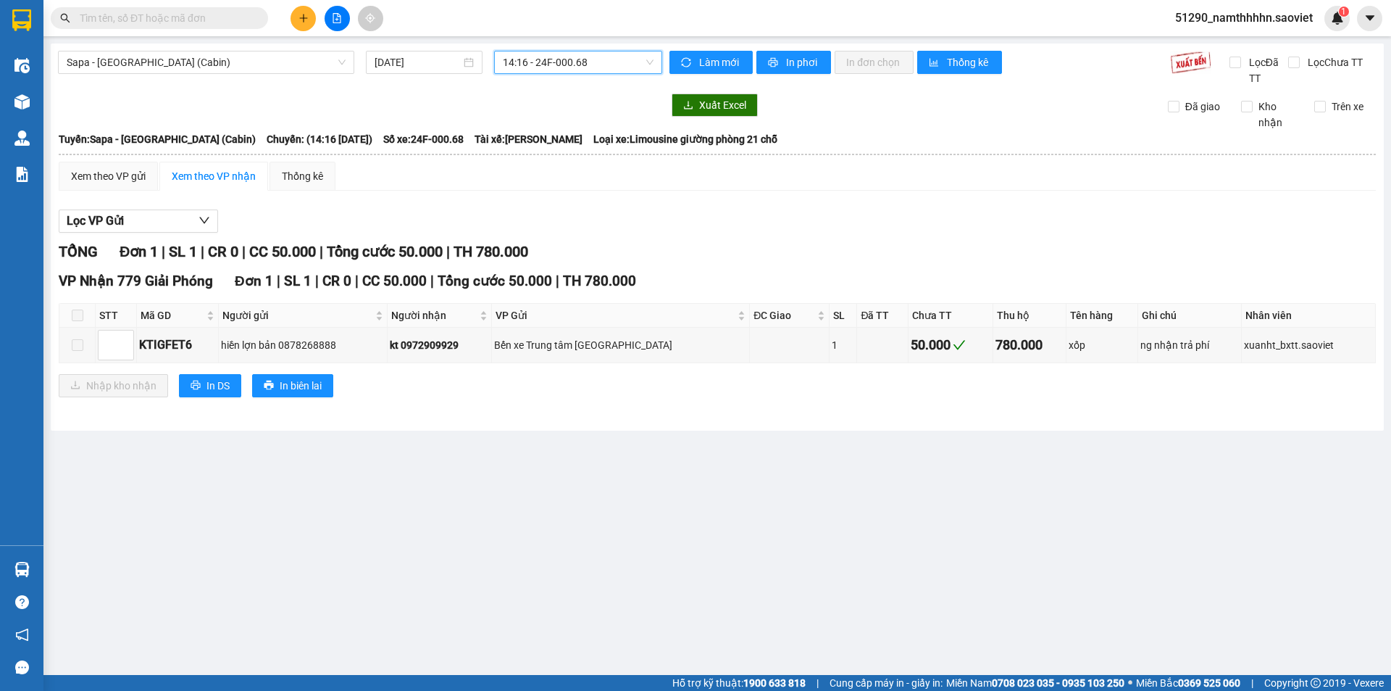
click at [592, 63] on span "14:16 - 24F-000.68" at bounding box center [578, 62] width 151 height 22
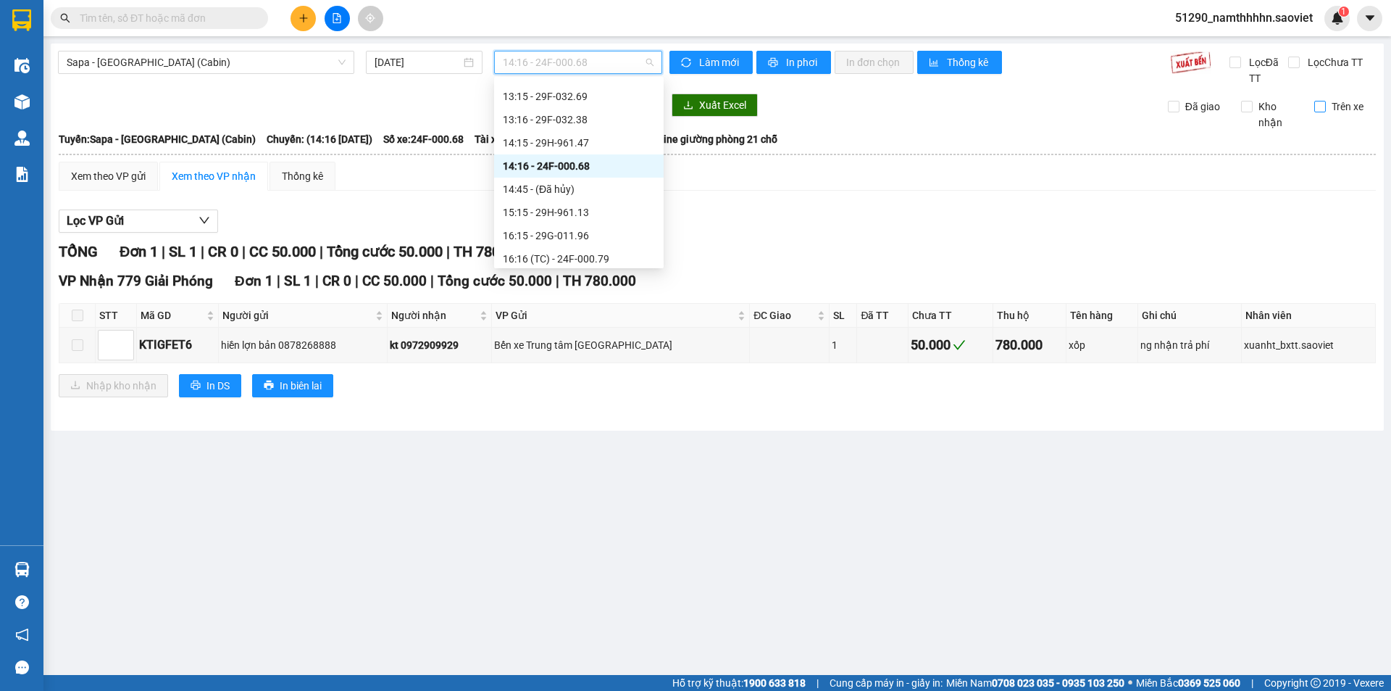
click at [1343, 102] on span "Trên xe" at bounding box center [1347, 107] width 43 height 16
click at [1326, 102] on input "Trên xe" at bounding box center [1320, 107] width 12 height 12
checkbox input "true"
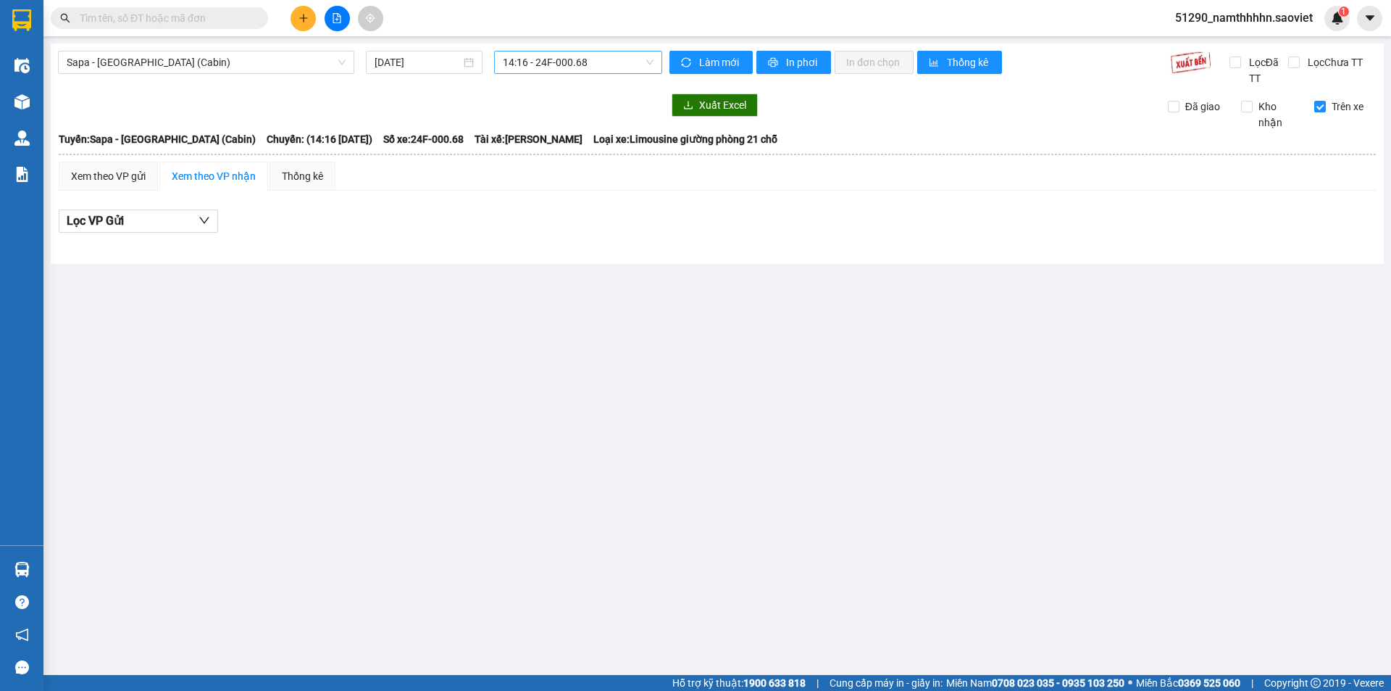
click at [602, 72] on span "14:16 - 24F-000.68" at bounding box center [578, 62] width 151 height 22
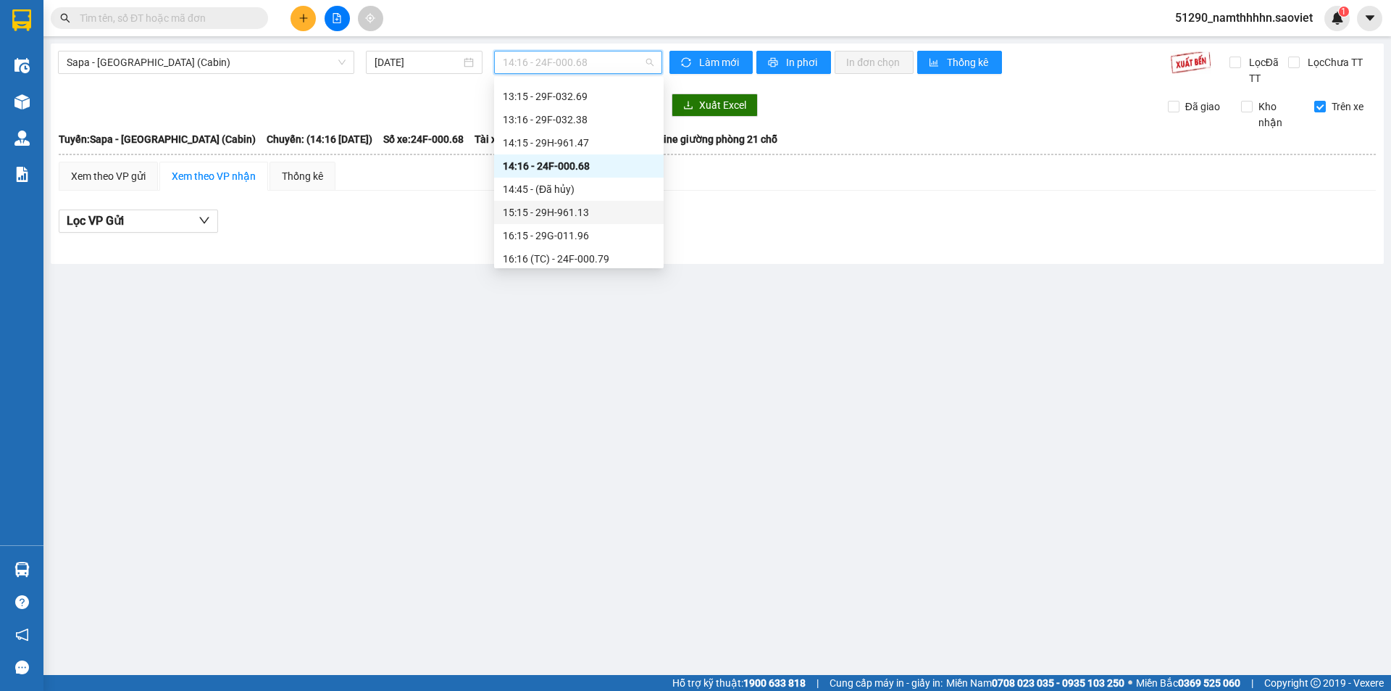
click at [596, 204] on div "15:15 - 29H-961.13" at bounding box center [579, 212] width 170 height 23
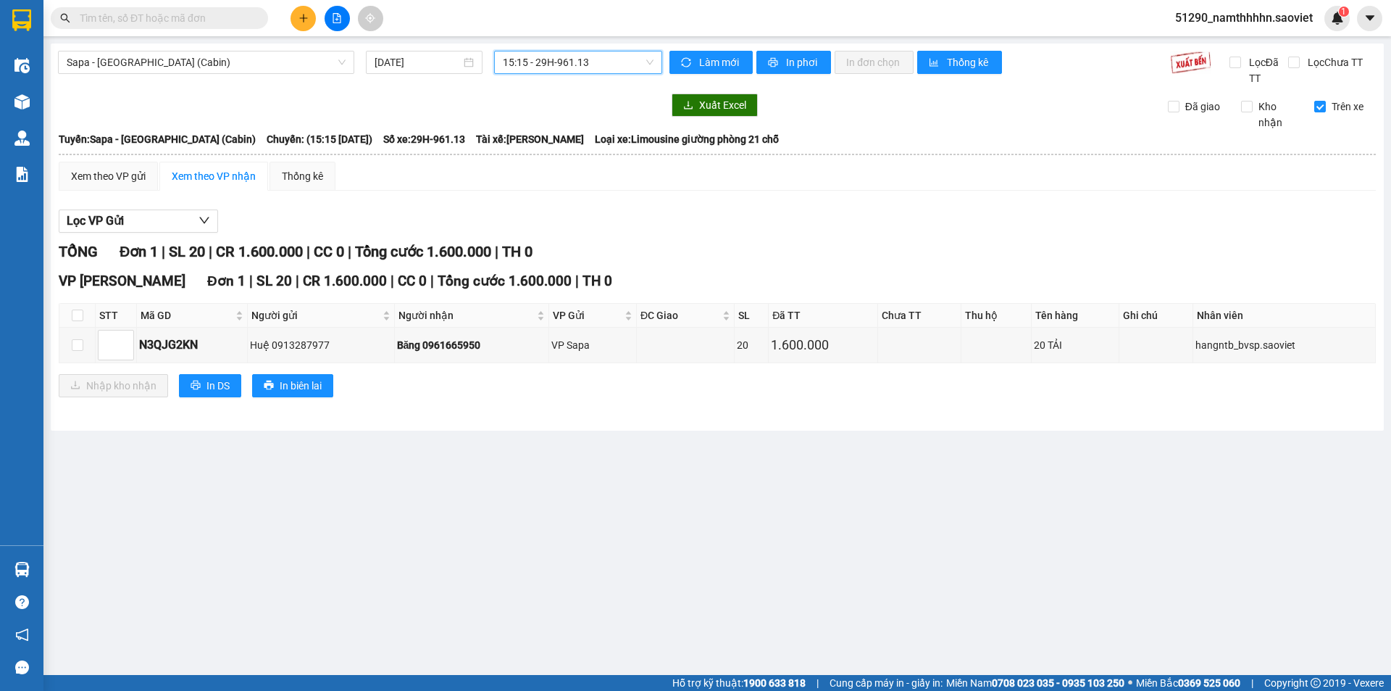
click at [617, 88] on div "Sapa - Hà Nội (Cabin) 11/09/2025 15:15 15:15 - 29H-961.13 Làm mới In phơi In đơ…" at bounding box center [717, 236] width 1333 height 387
click at [612, 50] on div "Sapa - Hà Nội (Cabin) 11/09/2025 15:15 - 29H-961.13 Làm mới In phơi In đơn chọn…" at bounding box center [717, 236] width 1333 height 387
click at [593, 75] on div "Sapa - Hà Nội (Cabin) 11/09/2025 15:15 - 29H-961.13" at bounding box center [360, 69] width 604 height 36
click at [594, 72] on span "15:15 - 29H-961.13" at bounding box center [578, 62] width 151 height 22
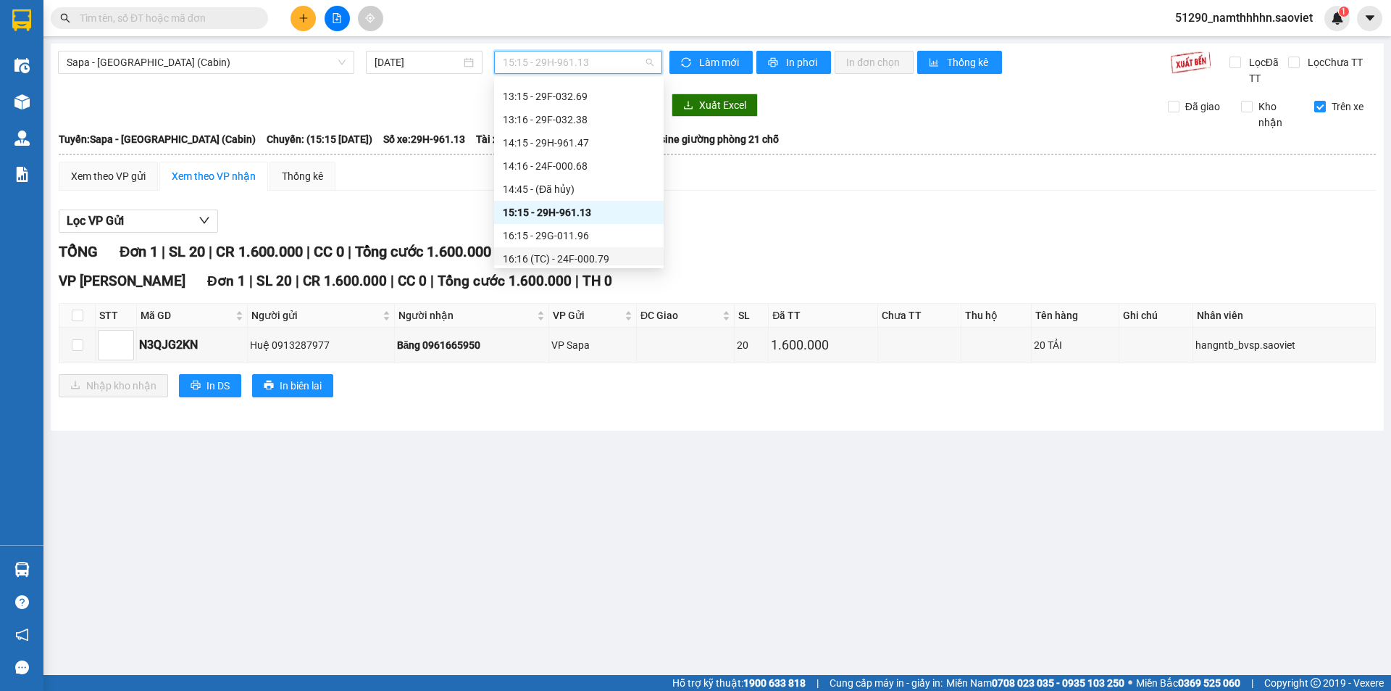
drag, startPoint x: 609, startPoint y: 254, endPoint x: 605, endPoint y: 237, distance: 17.2
click at [609, 254] on div "16:16 (TC) - 24F-000.79" at bounding box center [579, 259] width 152 height 16
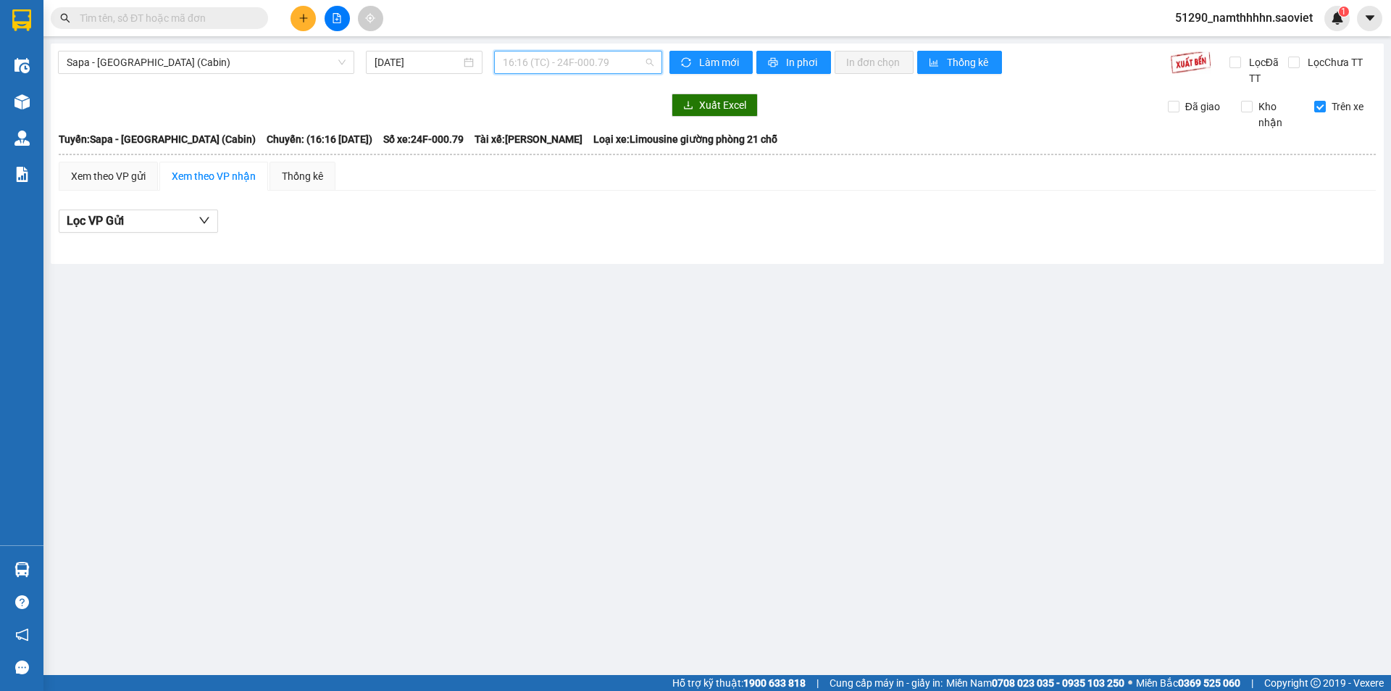
drag, startPoint x: 562, startPoint y: 62, endPoint x: 578, endPoint y: 213, distance: 151.6
click at [562, 62] on span "16:16 (TC) - 24F-000.79" at bounding box center [578, 62] width 151 height 22
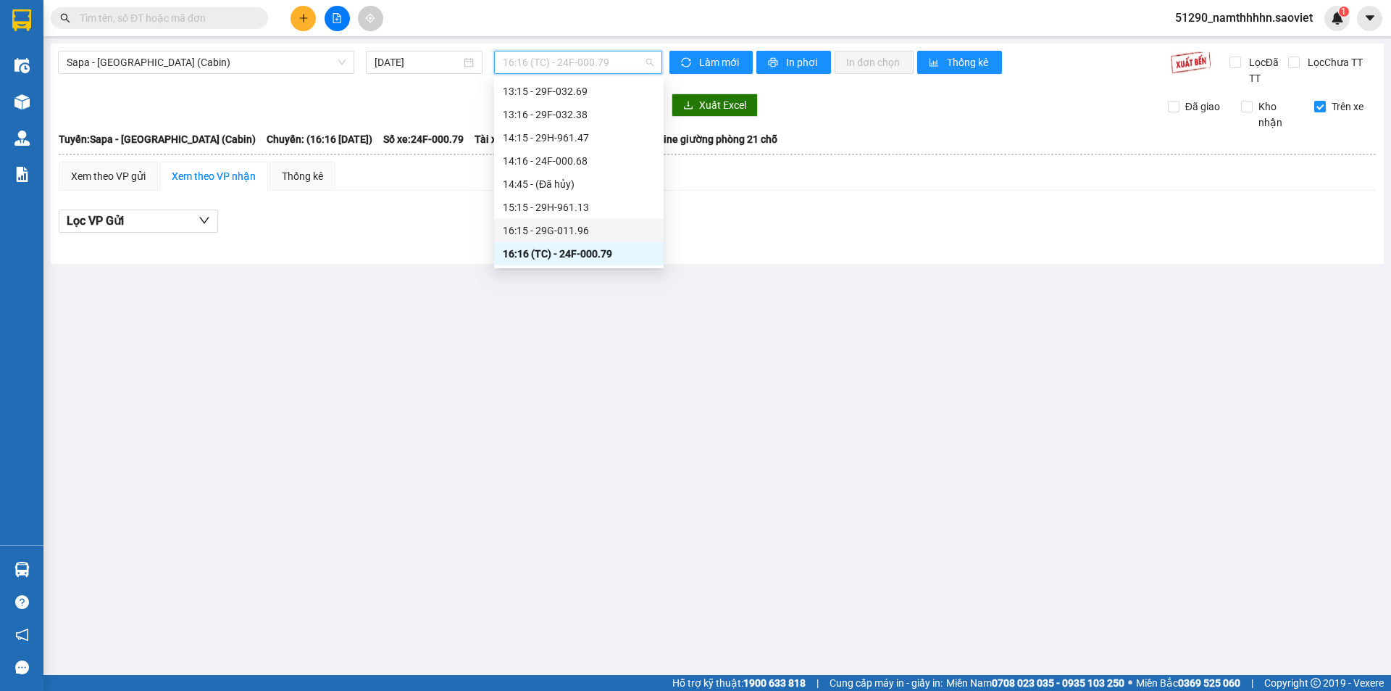
click at [582, 231] on div "16:15 - 29G-011.96" at bounding box center [579, 230] width 152 height 16
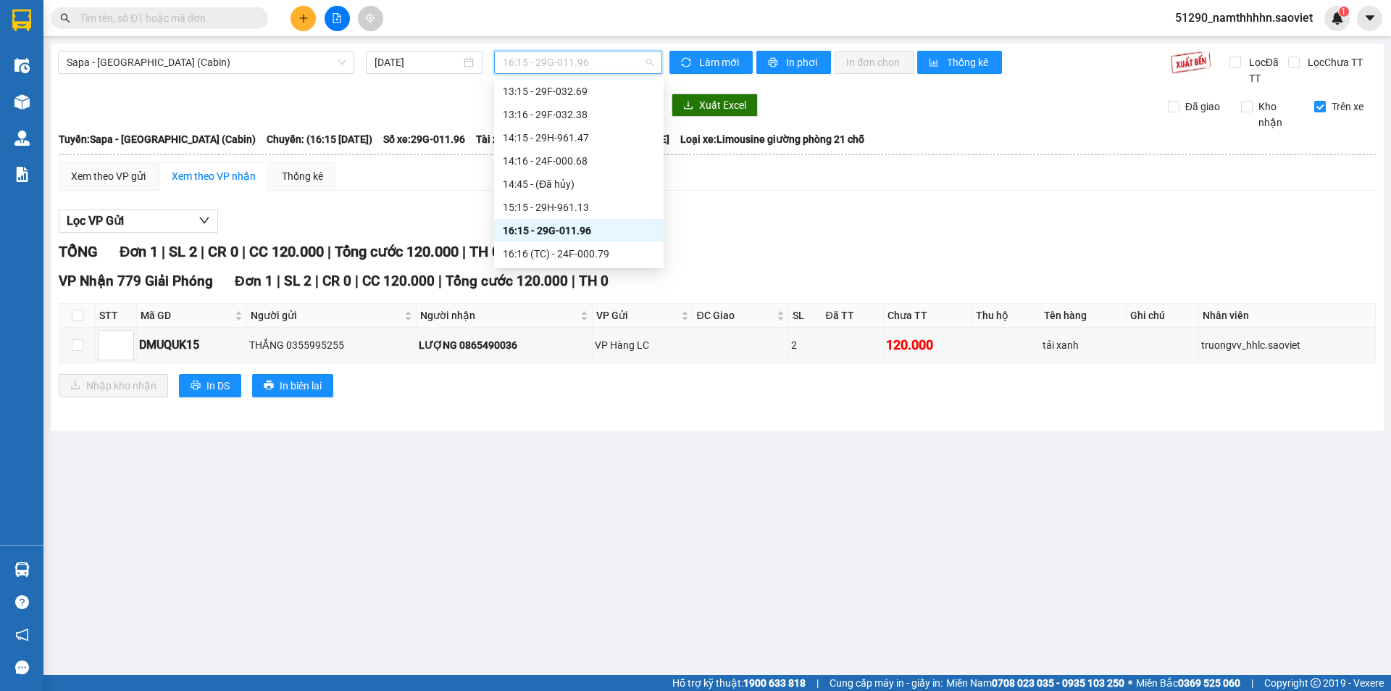
click at [584, 70] on span "16:15 - 29G-011.96" at bounding box center [578, 62] width 151 height 22
click at [75, 341] on input "checkbox" at bounding box center [78, 345] width 12 height 12
checkbox input "true"
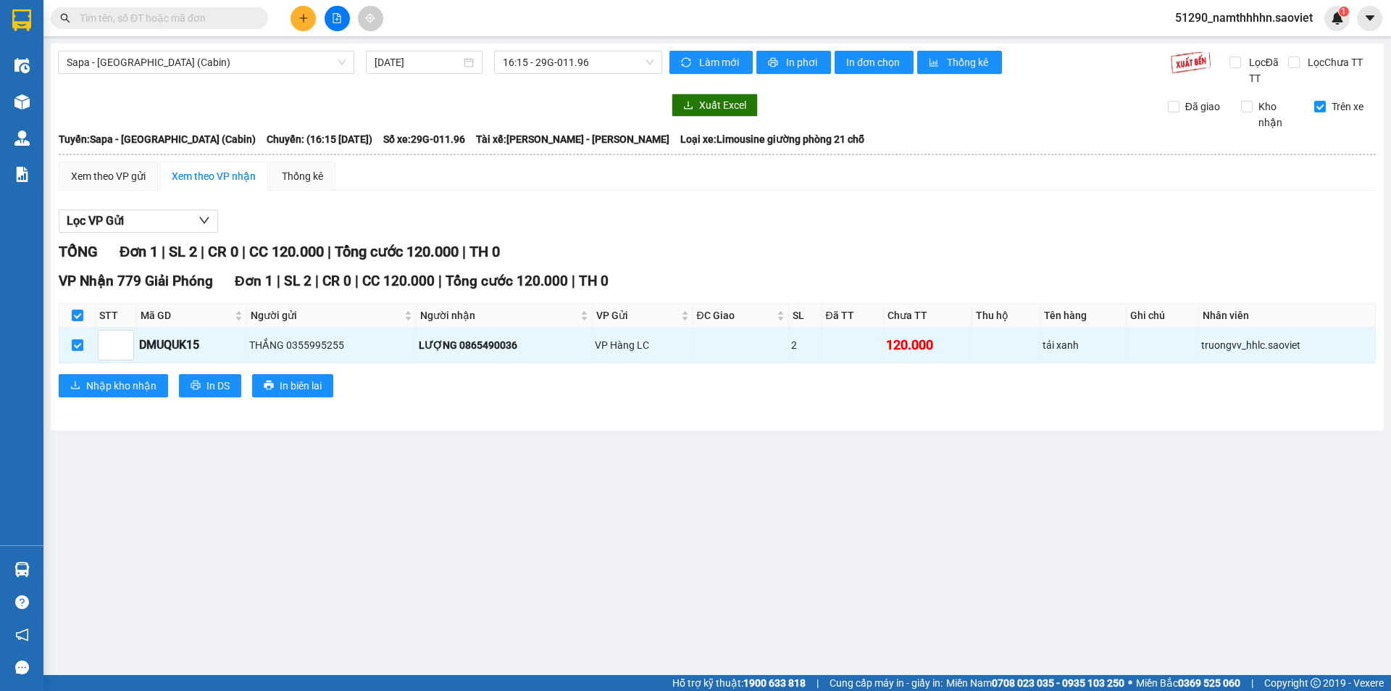
click at [146, 400] on div "VP Nhận 779 Giải Phóng Đơn 1 | SL 2 | CR 0 | CC 120.000 | Tổng cước 120.000 | T…" at bounding box center [717, 338] width 1317 height 137
click at [165, 396] on button "Nhập kho nhận" at bounding box center [113, 385] width 109 height 23
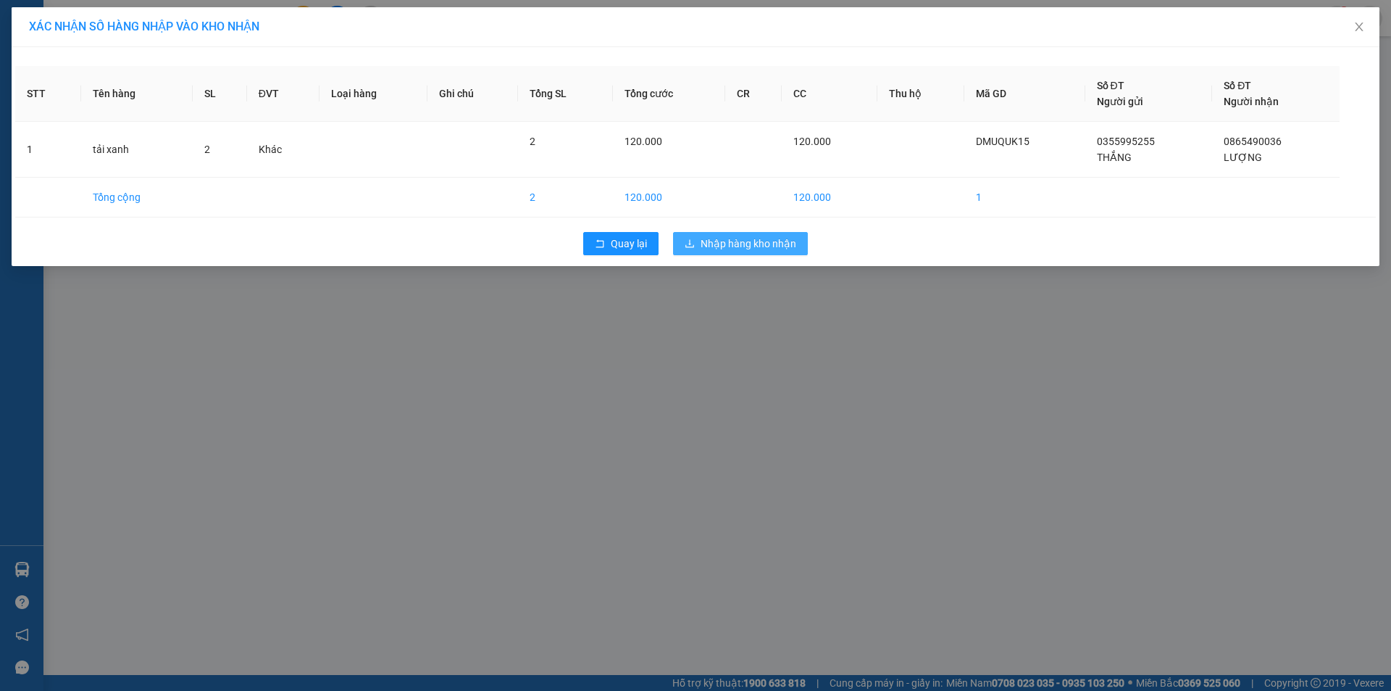
click at [706, 238] on span "Nhập hàng kho nhận" at bounding box center [749, 244] width 96 height 16
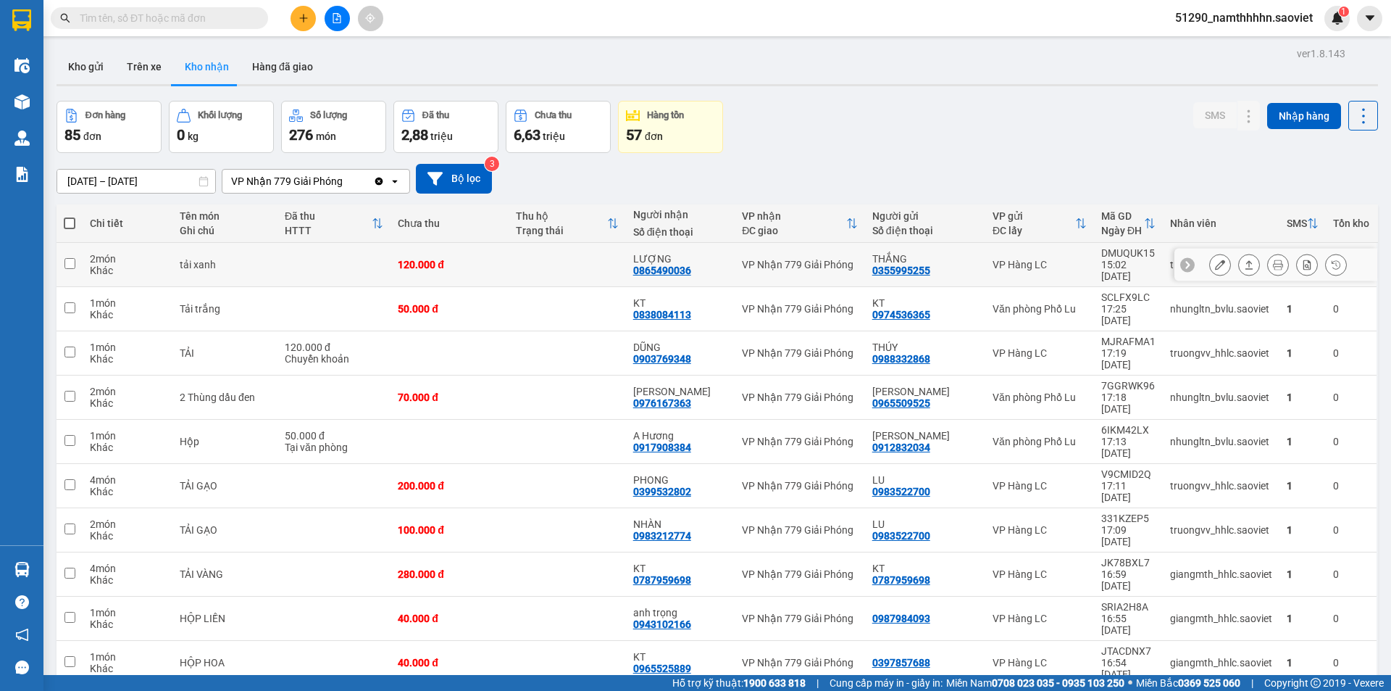
click at [1128, 257] on div "DMUQUK15" at bounding box center [1128, 253] width 54 height 12
checkbox input "true"
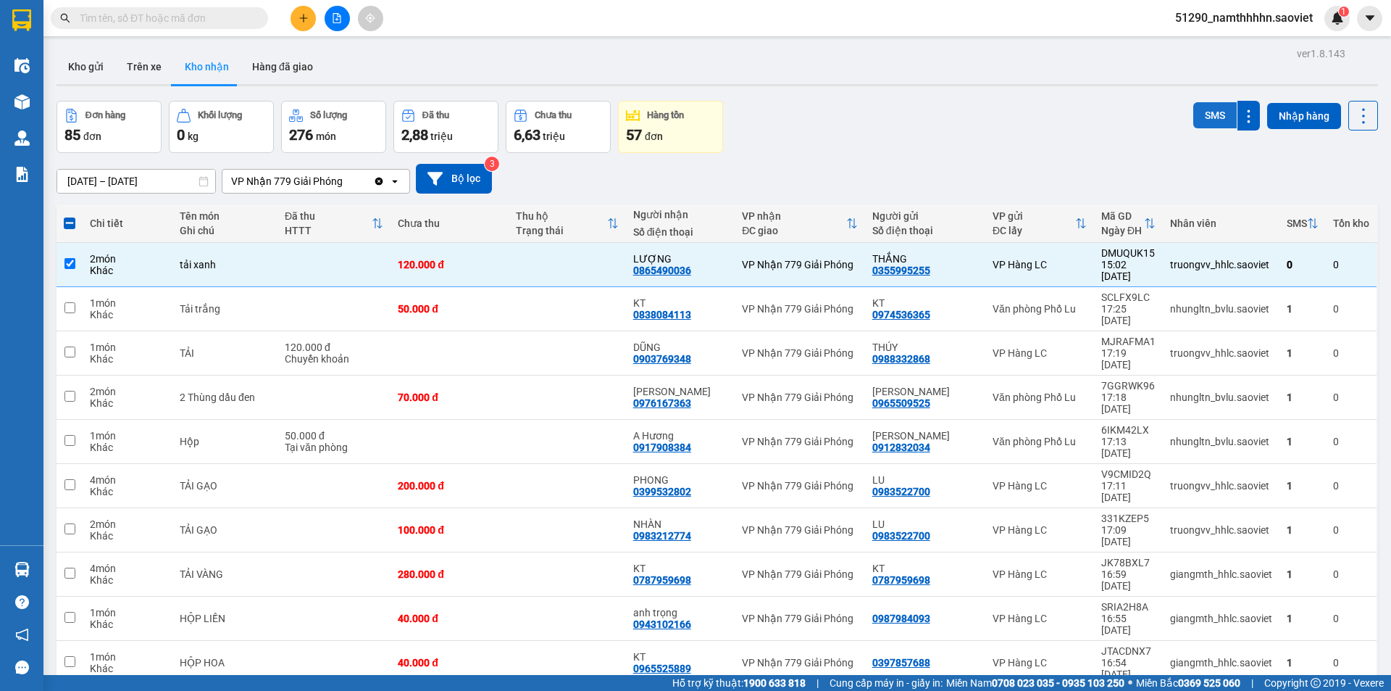
click at [1199, 117] on button "SMS" at bounding box center [1214, 115] width 43 height 26
click at [1354, 106] on icon at bounding box center [1364, 116] width 20 height 20
click at [1322, 178] on span "Làm mới" at bounding box center [1332, 181] width 40 height 14
click at [349, 25] on div at bounding box center [337, 18] width 109 height 25
click at [335, 15] on icon "file-add" at bounding box center [337, 18] width 10 height 10
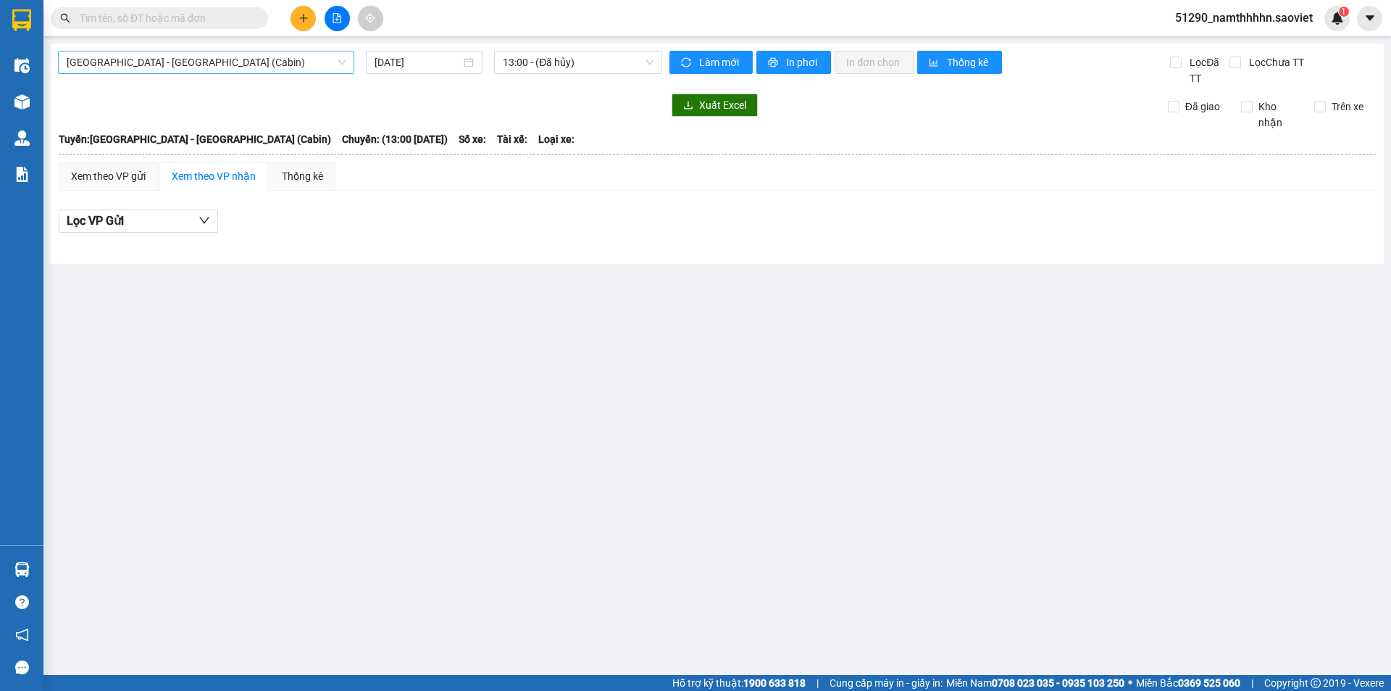
click at [304, 59] on span "[GEOGRAPHIC_DATA] - [GEOGRAPHIC_DATA] (Cabin)" at bounding box center [206, 62] width 279 height 22
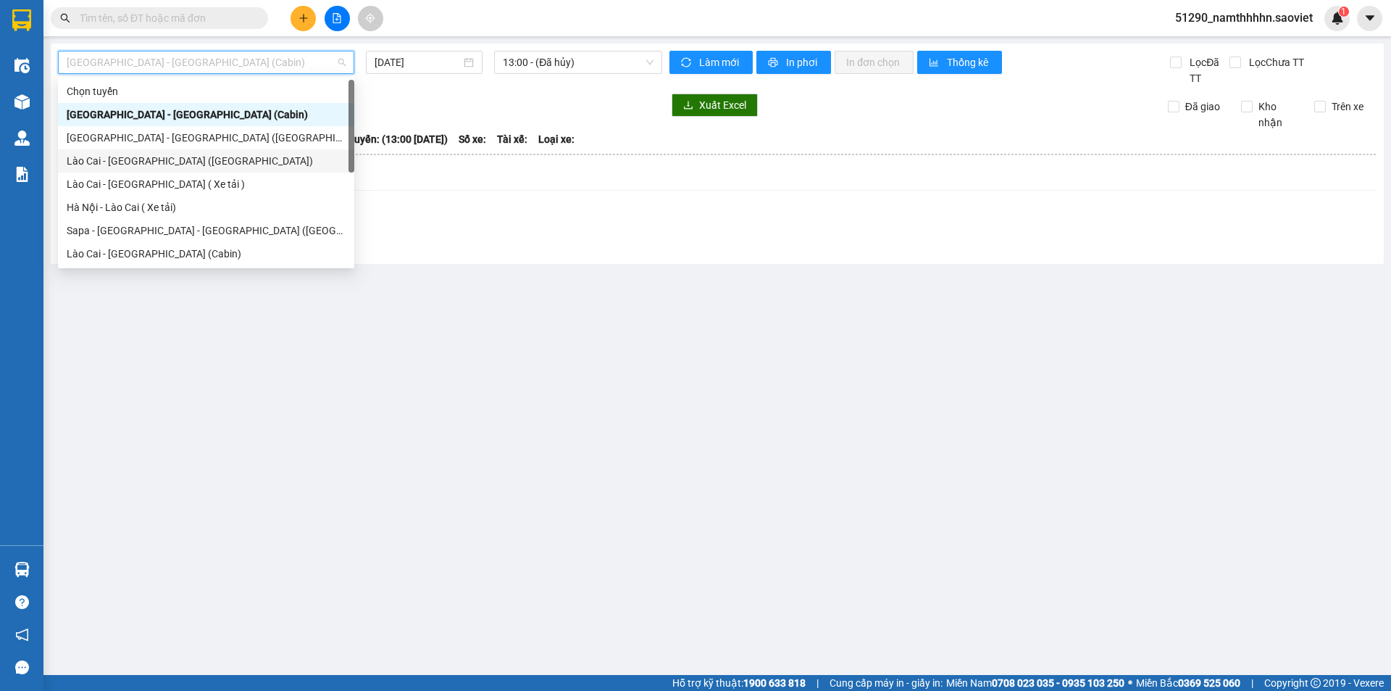
click at [204, 154] on div "Lào Cai - [GEOGRAPHIC_DATA] ([GEOGRAPHIC_DATA])" at bounding box center [206, 161] width 279 height 16
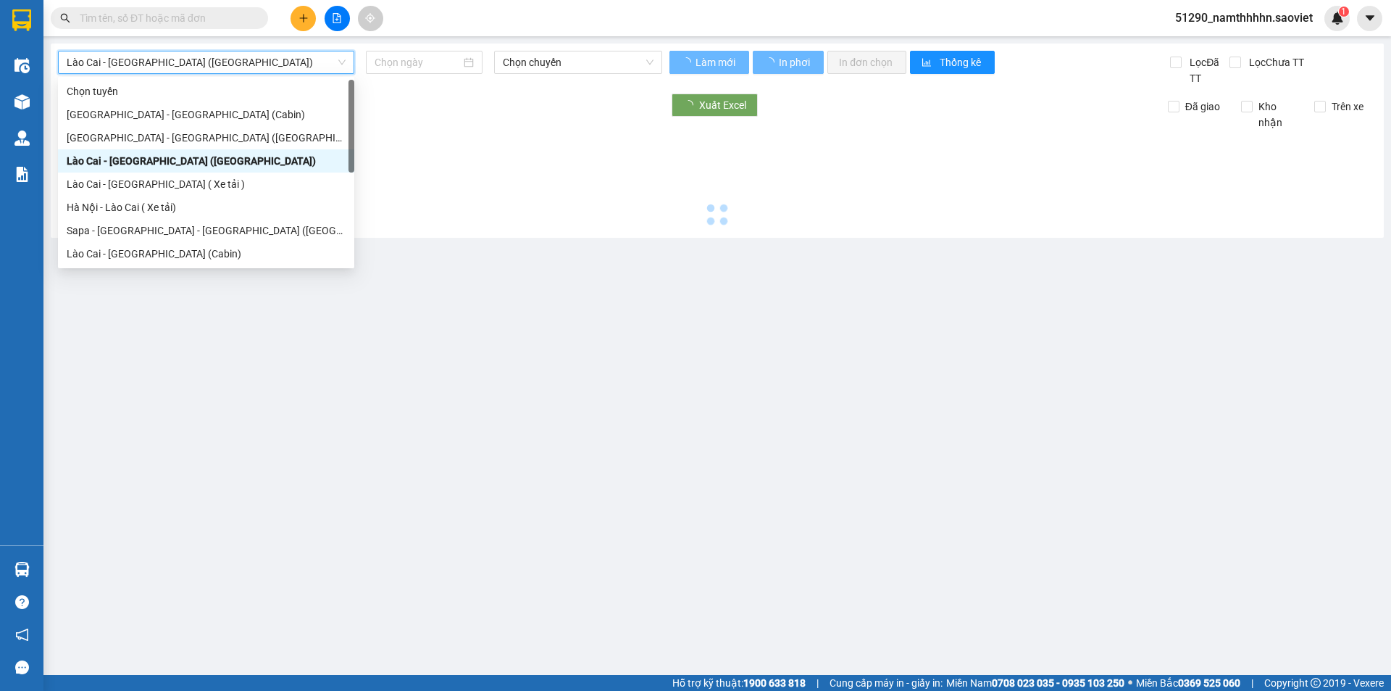
type input "[DATE]"
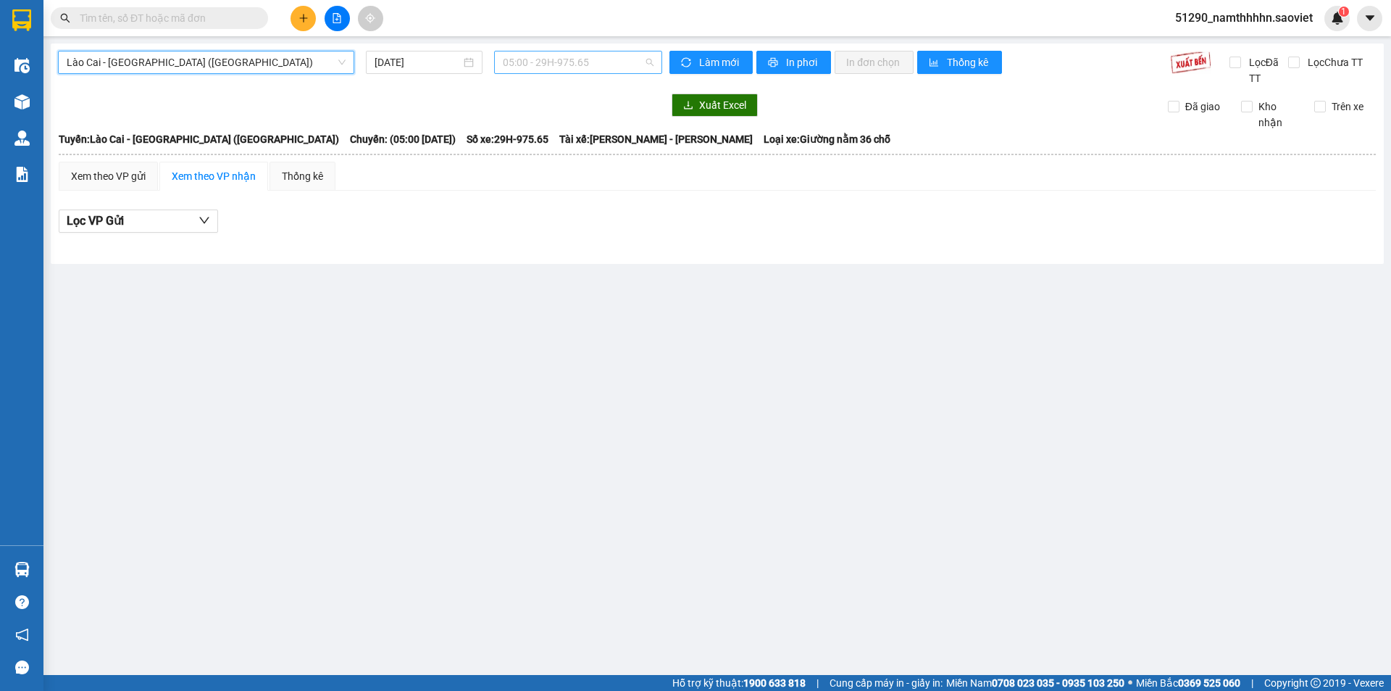
click at [603, 57] on span "05:00 - 29H-975.65" at bounding box center [578, 62] width 151 height 22
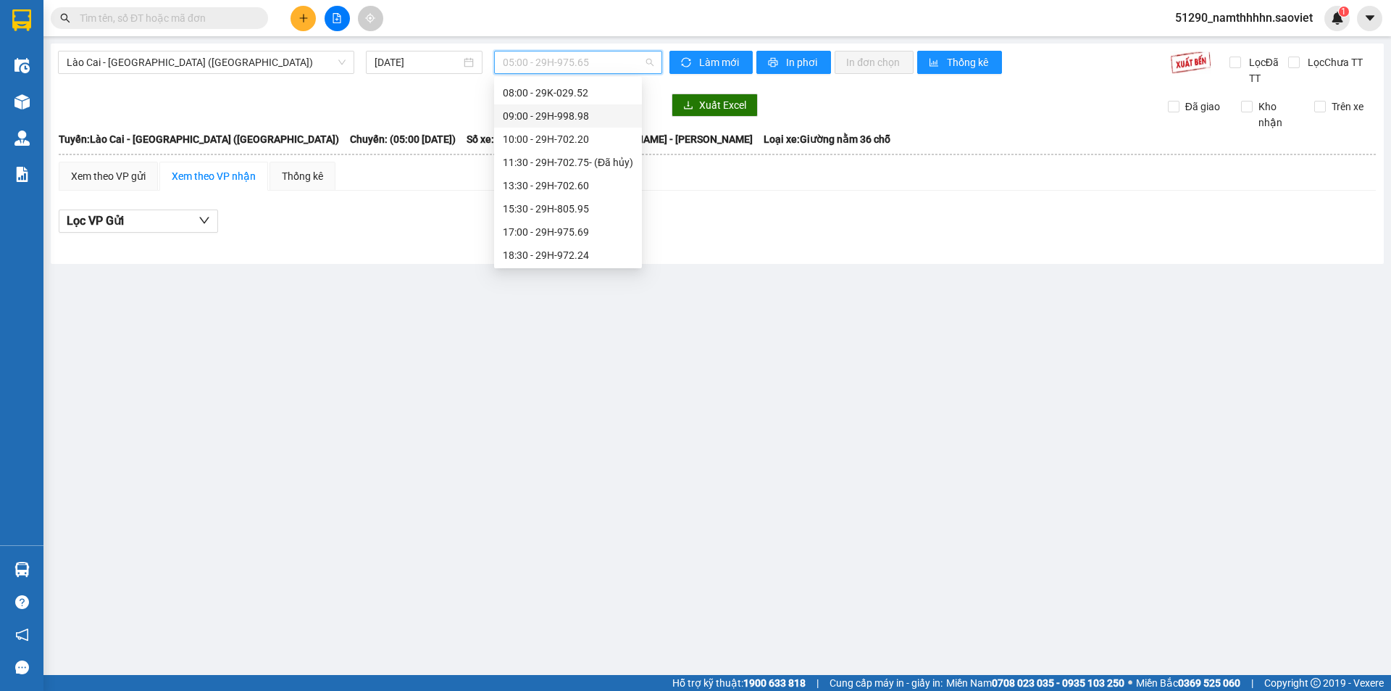
scroll to position [116, 0]
click at [599, 229] on div "18:30 - 29H-972.24" at bounding box center [568, 230] width 130 height 16
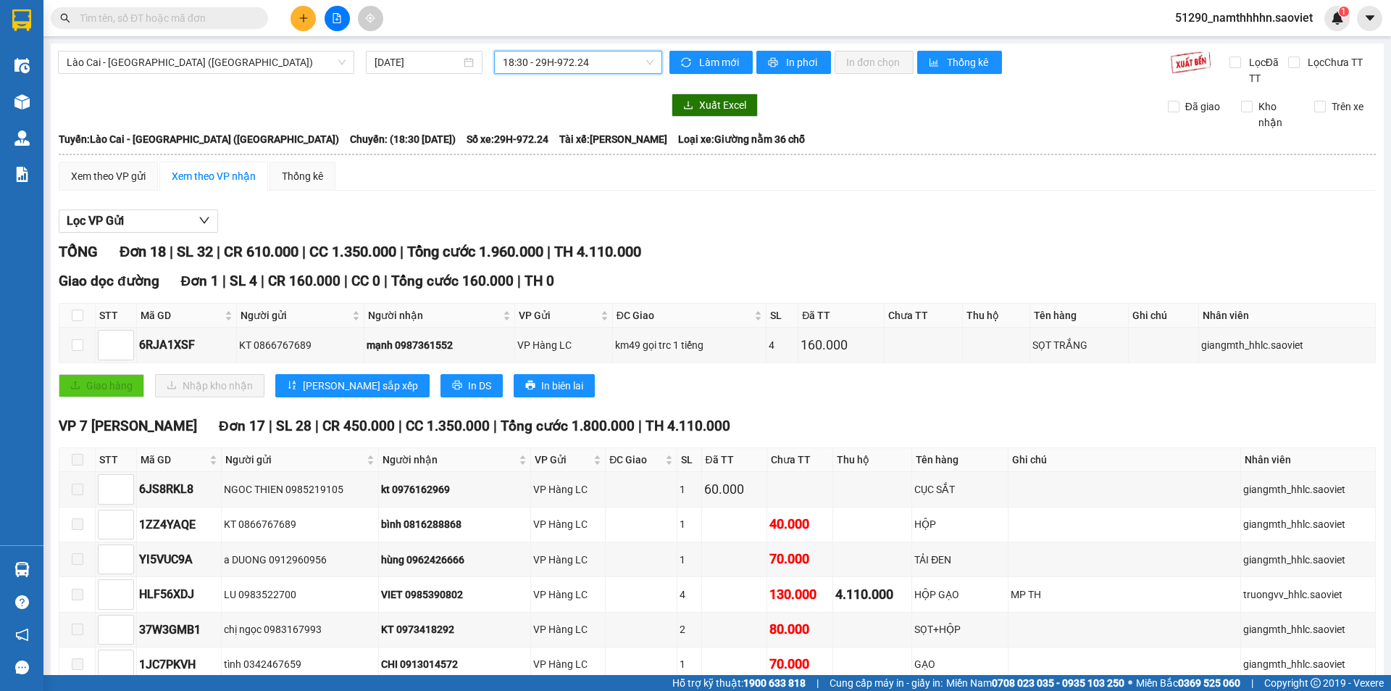
click at [564, 56] on span "18:30 - 29H-972.24" at bounding box center [578, 62] width 151 height 22
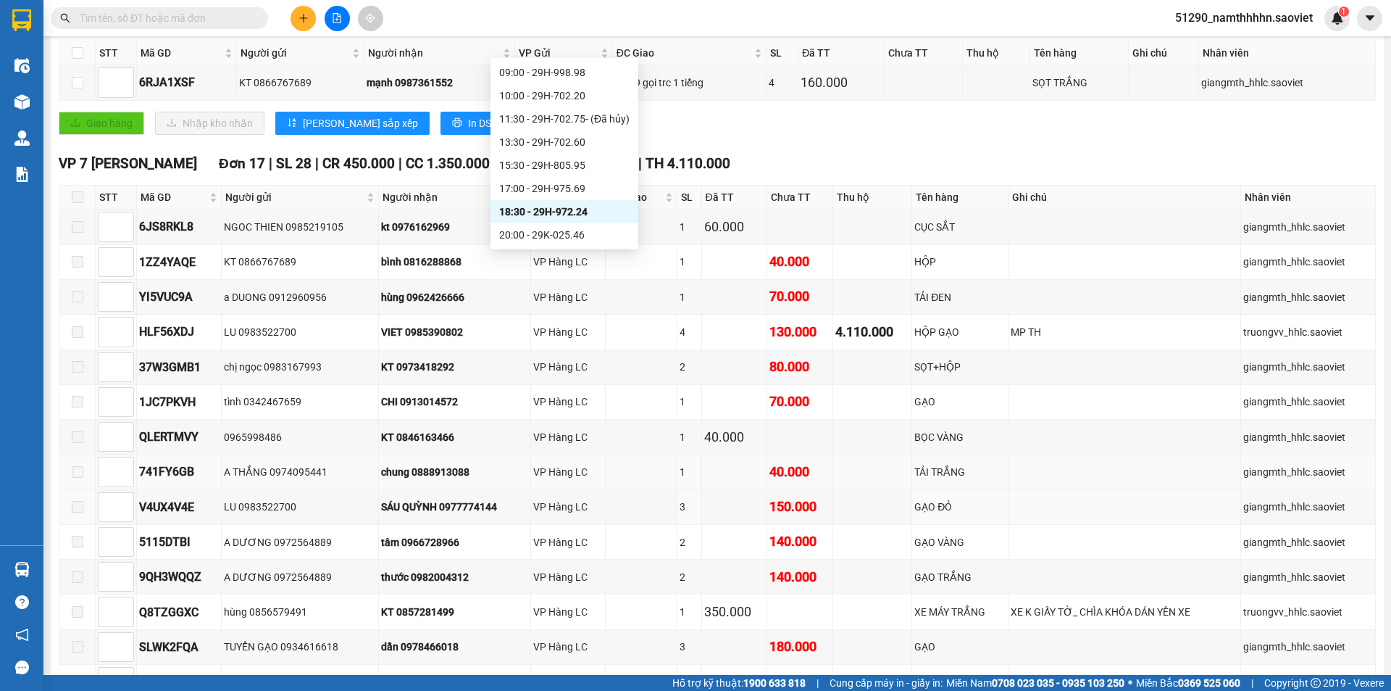
scroll to position [467, 0]
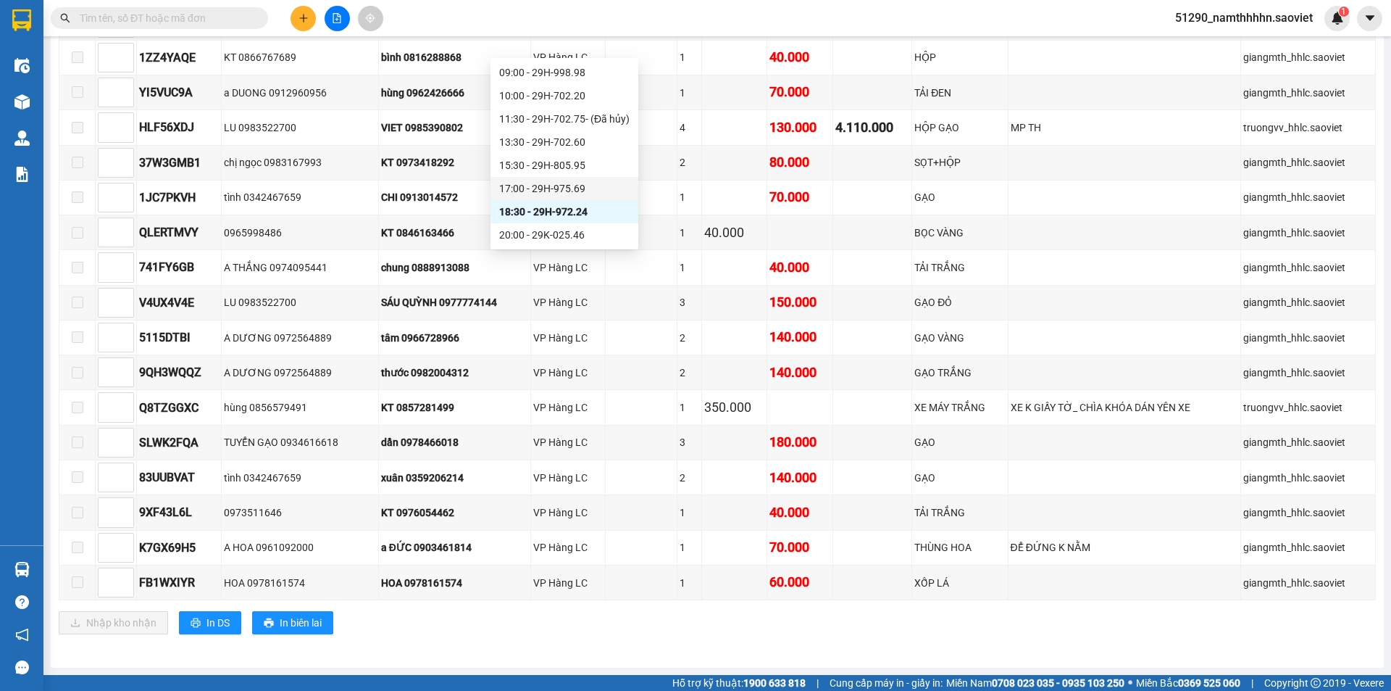
click at [583, 185] on div "17:00 - 29H-975.69" at bounding box center [564, 188] width 130 height 16
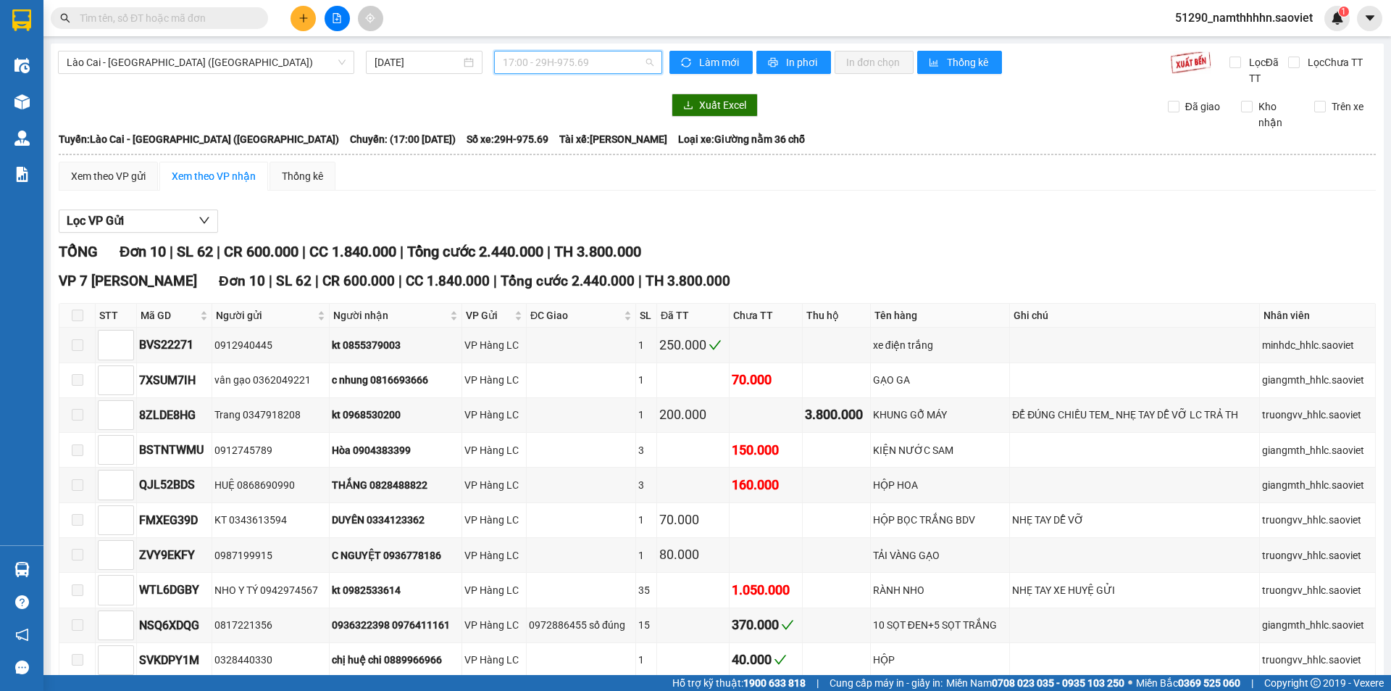
click at [547, 61] on span "17:00 - 29H-975.69" at bounding box center [578, 62] width 151 height 22
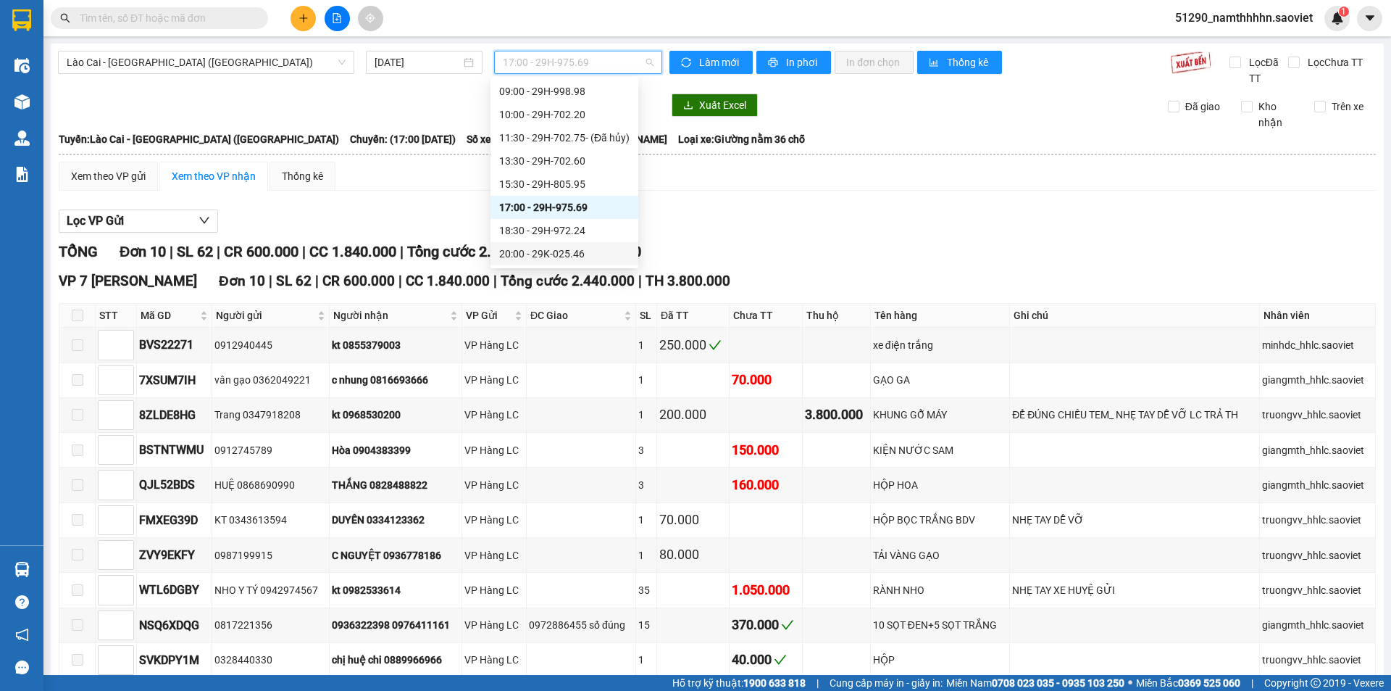
click at [556, 246] on div "20:00 - 29K-025.46" at bounding box center [564, 254] width 130 height 16
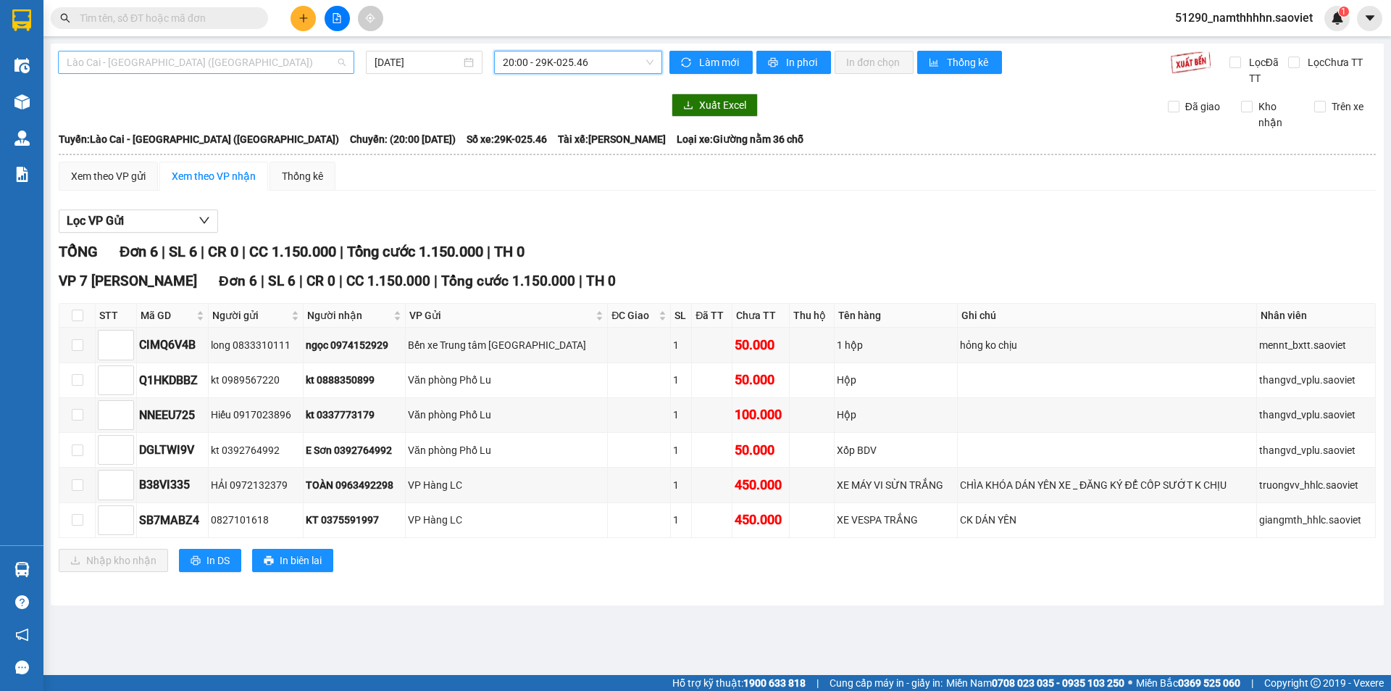
click at [254, 72] on span "Lào Cai - [GEOGRAPHIC_DATA] ([GEOGRAPHIC_DATA])" at bounding box center [206, 62] width 279 height 22
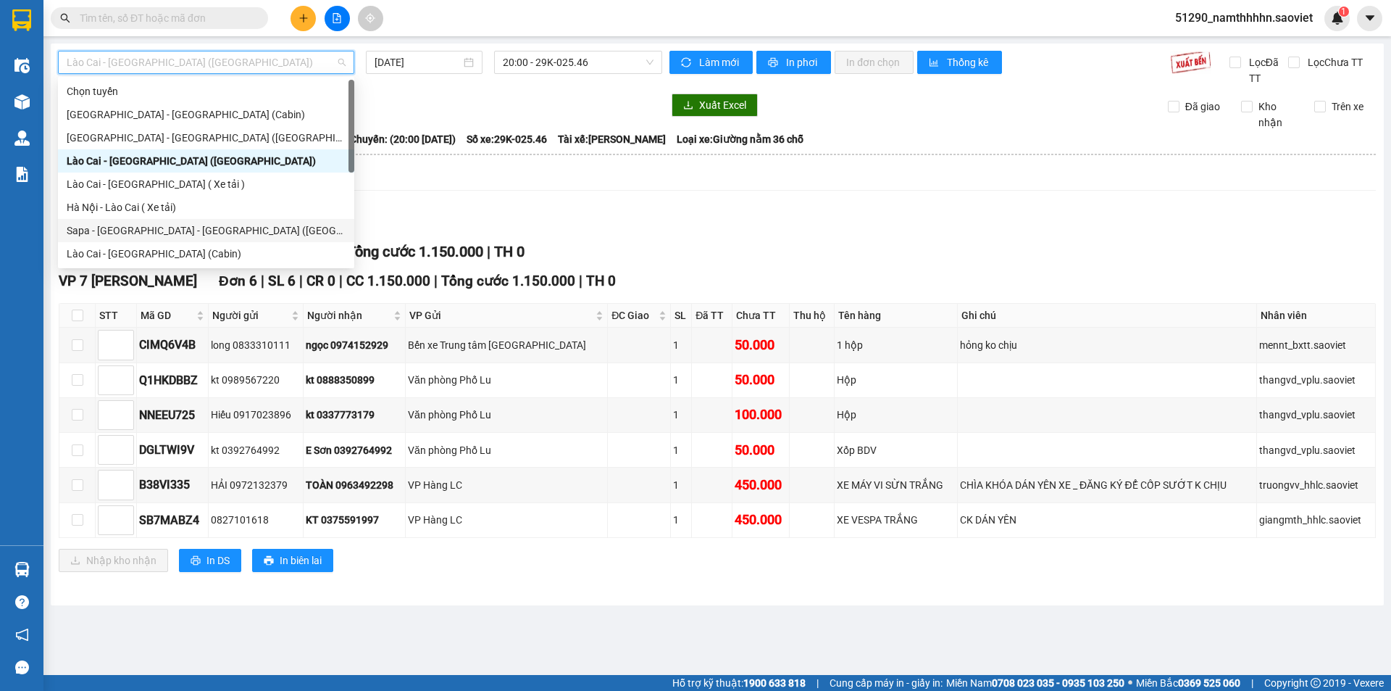
click at [210, 234] on div "Sapa - [GEOGRAPHIC_DATA] - [GEOGRAPHIC_DATA] ([GEOGRAPHIC_DATA])" at bounding box center [206, 230] width 279 height 16
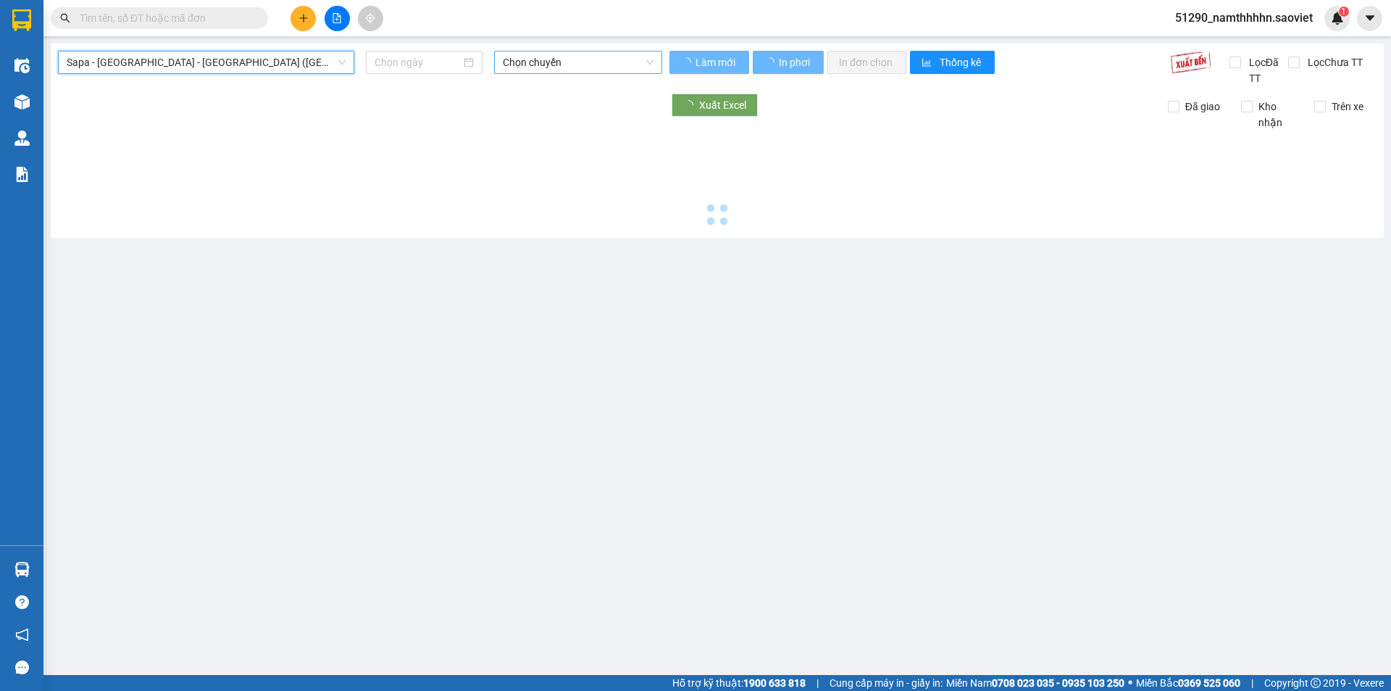
type input "[DATE]"
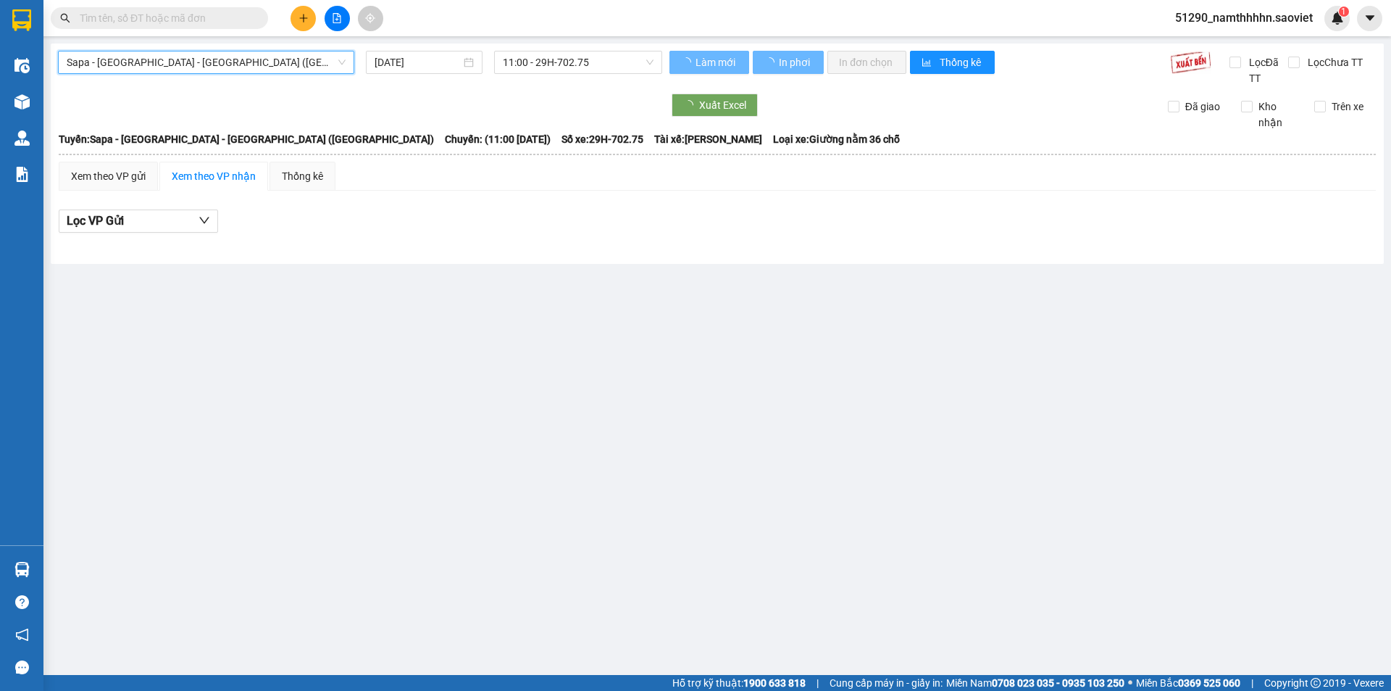
click at [554, 49] on div "Sapa - Lào Cai - Hà Nội (Giường) Sapa - Lào Cai - Hà Nội (Giường) 11/09/2025 11…" at bounding box center [717, 153] width 1333 height 220
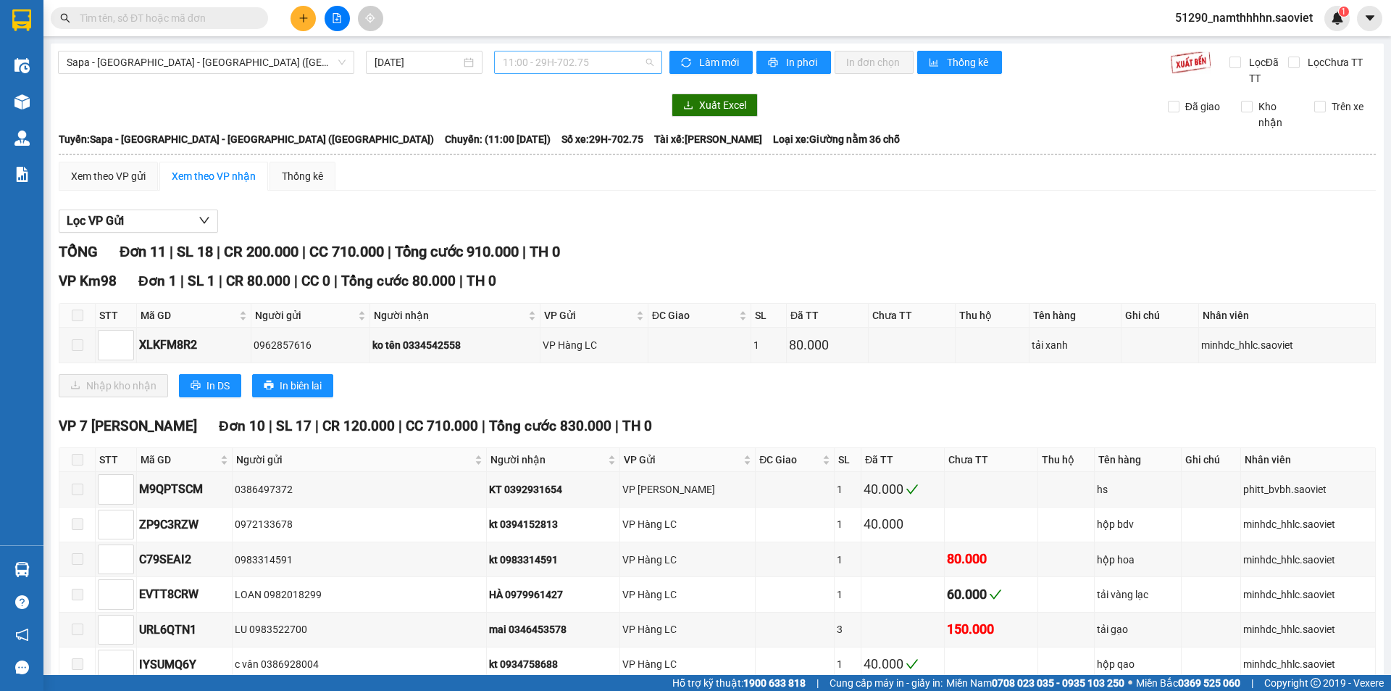
click at [561, 70] on span "11:00 - 29H-702.75" at bounding box center [578, 62] width 151 height 22
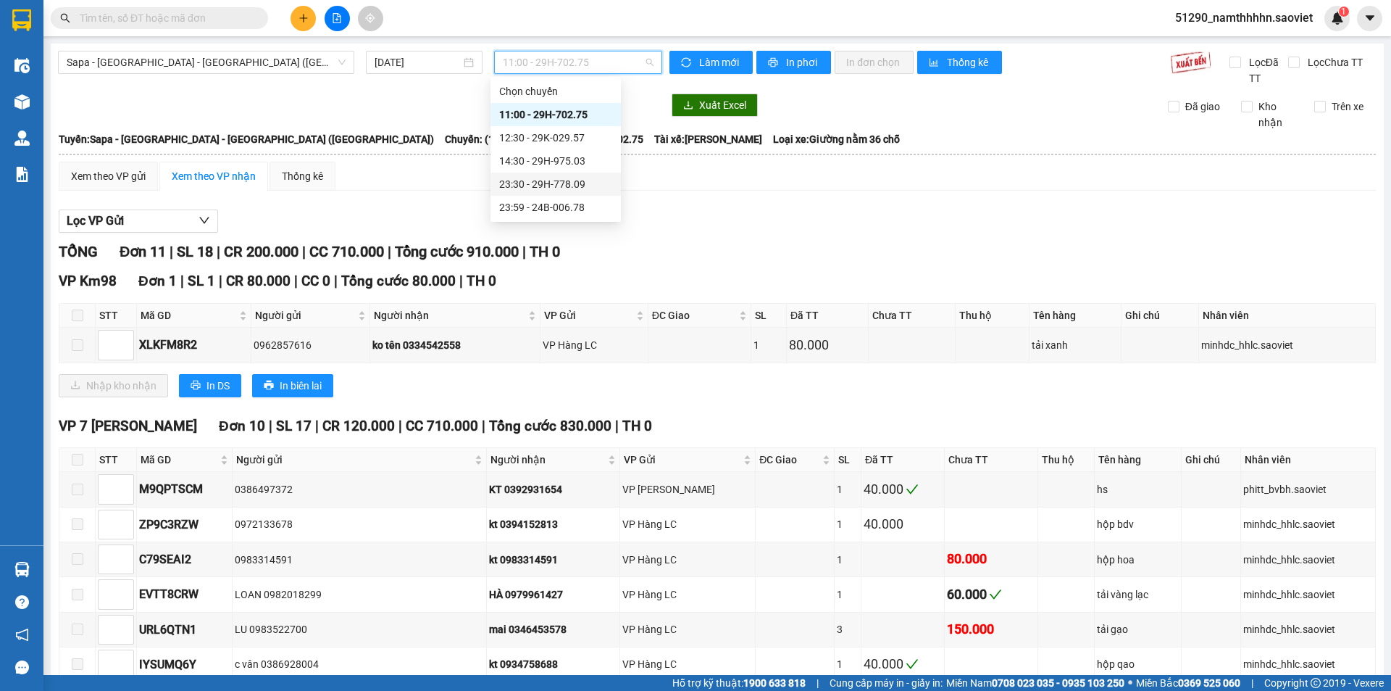
click at [577, 183] on div "23:30 - 29H-778.09" at bounding box center [555, 184] width 113 height 16
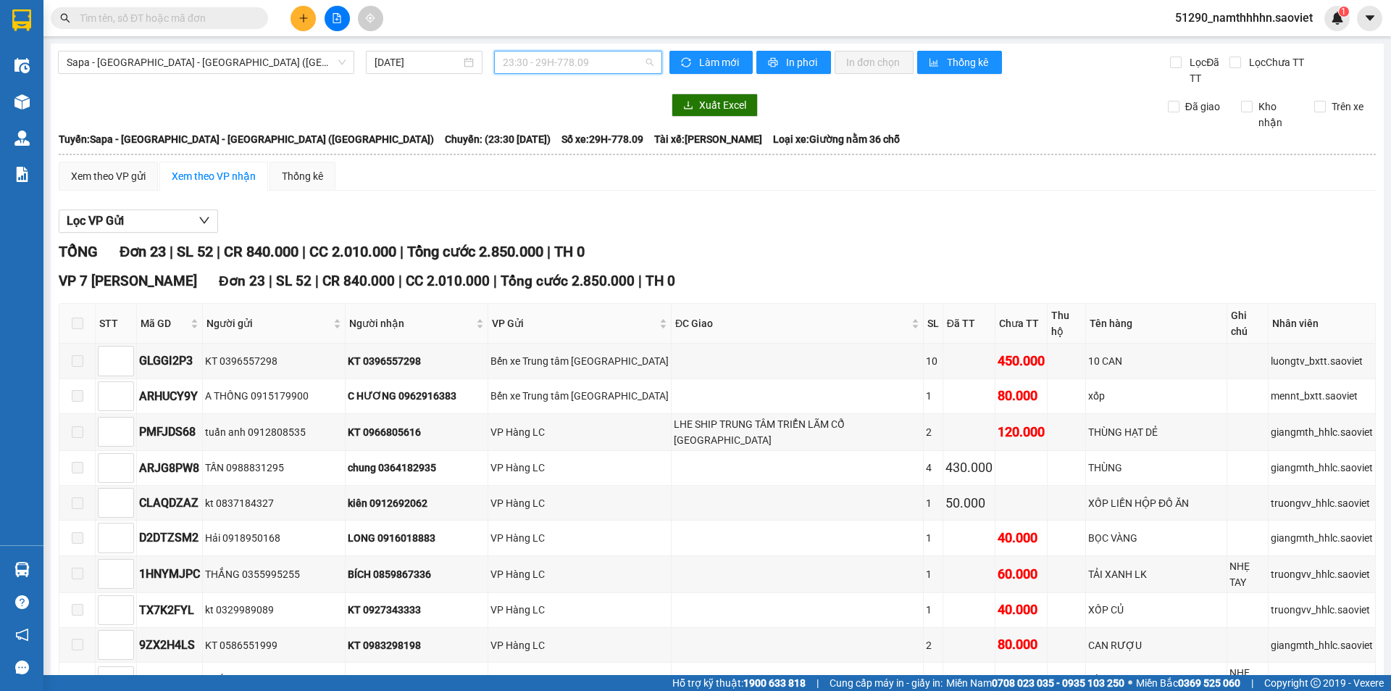
click at [554, 52] on span "23:30 - 29H-778.09" at bounding box center [578, 62] width 151 height 22
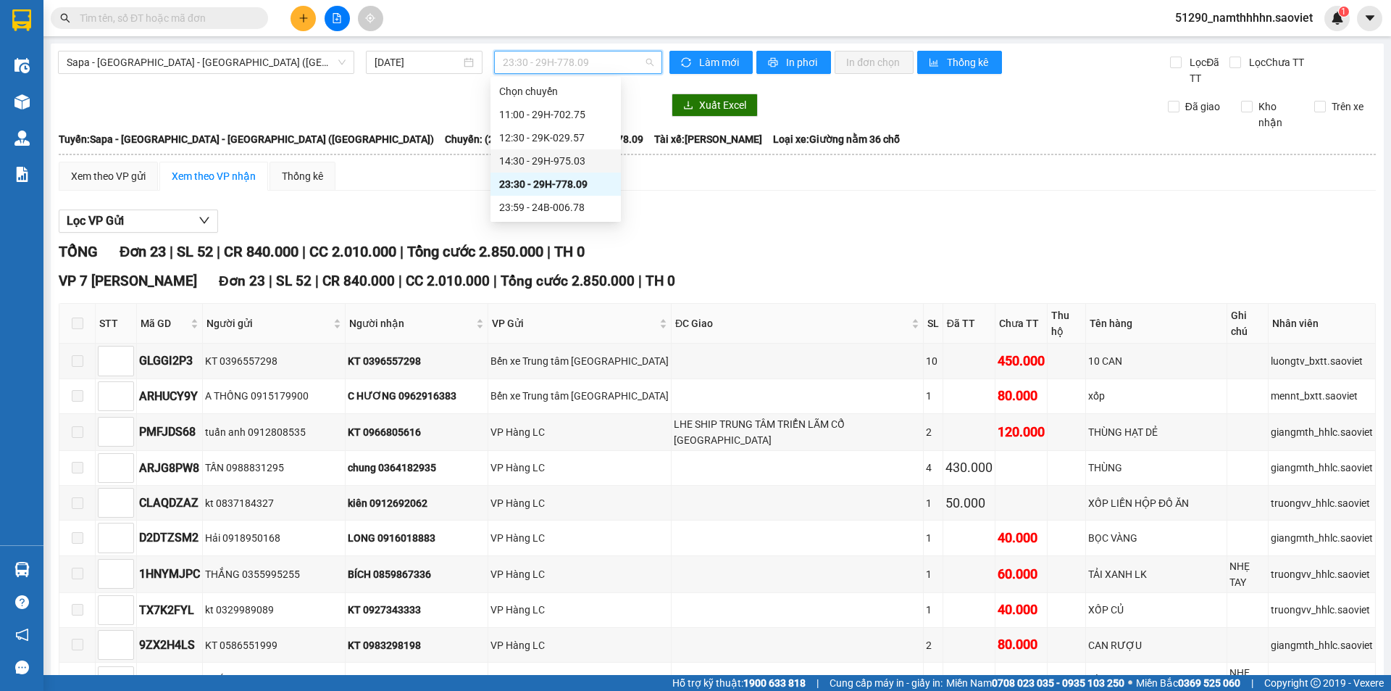
scroll to position [533, 0]
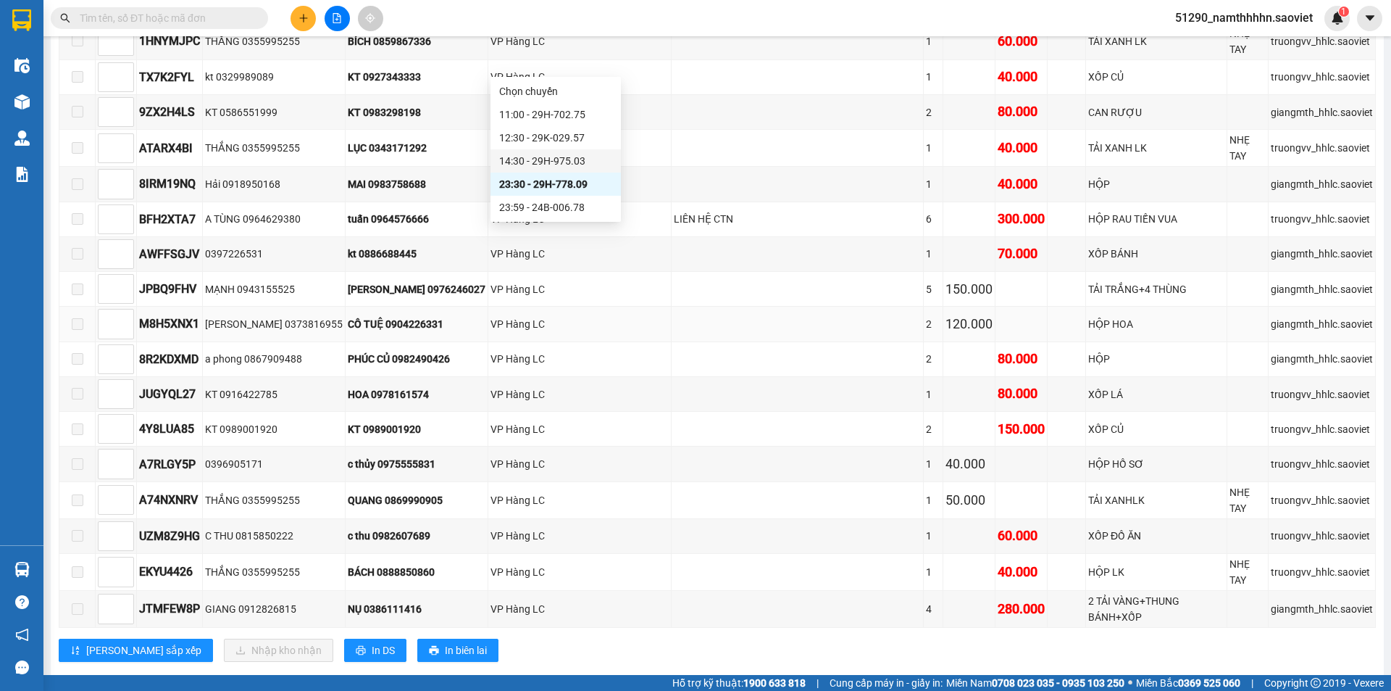
click at [784, 307] on td at bounding box center [798, 324] width 252 height 35
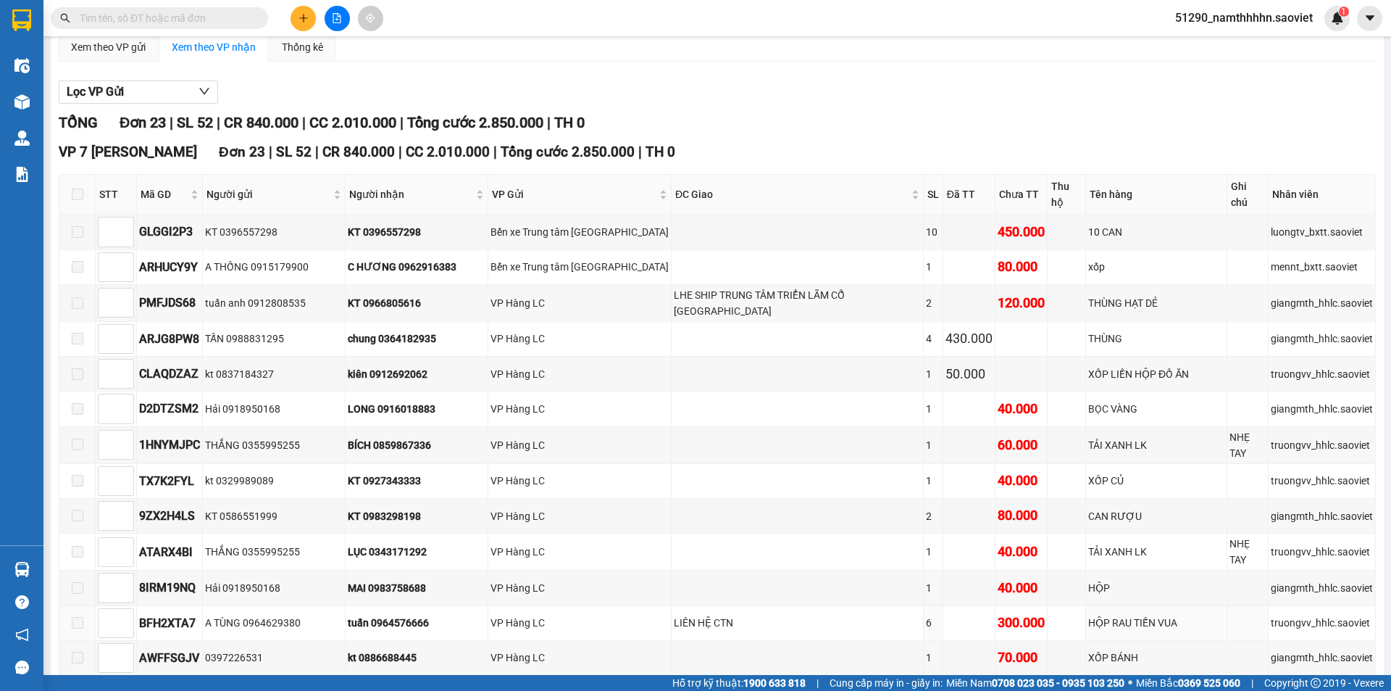
scroll to position [0, 0]
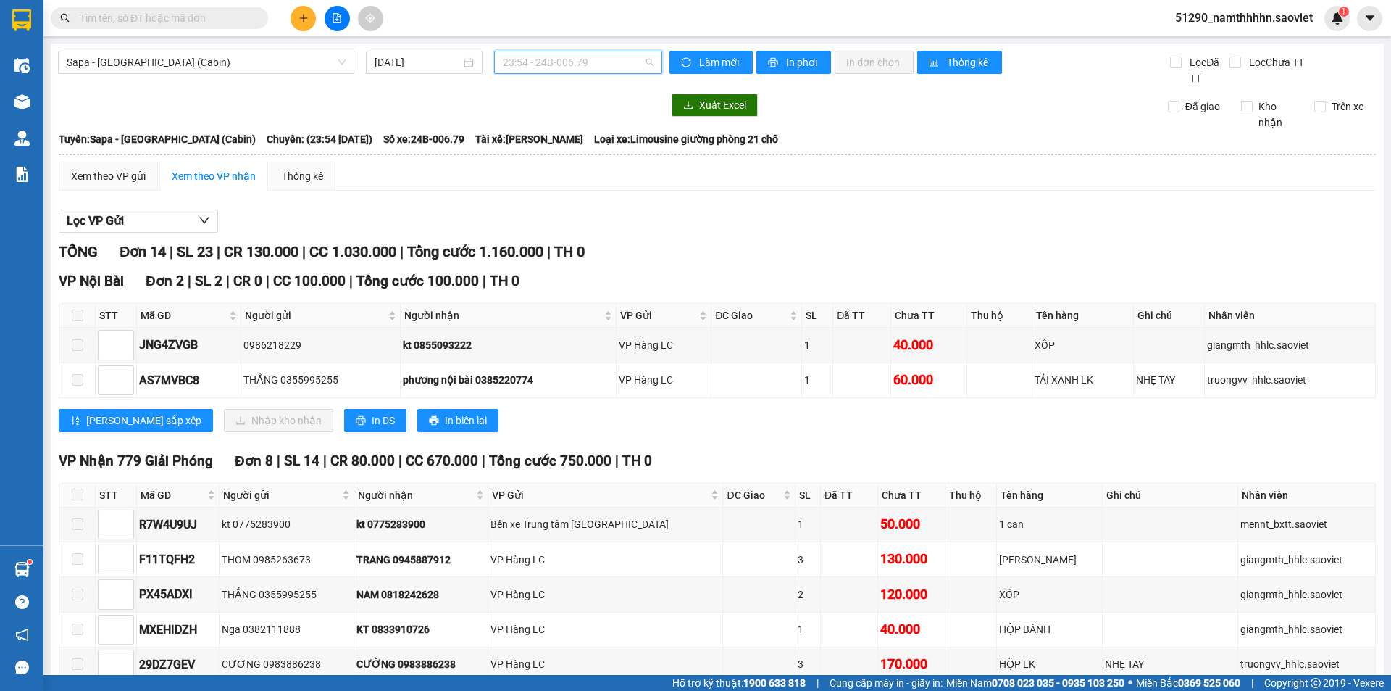
click at [594, 63] on span "23:54 - 24B-006.79" at bounding box center [578, 62] width 151 height 22
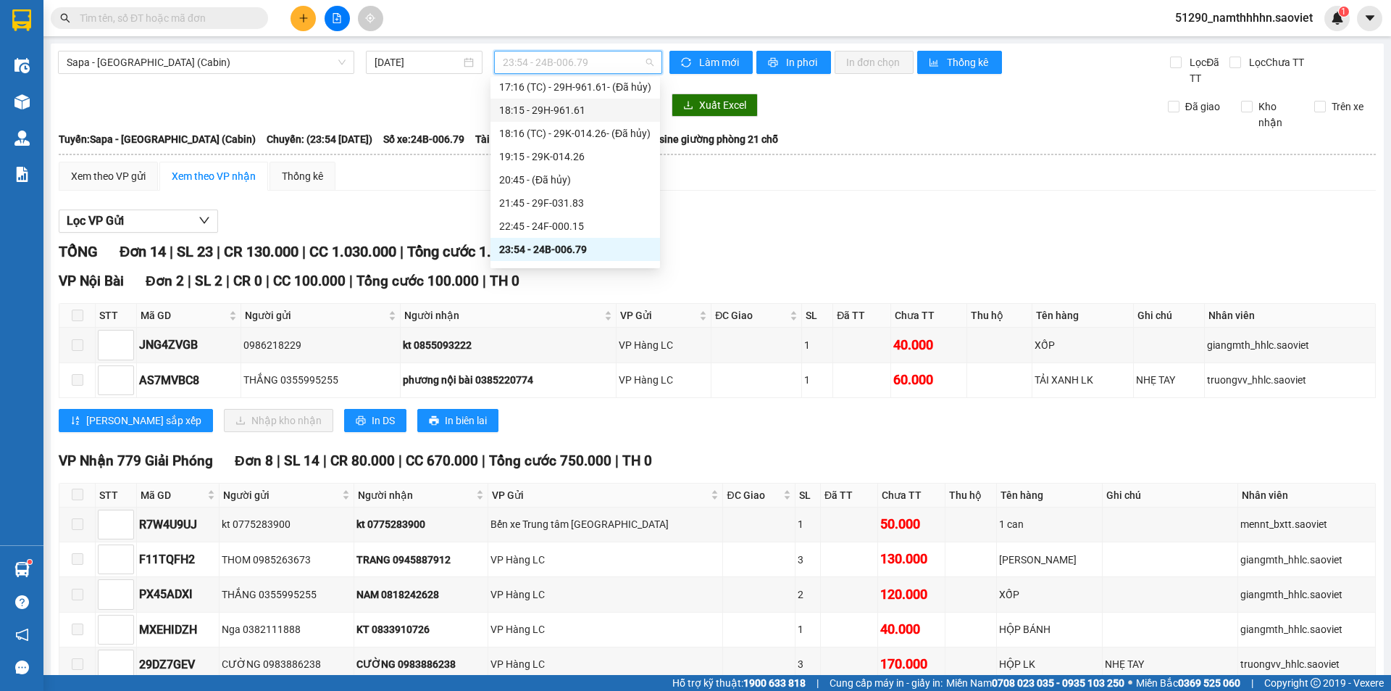
scroll to position [412, 0]
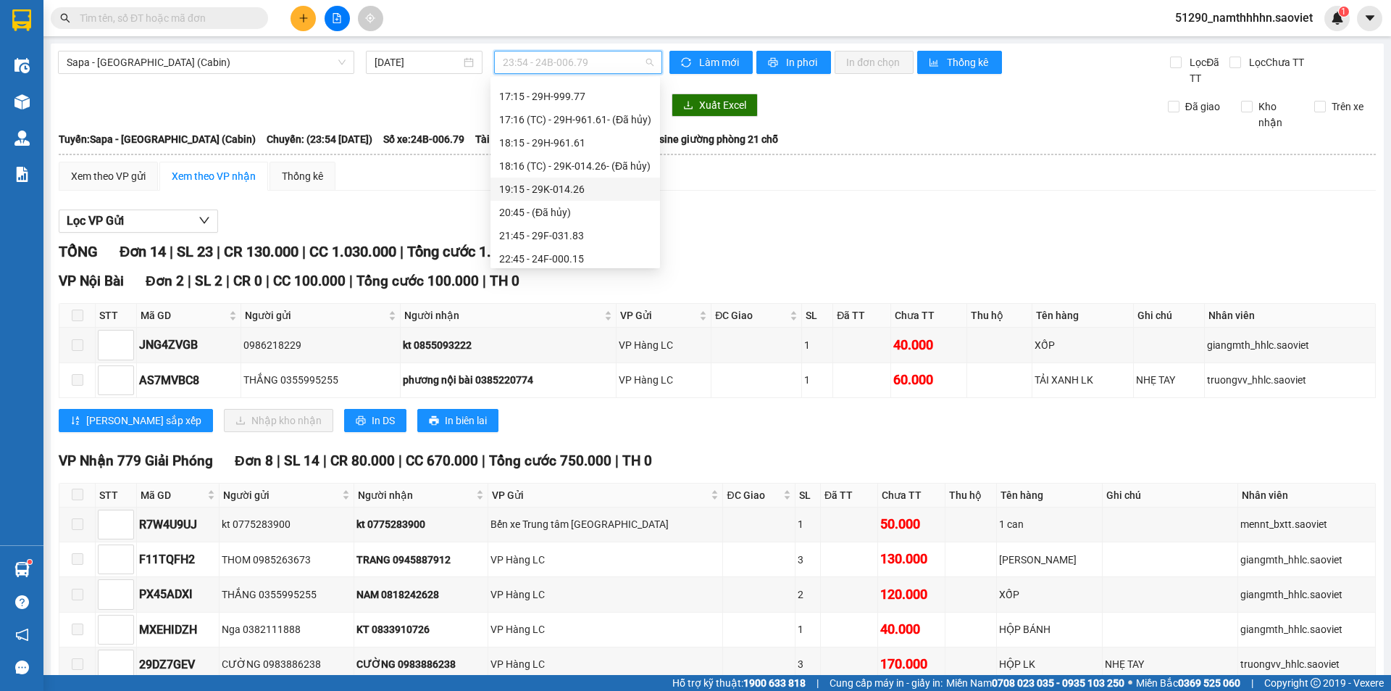
click at [593, 186] on div "19:15 - 29K-014.26" at bounding box center [575, 189] width 152 height 16
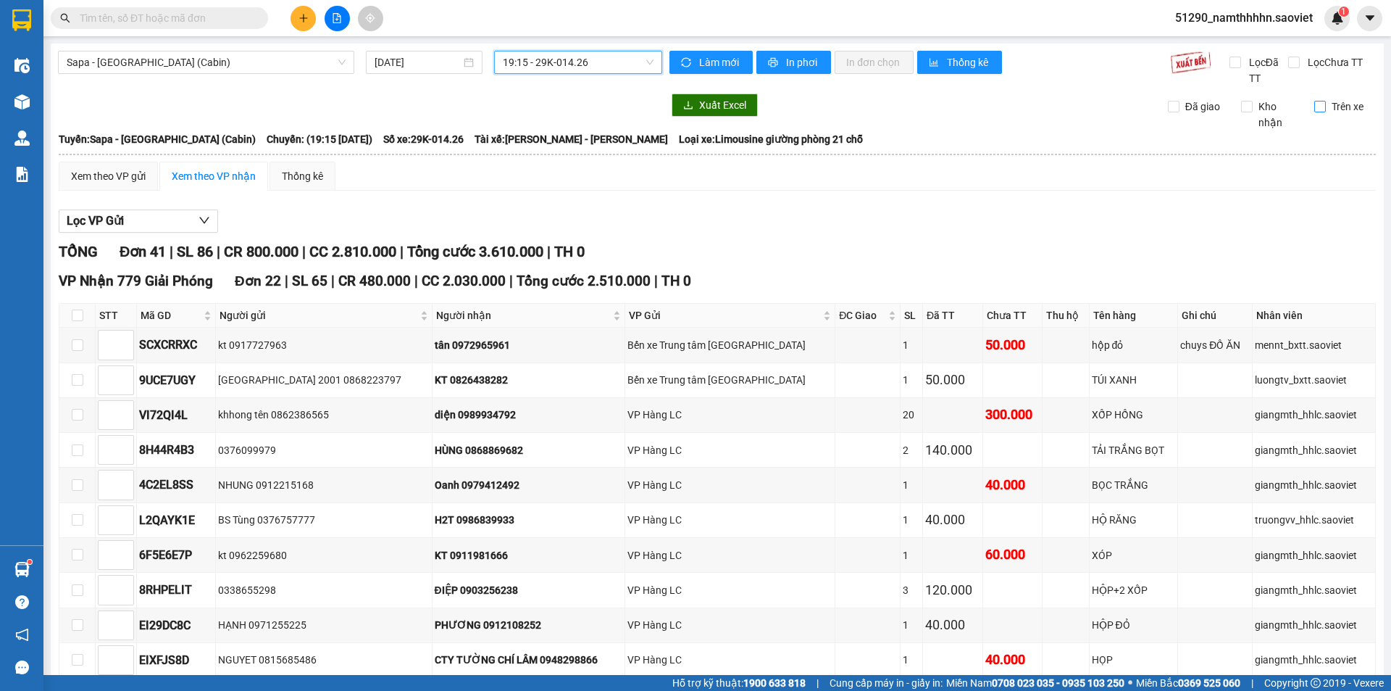
click at [1328, 107] on span "Trên xe" at bounding box center [1347, 107] width 43 height 16
click at [1326, 107] on input "Trên xe" at bounding box center [1320, 107] width 12 height 12
checkbox input "true"
click at [85, 309] on th at bounding box center [77, 316] width 36 height 24
click at [78, 314] on input "checkbox" at bounding box center [78, 315] width 12 height 12
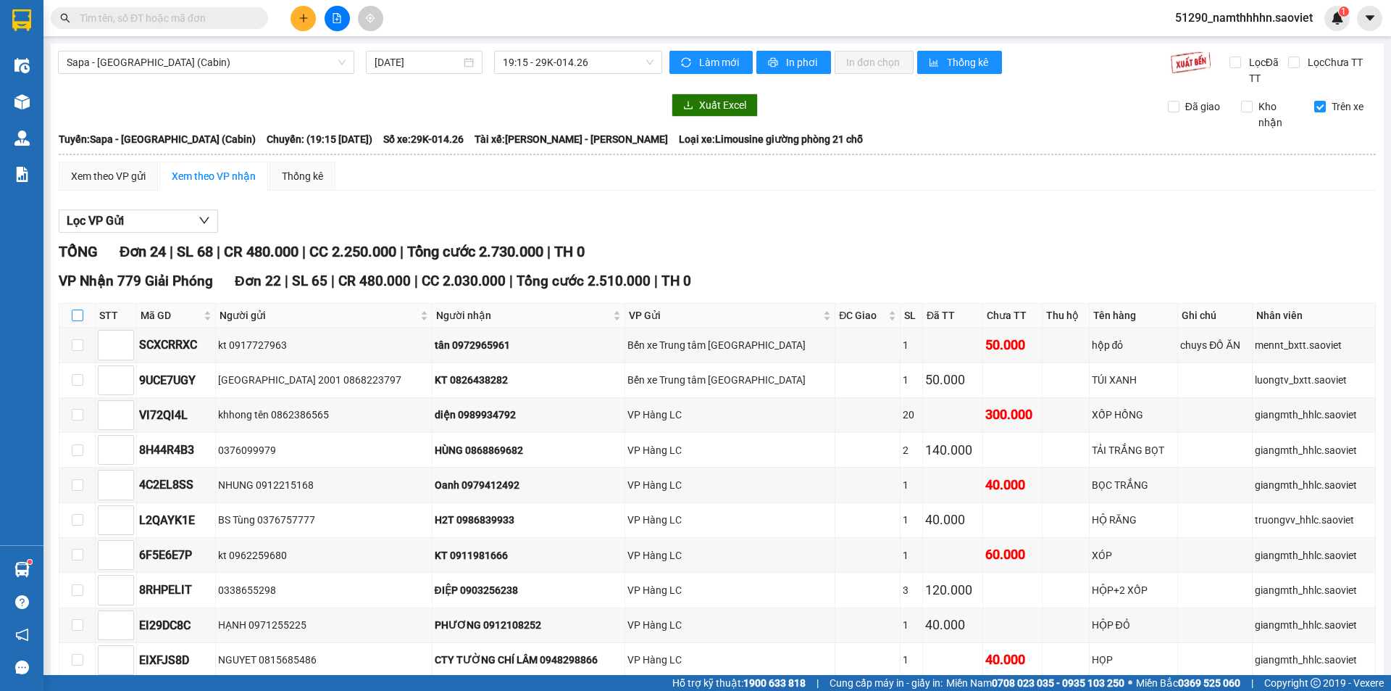
checkbox input "true"
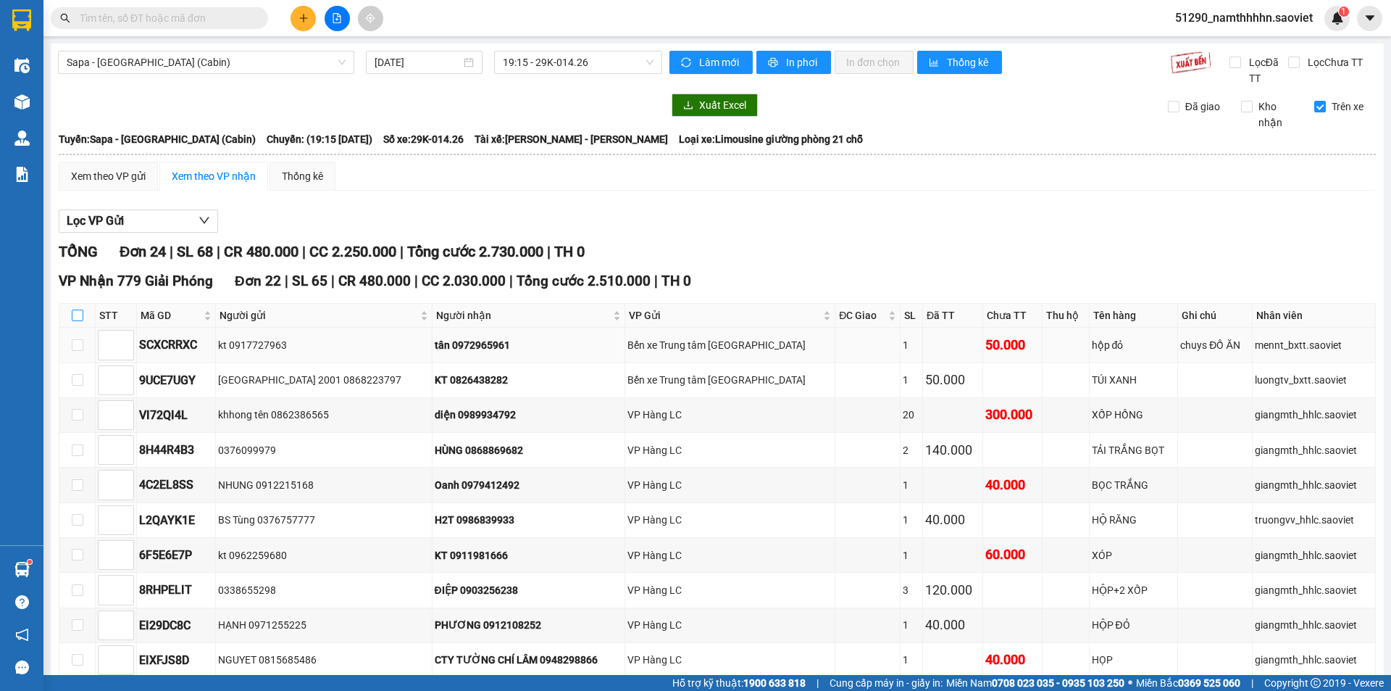
checkbox input "true"
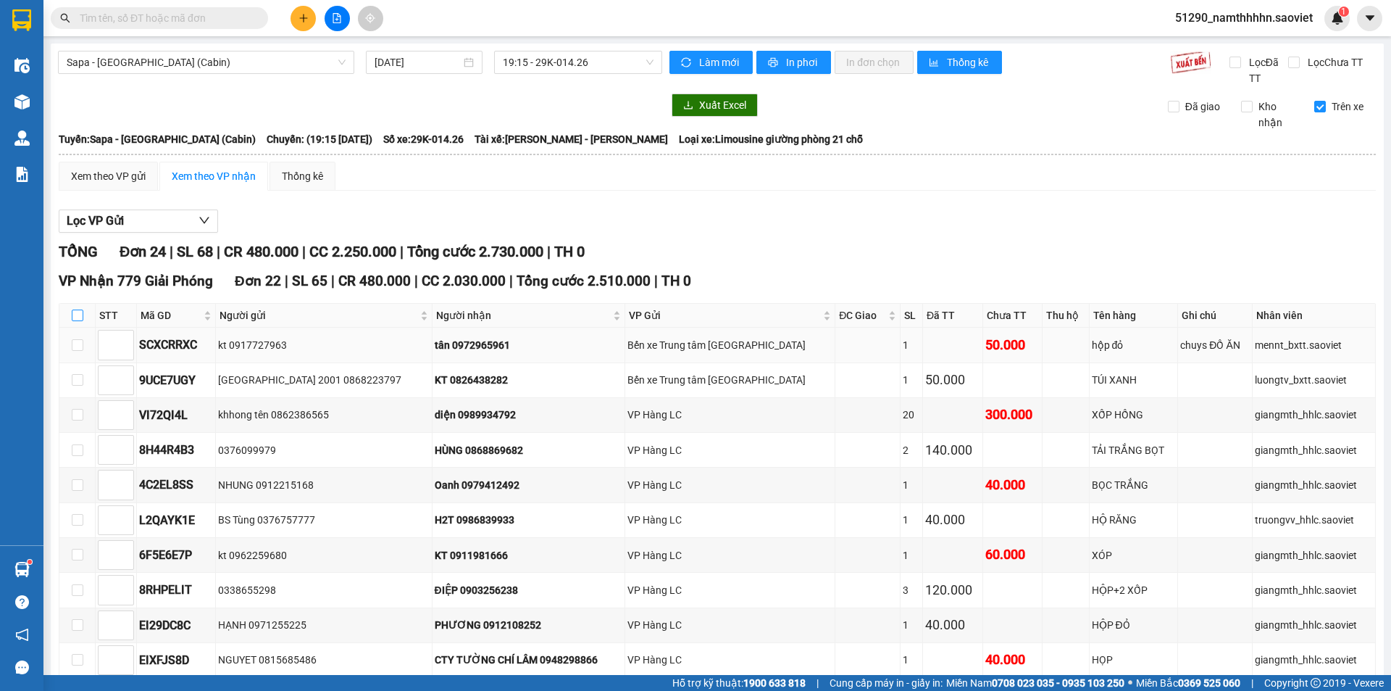
checkbox input "true"
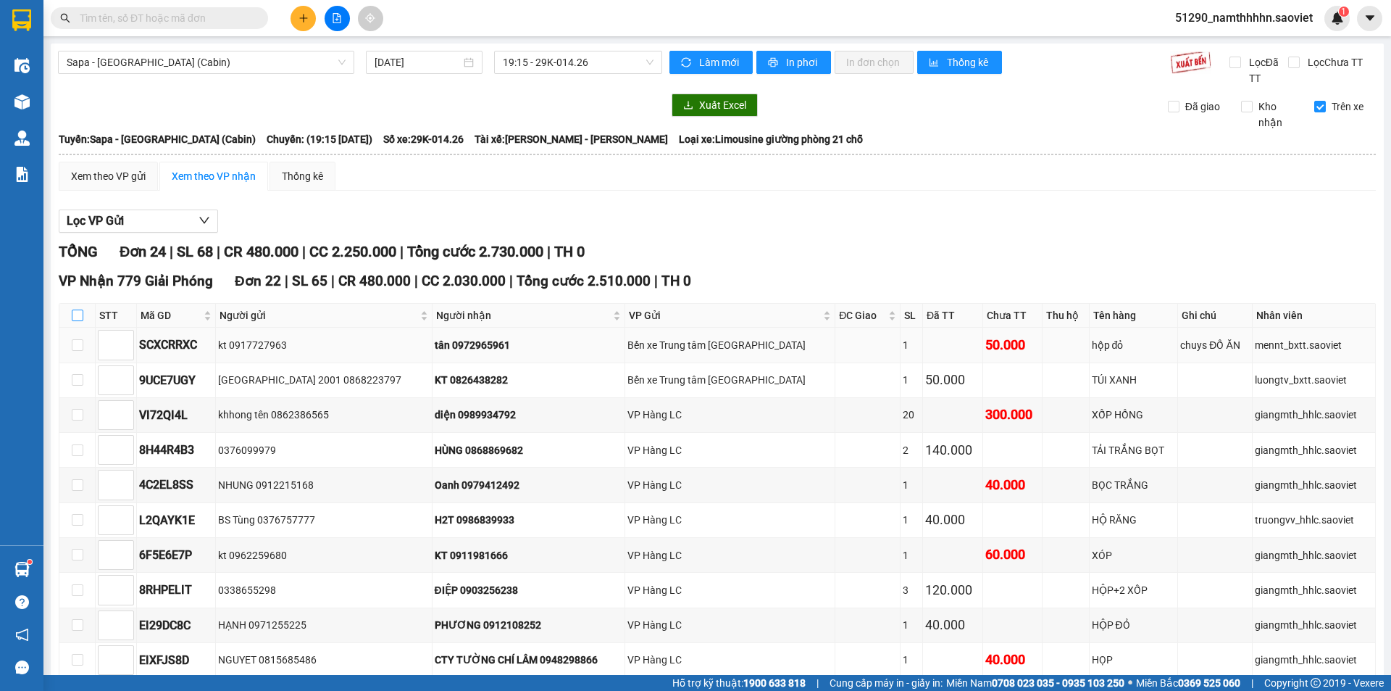
checkbox input "true"
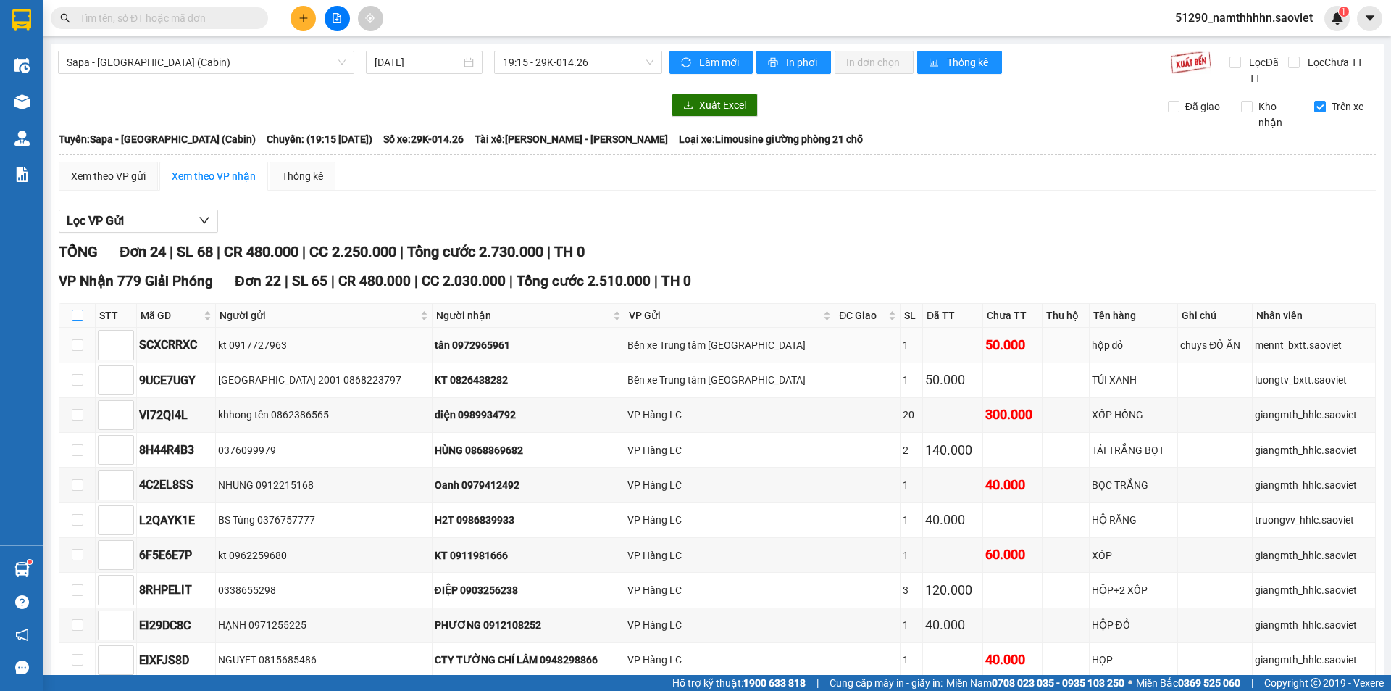
checkbox input "true"
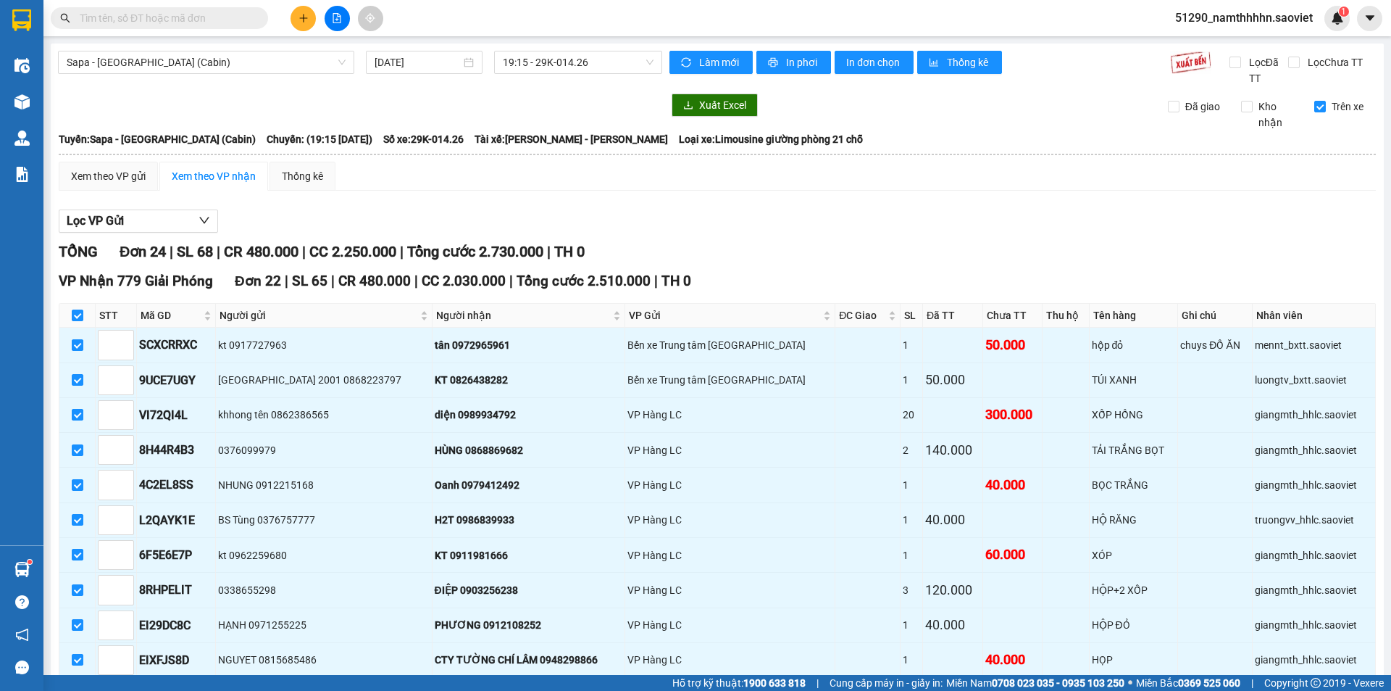
scroll to position [677, 0]
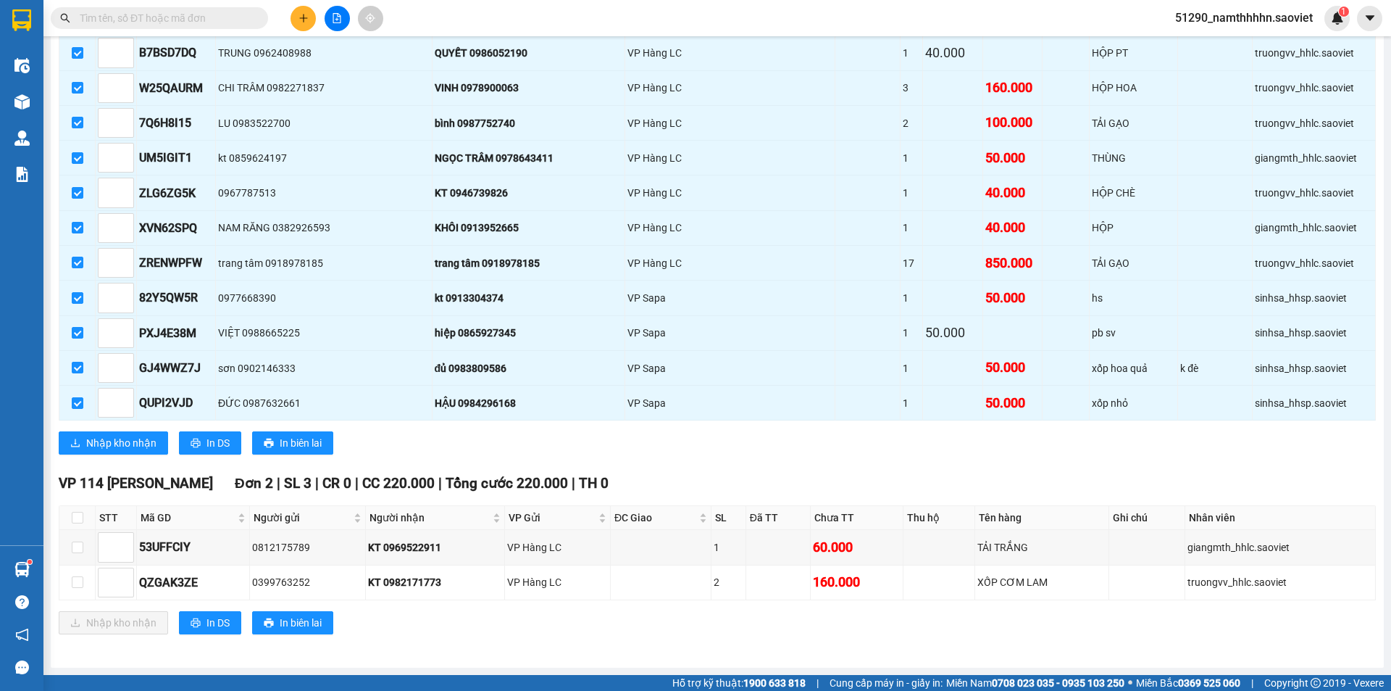
click at [136, 428] on div "VP Nhận 779 Giải Phóng Đơn 22 | SL 65 | CR 480.000 | CC 2.030.000 | Tổng cước 2…" at bounding box center [717, 29] width 1317 height 872
click at [136, 430] on div "VP Nhận 779 Giải Phóng Đơn 22 | SL 65 | CR 480.000 | CC 2.030.000 | Tổng cước 2…" at bounding box center [717, 29] width 1317 height 872
drag, startPoint x: 136, startPoint y: 430, endPoint x: 136, endPoint y: 438, distance: 7.3
click at [136, 433] on div "VP Nhận 779 Giải Phóng Đơn 22 | SL 65 | CR 480.000 | CC 2.030.000 | Tổng cước 2…" at bounding box center [717, 29] width 1317 height 872
click at [136, 438] on span "Nhập kho nhận" at bounding box center [121, 443] width 70 height 16
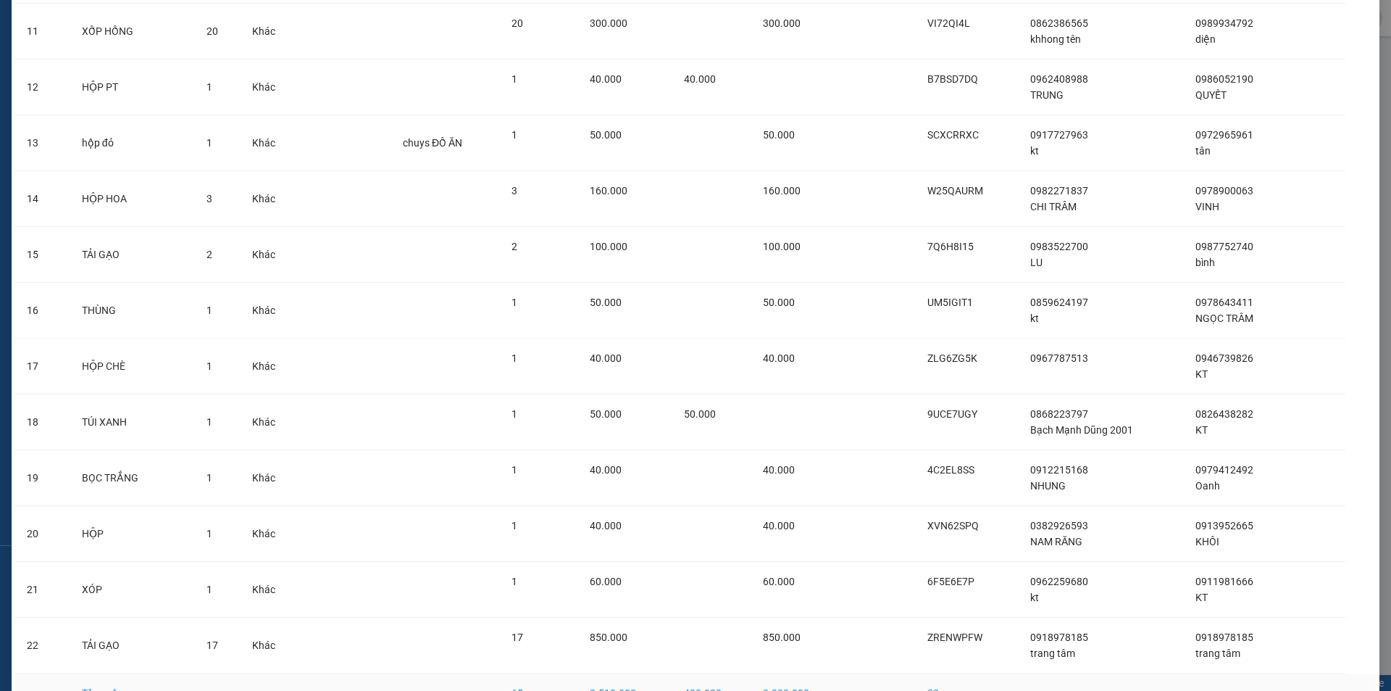
scroll to position [764, 0]
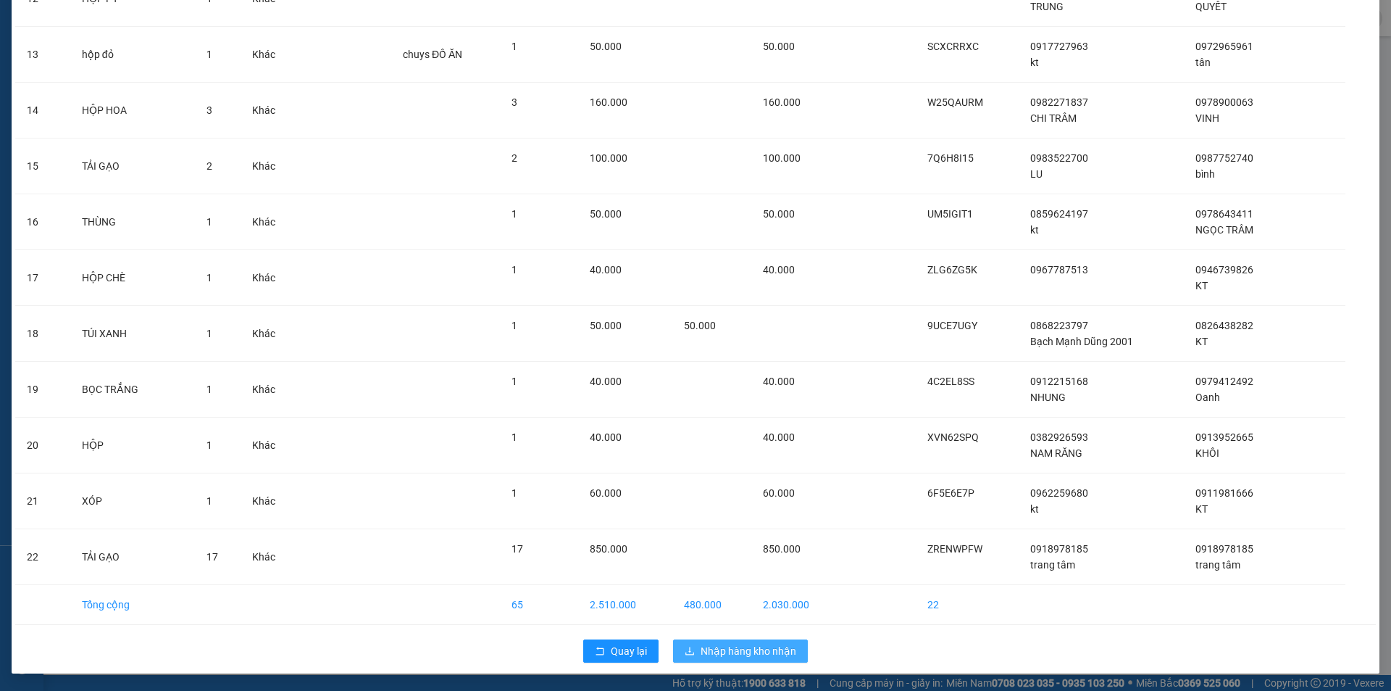
click at [749, 651] on span "Nhập hàng kho nhận" at bounding box center [749, 651] width 96 height 16
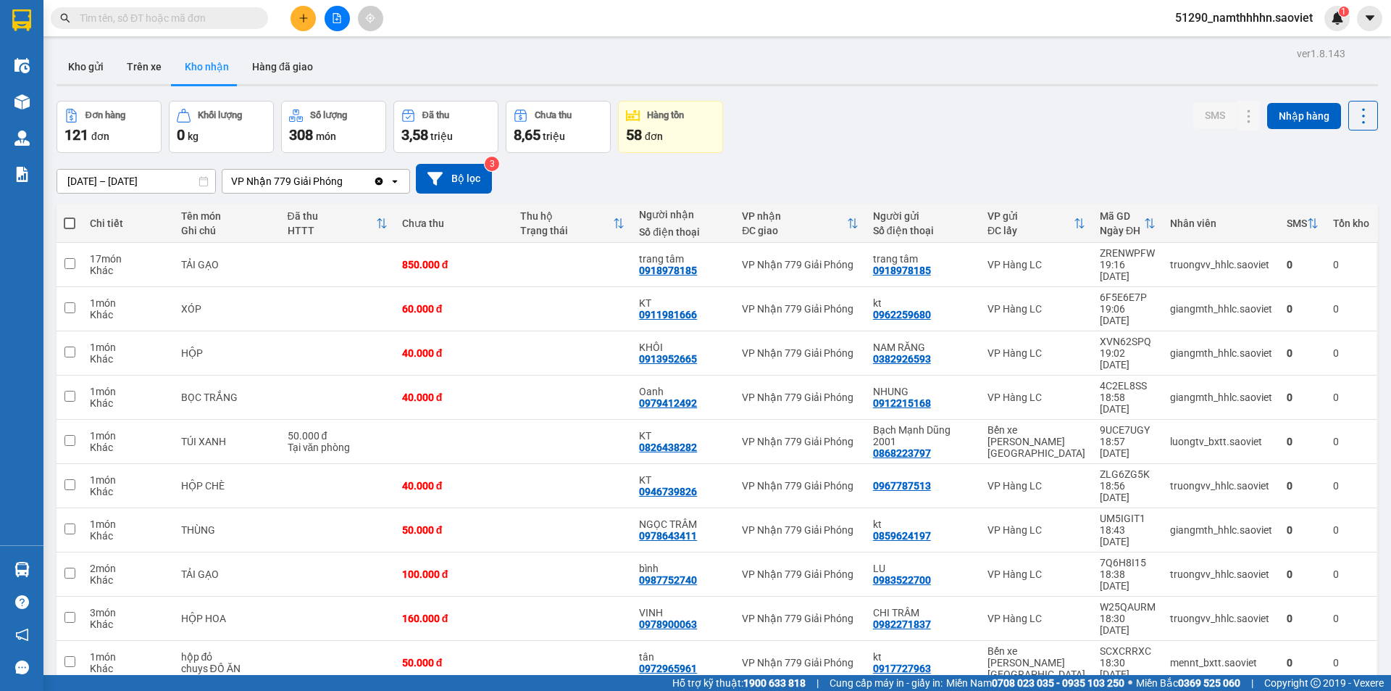
click at [76, 221] on th at bounding box center [70, 223] width 26 height 38
click at [66, 222] on span at bounding box center [70, 223] width 12 height 12
click at [70, 216] on input "checkbox" at bounding box center [70, 216] width 0 height 0
checkbox input "true"
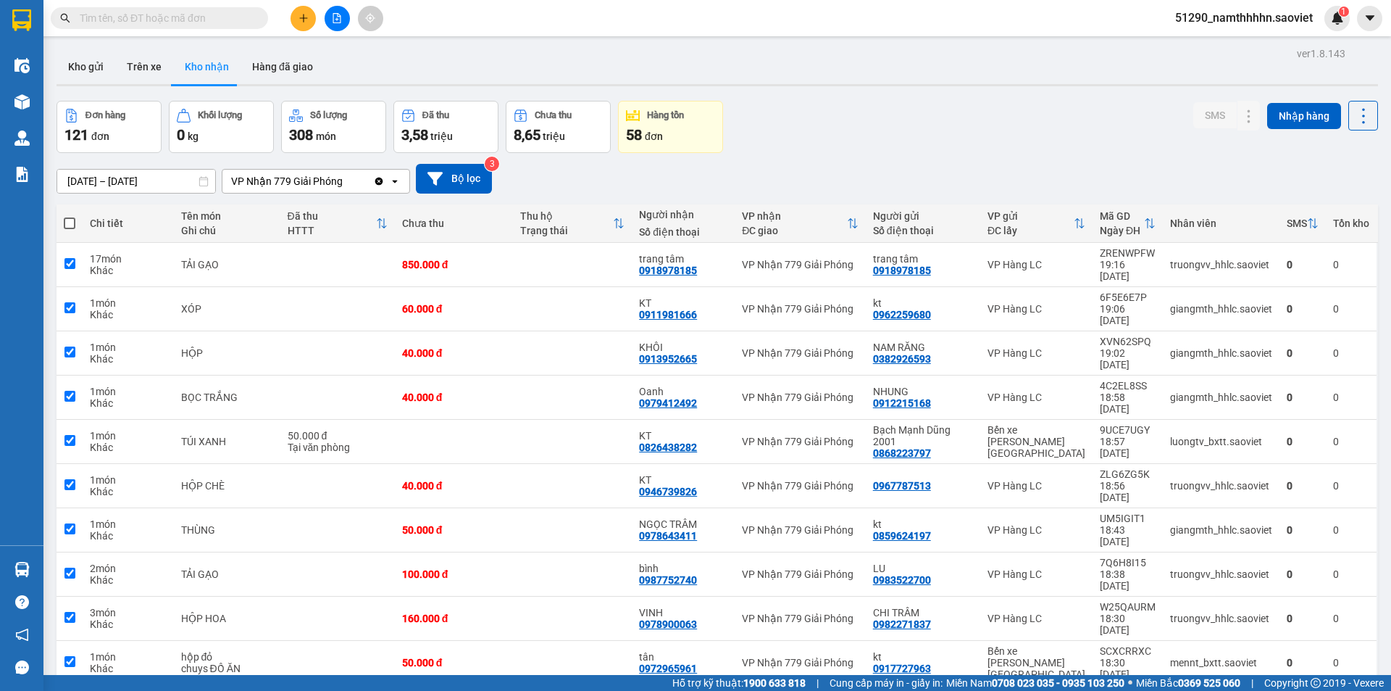
checkbox input "true"
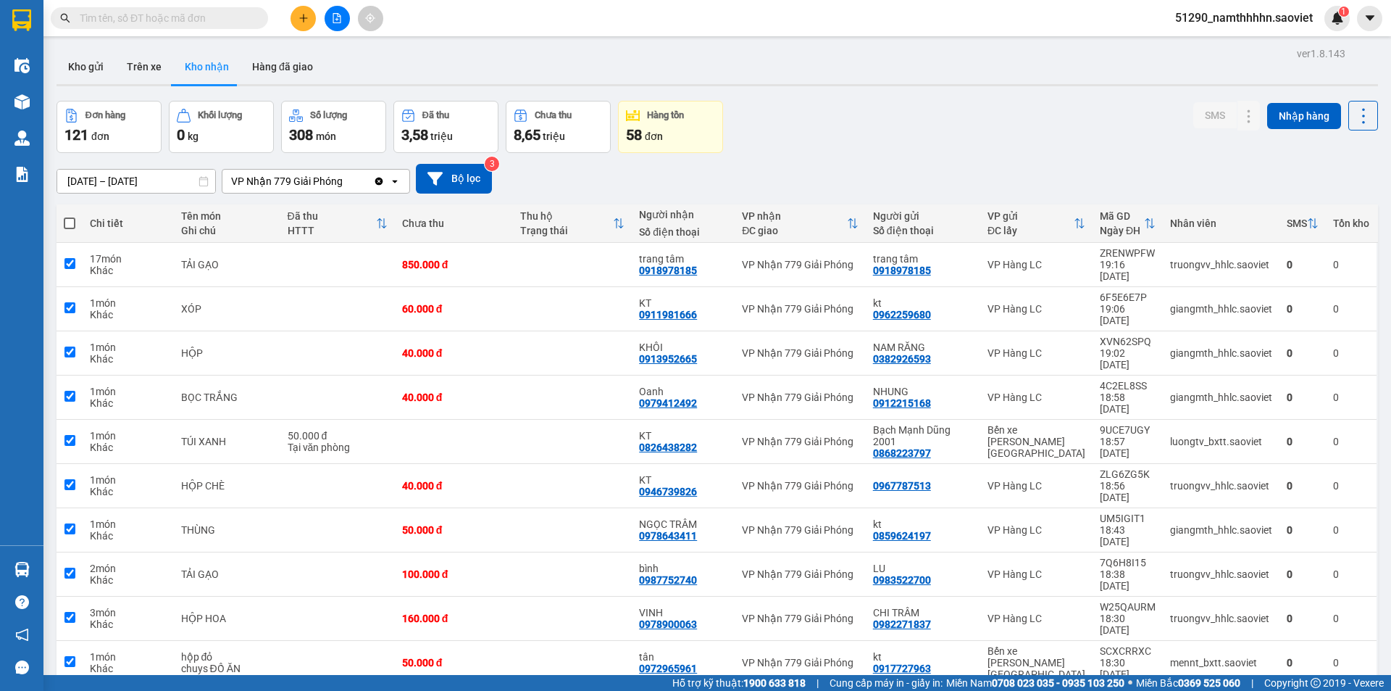
checkbox input "true"
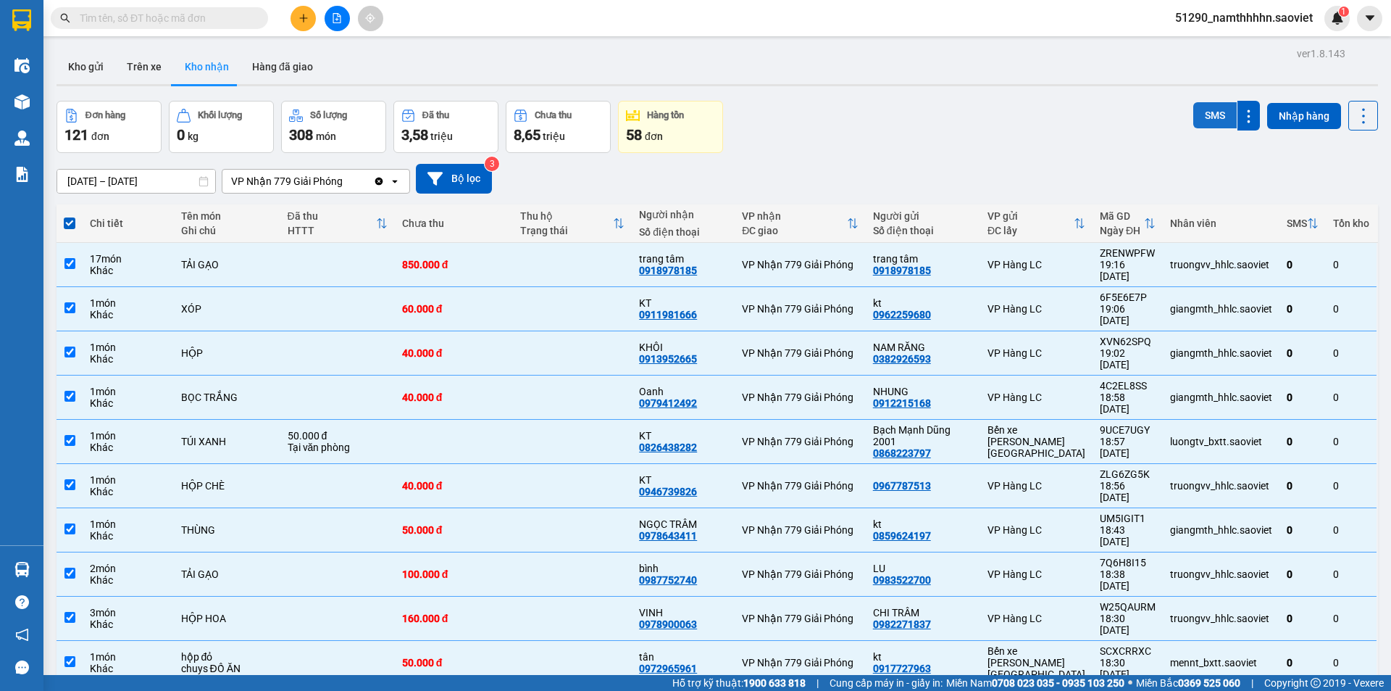
click at [1216, 119] on button "SMS" at bounding box center [1214, 115] width 43 height 26
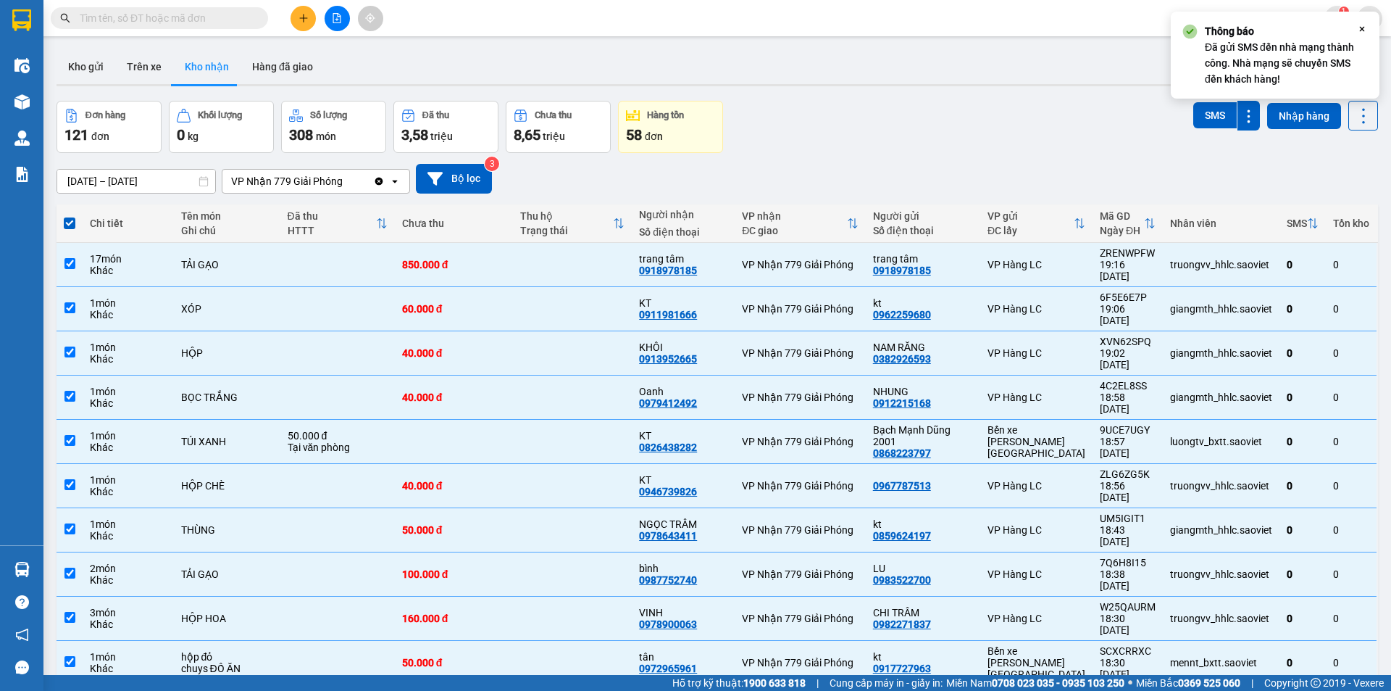
click at [75, 220] on span at bounding box center [70, 223] width 12 height 12
click at [70, 216] on input "checkbox" at bounding box center [70, 216] width 0 height 0
checkbox input "false"
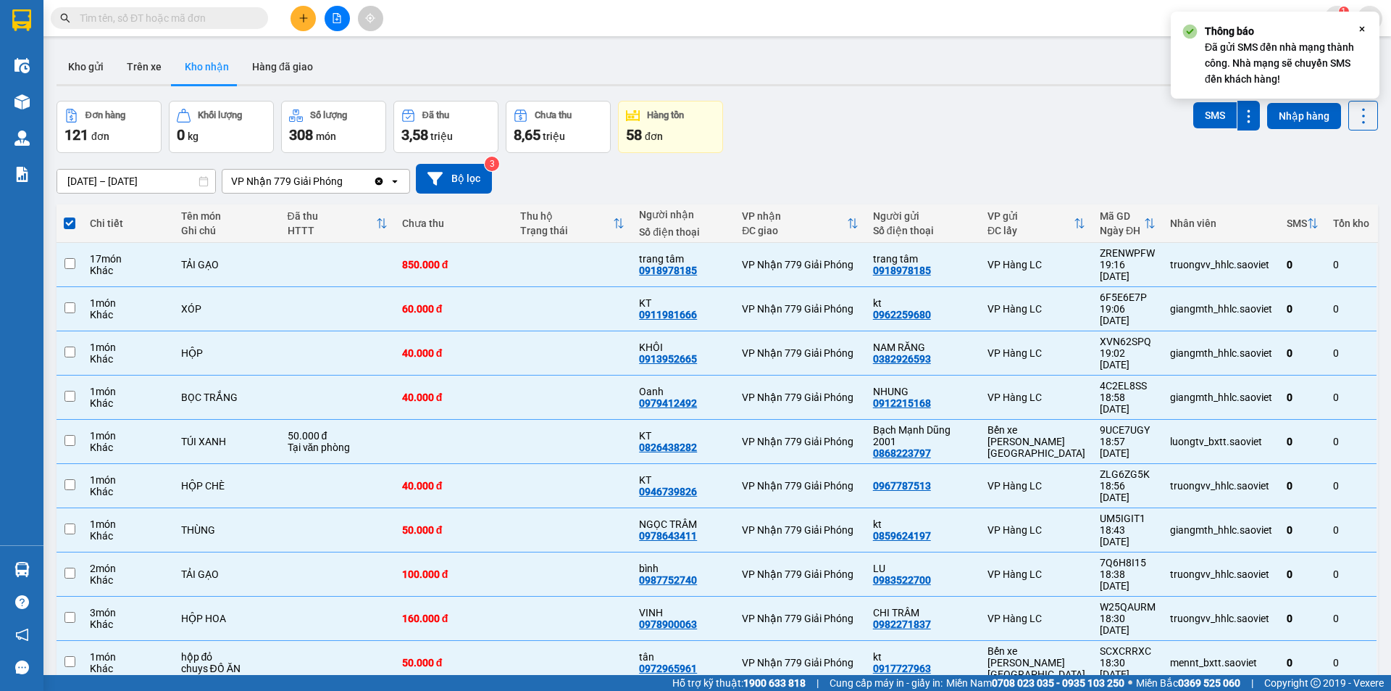
checkbox input "false"
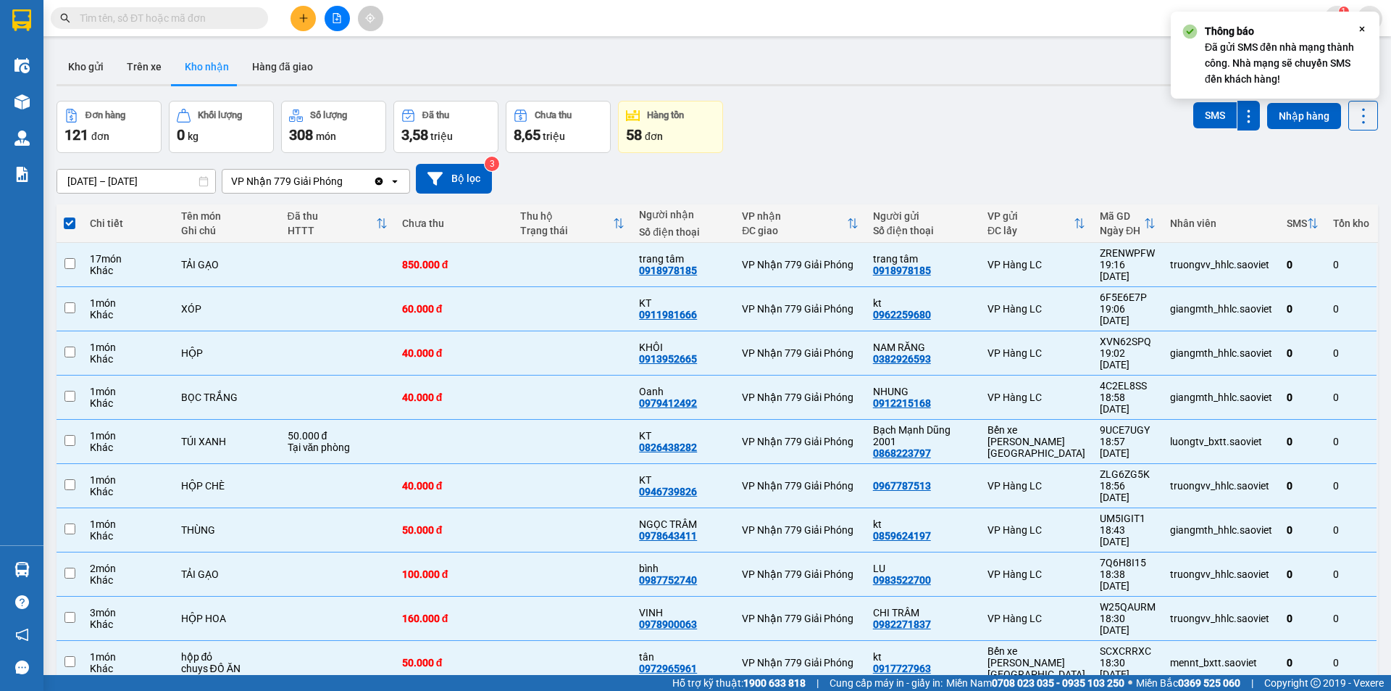
checkbox input "false"
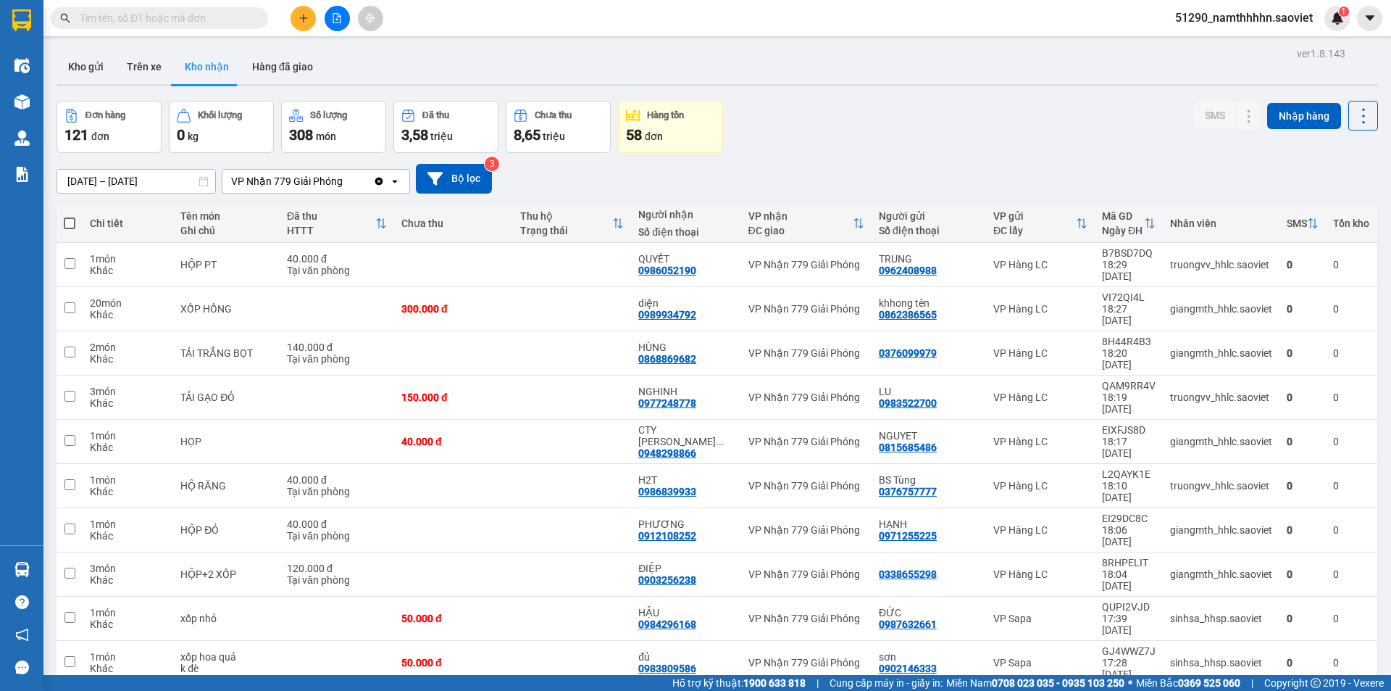
drag, startPoint x: 77, startPoint y: 217, endPoint x: 67, endPoint y: 222, distance: 11.3
click at [75, 217] on th at bounding box center [70, 223] width 26 height 38
click at [67, 222] on span at bounding box center [70, 223] width 12 height 12
click at [70, 216] on input "checkbox" at bounding box center [70, 216] width 0 height 0
checkbox input "true"
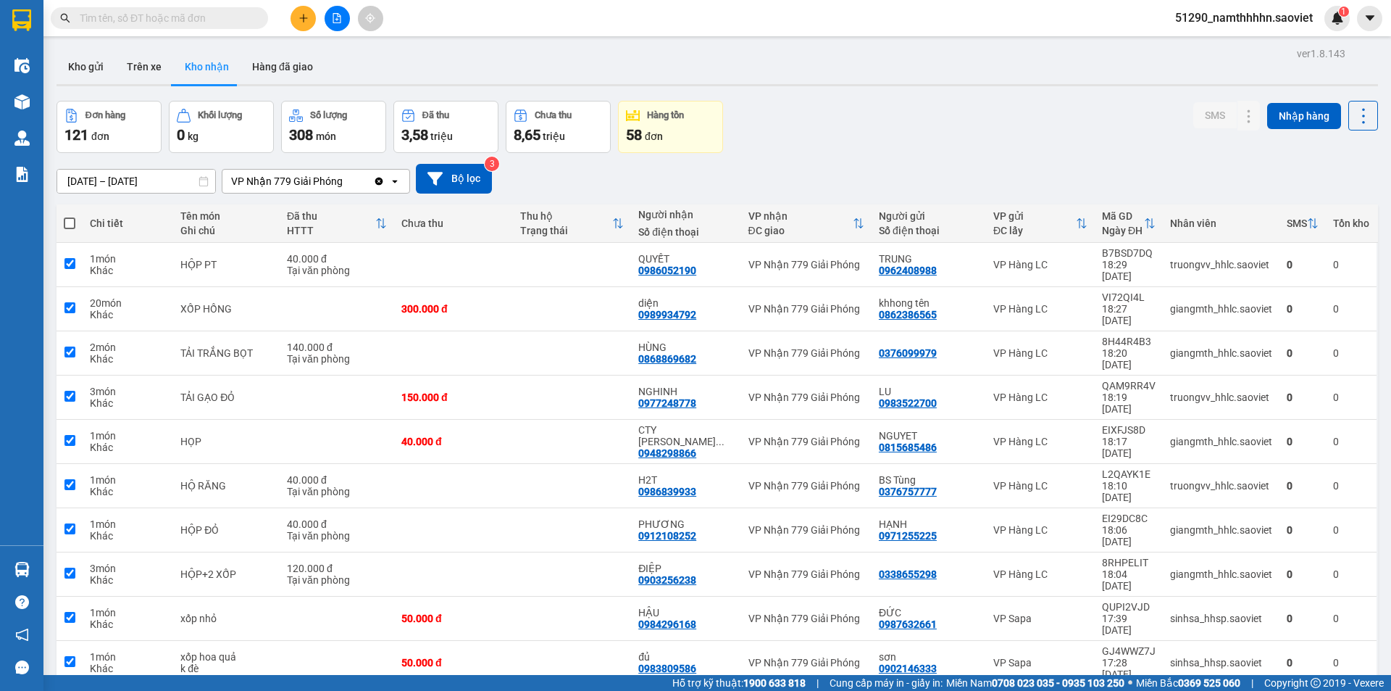
checkbox input "true"
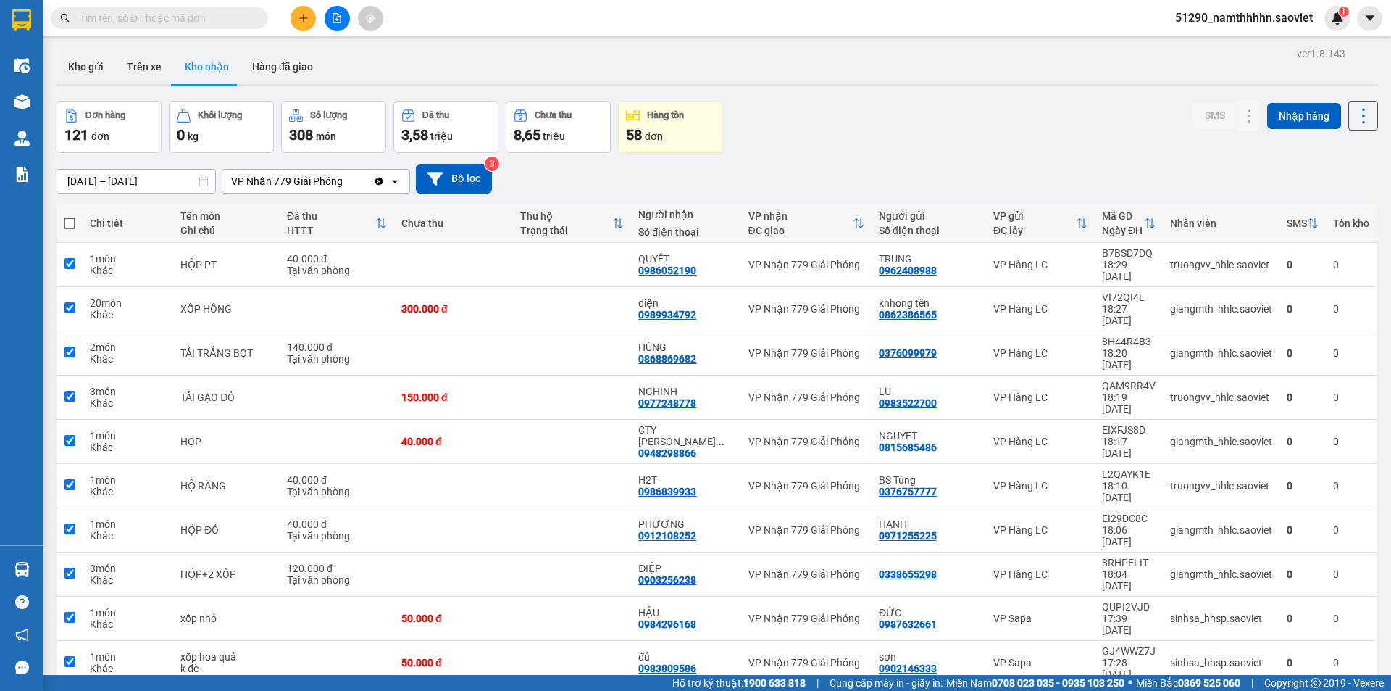
checkbox input "true"
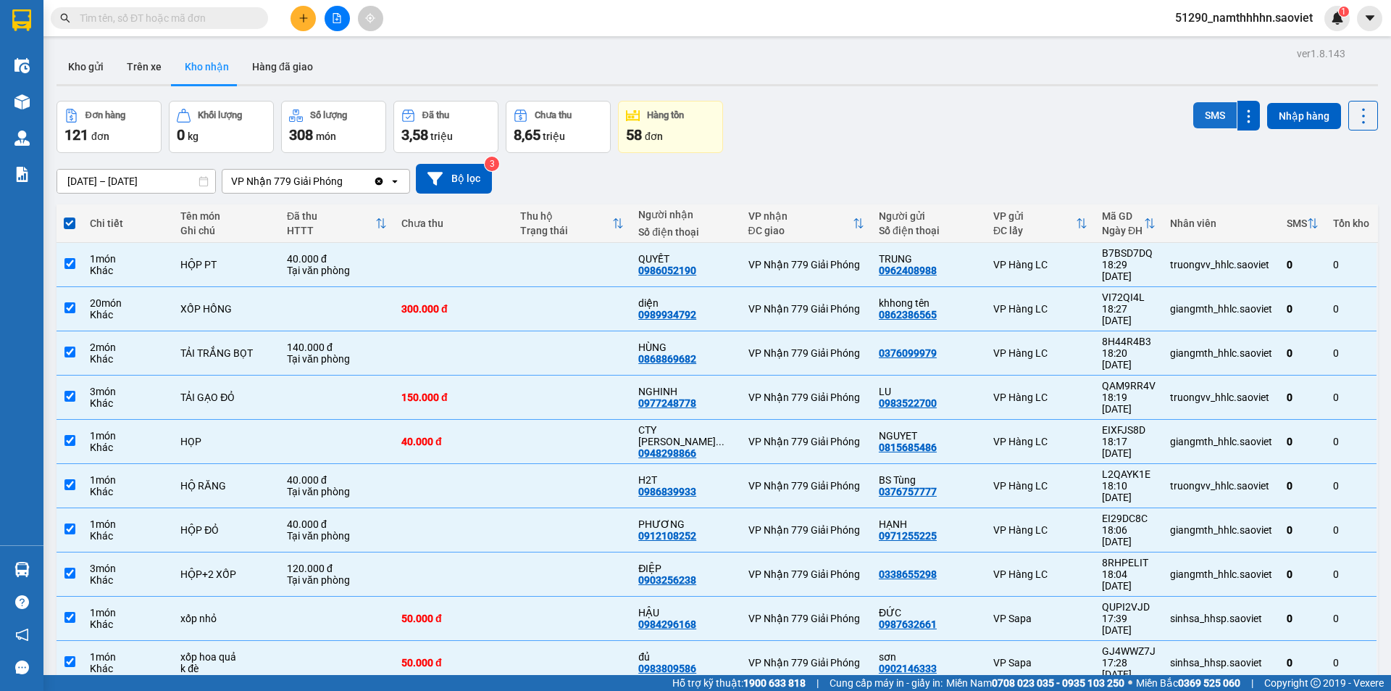
click at [1207, 117] on button "SMS" at bounding box center [1214, 115] width 43 height 26
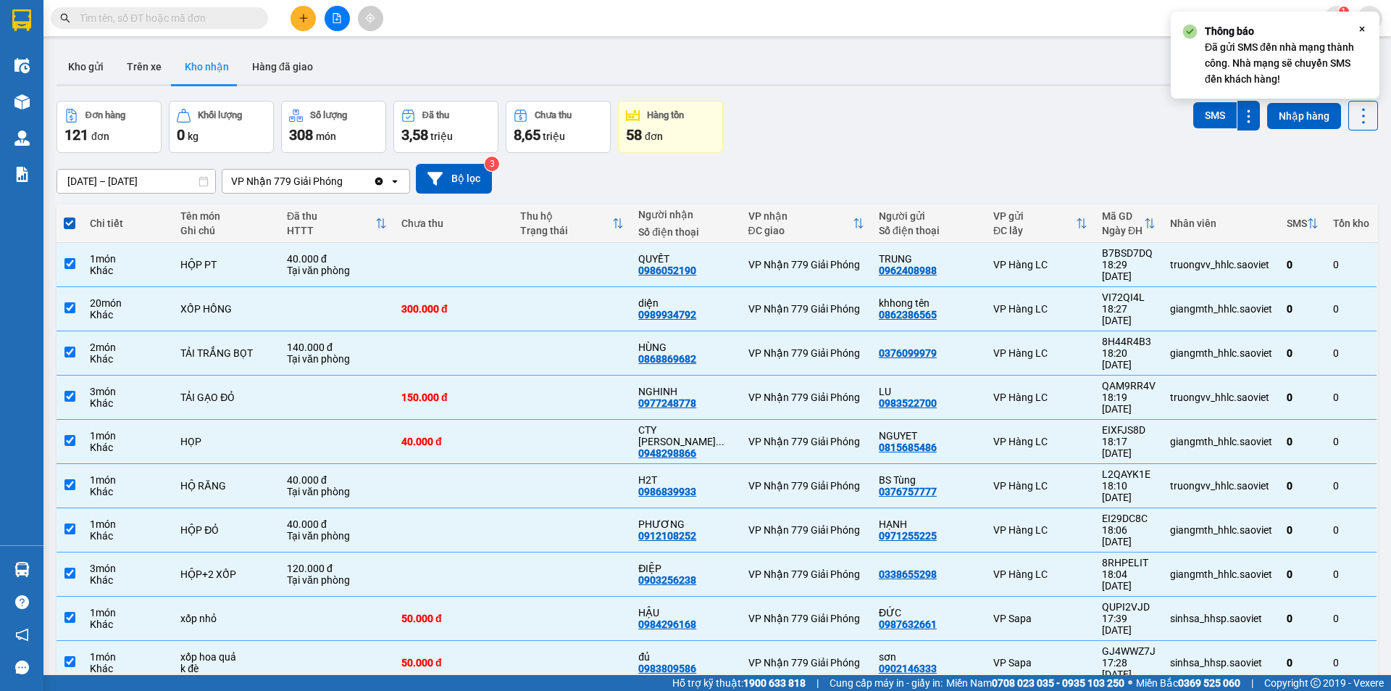
click at [72, 222] on span at bounding box center [70, 223] width 12 height 12
click at [70, 216] on input "checkbox" at bounding box center [70, 216] width 0 height 0
checkbox input "false"
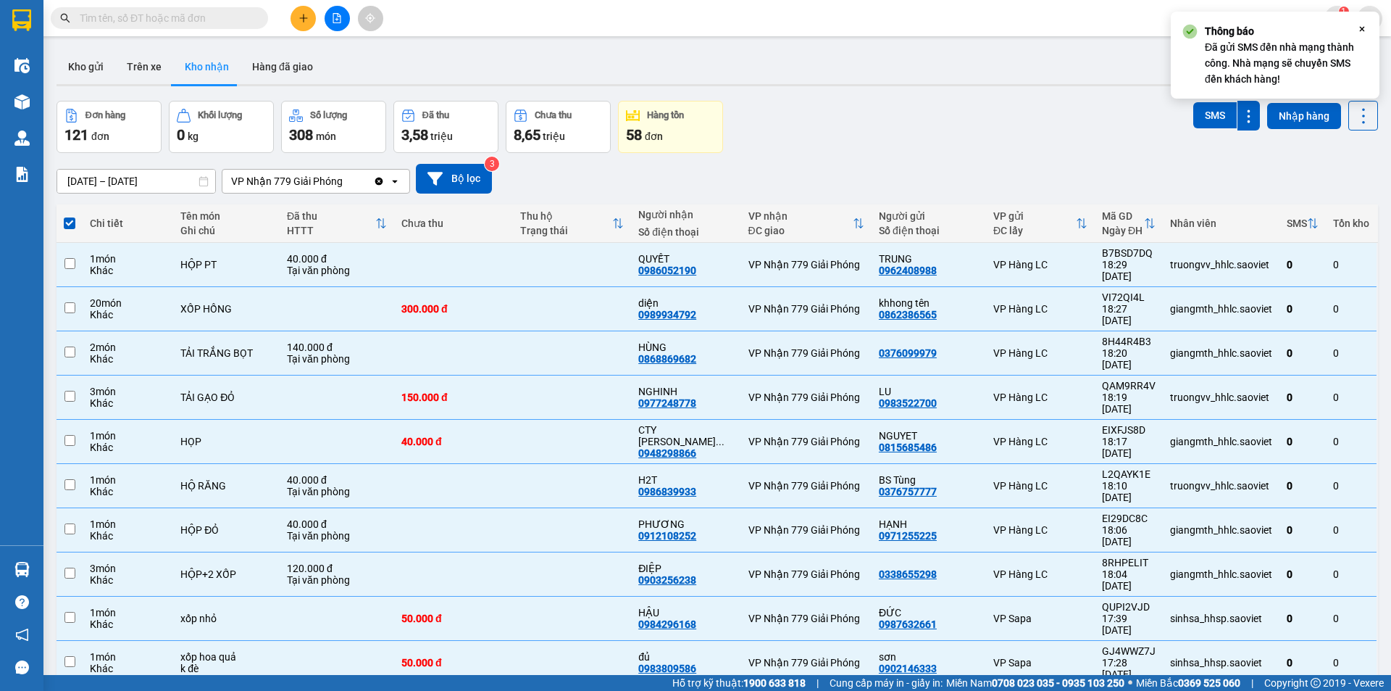
checkbox input "false"
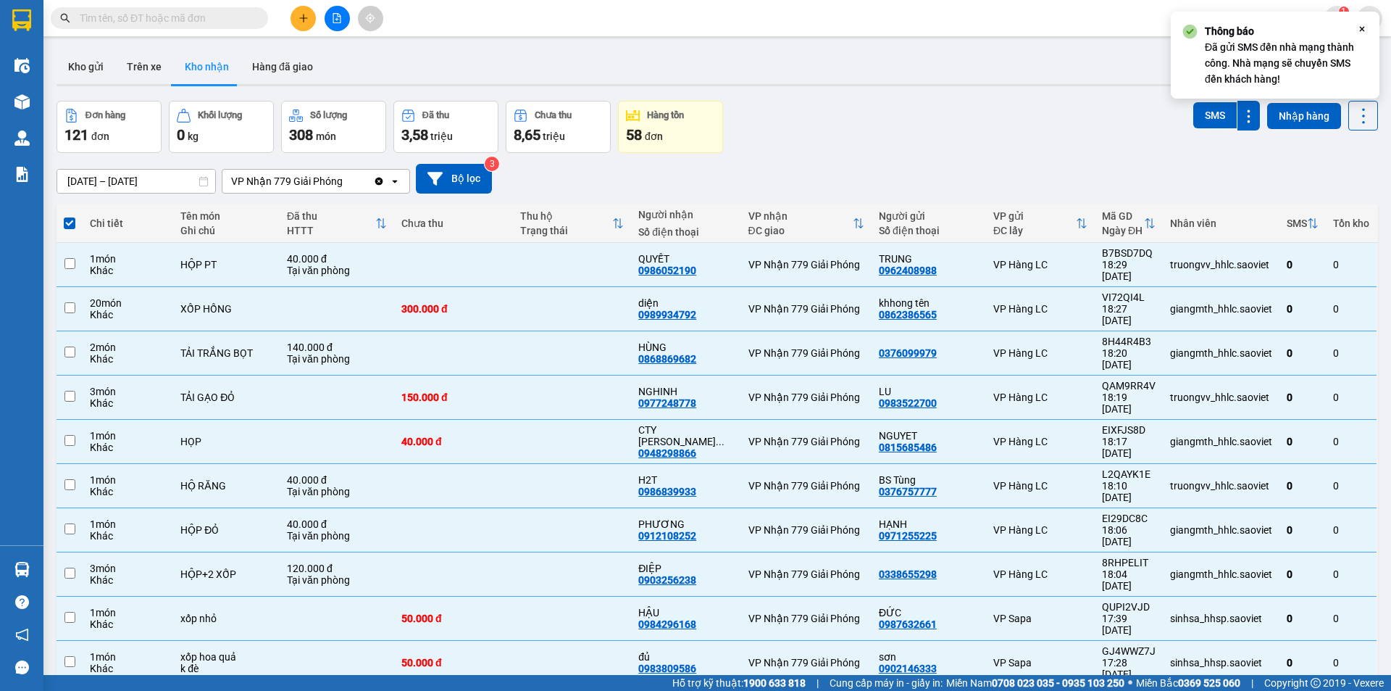
checkbox input "false"
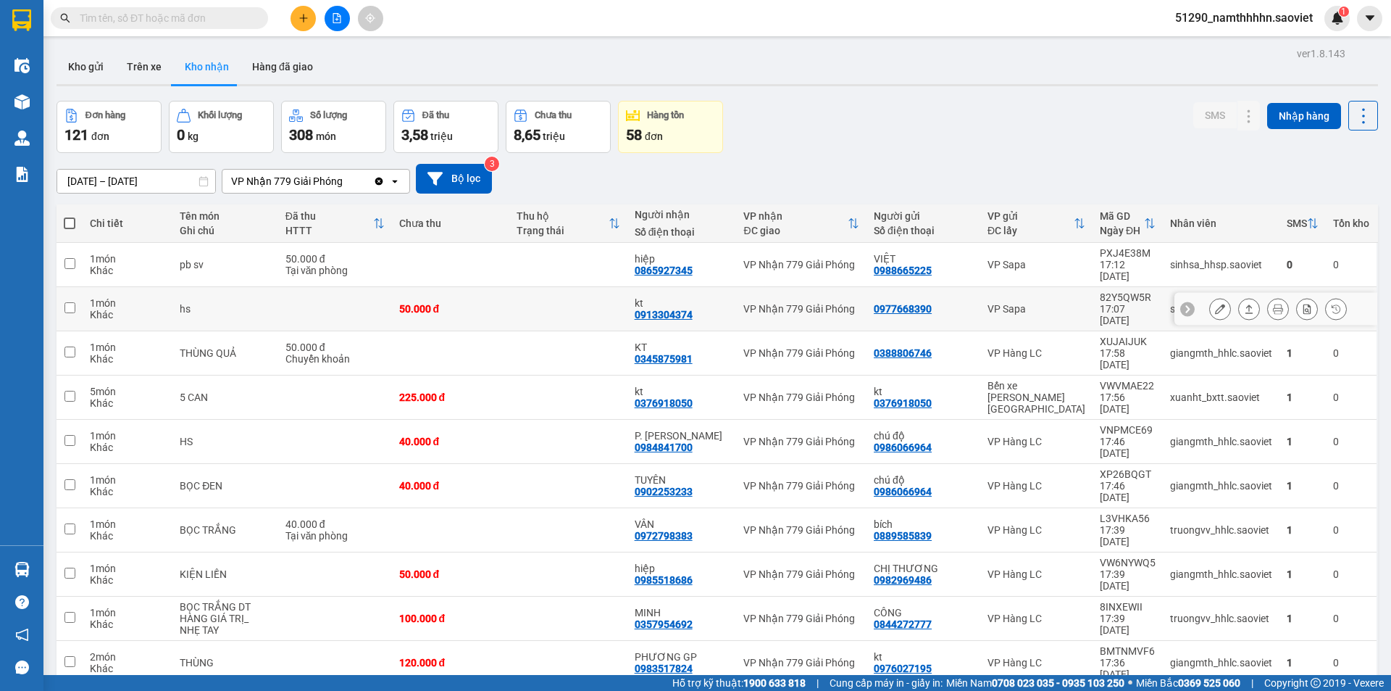
click at [1006, 303] on div "VP Sapa" at bounding box center [1037, 309] width 98 height 12
checkbox input "true"
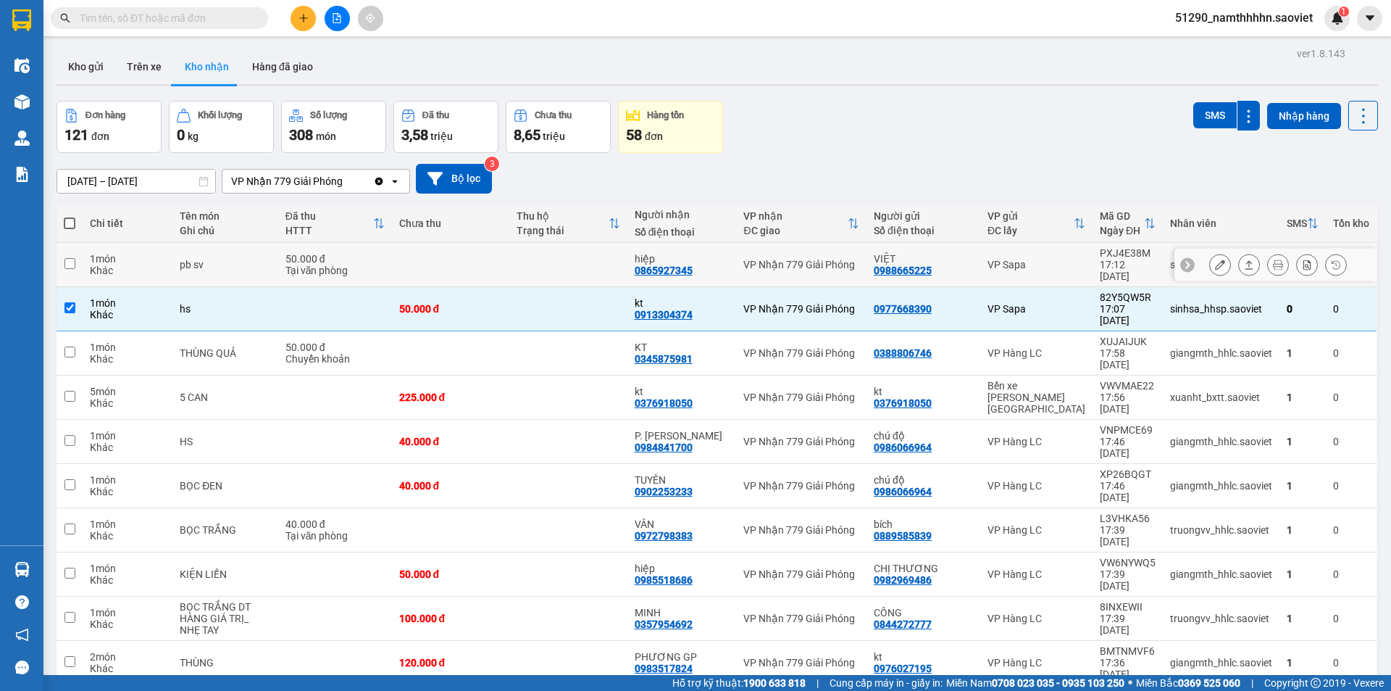
click at [1006, 259] on div "VP Sapa" at bounding box center [1037, 265] width 98 height 12
checkbox input "true"
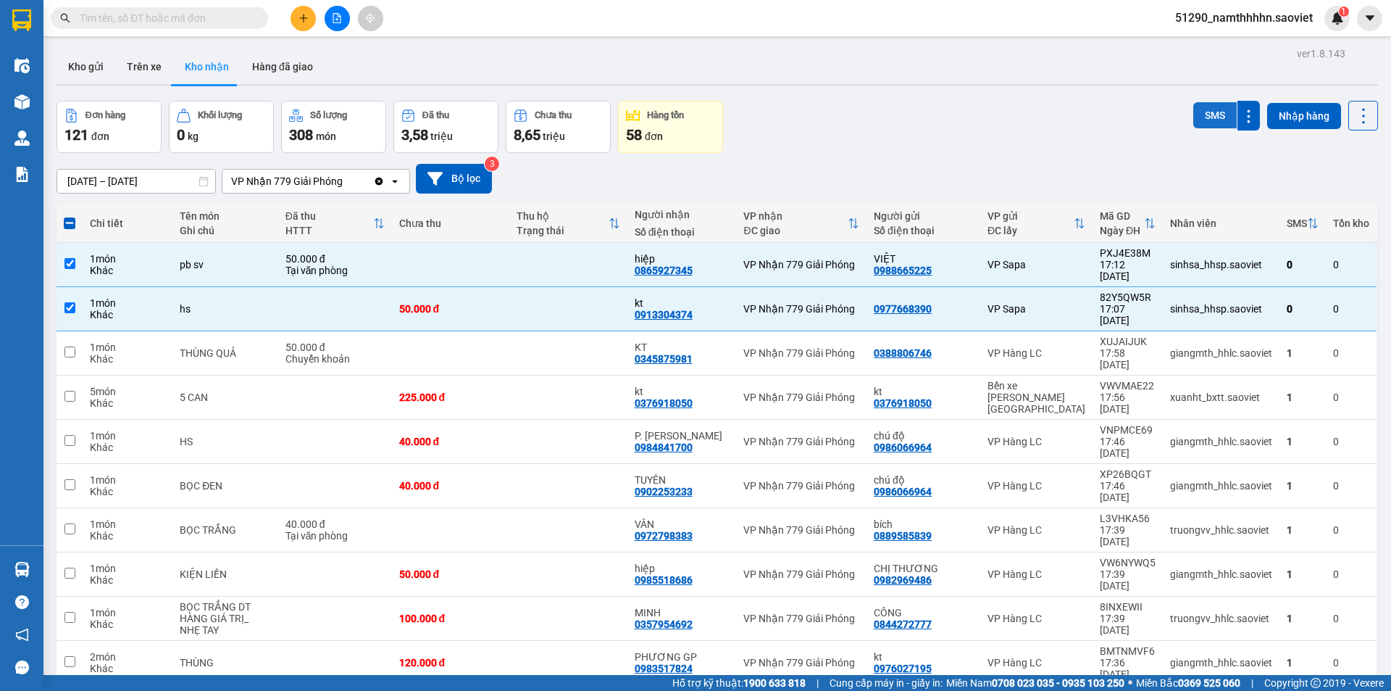
click at [1214, 108] on button "SMS" at bounding box center [1214, 115] width 43 height 26
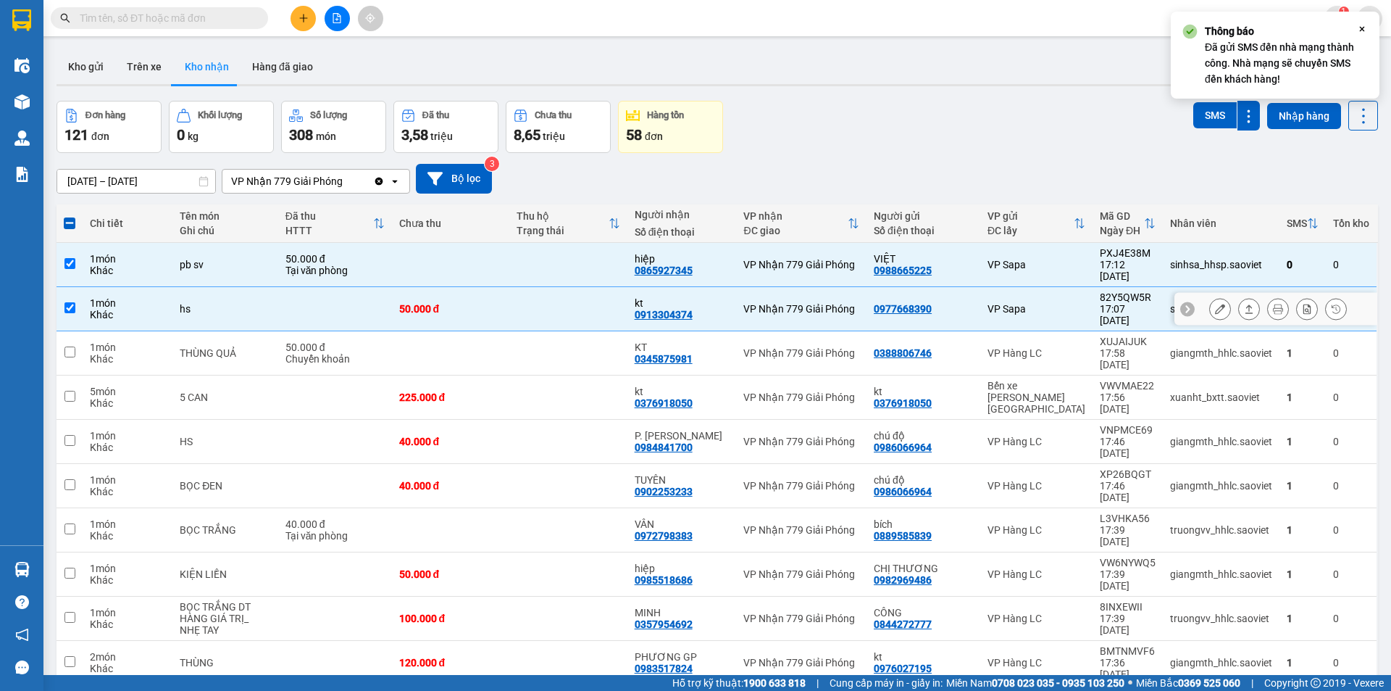
click at [1007, 303] on div "VP Sapa" at bounding box center [1037, 309] width 98 height 12
checkbox input "false"
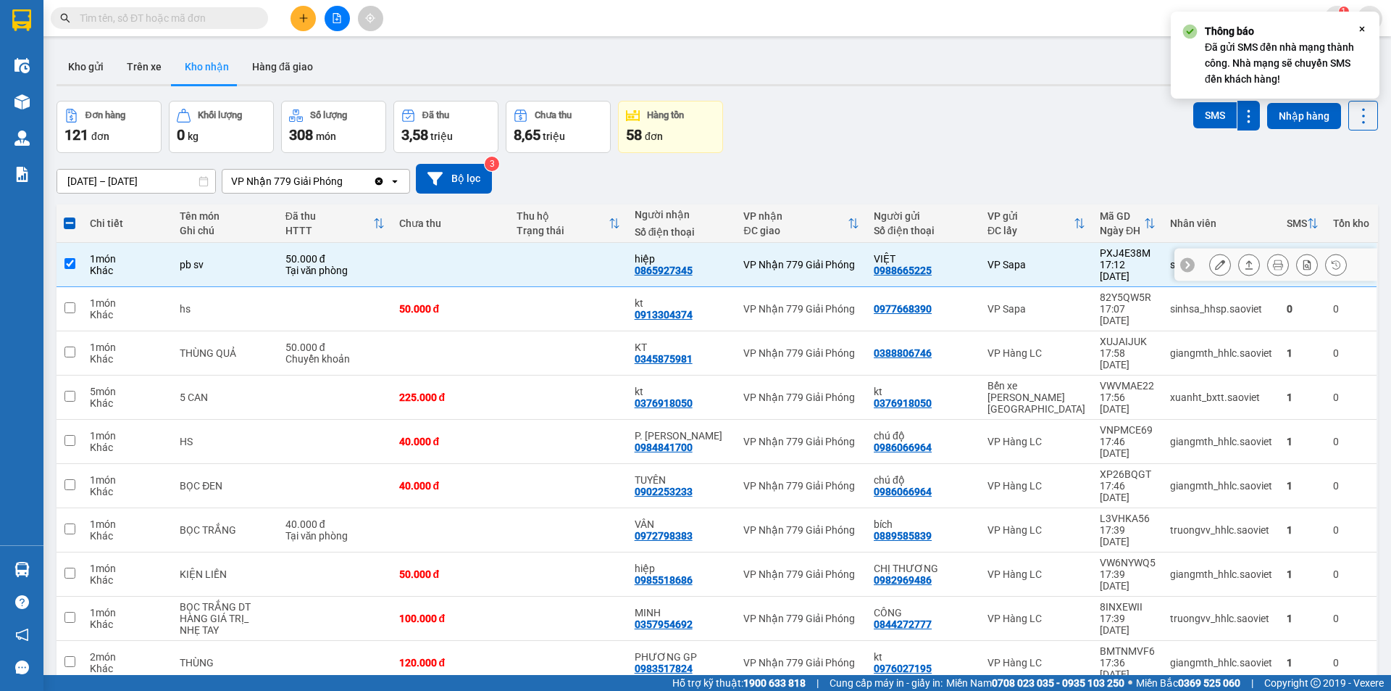
click at [1014, 263] on div "VP Sapa" at bounding box center [1037, 265] width 98 height 12
checkbox input "false"
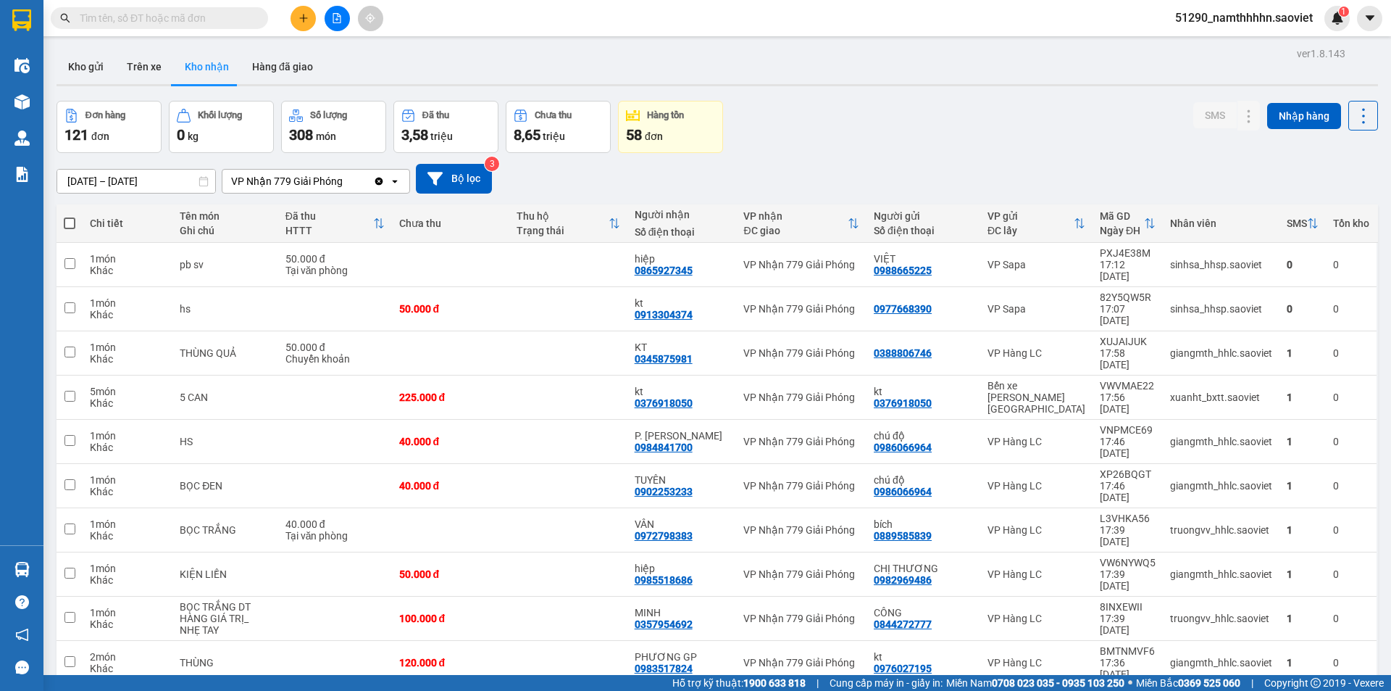
click at [341, 22] on button at bounding box center [337, 18] width 25 height 25
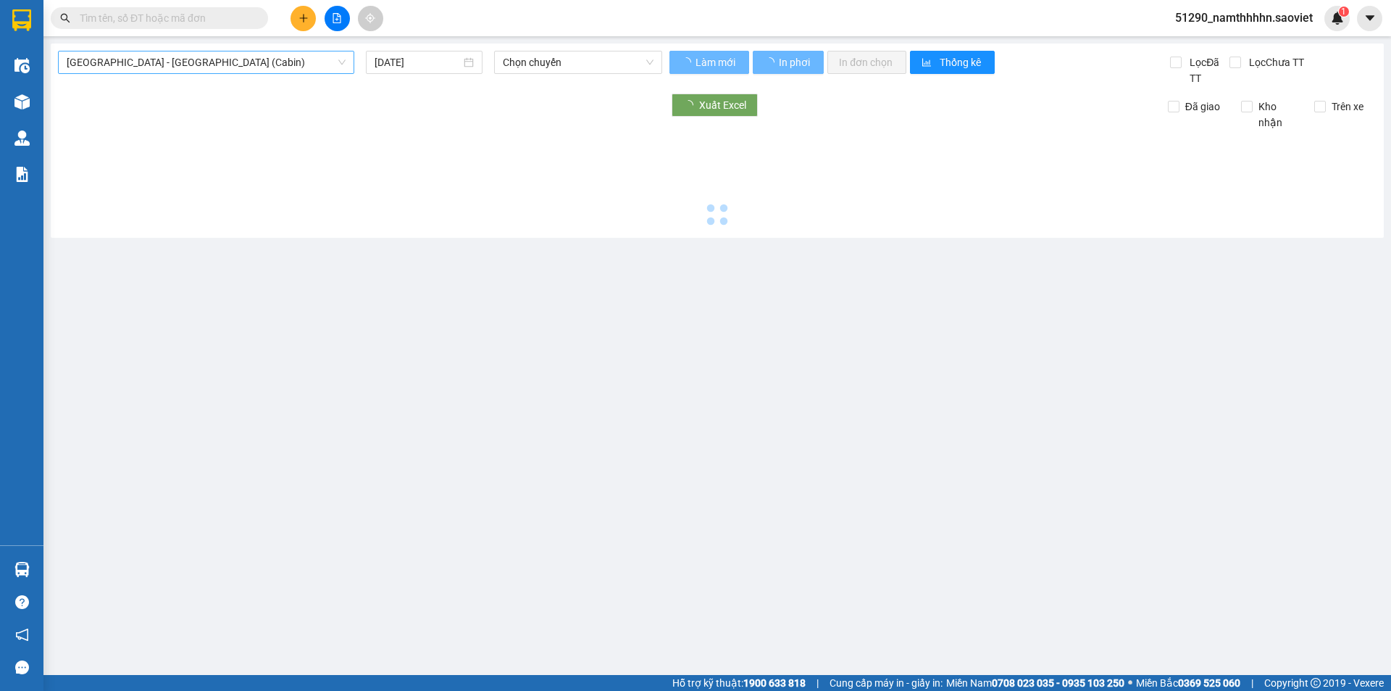
type input "[DATE]"
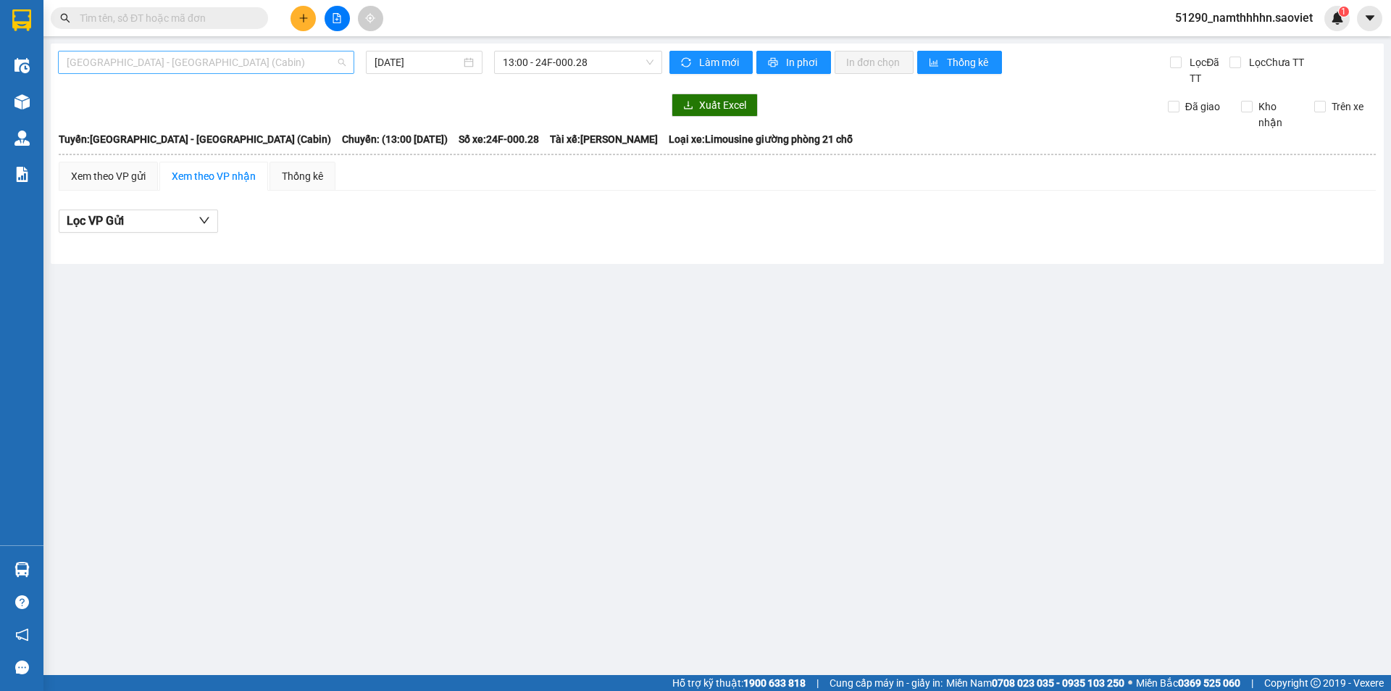
click at [279, 65] on span "[GEOGRAPHIC_DATA] - [GEOGRAPHIC_DATA] (Cabin)" at bounding box center [206, 62] width 279 height 22
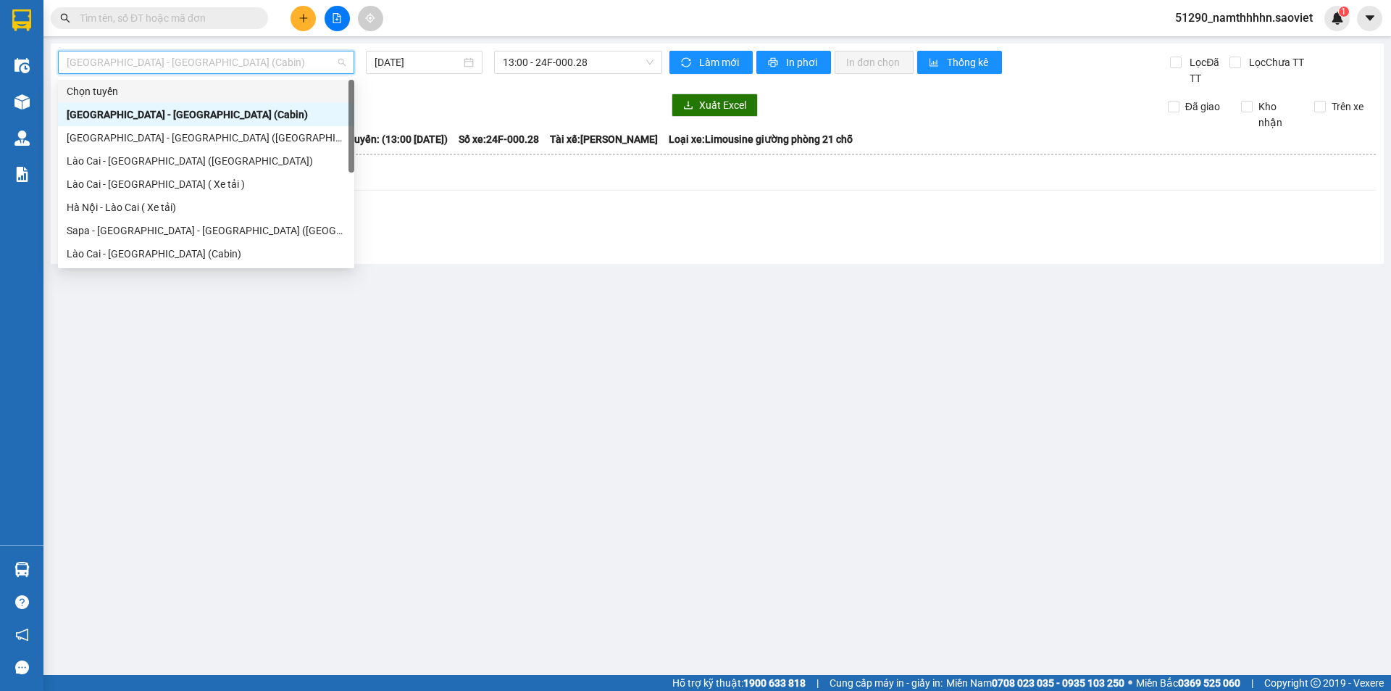
scroll to position [116, 0]
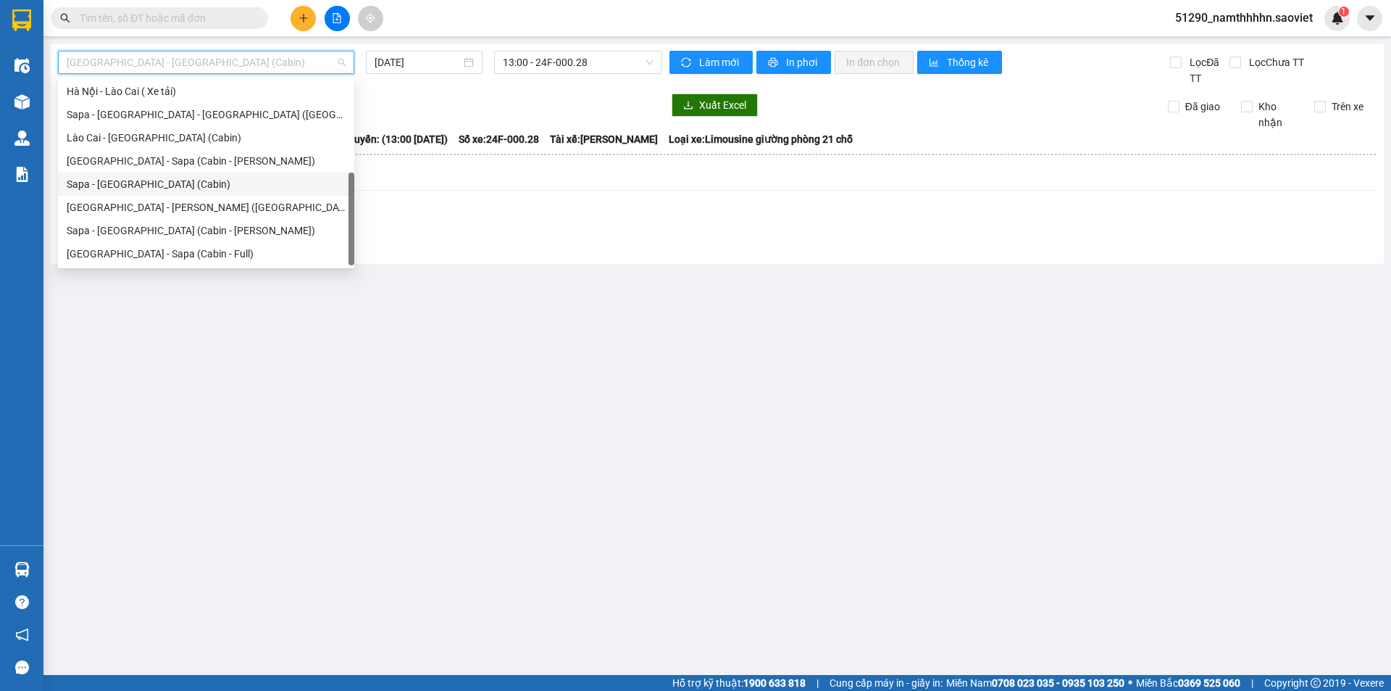
click at [164, 182] on div "Sapa - [GEOGRAPHIC_DATA] (Cabin)" at bounding box center [206, 184] width 279 height 16
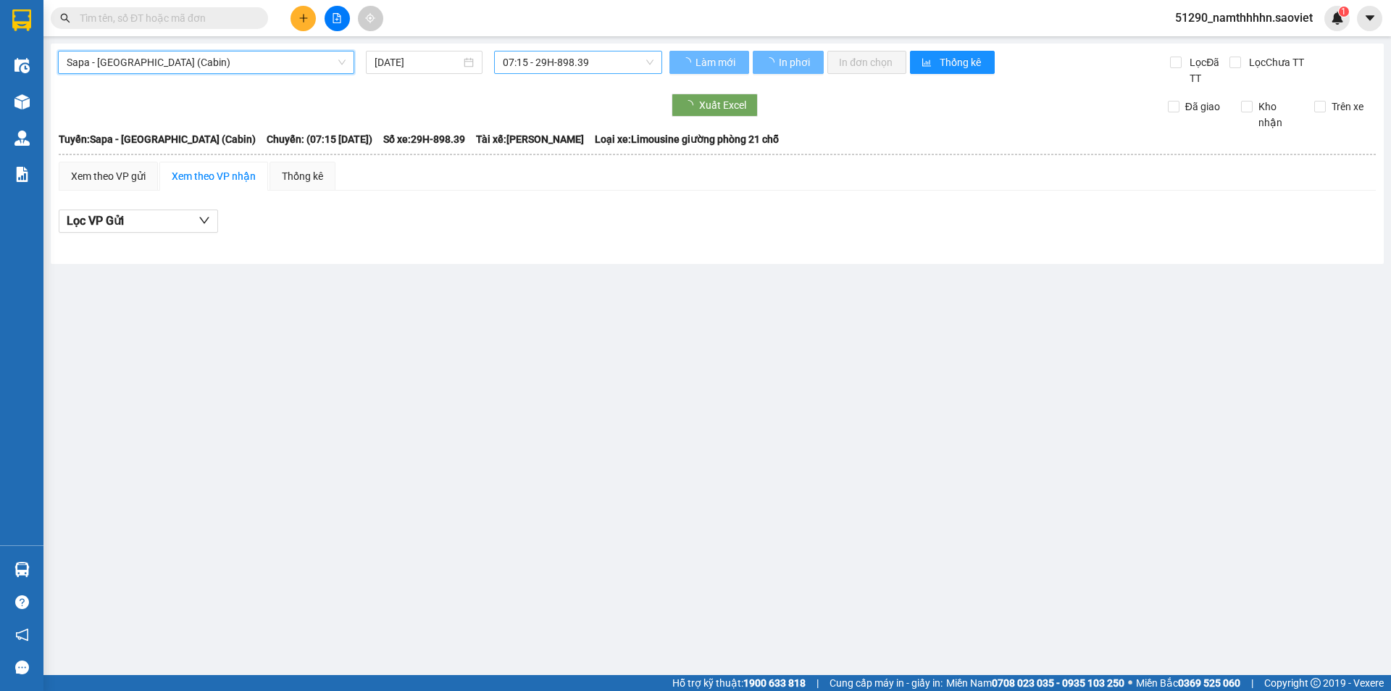
click at [557, 54] on span "07:15 - 29H-898.39" at bounding box center [578, 62] width 151 height 22
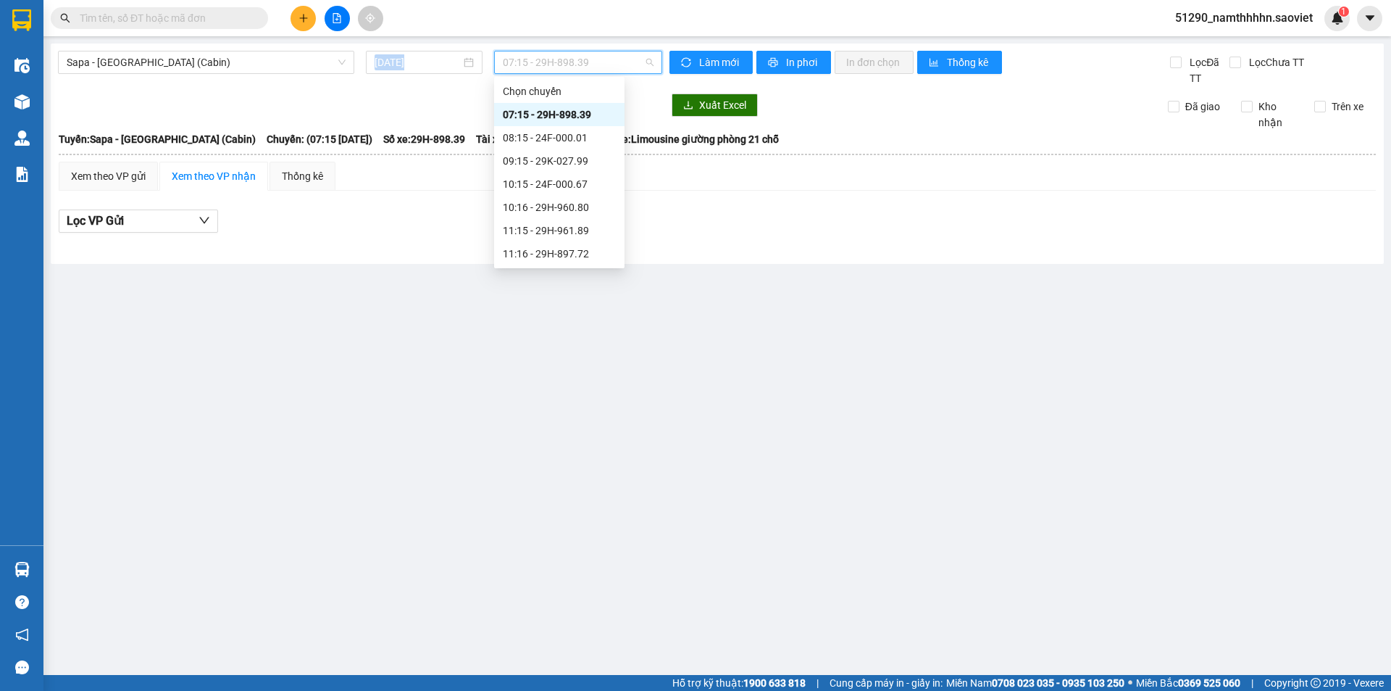
click at [484, 59] on div "Sapa - [GEOGRAPHIC_DATA] (Cabin) [DATE] 07:15 - 29H-898.39" at bounding box center [360, 62] width 616 height 23
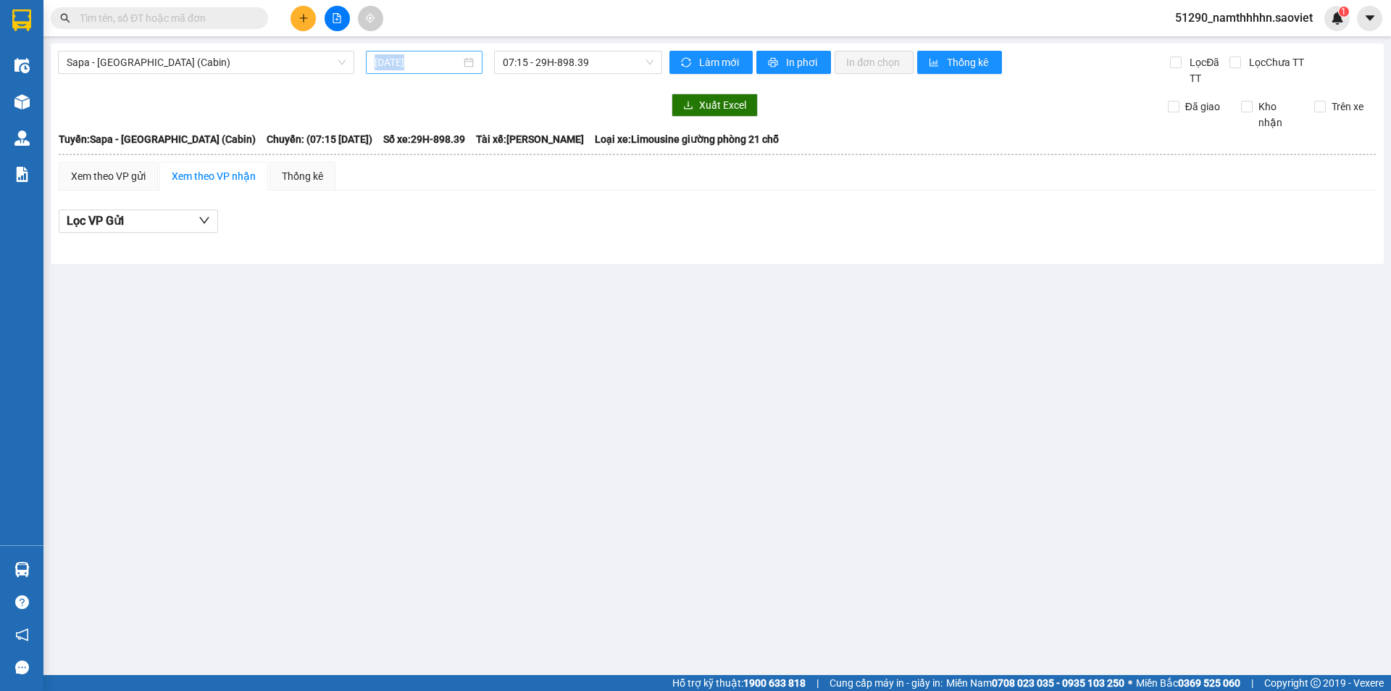
click at [448, 61] on input "[DATE]" at bounding box center [418, 62] width 86 height 16
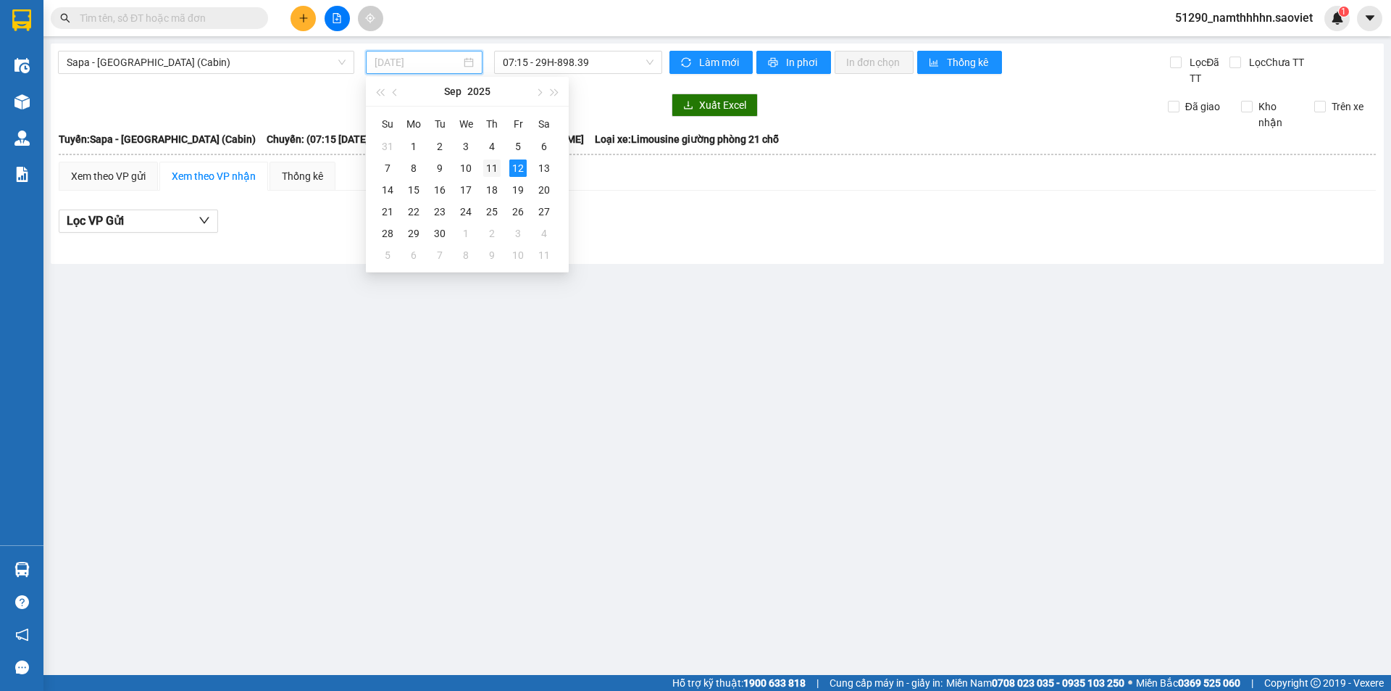
click at [488, 168] on div "11" at bounding box center [491, 167] width 17 height 17
type input "[DATE]"
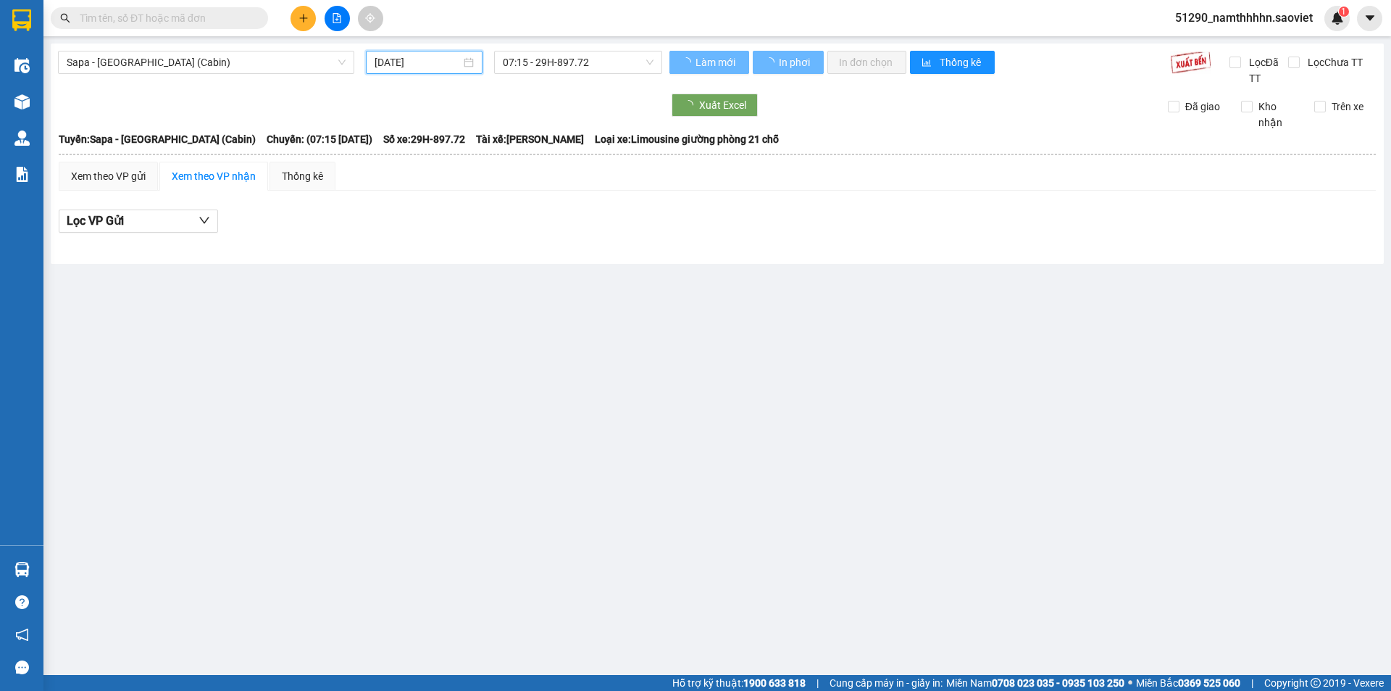
click at [538, 67] on span "07:15 - 29H-897.72" at bounding box center [578, 62] width 151 height 22
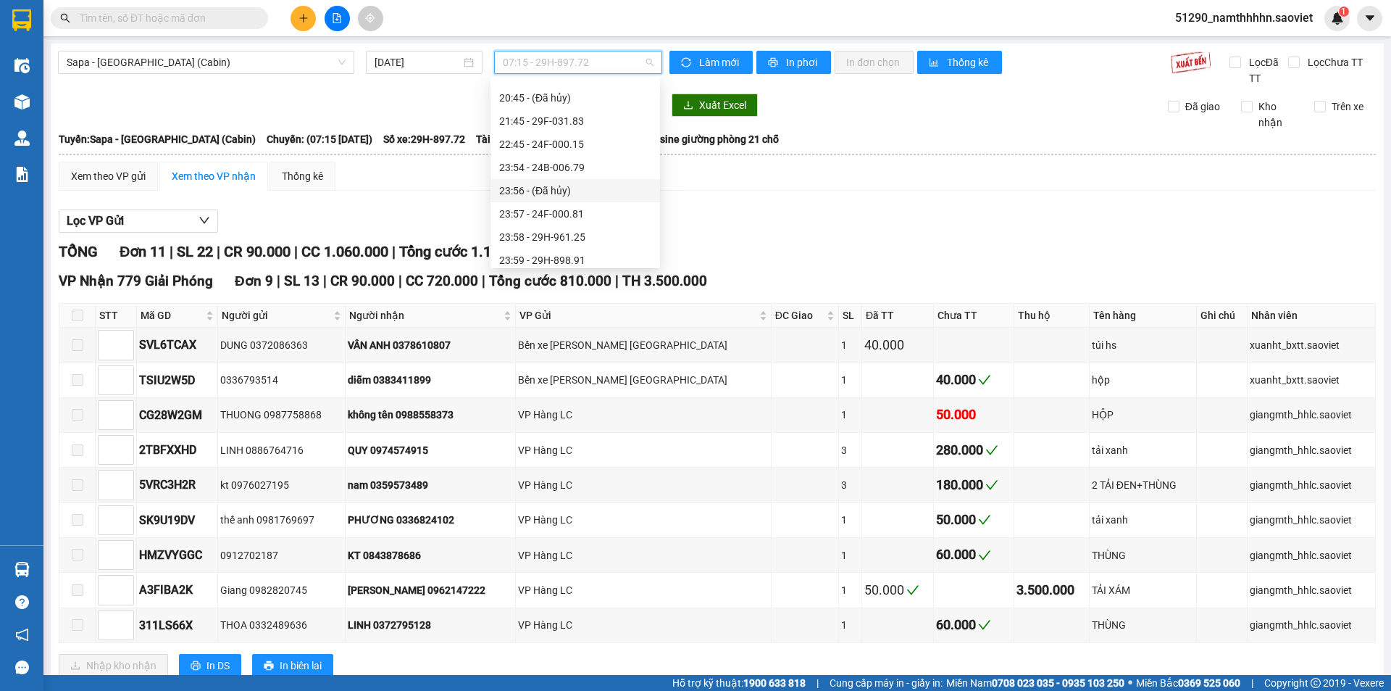
scroll to position [533, 0]
click at [572, 116] on div "21:45 - 29F-031.83" at bounding box center [575, 115] width 152 height 16
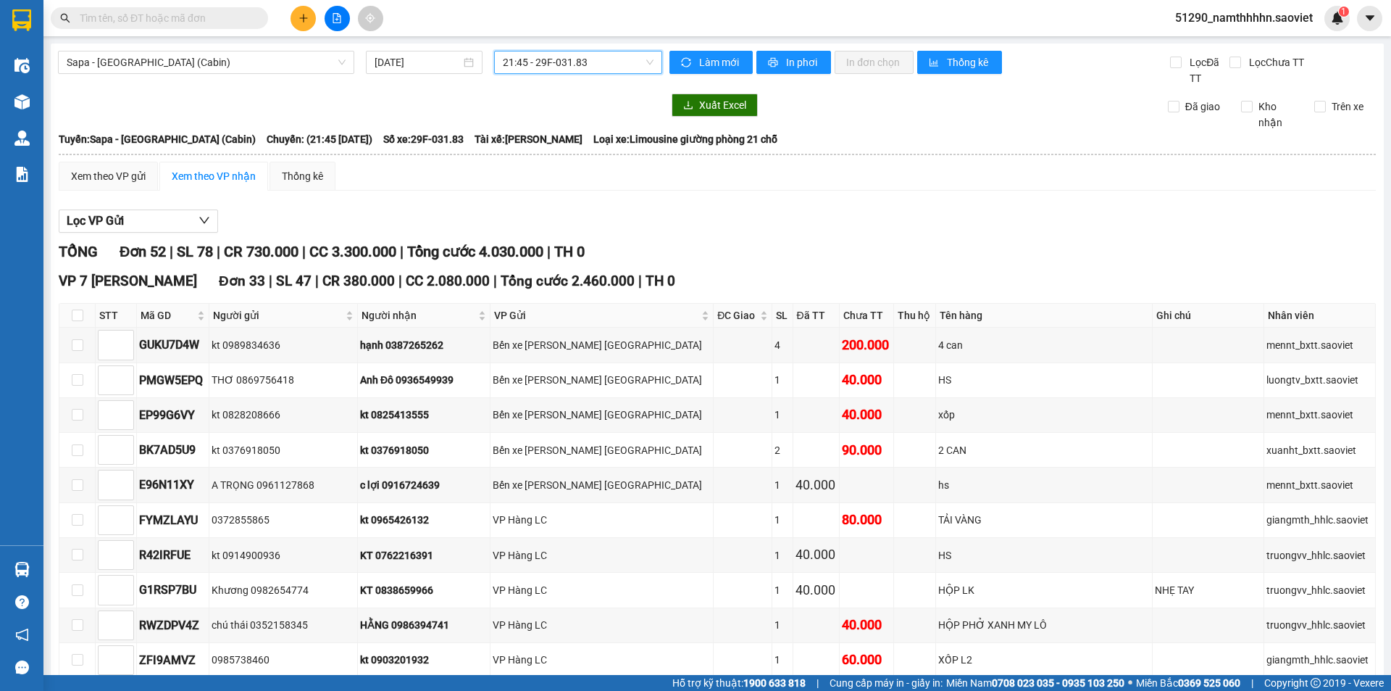
click at [551, 67] on span "21:45 - 29F-031.83" at bounding box center [578, 62] width 151 height 22
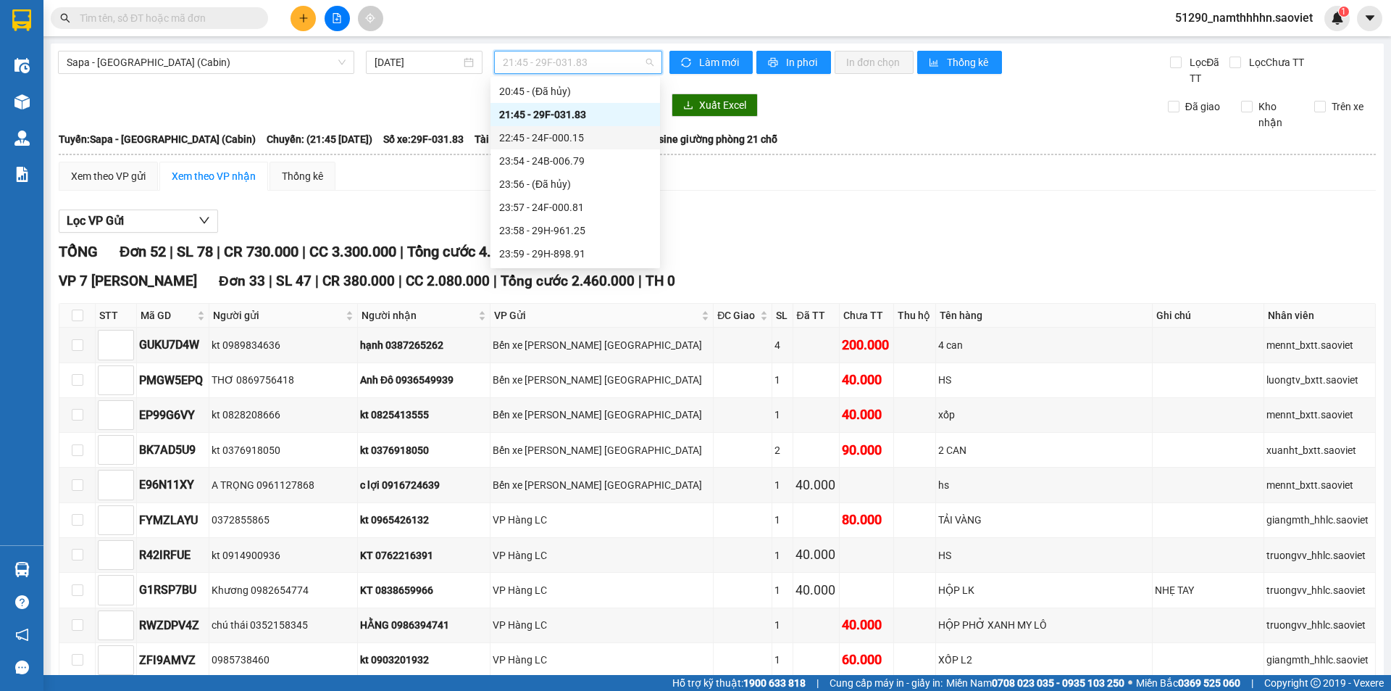
click at [946, 217] on div "Lọc VP Gửi" at bounding box center [717, 221] width 1317 height 24
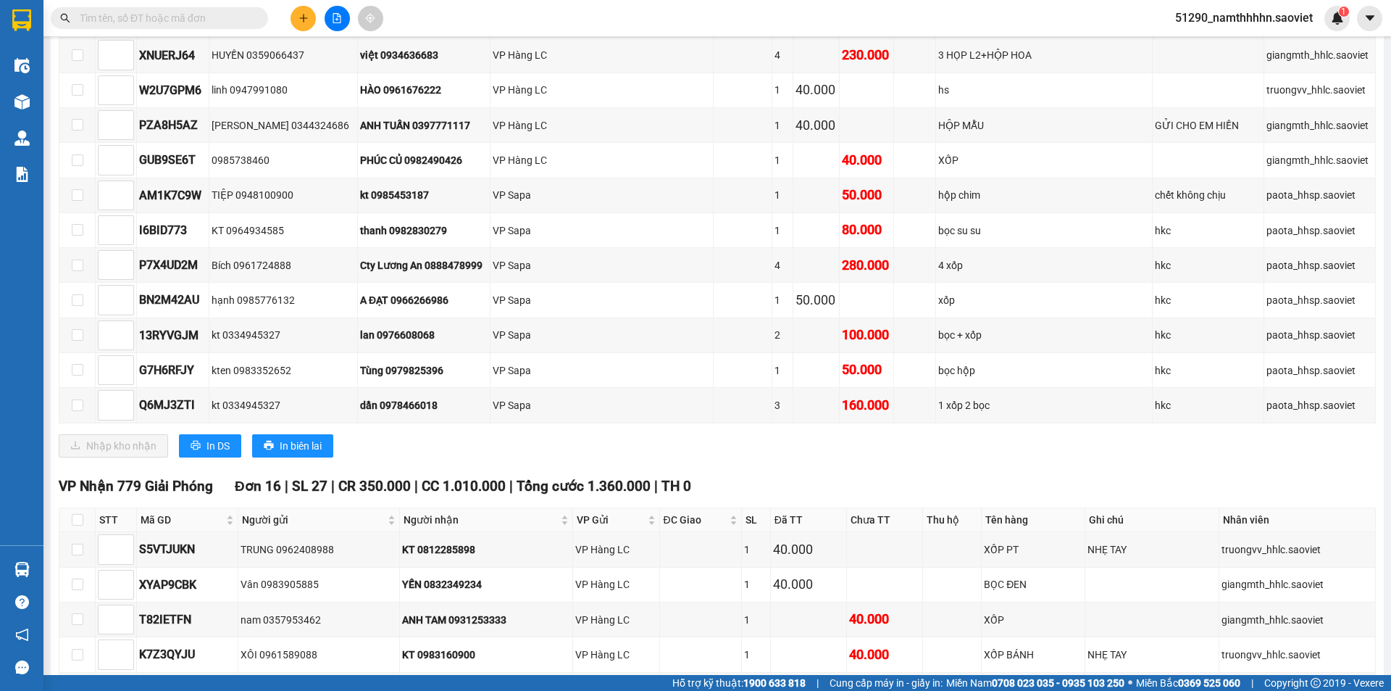
scroll to position [1570, 0]
